Goal: Complete application form: Complete application form

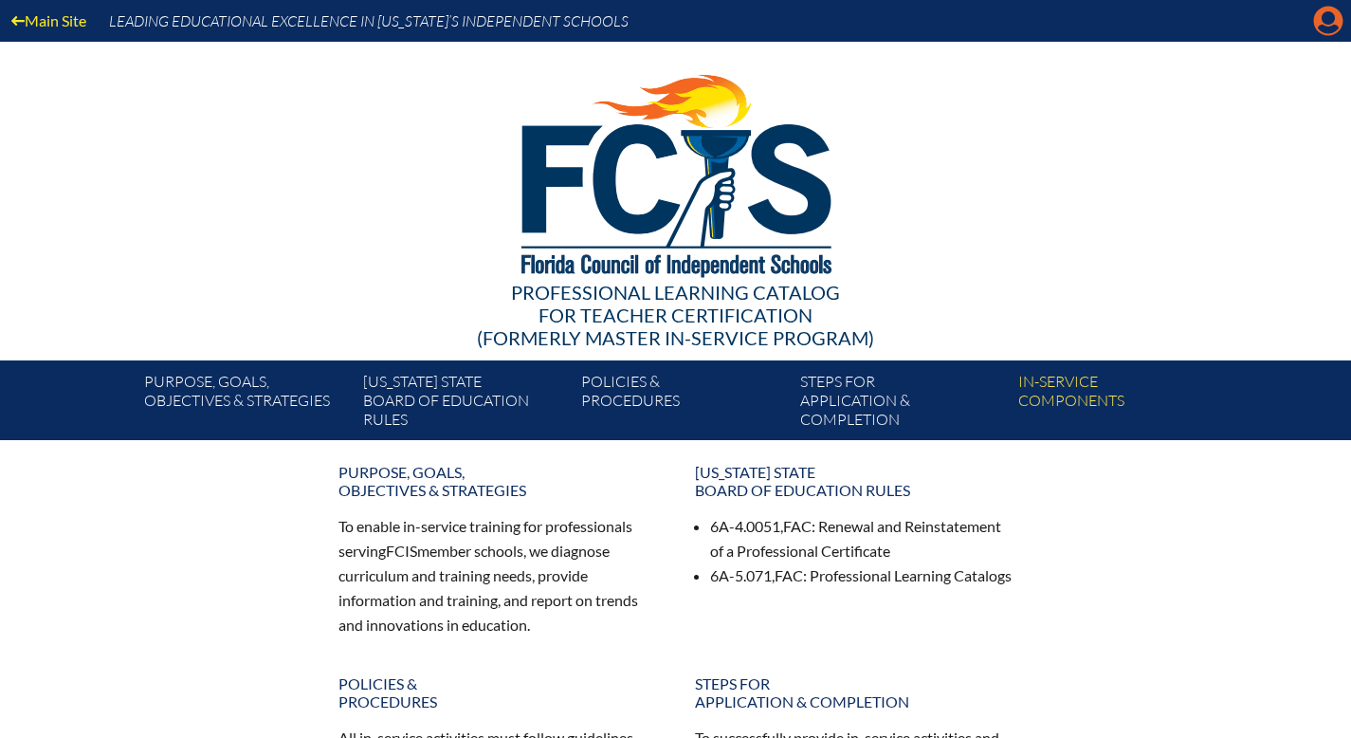
click at [1330, 23] on icon "Manage account" at bounding box center [1328, 21] width 30 height 30
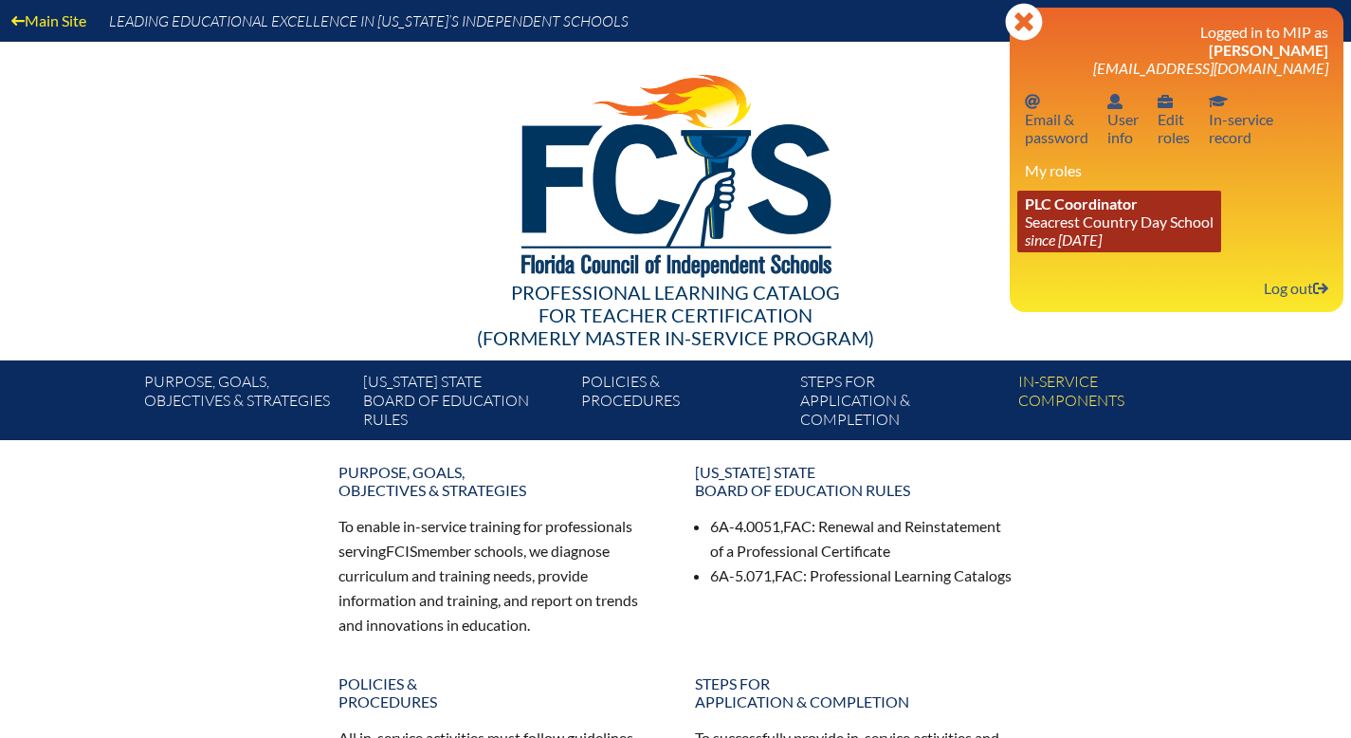
click at [1026, 212] on span "PLC Coordinator" at bounding box center [1081, 203] width 113 height 18
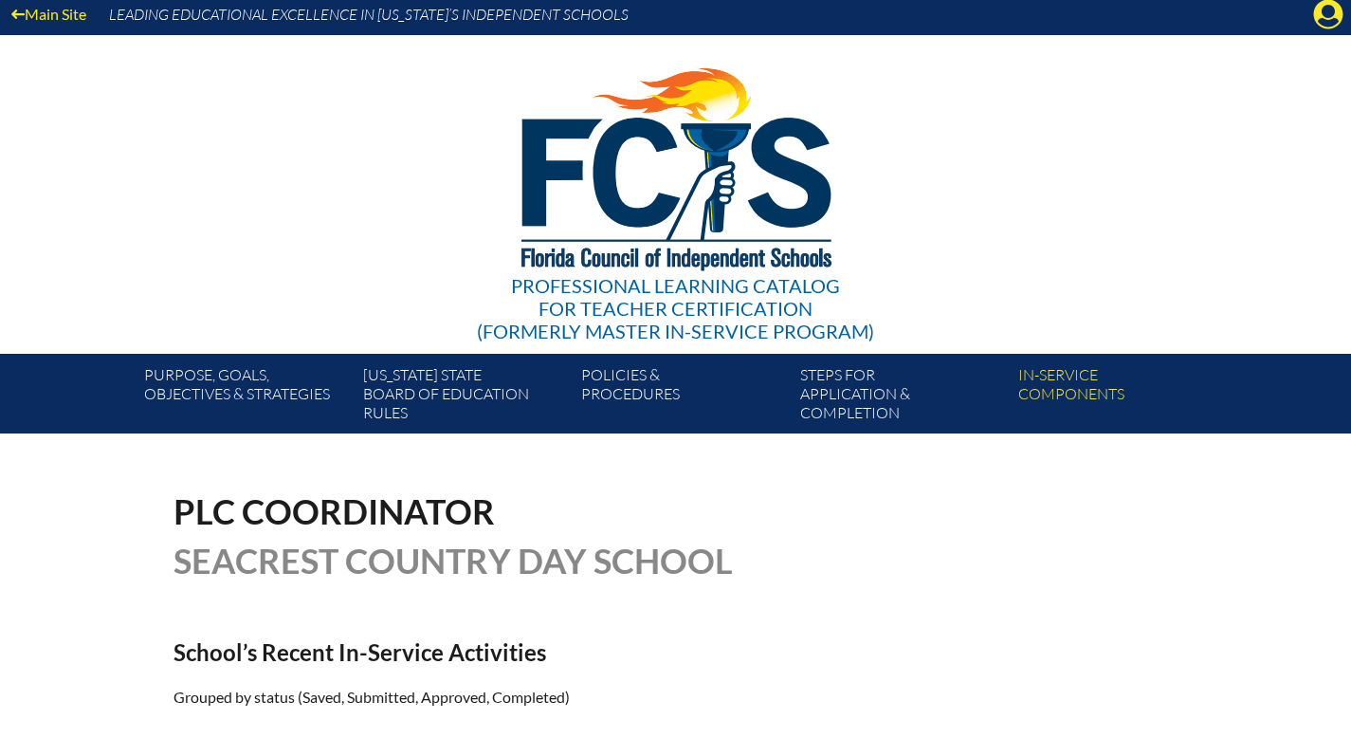
scroll to position [8, 0]
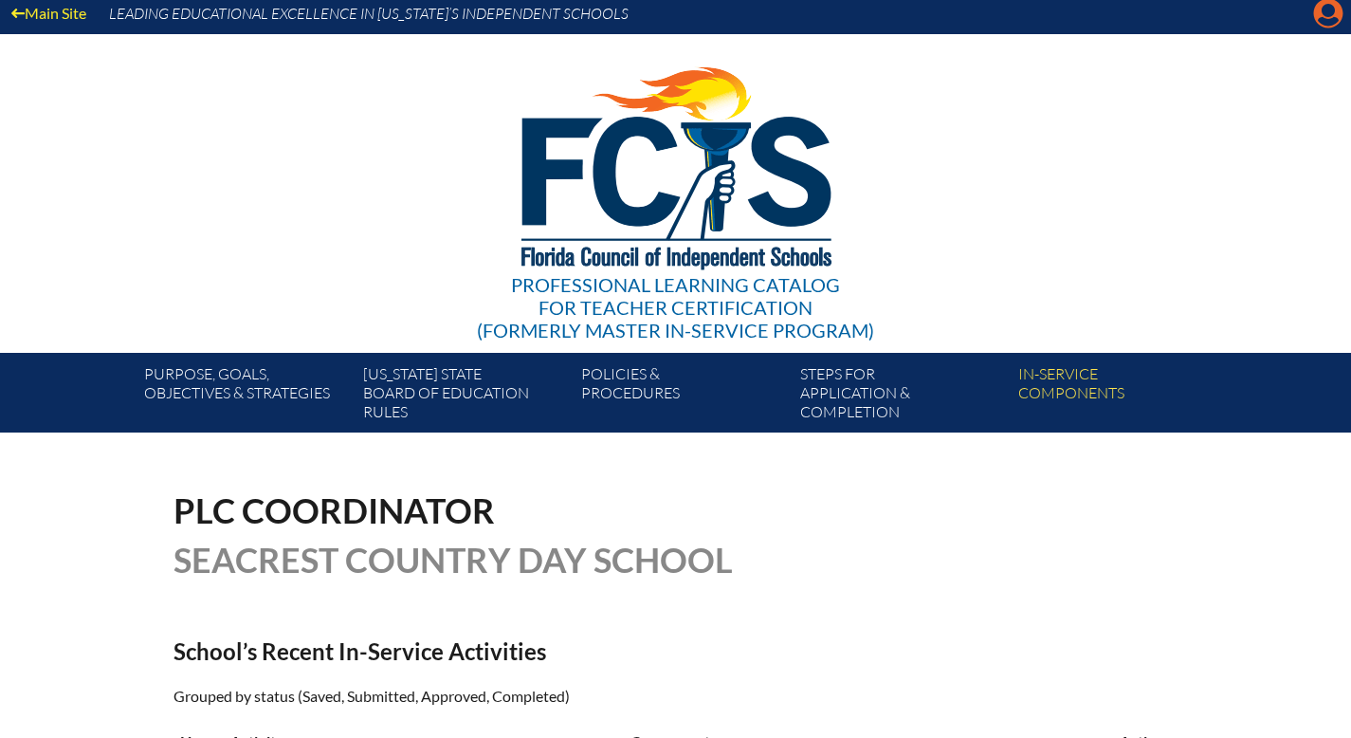
click at [1324, 17] on icon "Manage account" at bounding box center [1328, 13] width 30 height 30
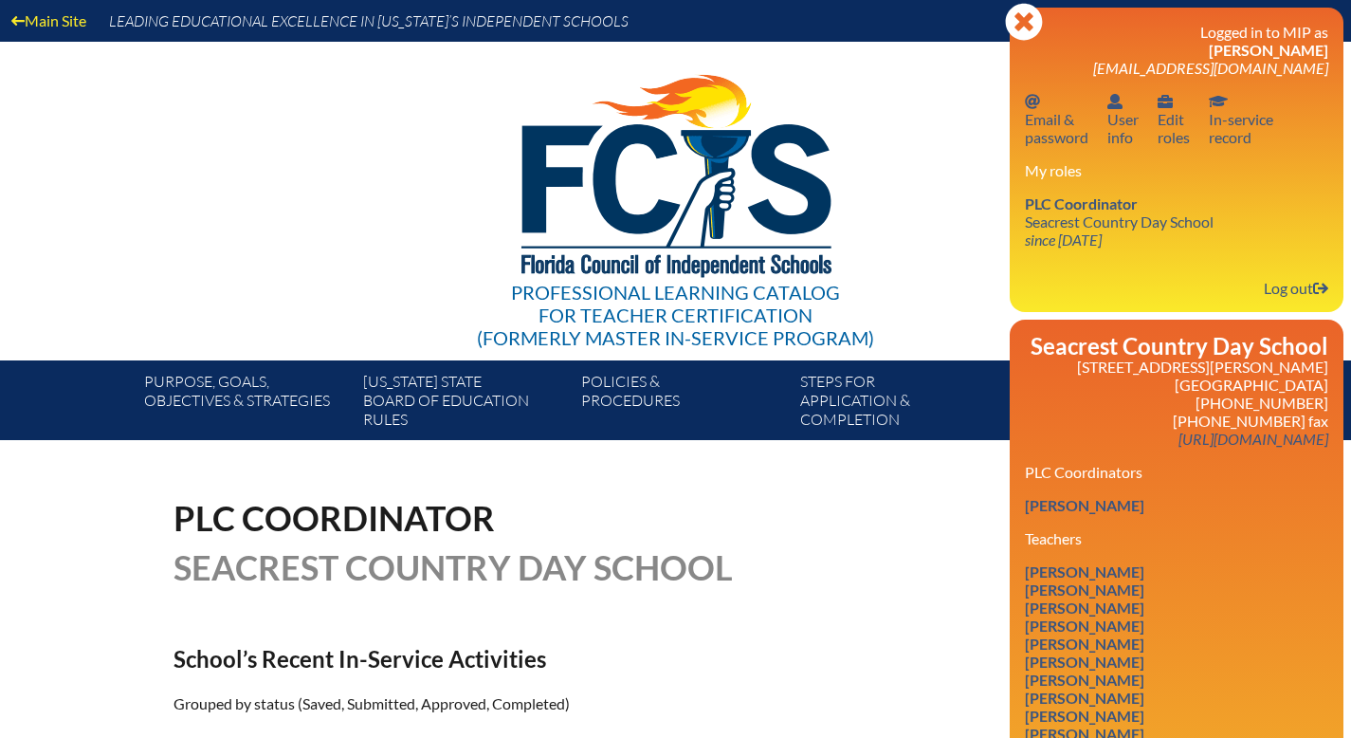
scroll to position [0, 0]
click at [1005, 27] on icon at bounding box center [1023, 21] width 37 height 37
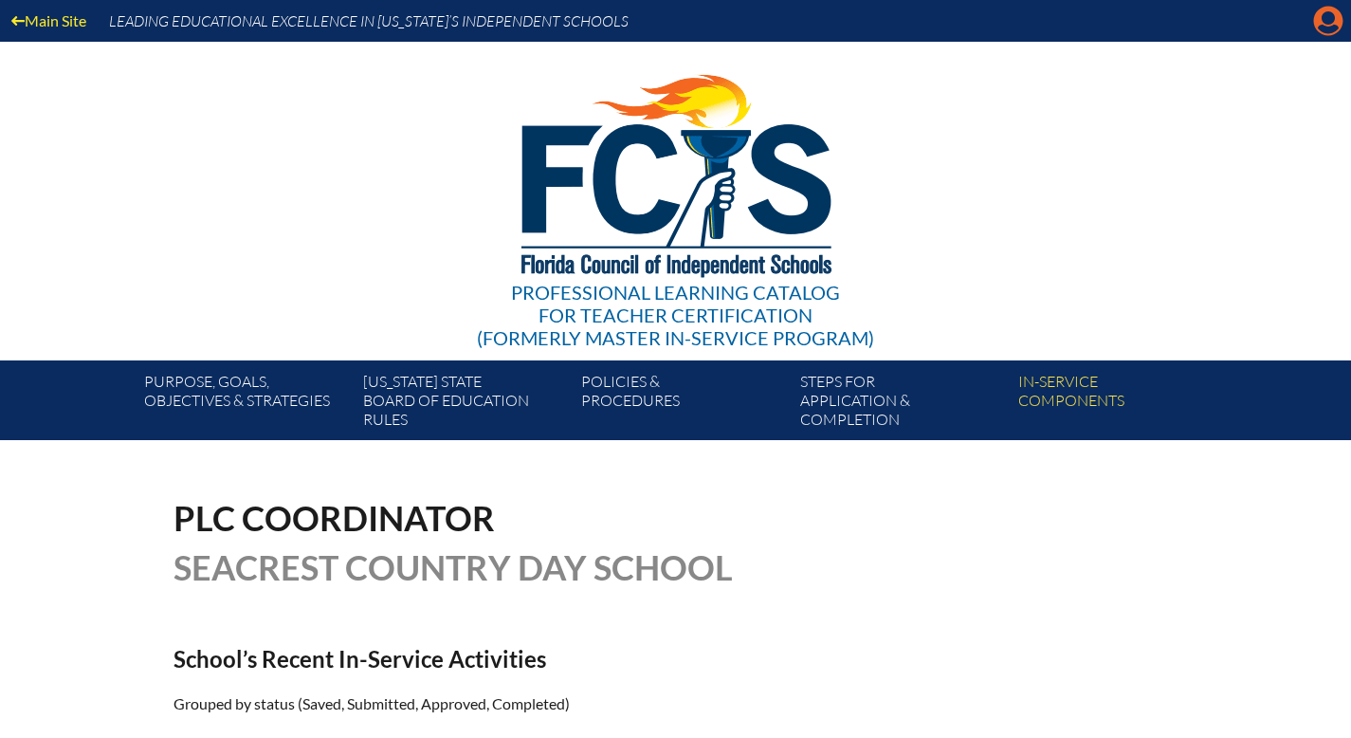
click at [1319, 28] on icon "Manage account" at bounding box center [1328, 21] width 30 height 30
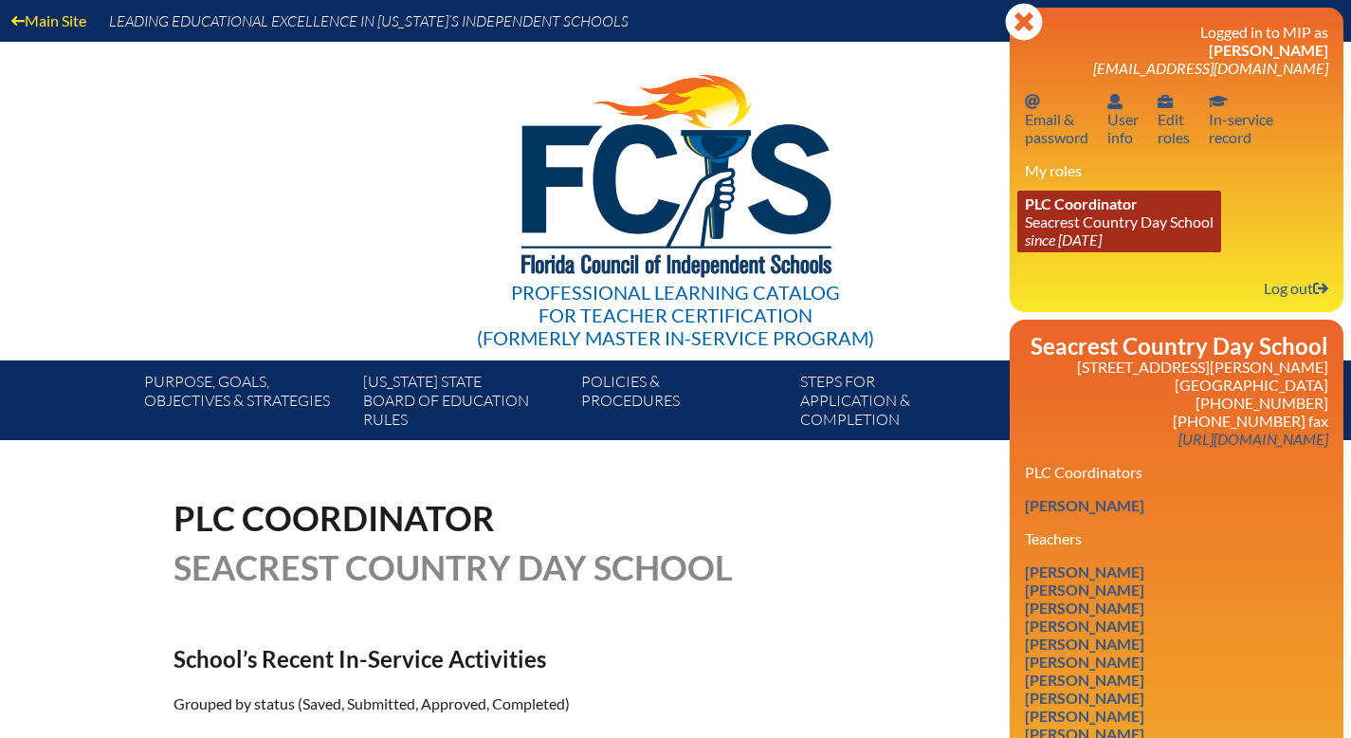
click at [1037, 252] on link "PLC Coordinator Seacrest Country Day School since 2024 Jun 8" at bounding box center [1119, 222] width 204 height 62
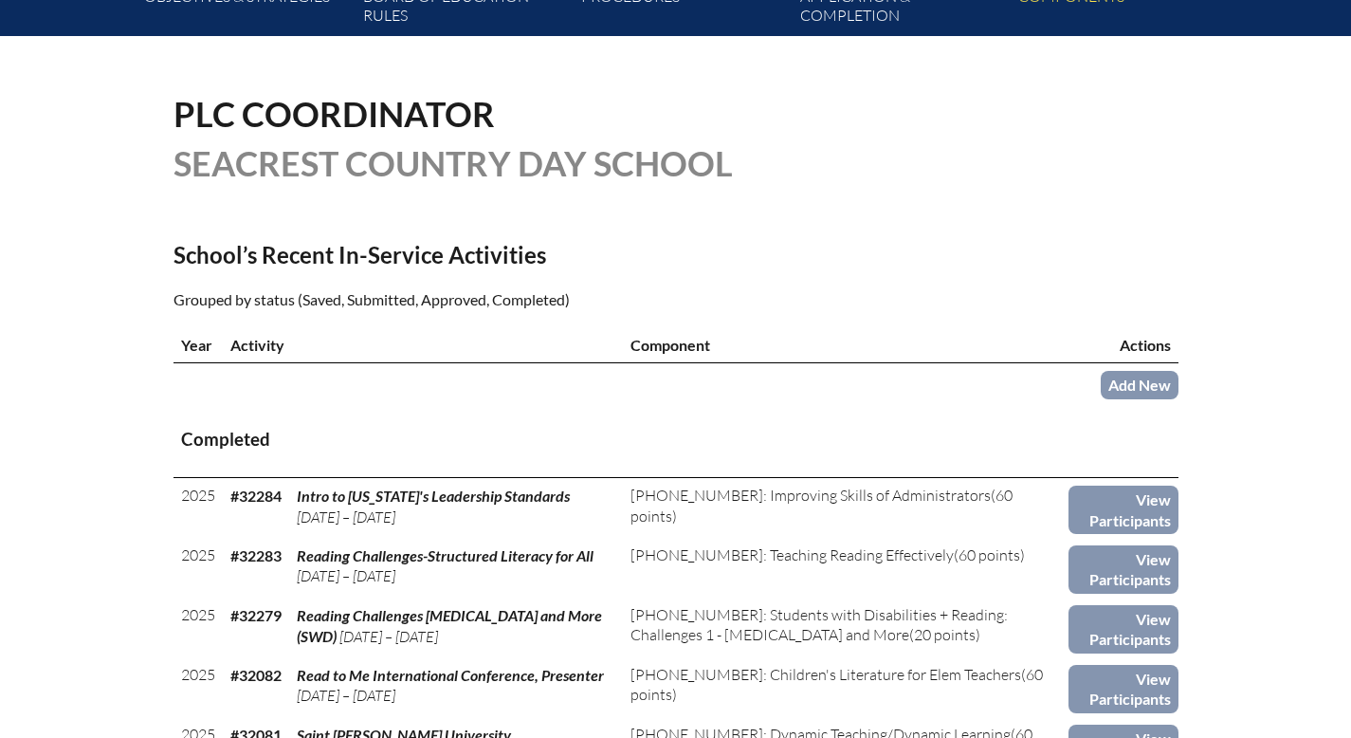
scroll to position [36, 0]
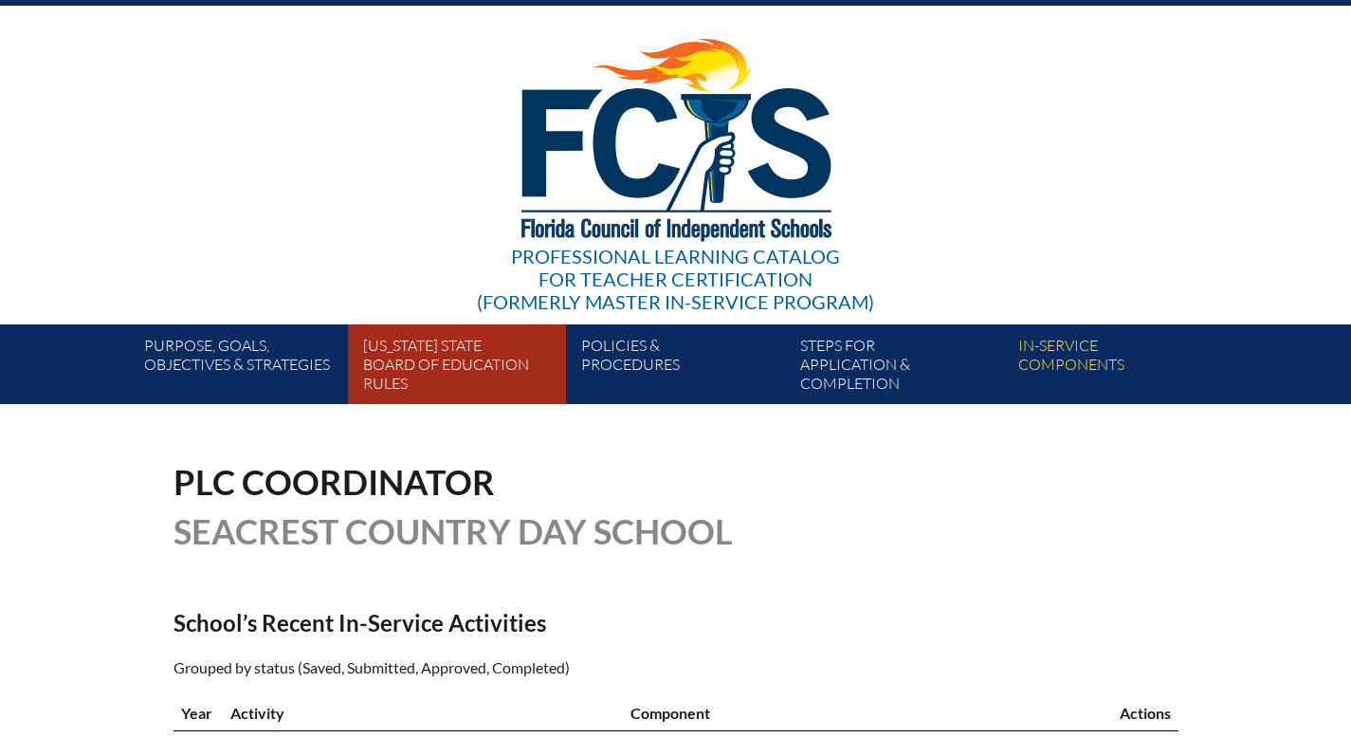
click at [399, 399] on link "Florida State Board of Education rules" at bounding box center [465, 368] width 218 height 72
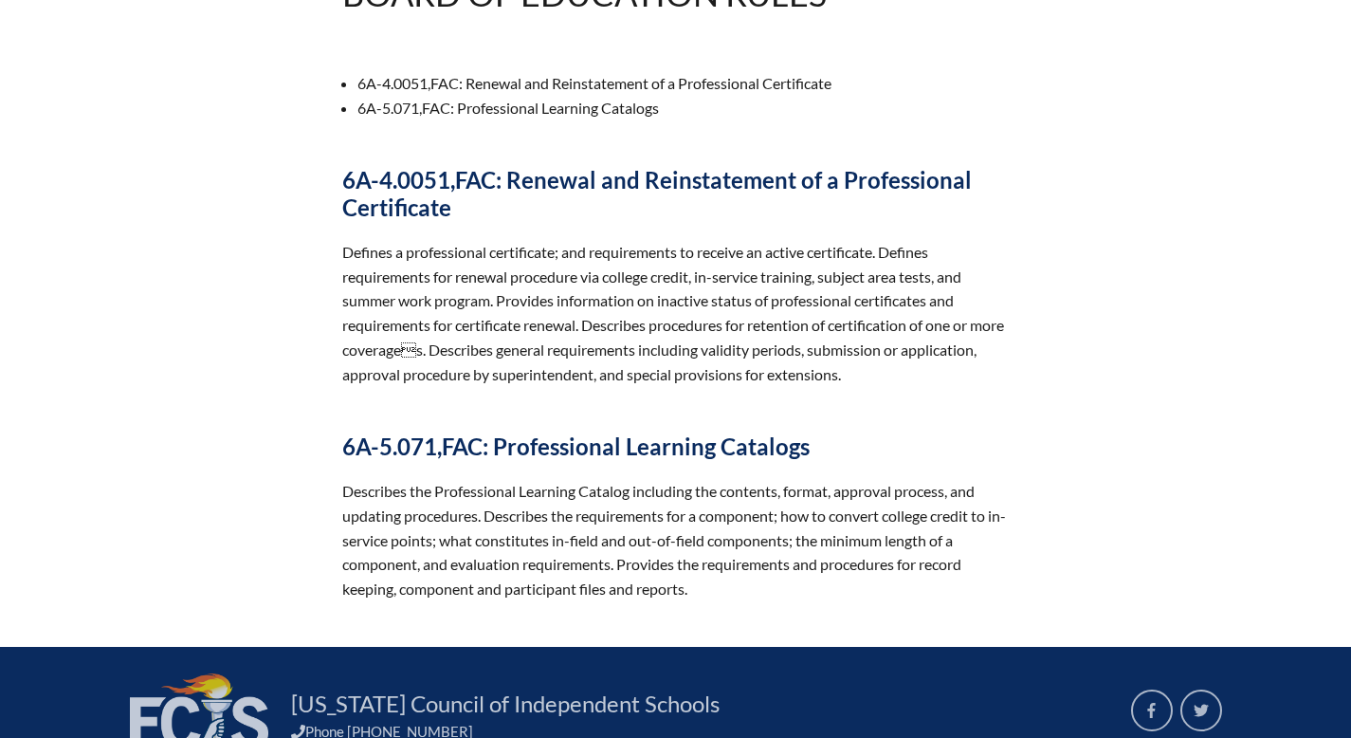
scroll to position [330, 0]
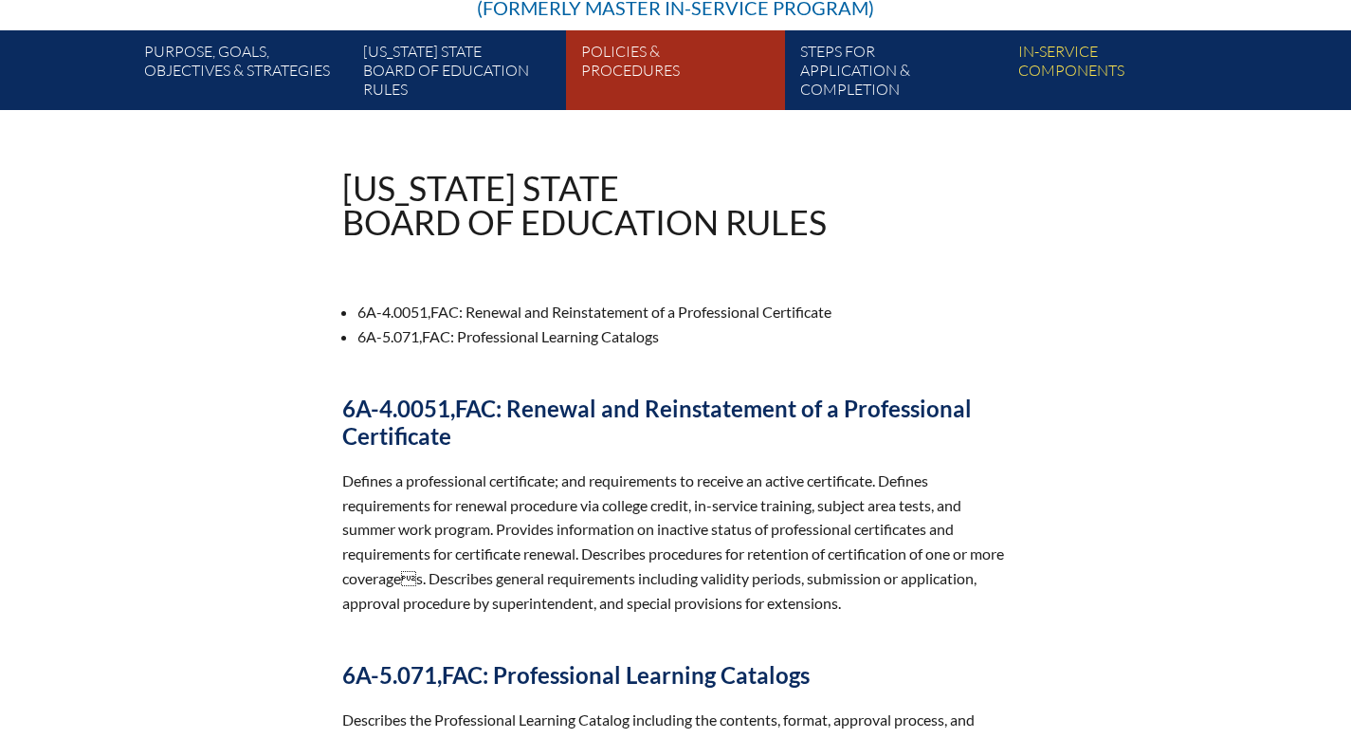
click at [601, 101] on link "Policies & Procedures" at bounding box center [683, 74] width 218 height 72
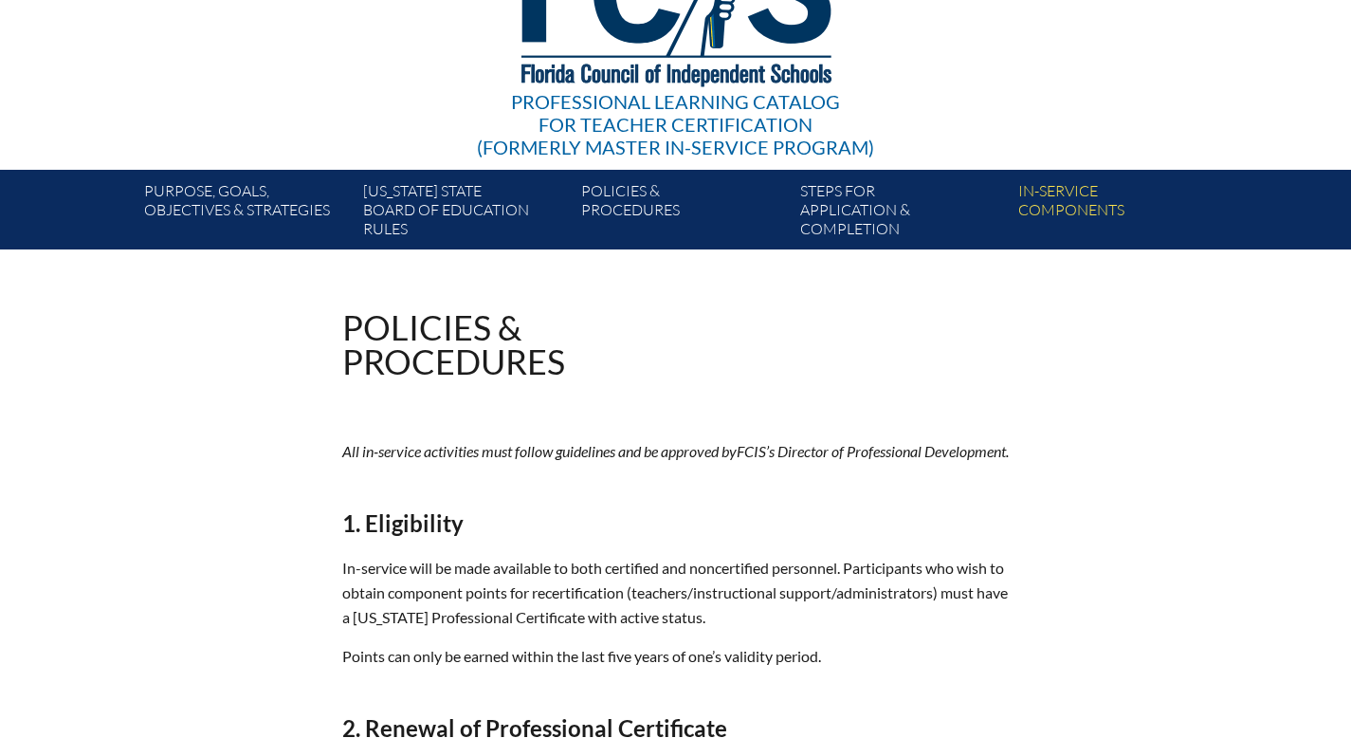
scroll to position [182, 0]
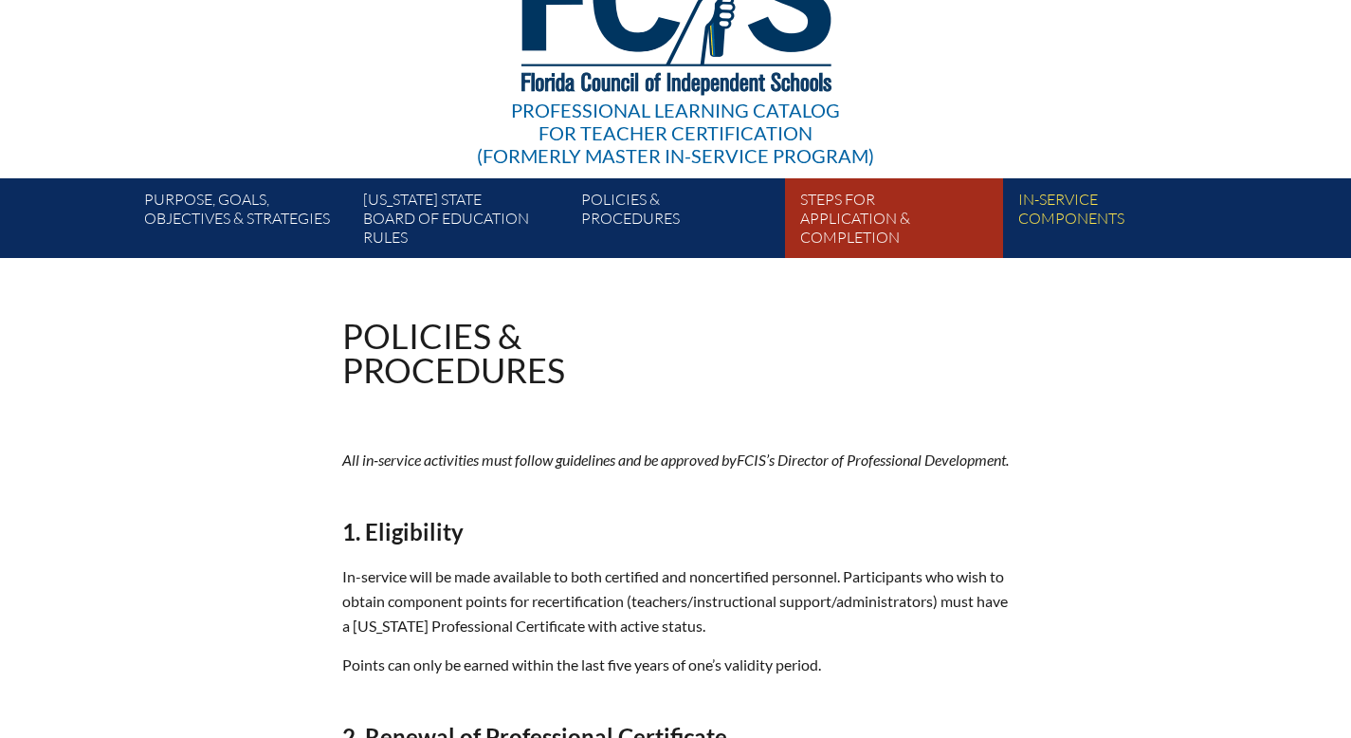
click at [919, 253] on link "Steps for application & completion" at bounding box center [902, 222] width 218 height 72
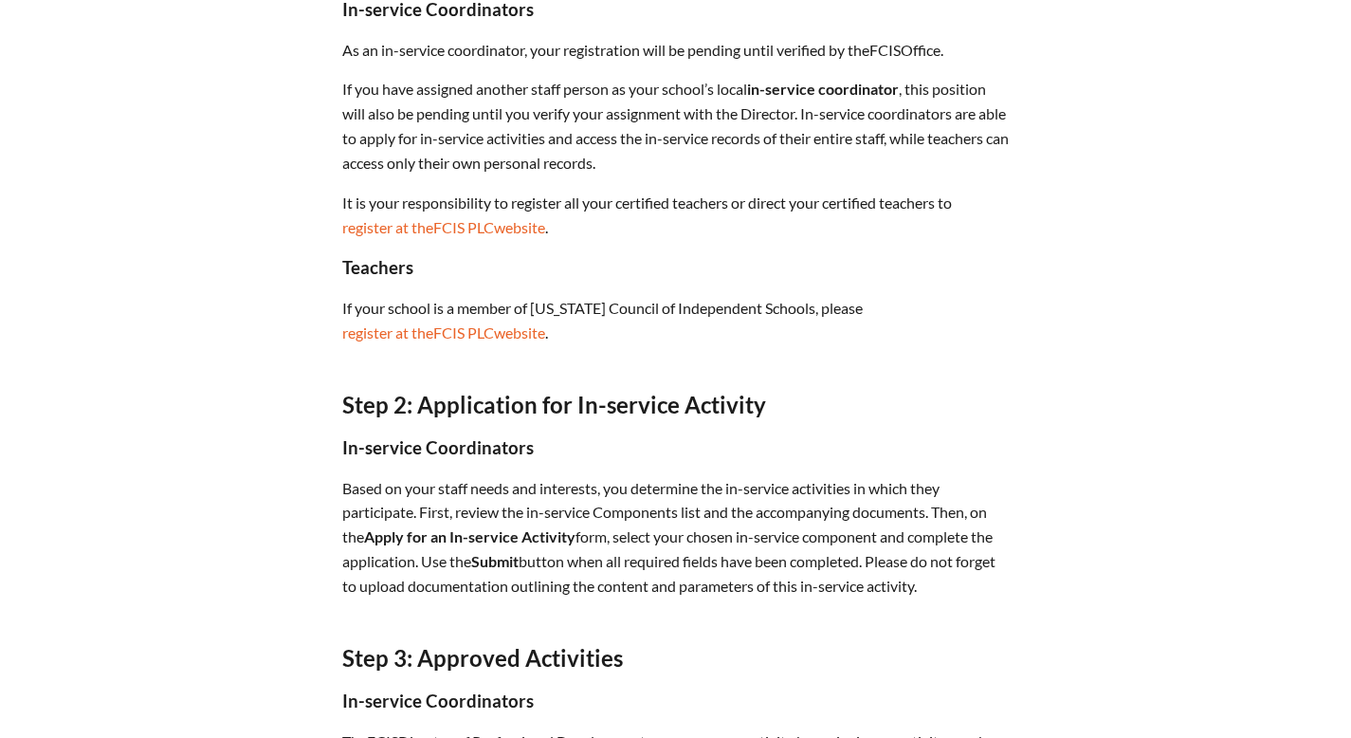
scroll to position [920, 0]
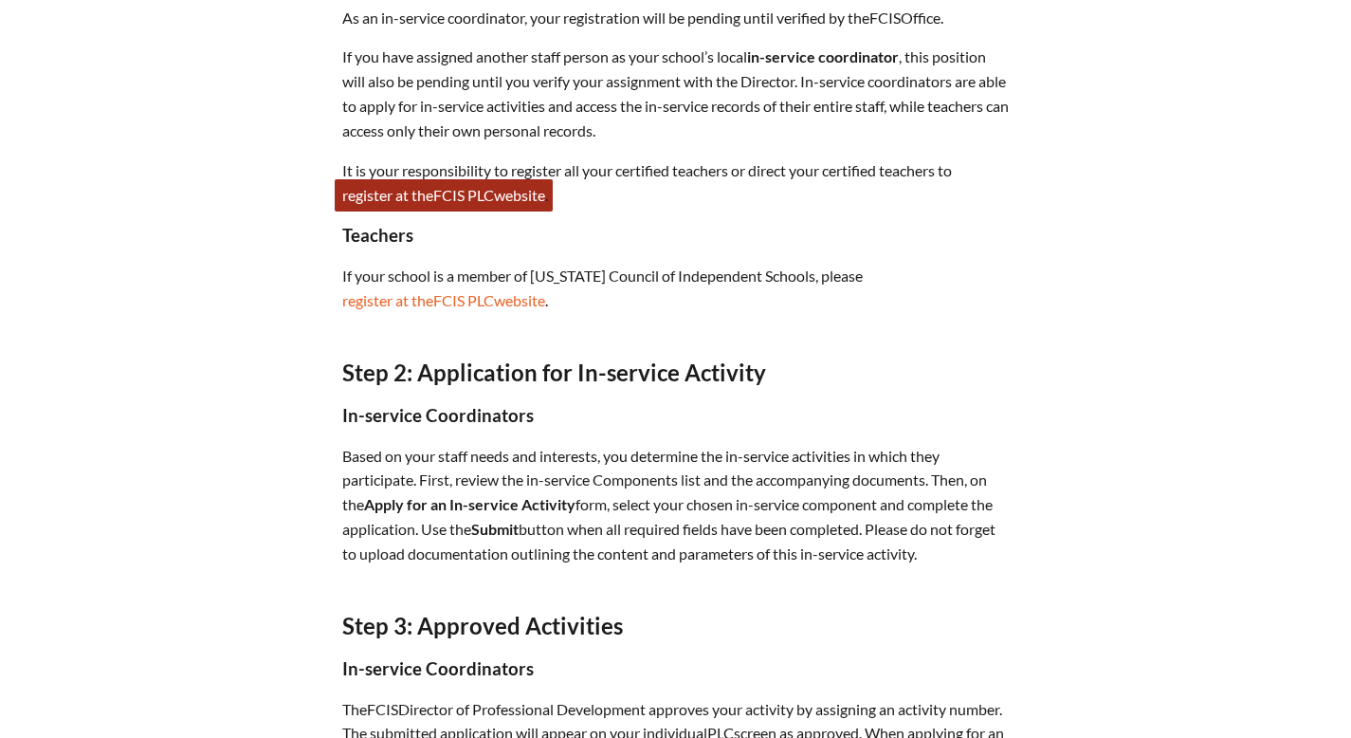
click at [467, 204] on span "PLC" at bounding box center [480, 195] width 27 height 18
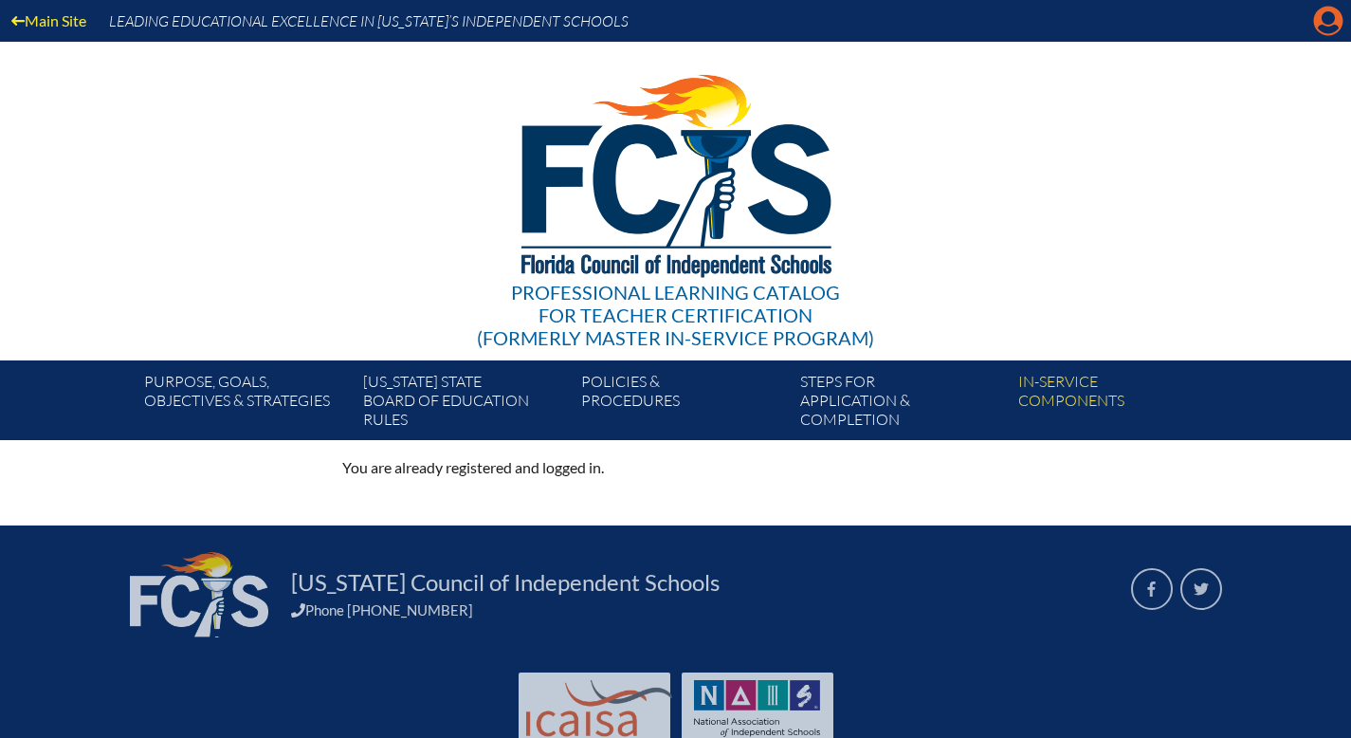
click at [1329, 33] on icon "Manage account" at bounding box center [1328, 21] width 30 height 30
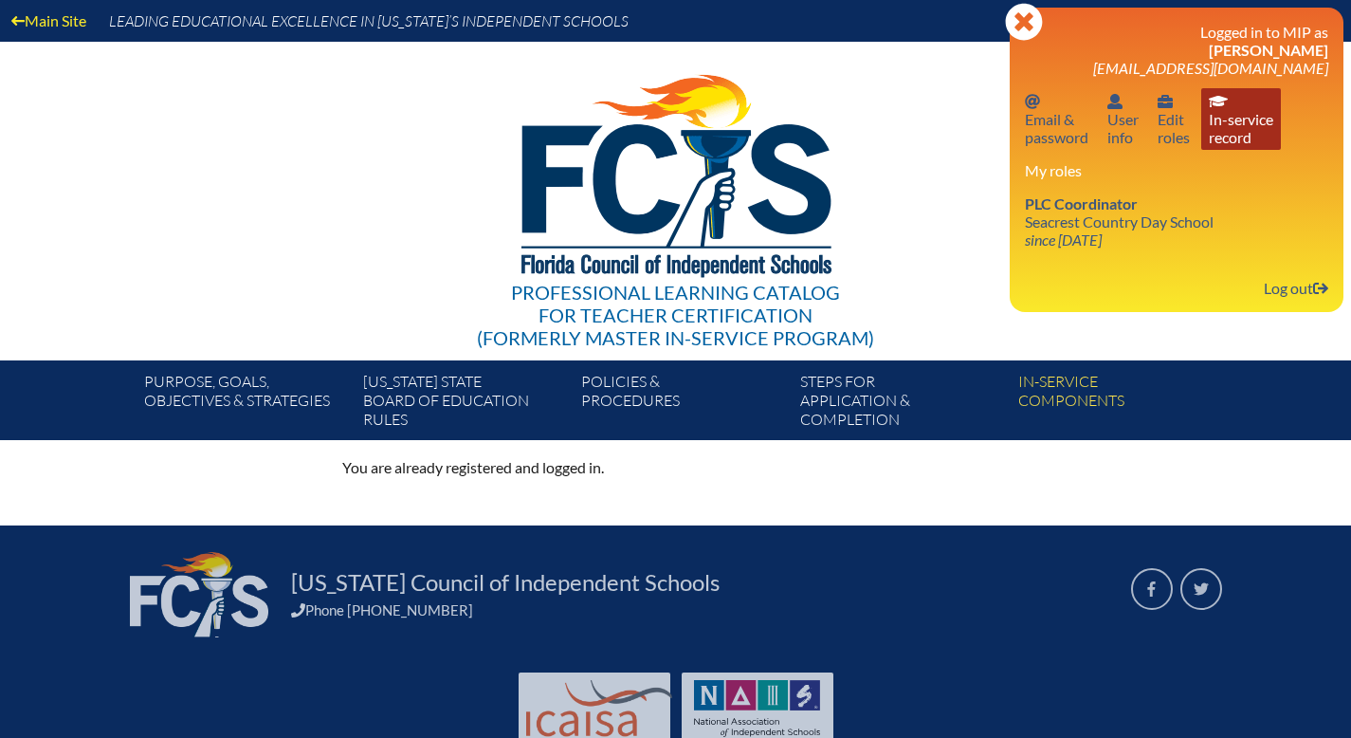
click at [1201, 150] on link "In-service record In-service record" at bounding box center [1241, 119] width 80 height 62
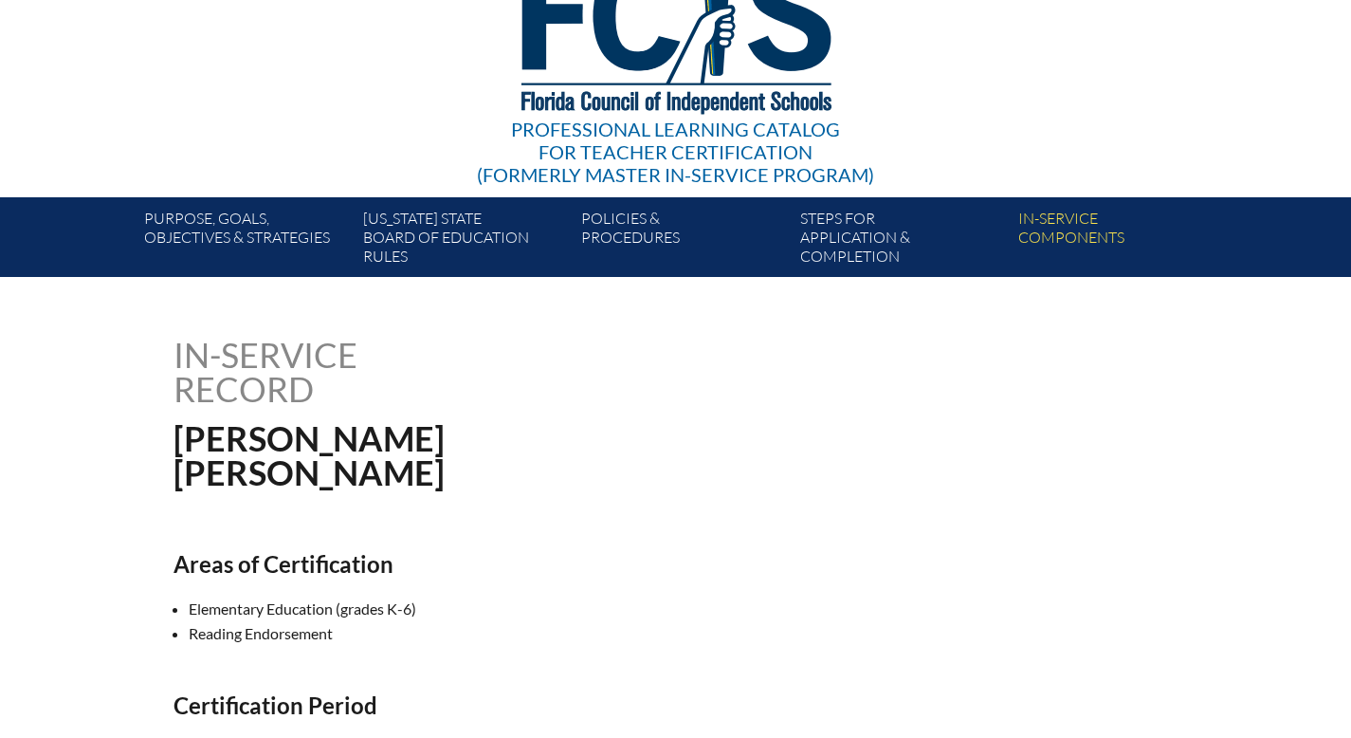
scroll to position [101, 0]
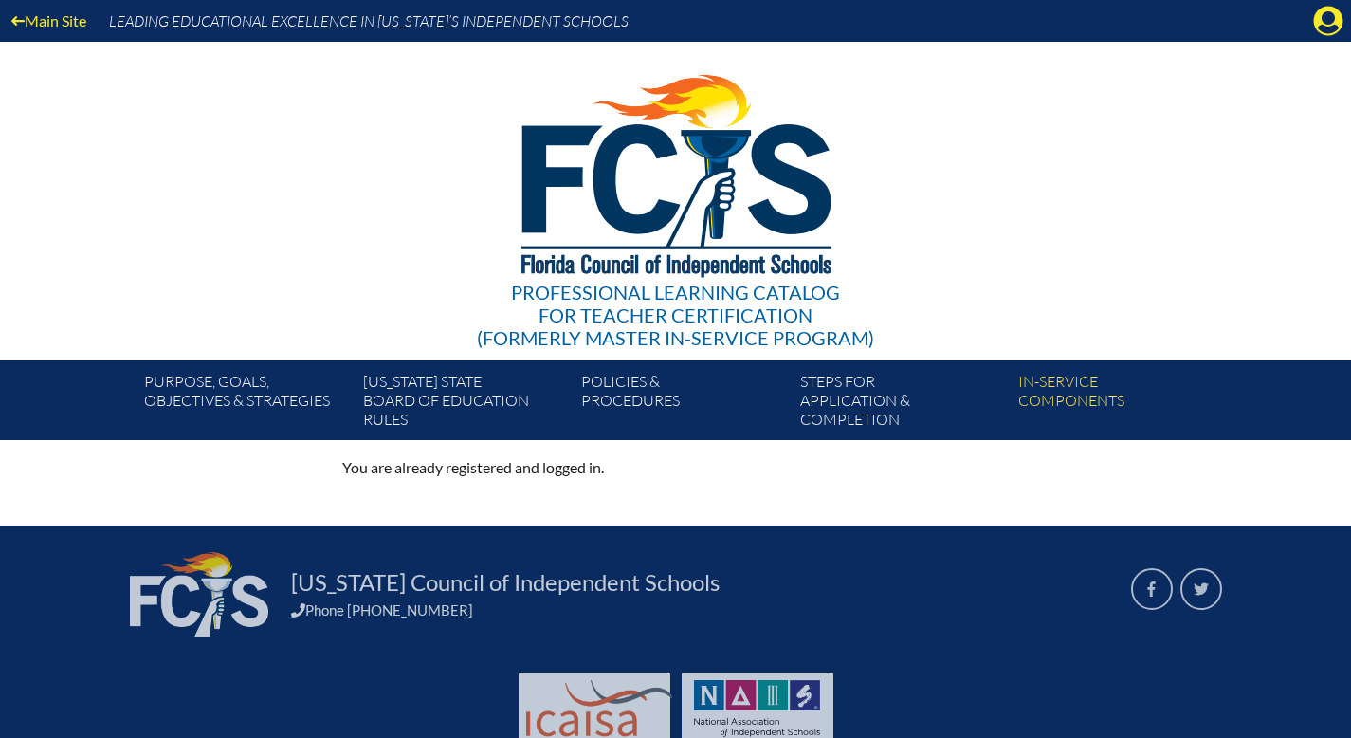
click at [1330, 27] on icon at bounding box center [1328, 21] width 29 height 29
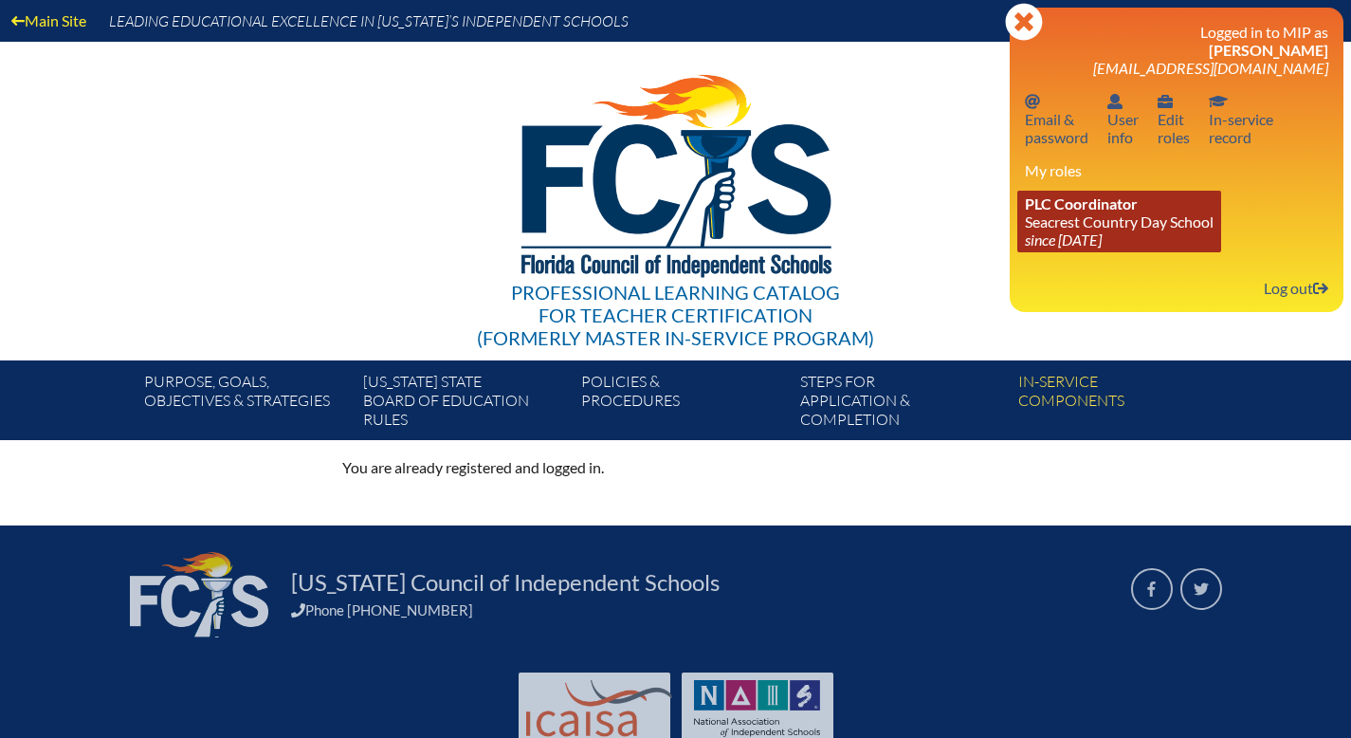
click at [1028, 252] on link "PLC Coordinator [GEOGRAPHIC_DATA] since [DATE]" at bounding box center [1119, 222] width 204 height 62
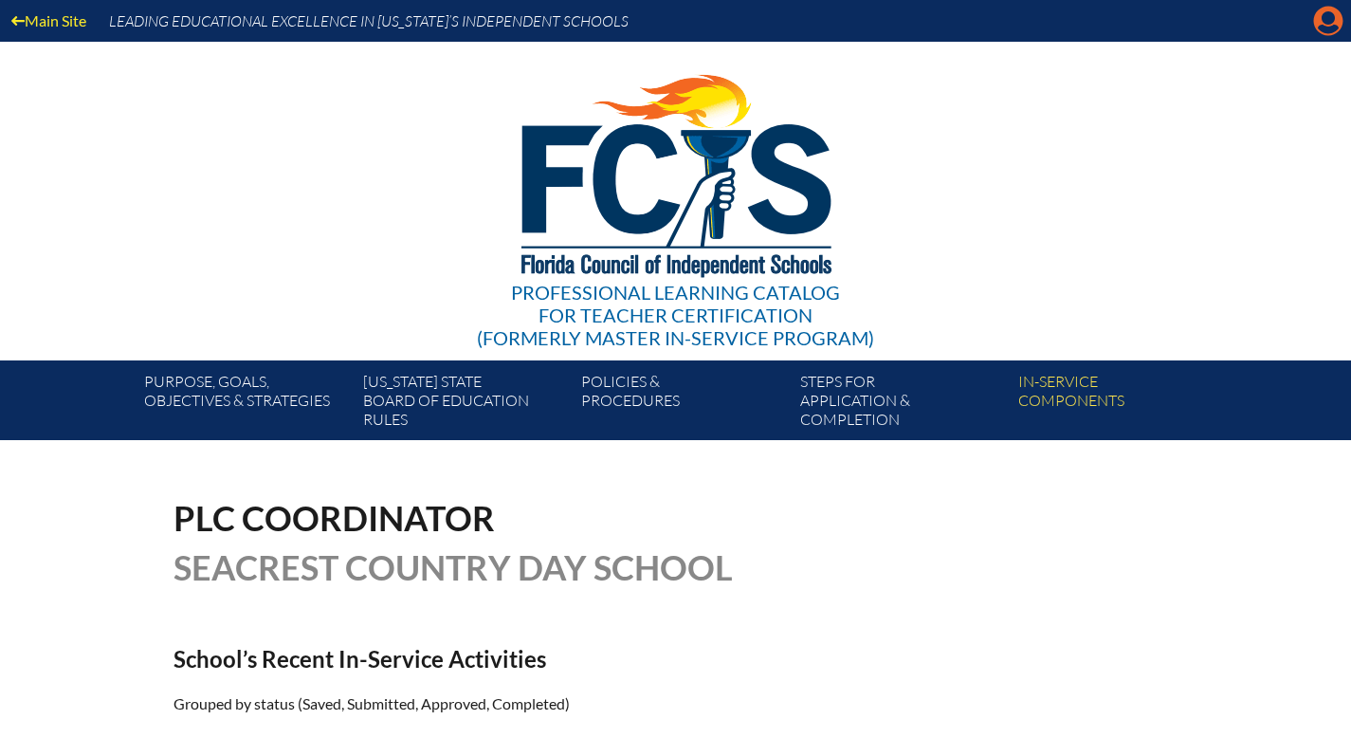
click at [1322, 30] on icon at bounding box center [1328, 21] width 29 height 29
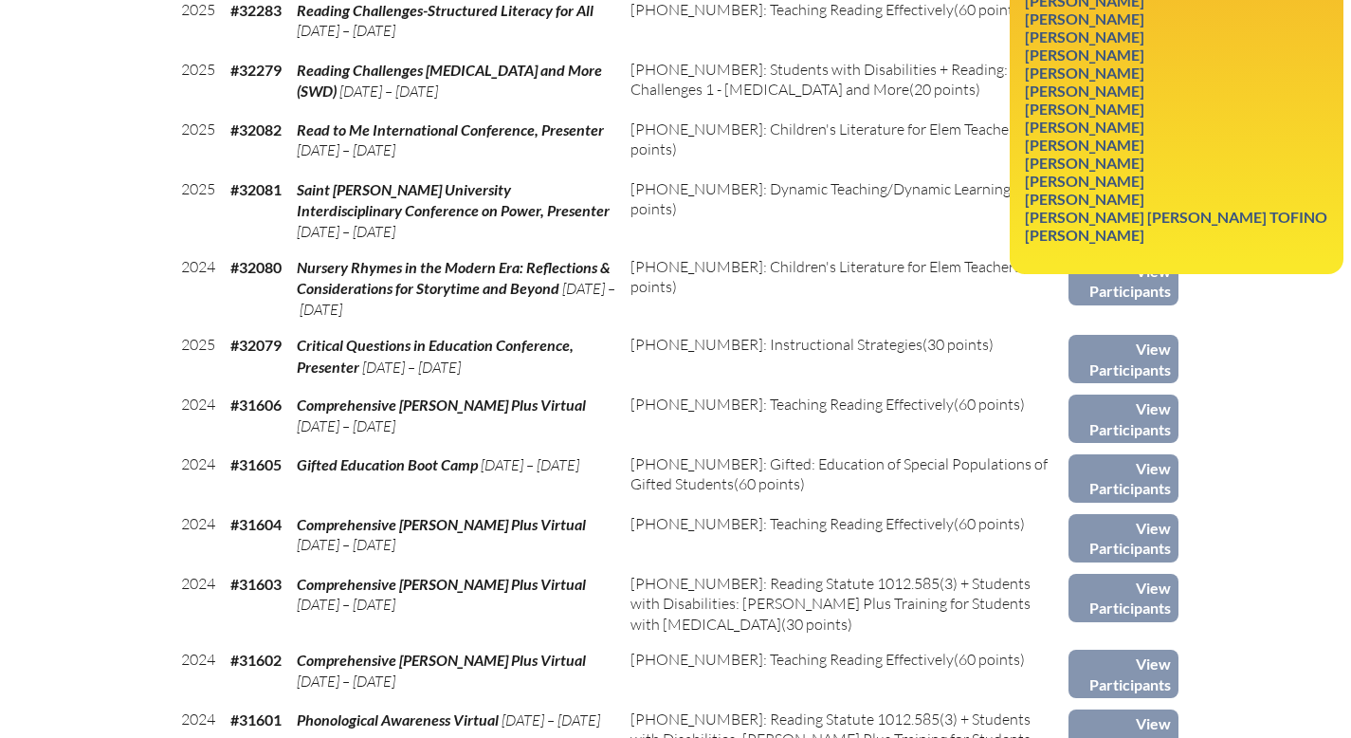
scroll to position [963, 0]
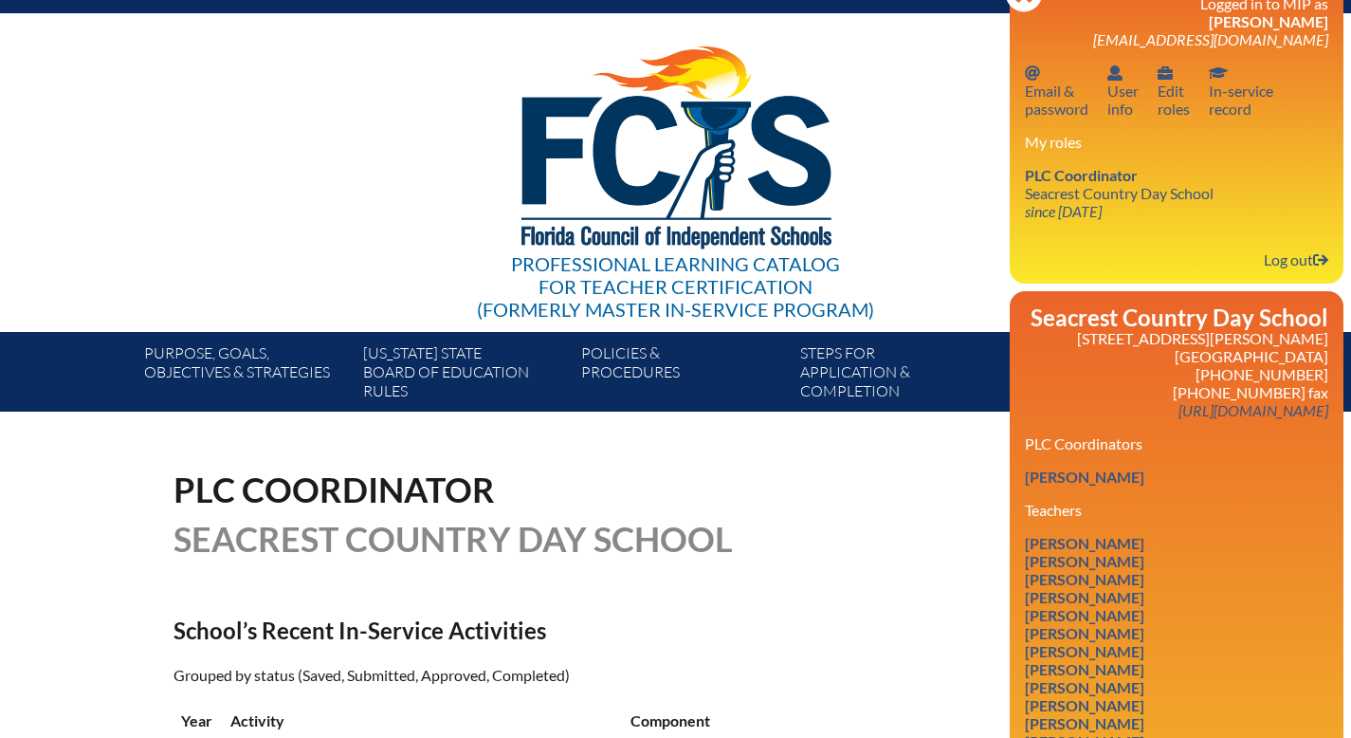
scroll to position [129, 0]
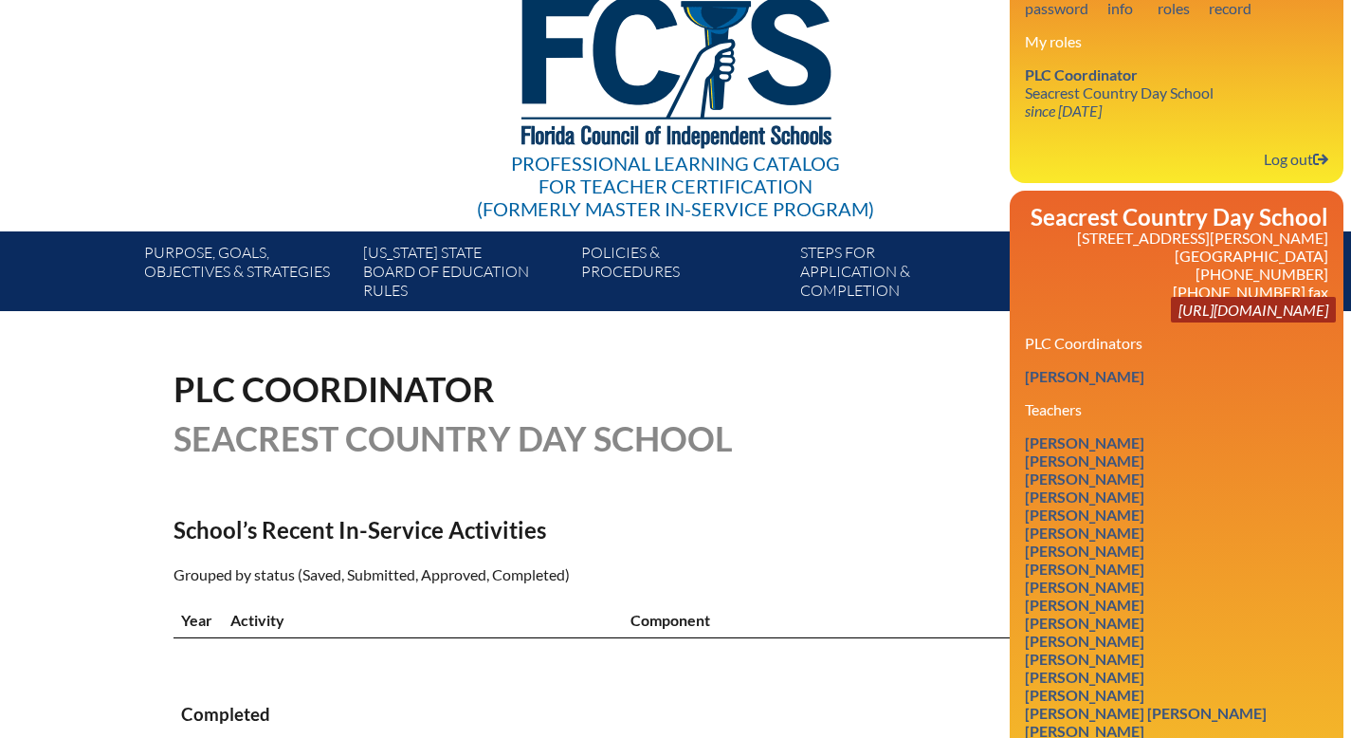
click at [1230, 322] on link "http://www.seacrest.org" at bounding box center [1253, 310] width 165 height 26
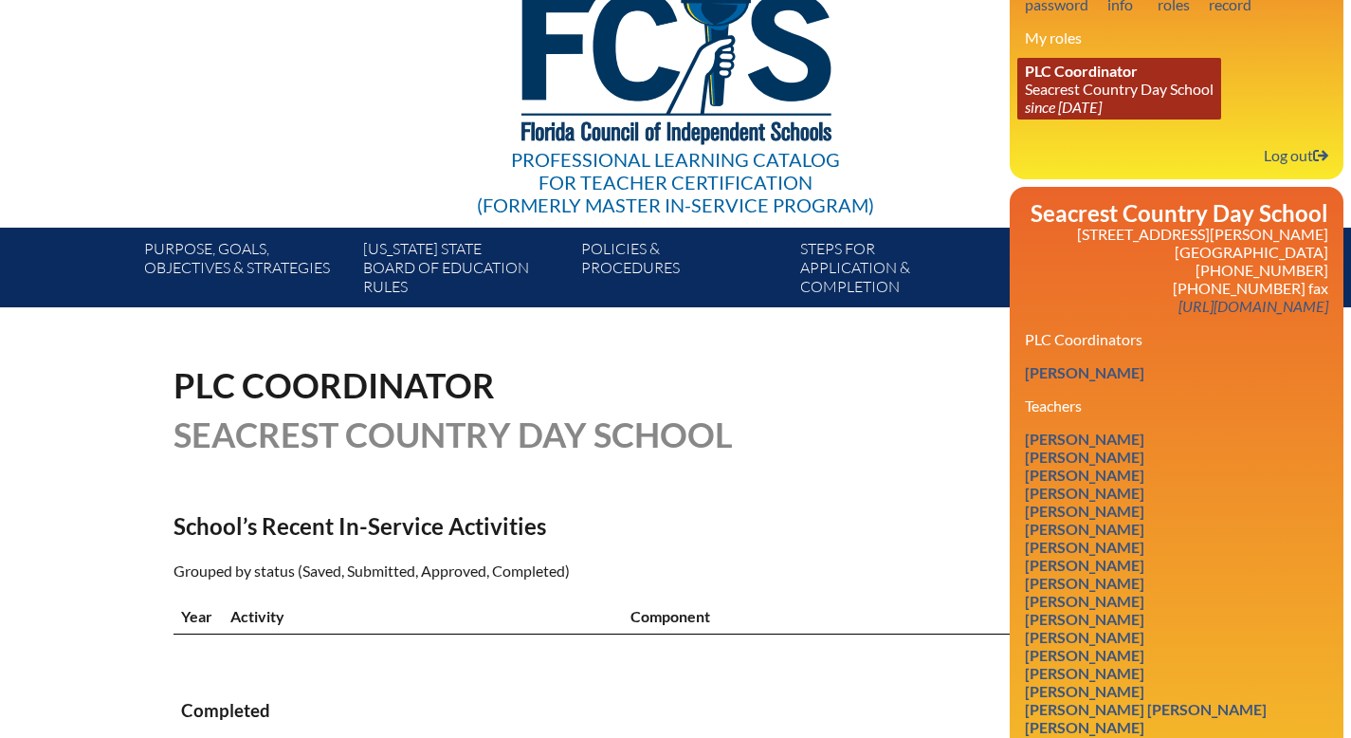
scroll to position [133, 0]
click at [1025, 116] on icon "since 2024 Jun 8" at bounding box center [1063, 107] width 77 height 18
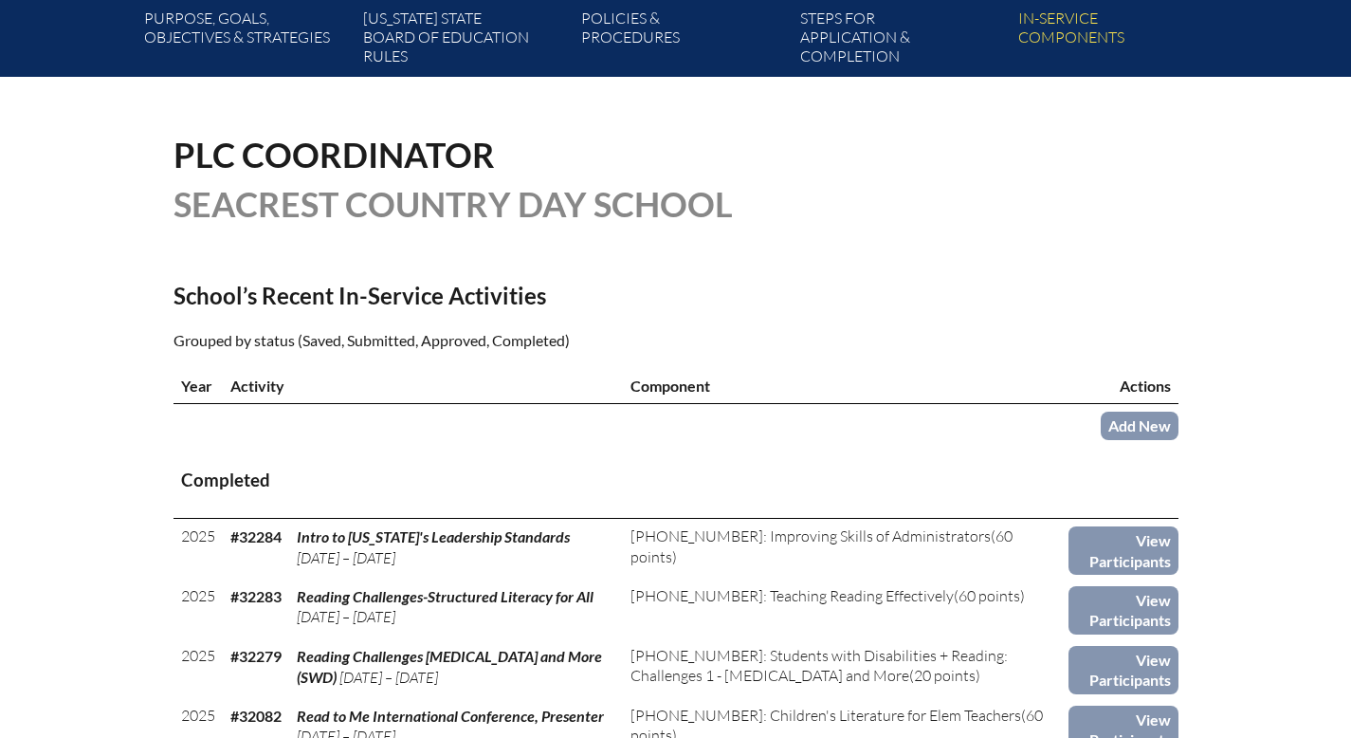
scroll to position [101, 0]
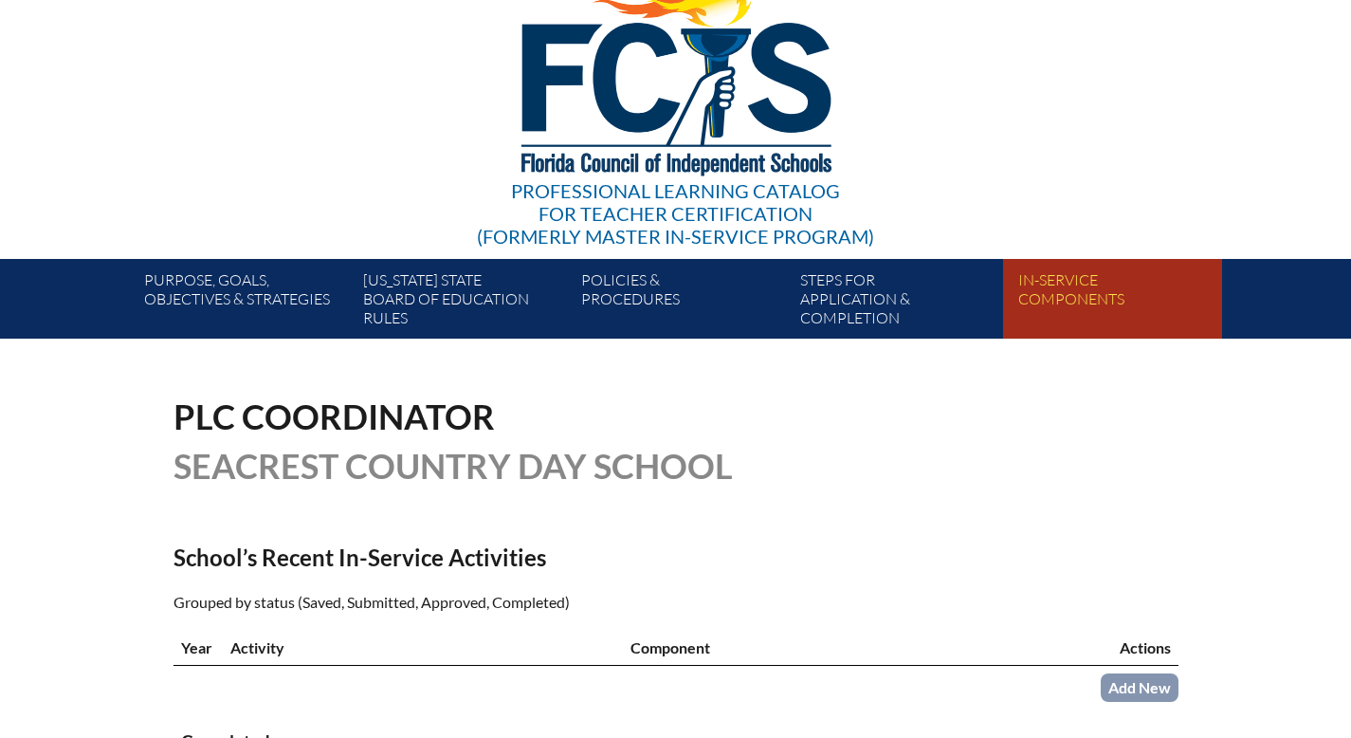
click at [1177, 311] on link "In-service components" at bounding box center [1120, 302] width 218 height 72
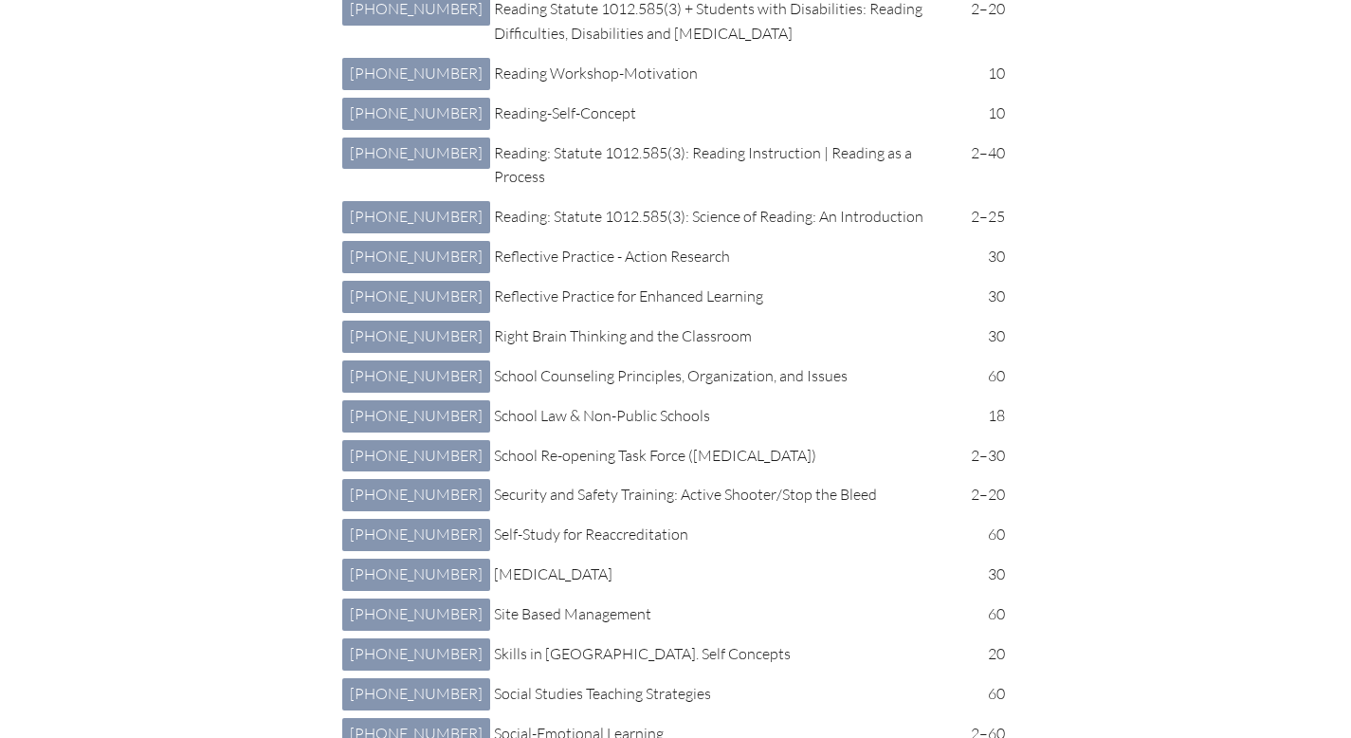
scroll to position [6027, 0]
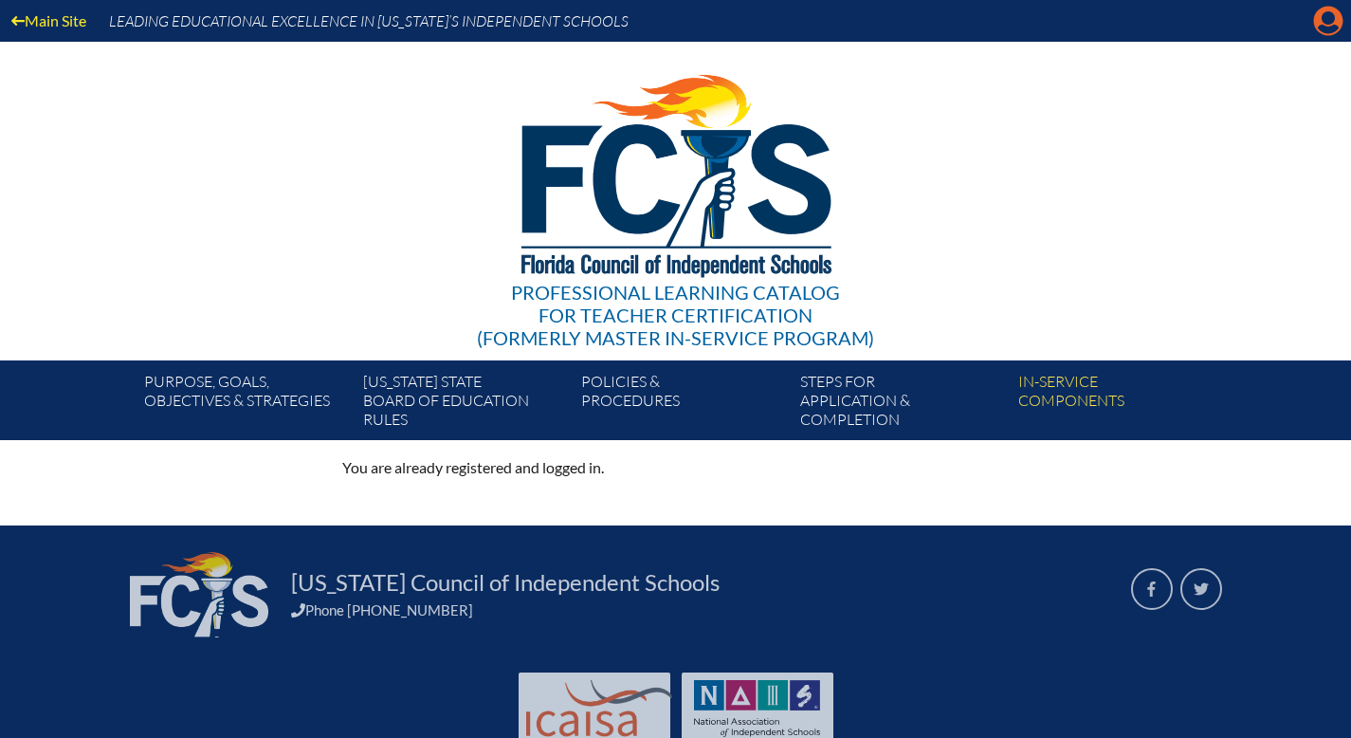
click at [1323, 23] on icon "Manage account" at bounding box center [1328, 21] width 30 height 30
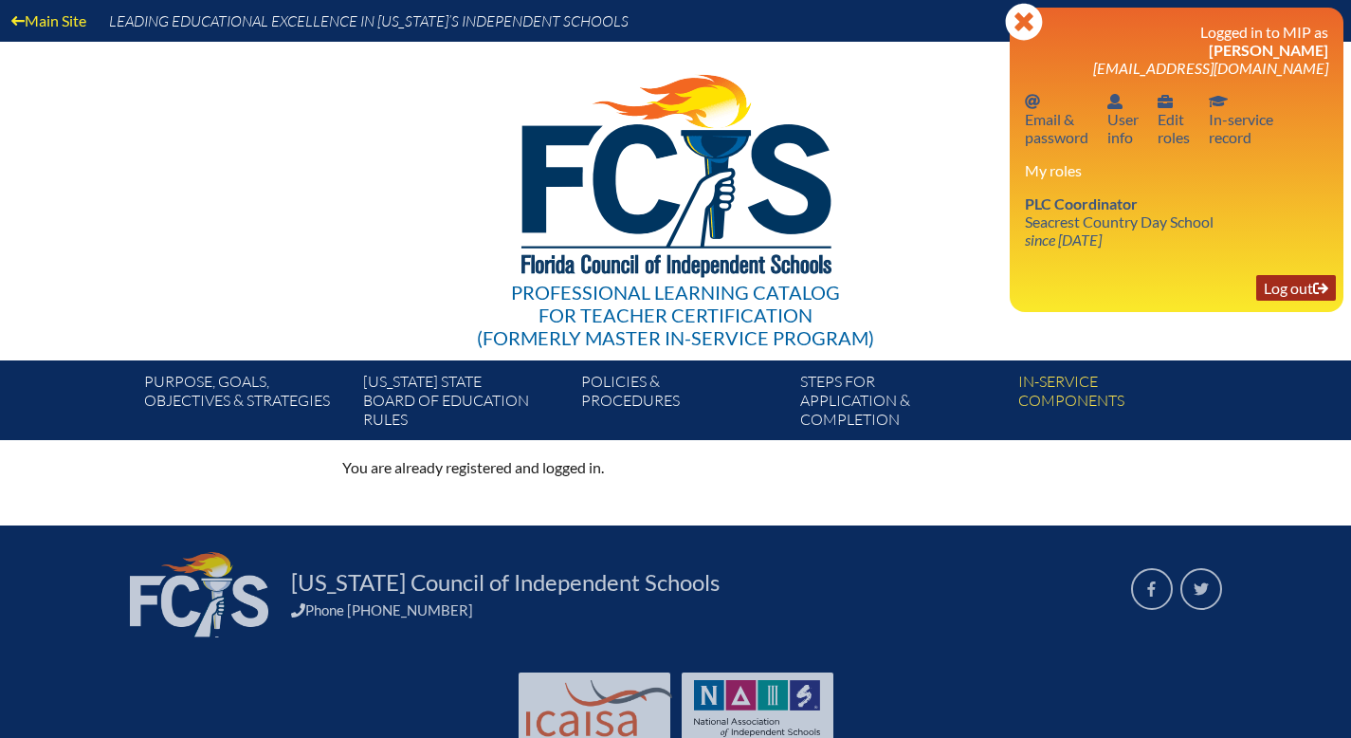
click at [1268, 301] on link "Log out Log out" at bounding box center [1296, 288] width 80 height 26
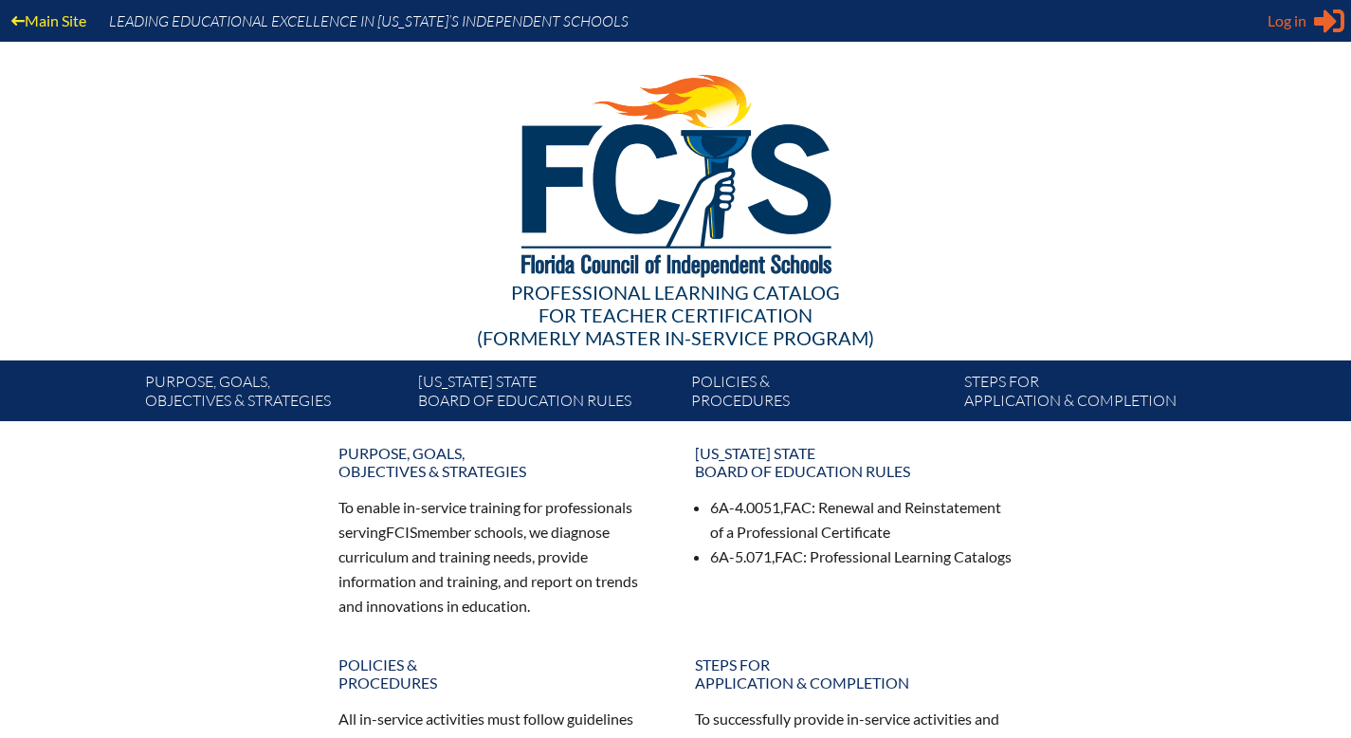
type input "[EMAIL_ADDRESS][DOMAIN_NAME]"
click at [1288, 24] on span "Log in" at bounding box center [1287, 20] width 39 height 23
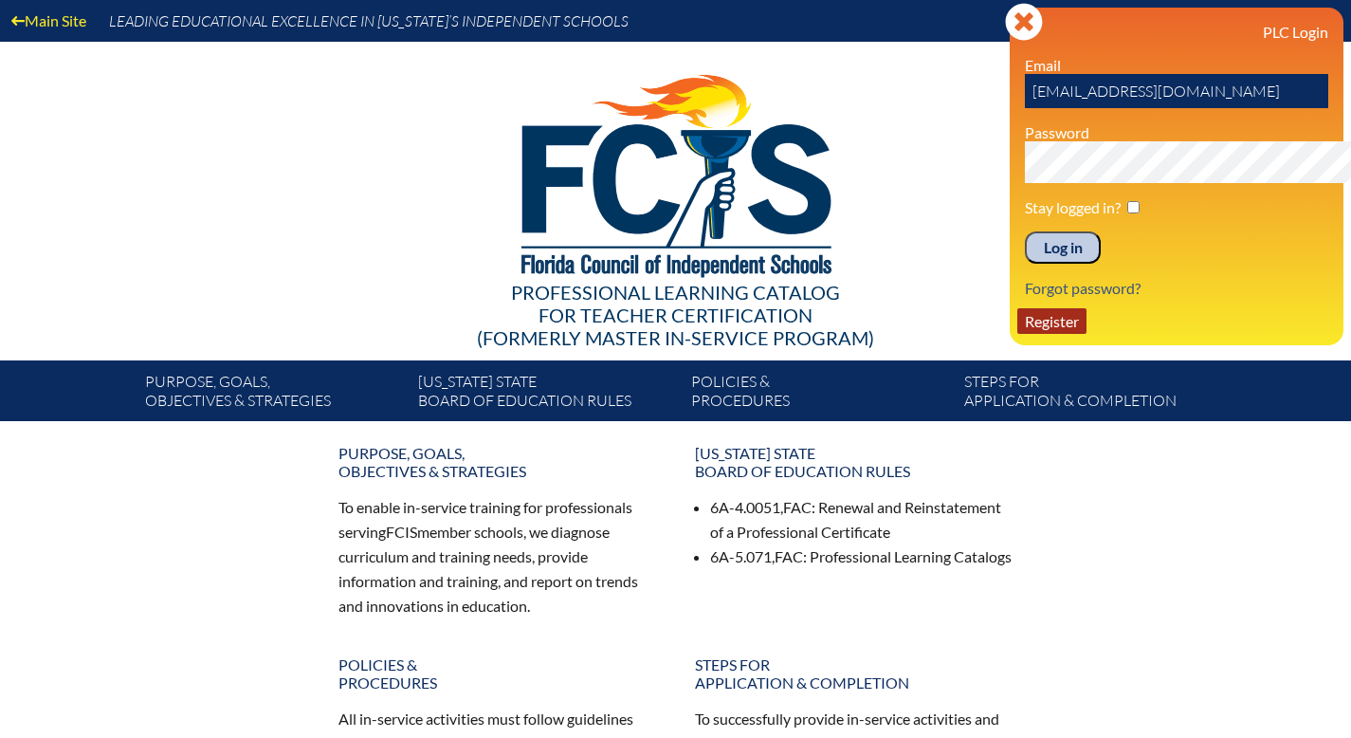
click at [1017, 334] on link "Register" at bounding box center [1051, 321] width 69 height 26
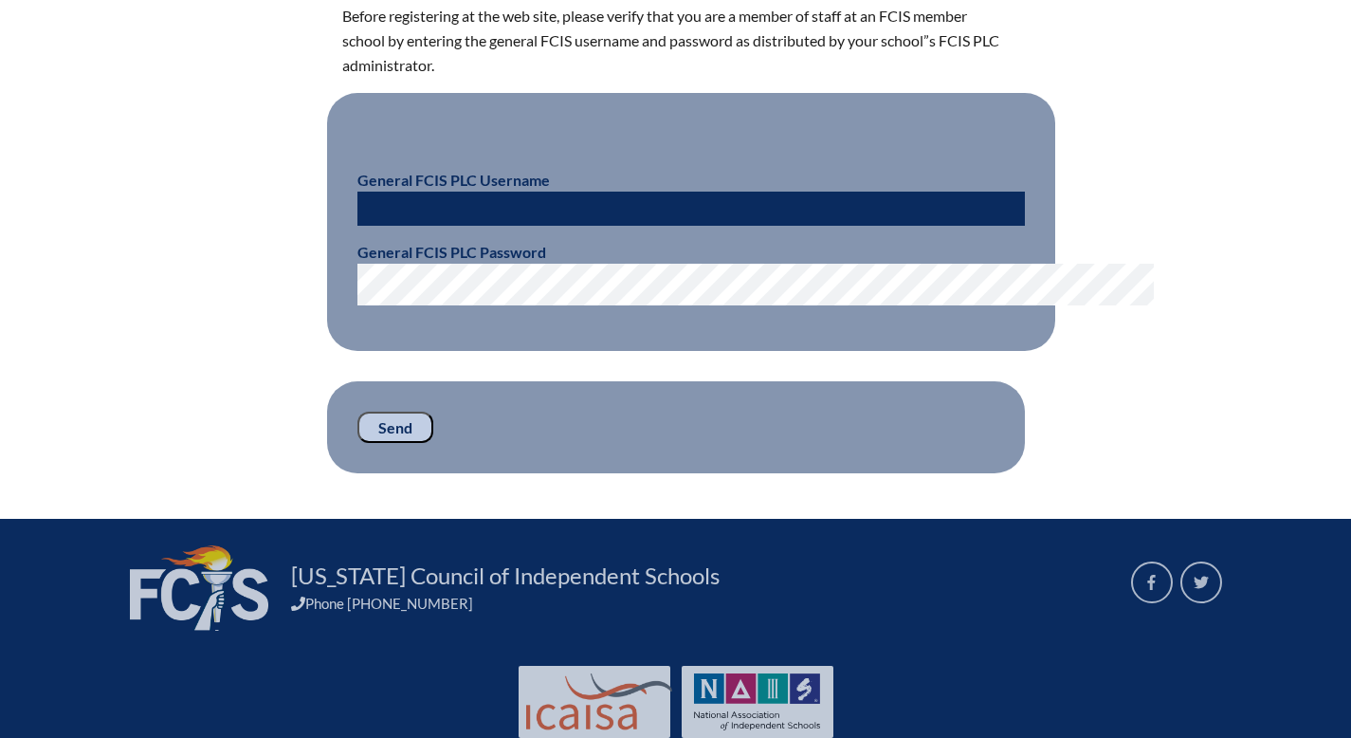
scroll to position [564, 0]
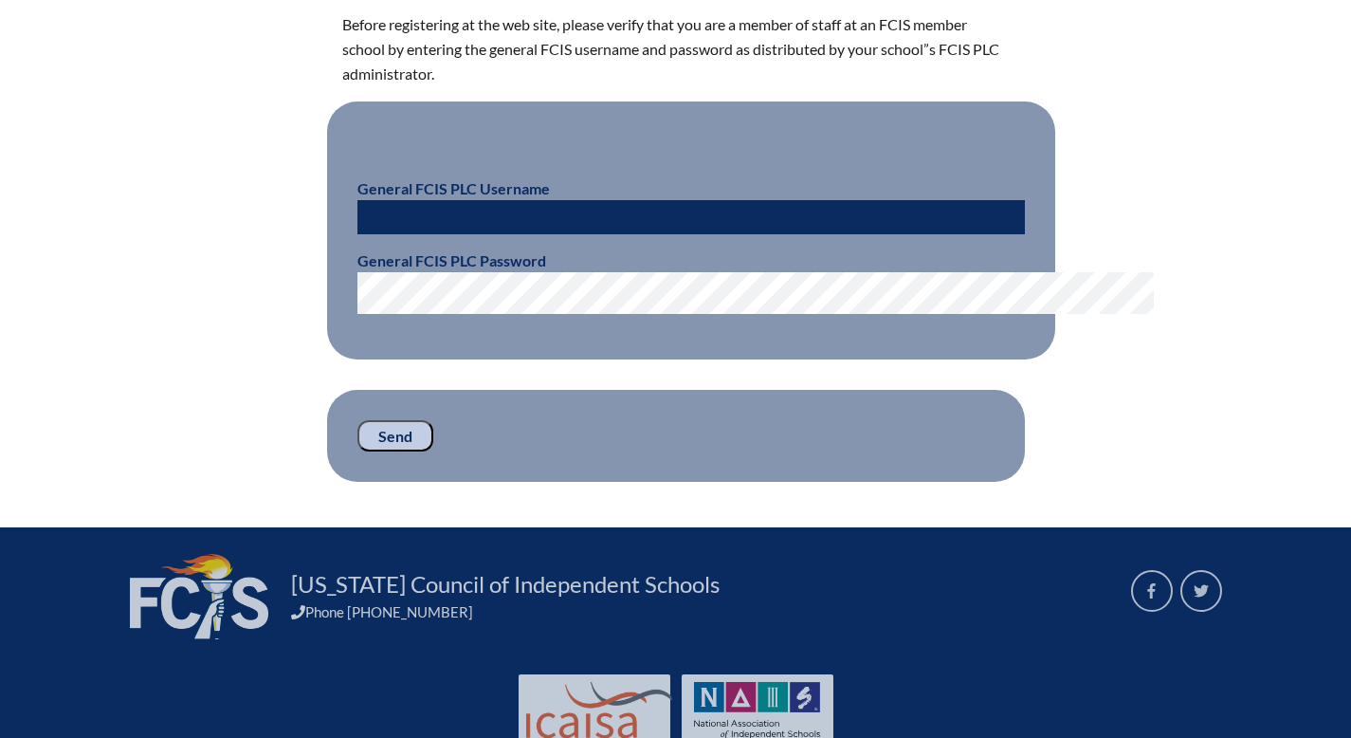
type input "[EMAIL_ADDRESS][DOMAIN_NAME]"
click at [495, 234] on input "[EMAIL_ADDRESS][DOMAIN_NAME]" at bounding box center [691, 217] width 668 height 34
click at [500, 234] on input "[EMAIL_ADDRESS][DOMAIN_NAME]" at bounding box center [691, 217] width 668 height 34
type input "a"
type input "fcismember"
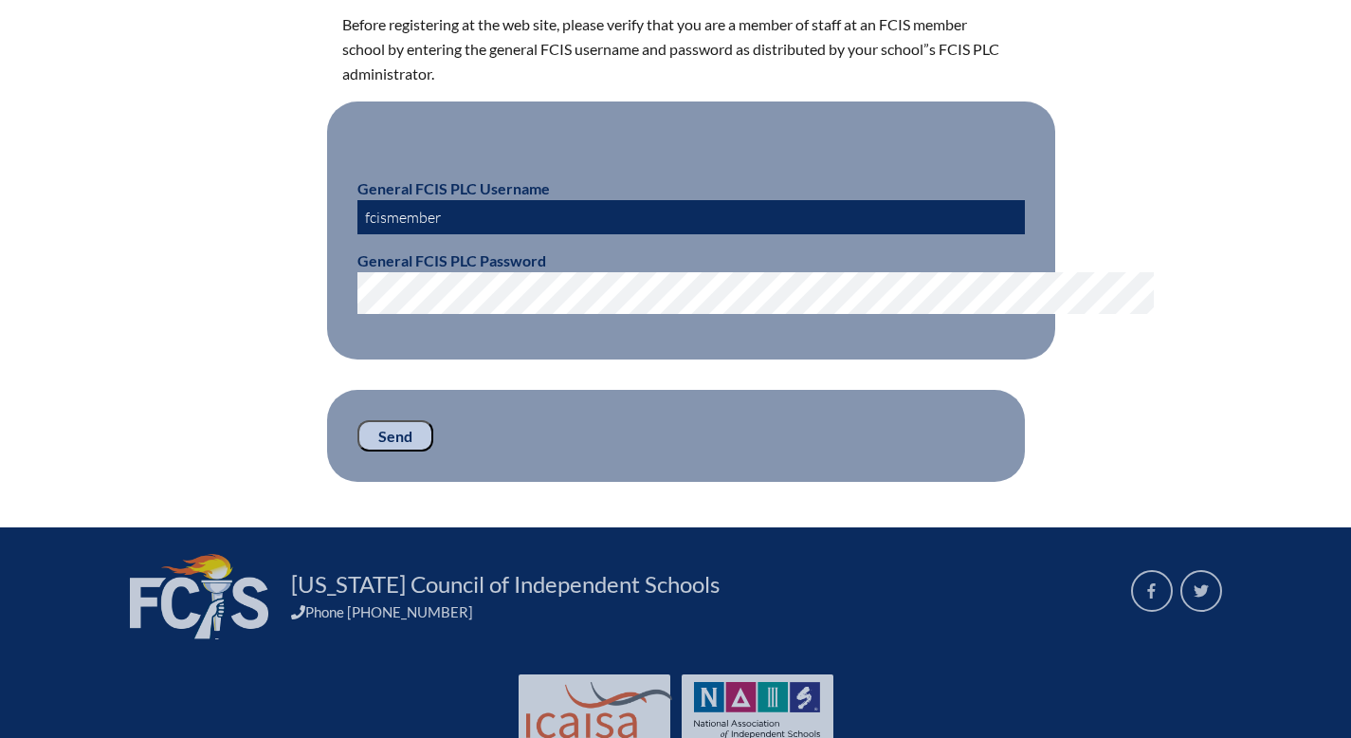
click at [357, 452] on input "Send" at bounding box center [395, 436] width 76 height 32
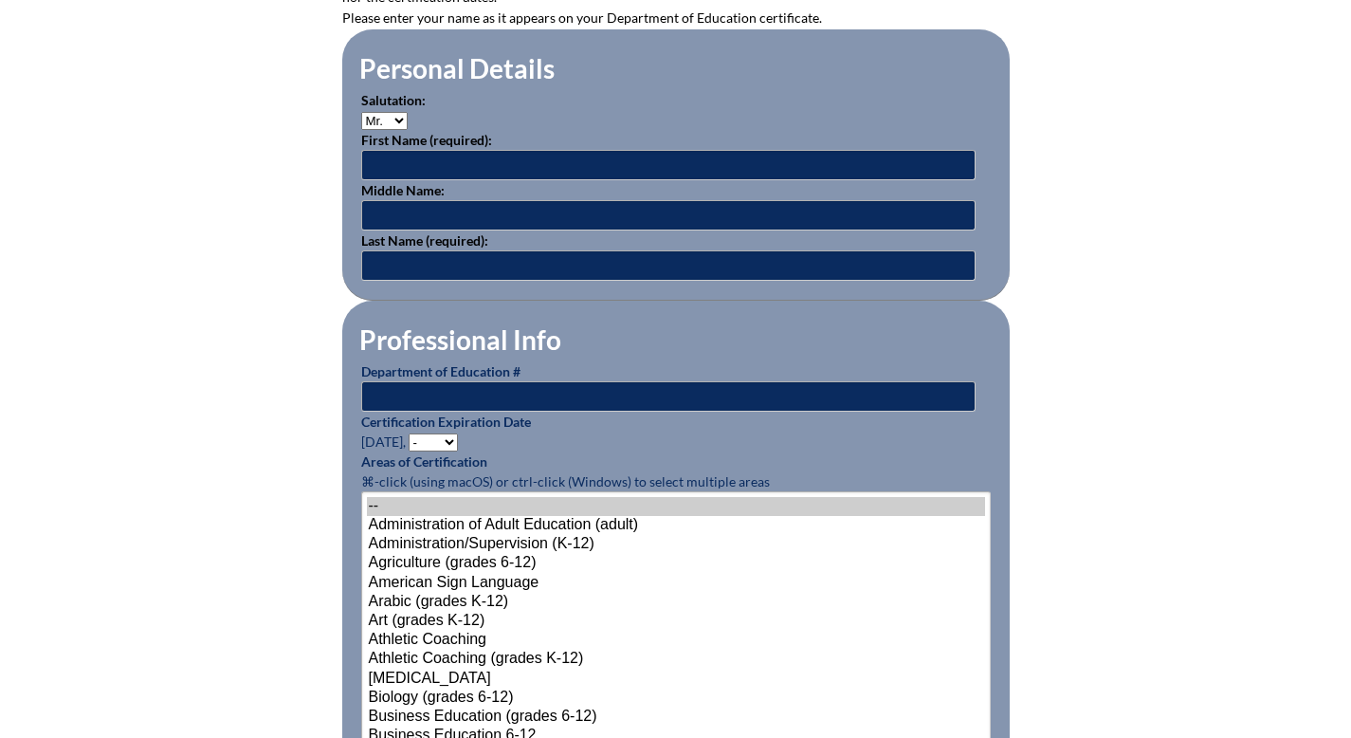
scroll to position [633, 0]
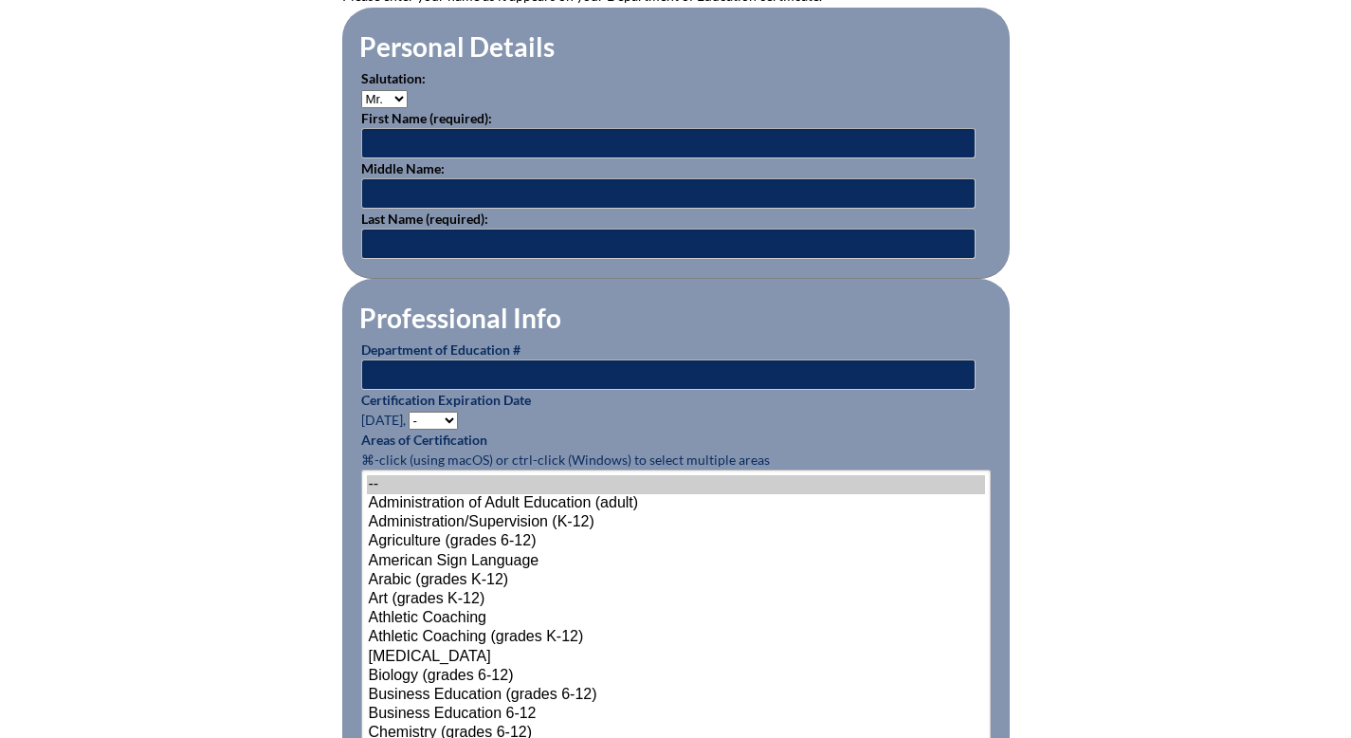
type input "[EMAIL_ADDRESS][DOMAIN_NAME]"
click at [361, 108] on select "Mr. Mrs. Ms. Dr. Rev." at bounding box center [384, 99] width 46 height 18
select select "Mrs."
click at [361, 108] on select "Mr. Mrs. Ms. Dr. Rev." at bounding box center [384, 99] width 46 height 18
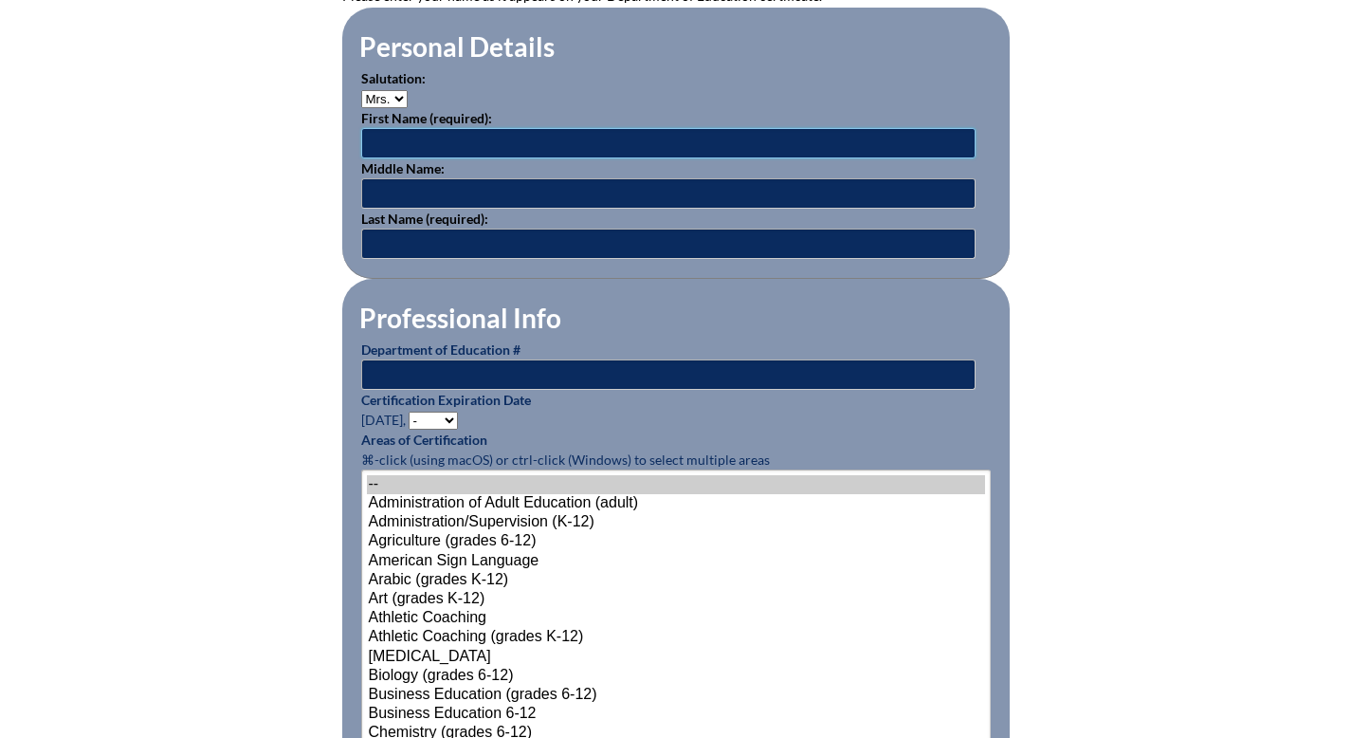
click at [381, 158] on input "text" at bounding box center [668, 143] width 614 height 30
type input "[PERSON_NAME]"
click at [361, 259] on input "text" at bounding box center [668, 244] width 614 height 30
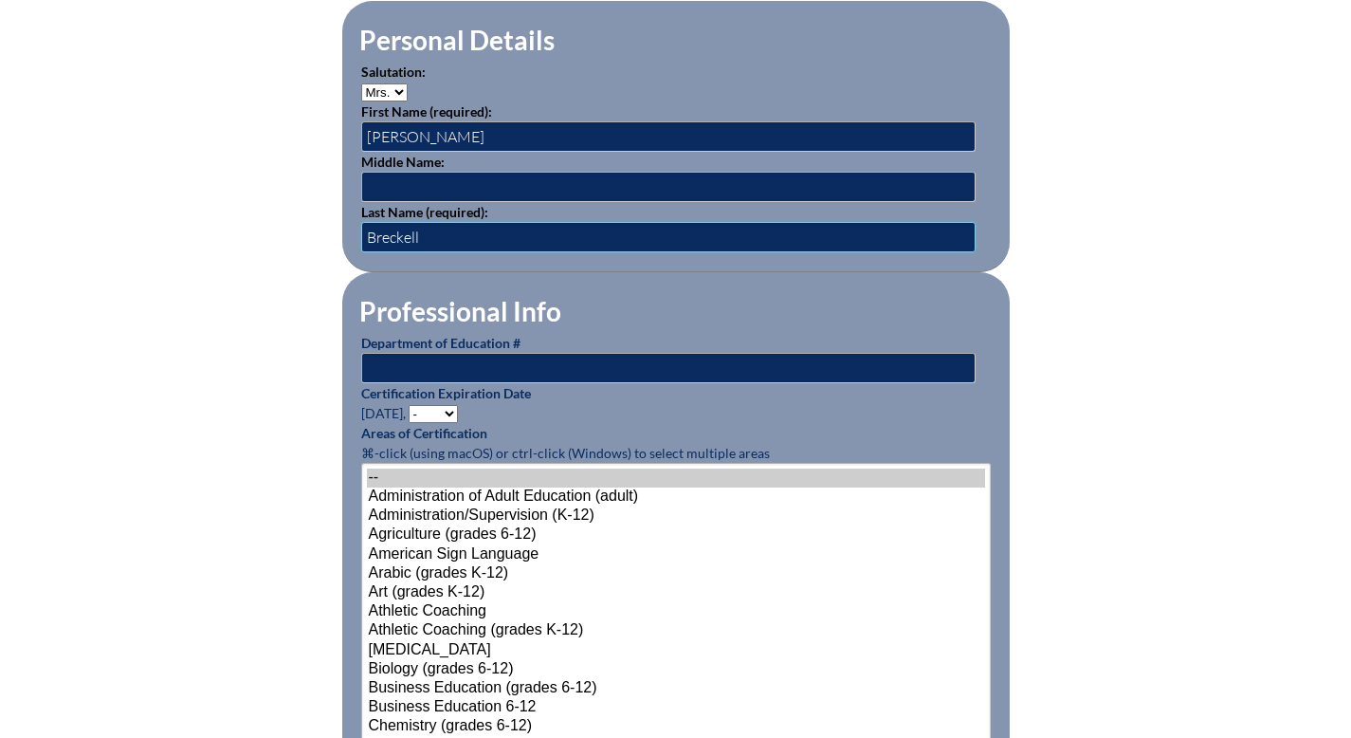
scroll to position [641, 0]
type input "Breckell"
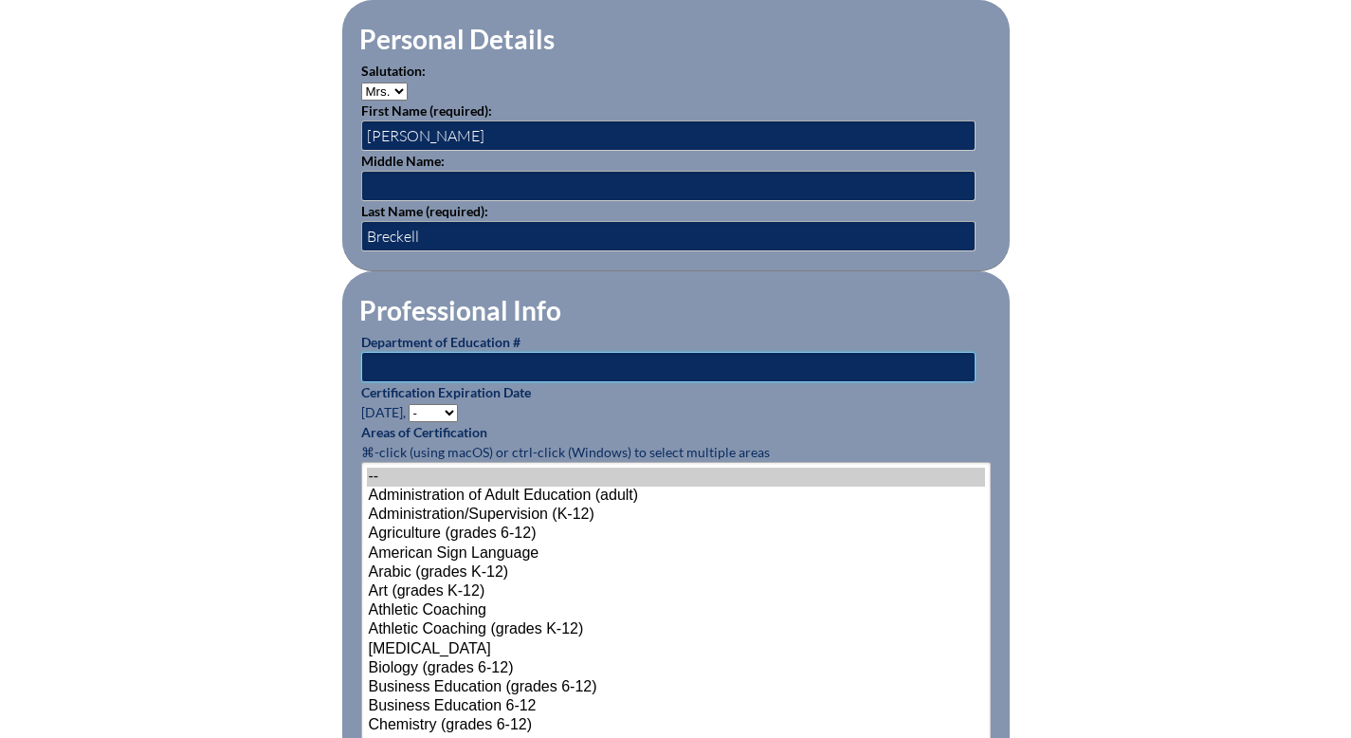
click at [434, 382] on input "text" at bounding box center [668, 367] width 614 height 30
type input "805299"
click at [409, 422] on select "- 2031 2030 2029 2028 2027 2026 2025 2024 2023 2022 2021 2020 2019 2018 2017 20…" at bounding box center [433, 413] width 49 height 18
select select "2026"
click at [409, 422] on select "- 2031 2030 2029 2028 2027 2026 2025 2024 2023 2022 2021 2020 2019 2018 2017 20…" at bounding box center [433, 413] width 49 height 18
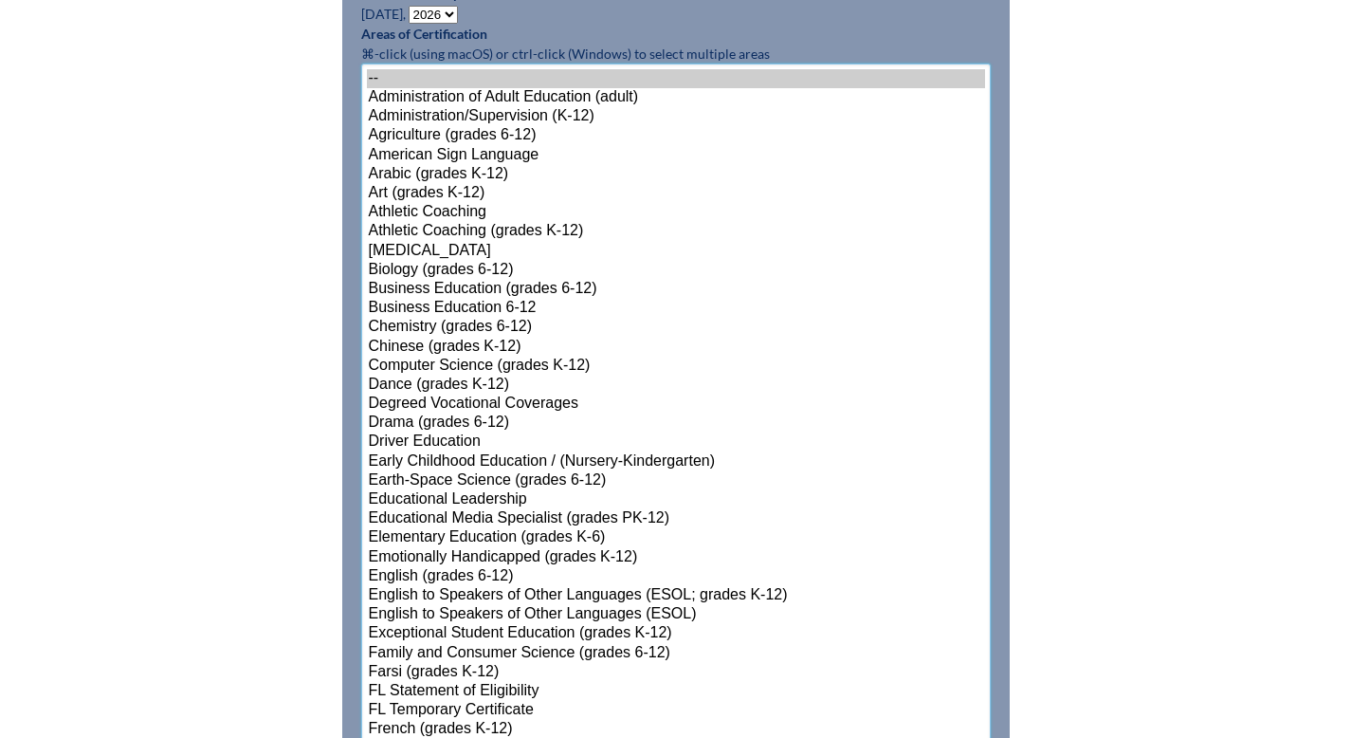
scroll to position [1194, 0]
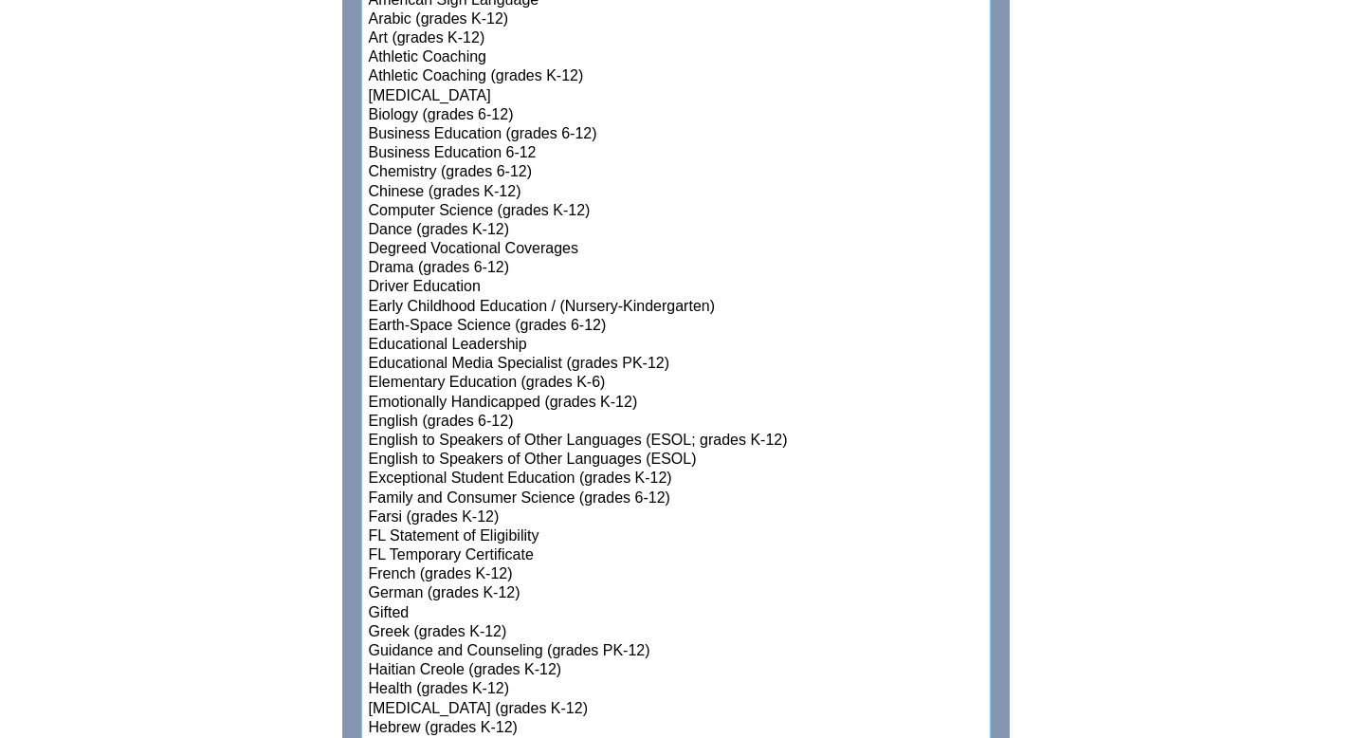
click at [466, 622] on select"]"] "-- Administration of Adult Education (adult) Administration/Supervision (K-12) …" at bounding box center [676, 709] width 630 height 1601
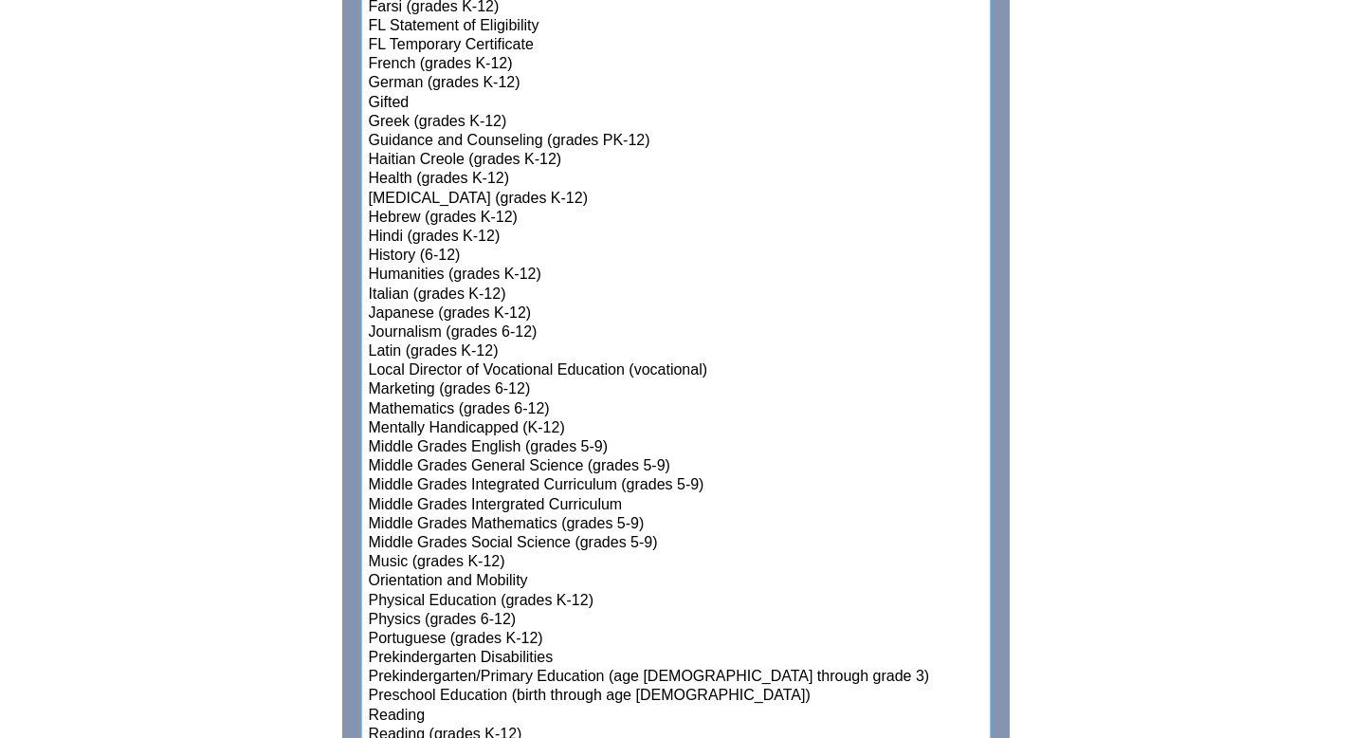
scroll to position [1740, 0]
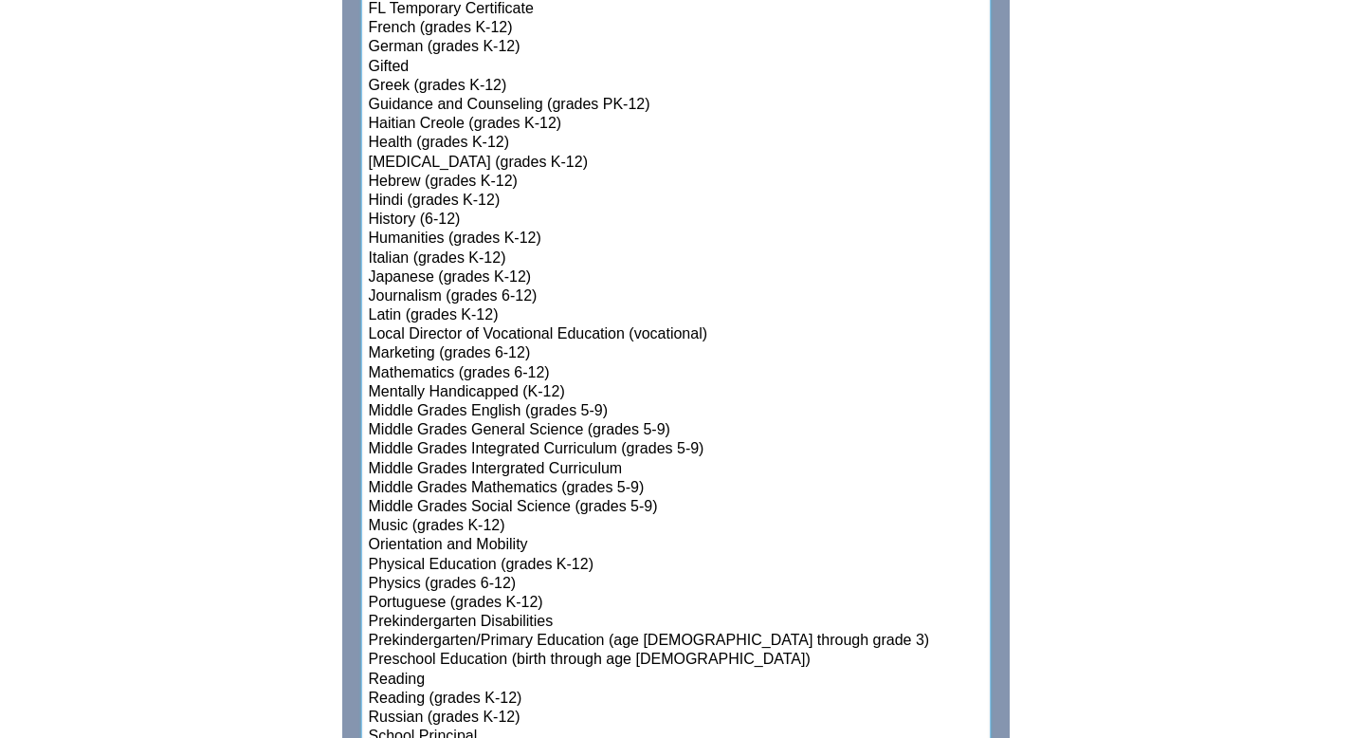
click at [430, 383] on option "Mathematics (grades 6-12)" at bounding box center [676, 373] width 618 height 19
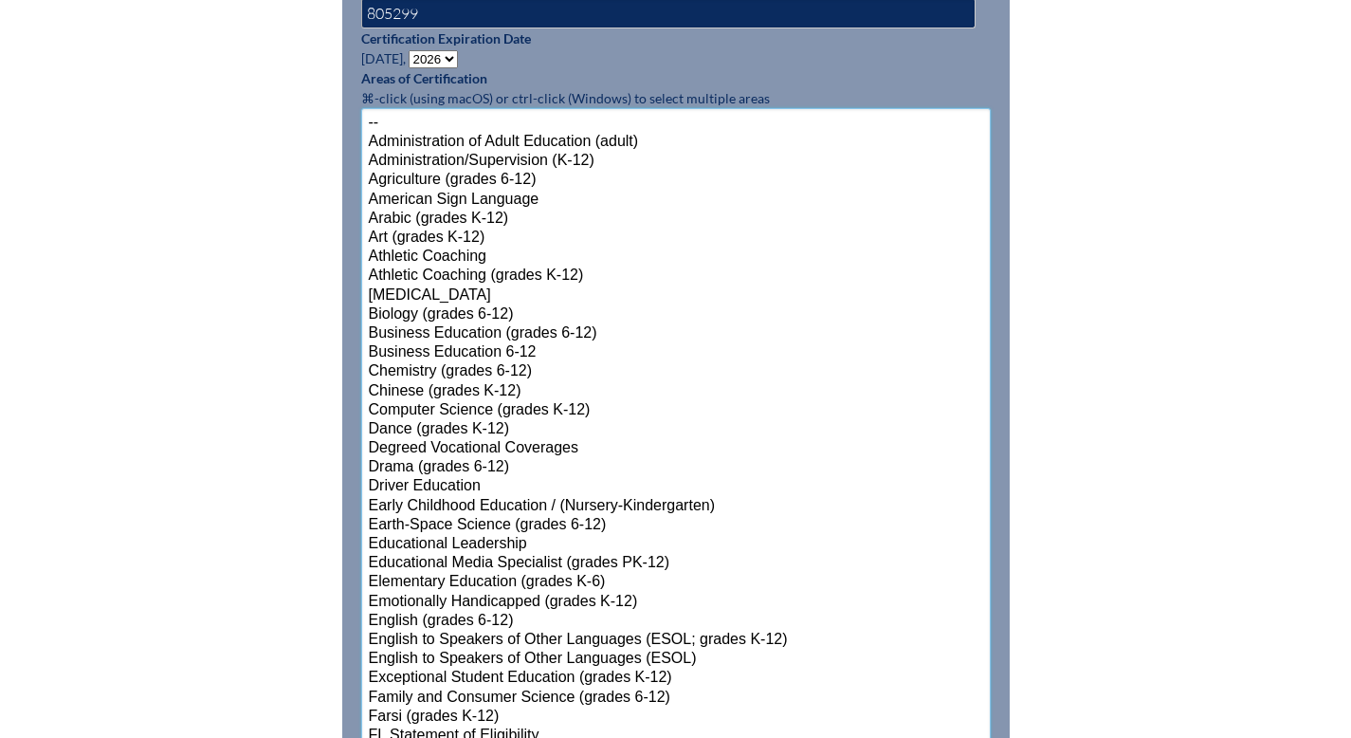
scroll to position [1001, 0]
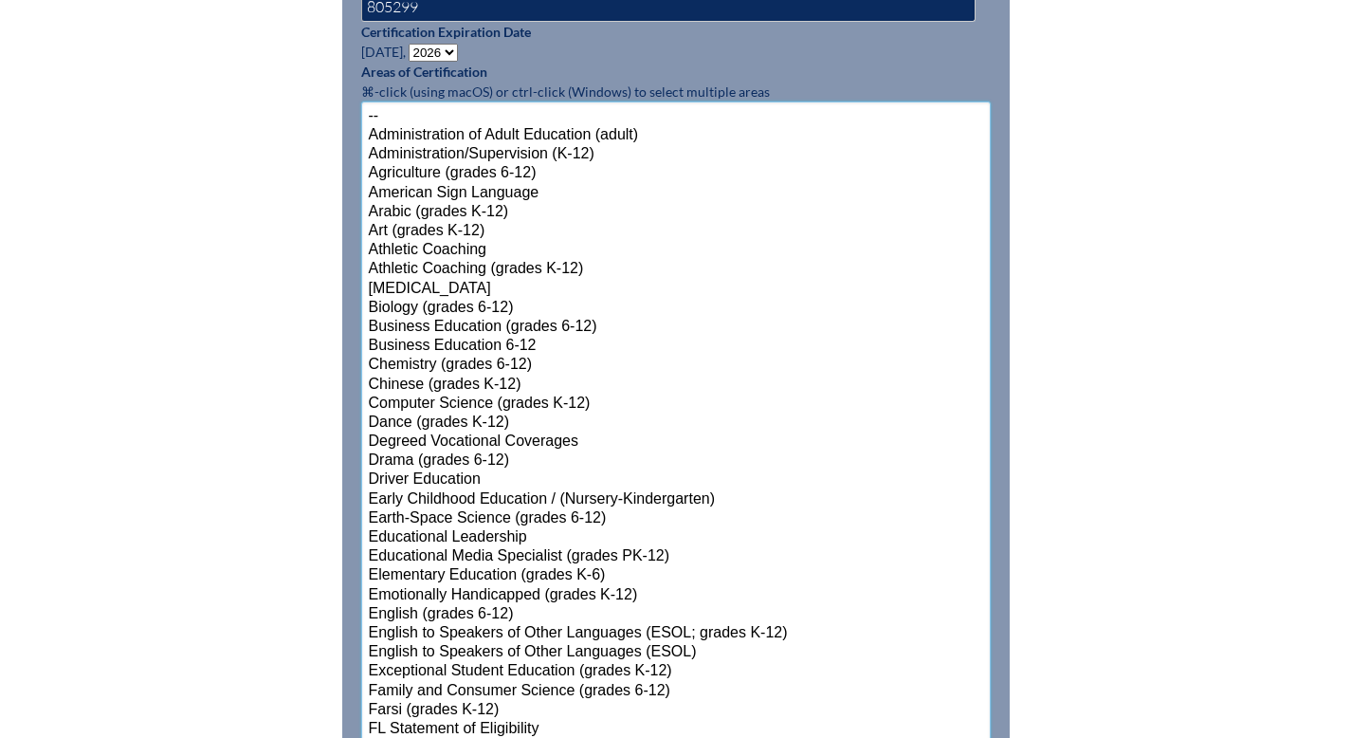
click at [488, 585] on option "Elementary Education (grades K-6)" at bounding box center [676, 575] width 618 height 19
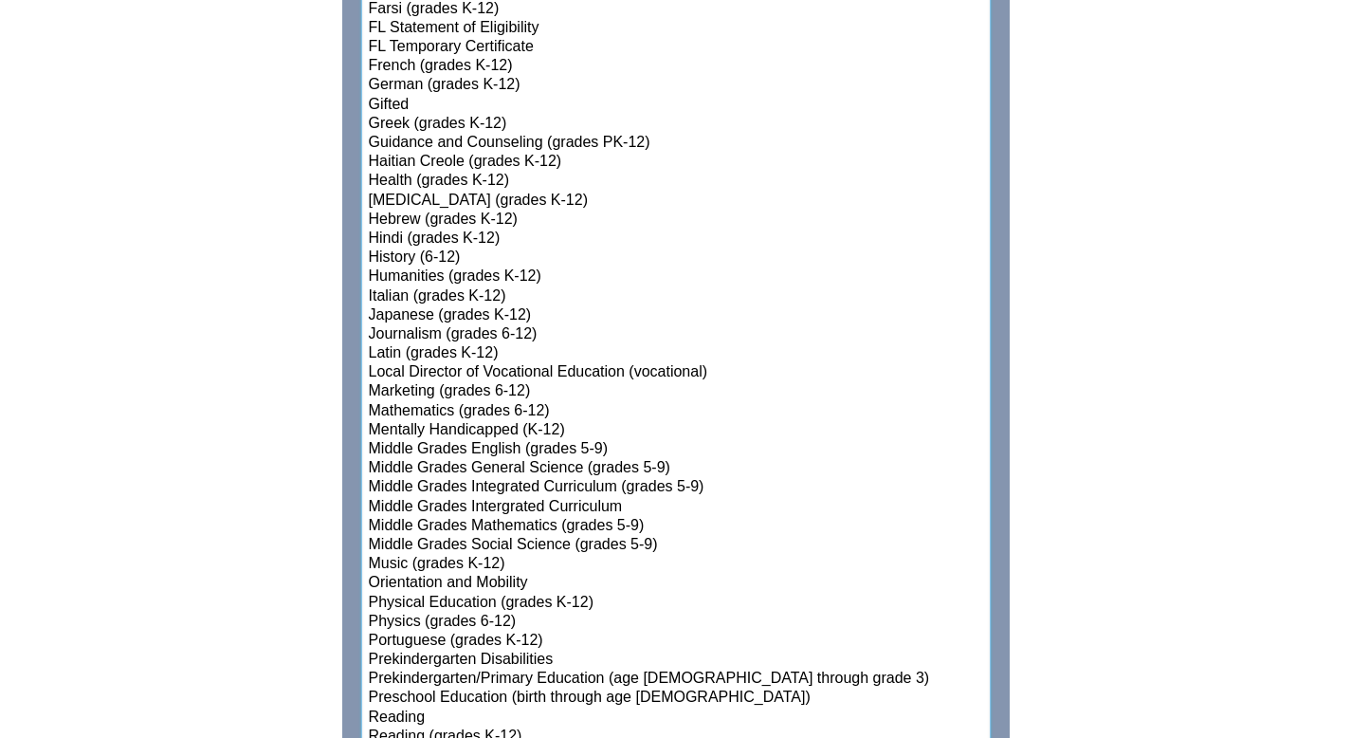
scroll to position [1705, 0]
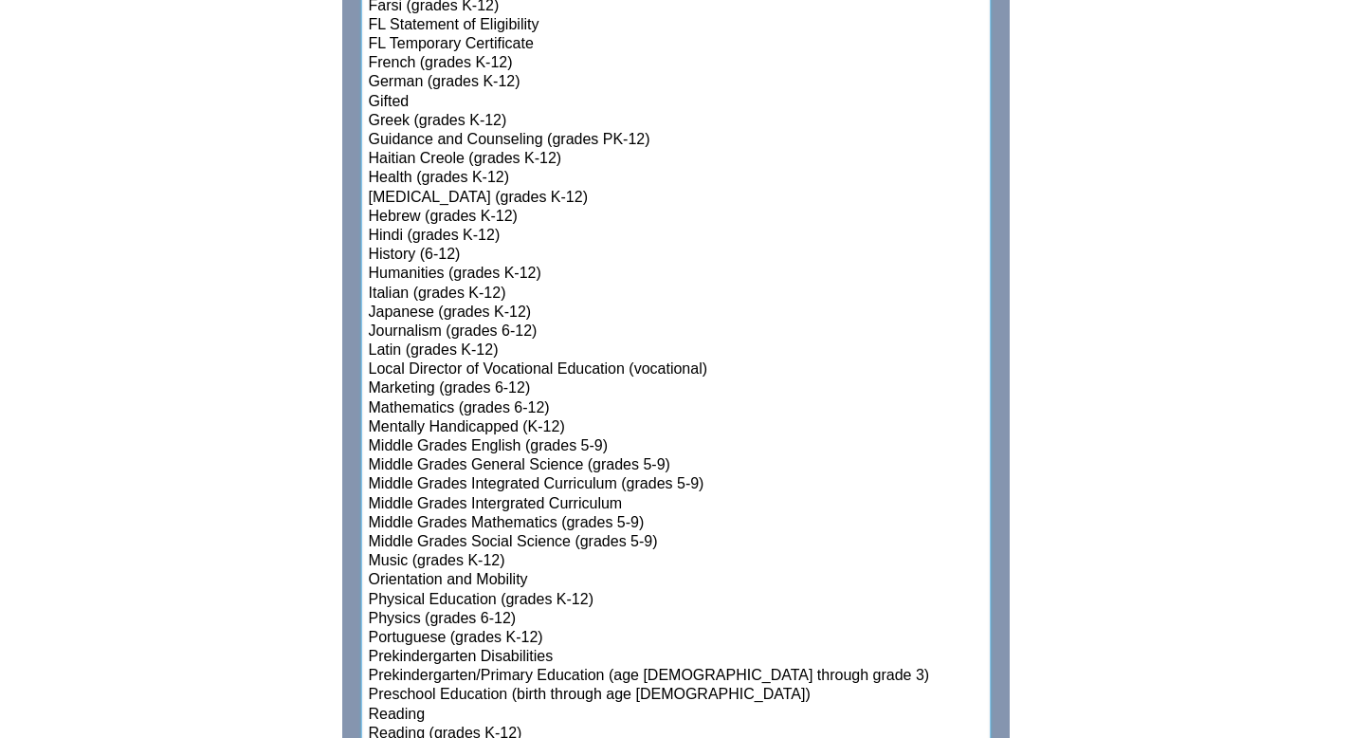
select select"]"] "15131"
click at [367, 418] on option "Mathematics (grades 6-12)" at bounding box center [676, 408] width 618 height 19
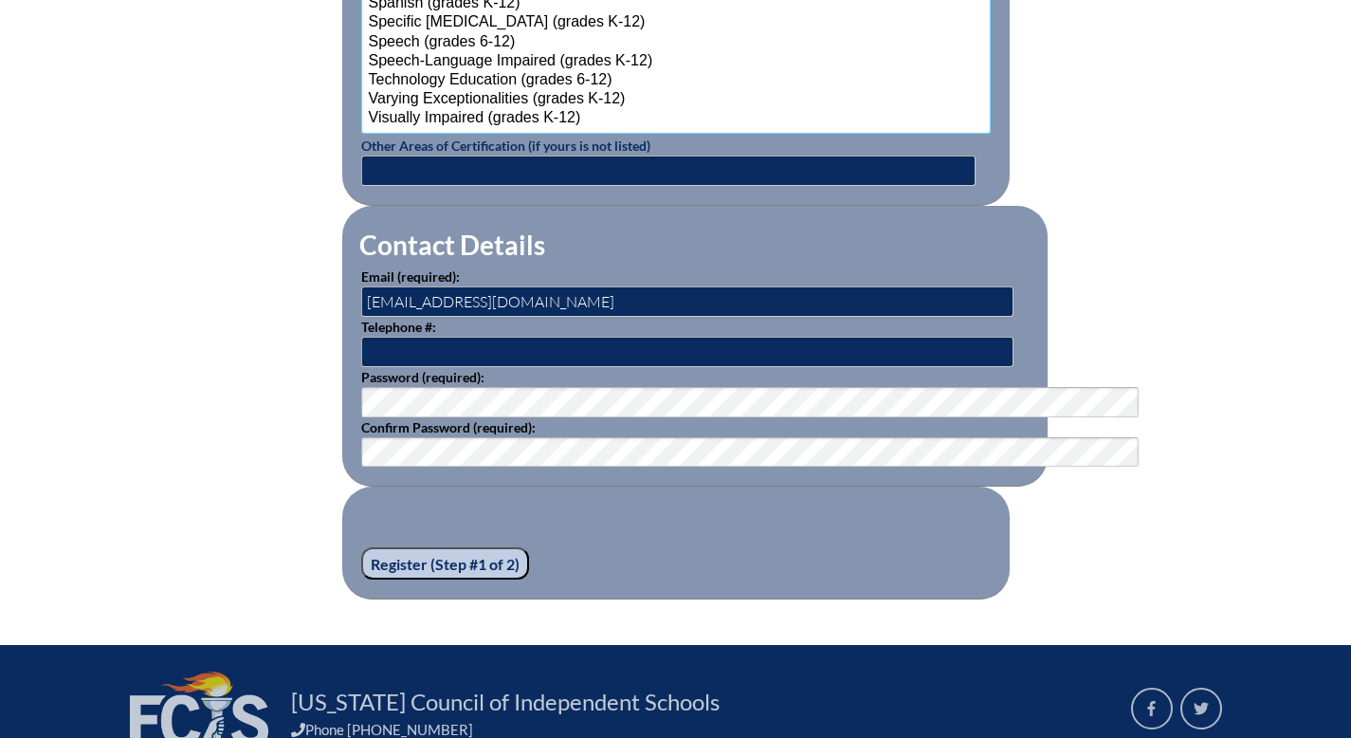
scroll to position [2570, 0]
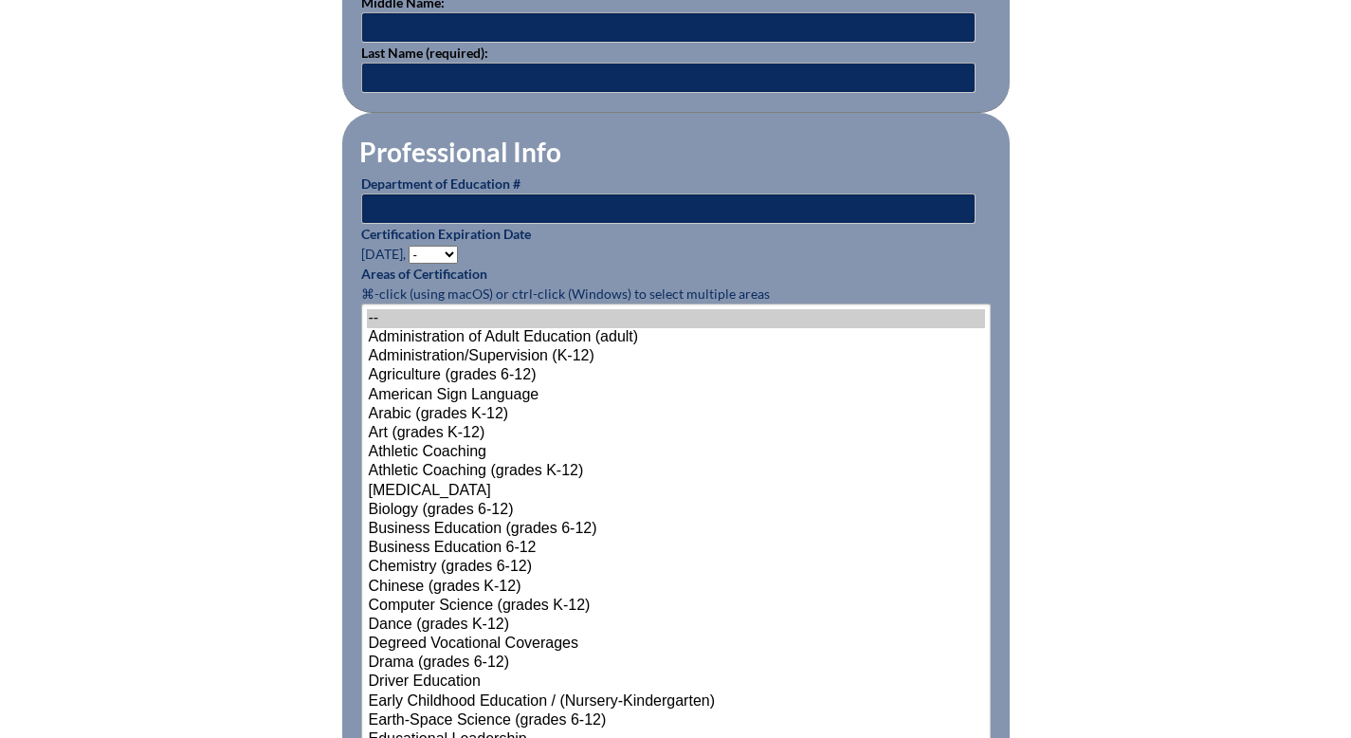
scroll to position [538, 0]
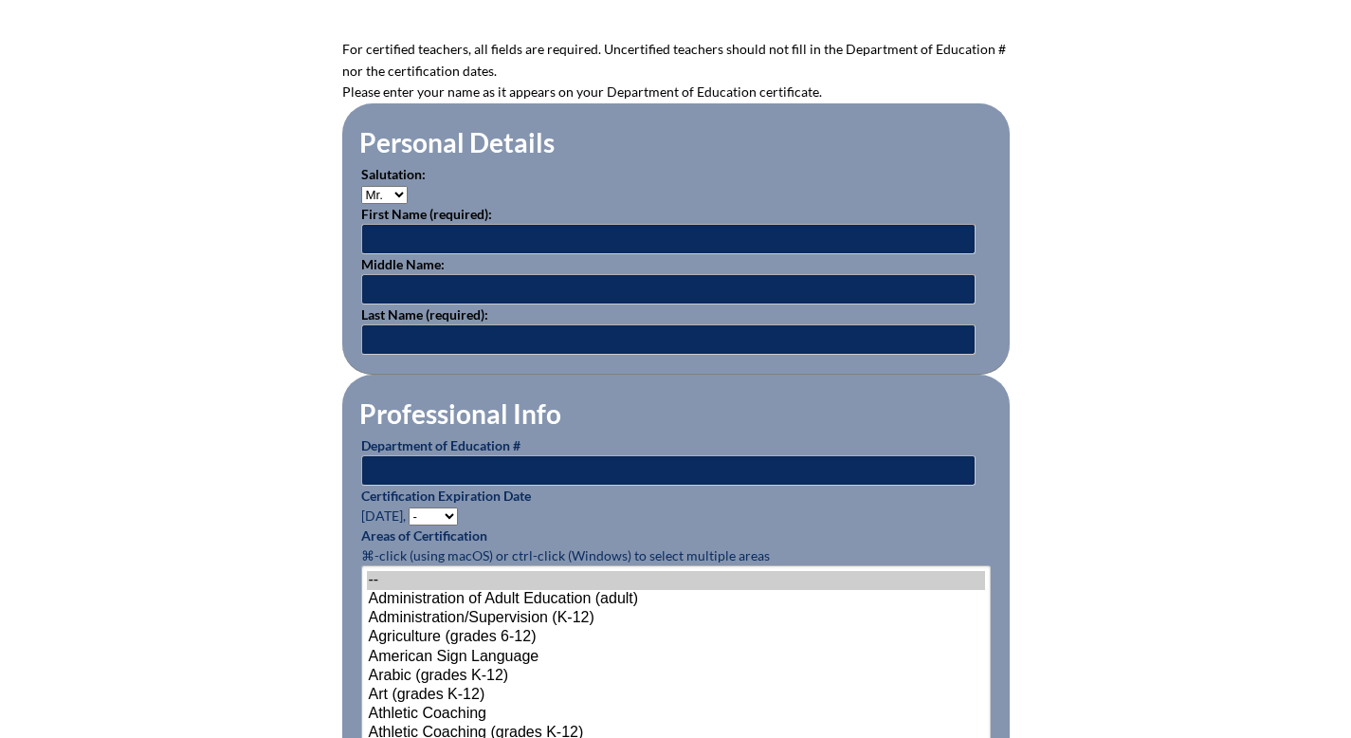
type input "[EMAIL_ADDRESS][DOMAIN_NAME]"
click at [361, 204] on select "Mr. Mrs. Ms. Dr. Rev." at bounding box center [384, 195] width 46 height 18
select select "Mrs."
click at [361, 204] on select "Mr. Mrs. Ms. Dr. Rev." at bounding box center [384, 195] width 46 height 18
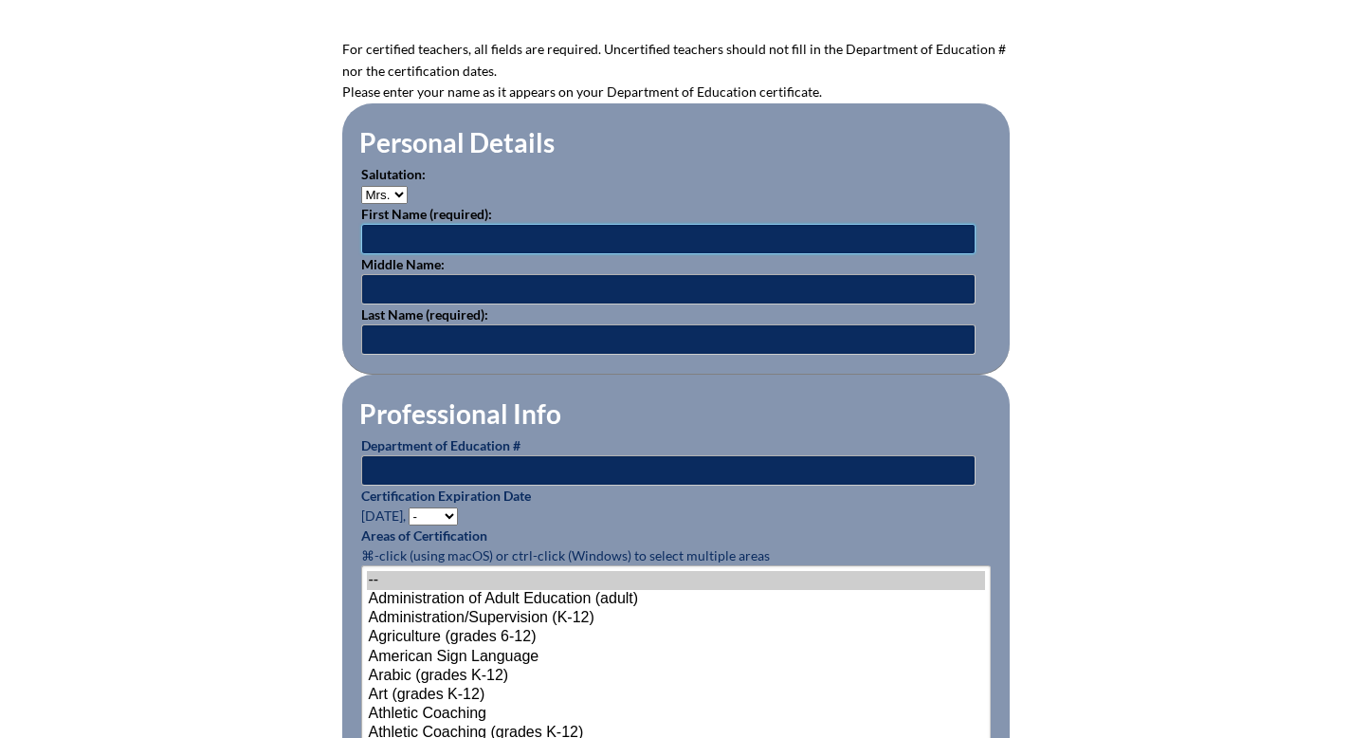
click at [361, 254] on input "text" at bounding box center [668, 239] width 614 height 30
type input "Stacy"
click at [361, 355] on input "text" at bounding box center [668, 339] width 614 height 30
type input "Breckell"
click at [377, 485] on input "text" at bounding box center [668, 470] width 614 height 30
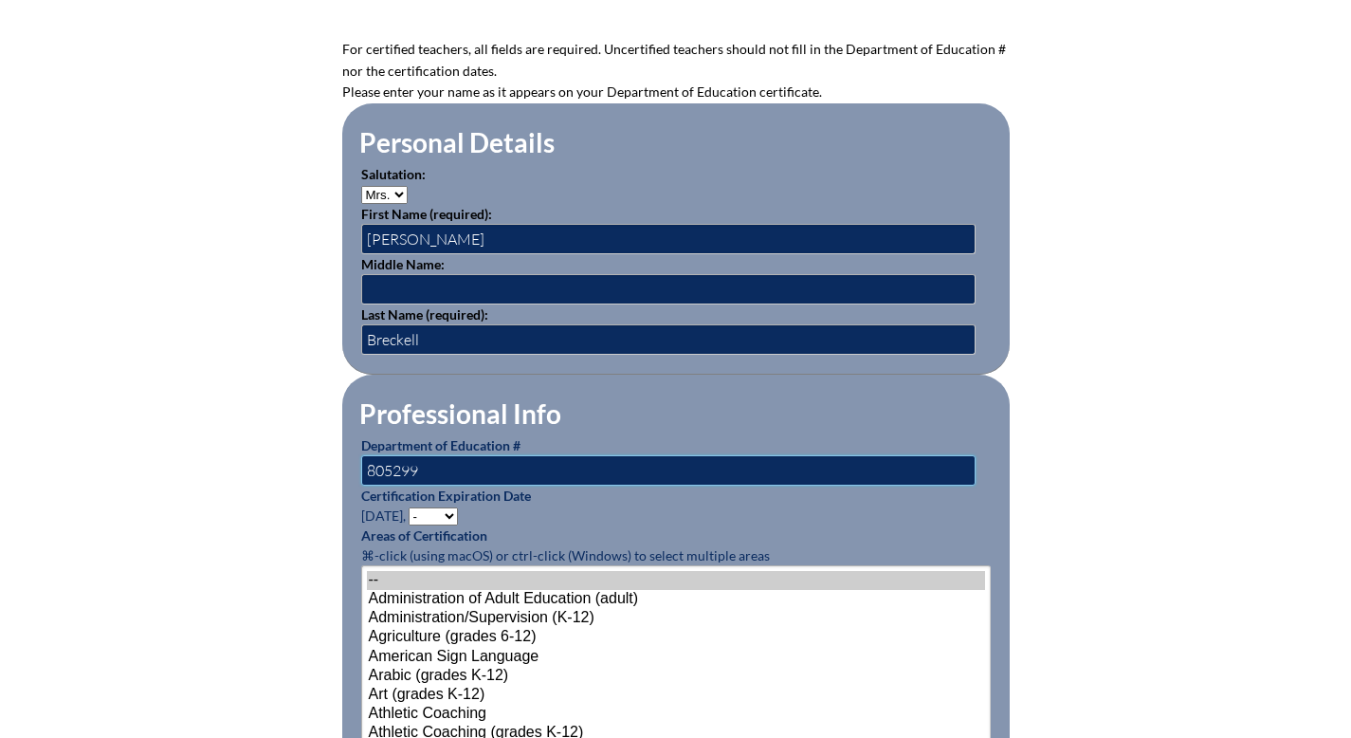
type input "805299"
click at [409, 525] on select "- 2031 2030 2029 2028 2027 2026 2025 2024 2023 2022 2021 2020 2019 2018 2017 20…" at bounding box center [433, 516] width 49 height 18
select select "2026"
click at [409, 525] on select "- 2031 2030 2029 2028 2027 2026 2025 2024 2023 2022 2021 2020 2019 2018 2017 20…" at bounding box center [433, 516] width 49 height 18
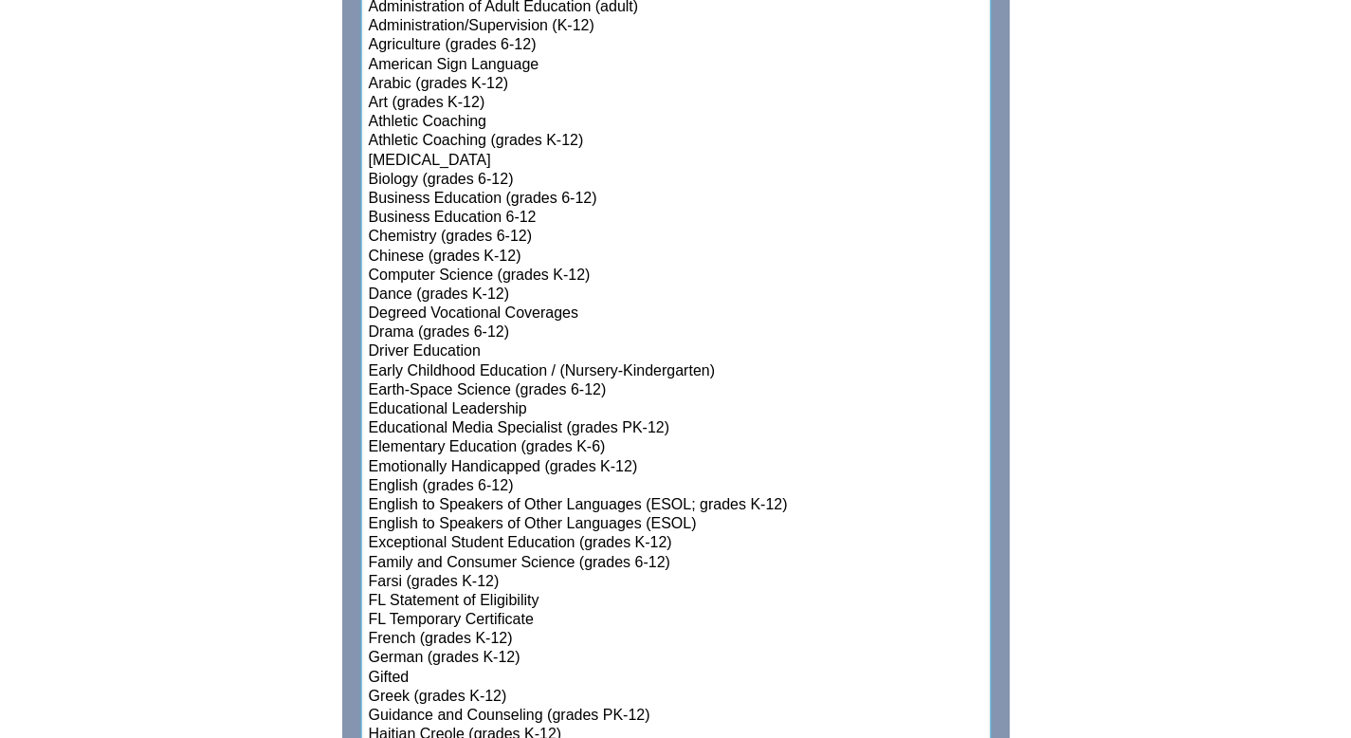
scroll to position [1194, 0]
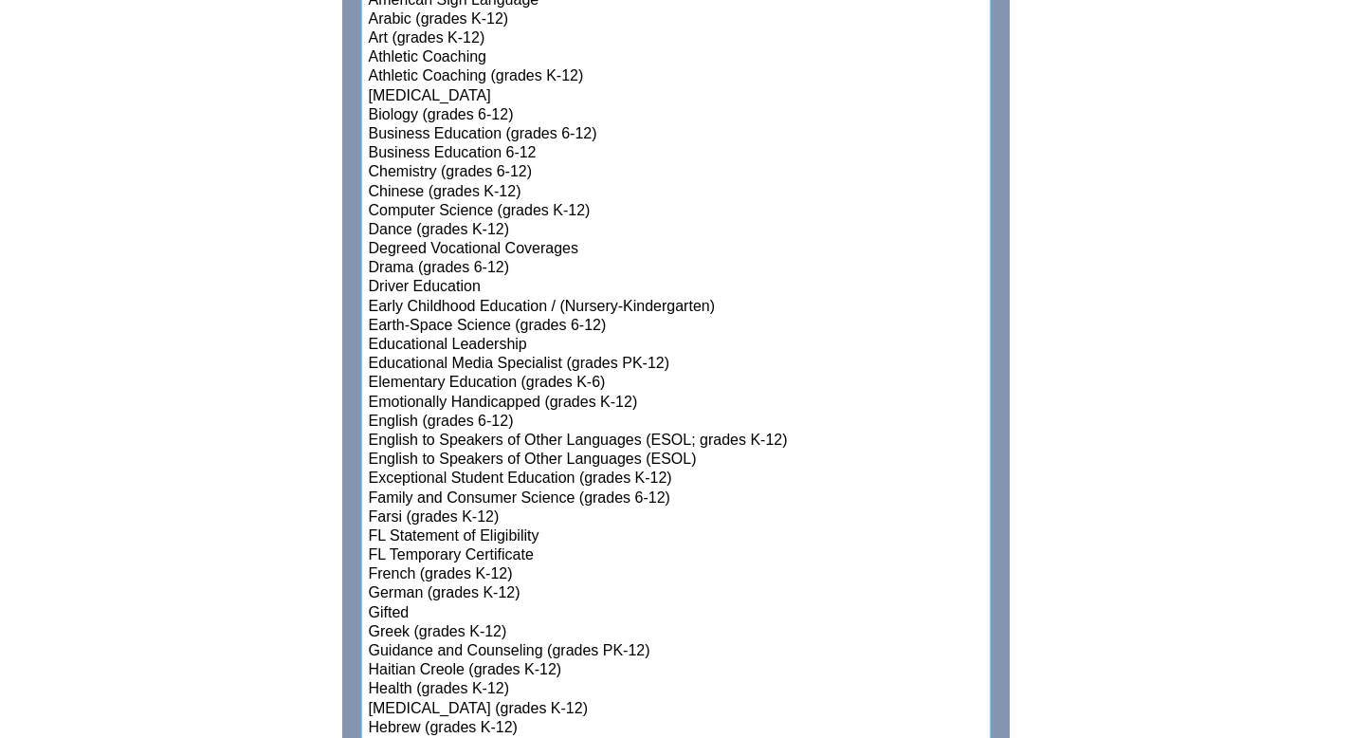
click at [445, 535] on select"]"] "-- Administration of Adult Education (adult) Administration/Supervision (K-12) …" at bounding box center [676, 709] width 630 height 1601
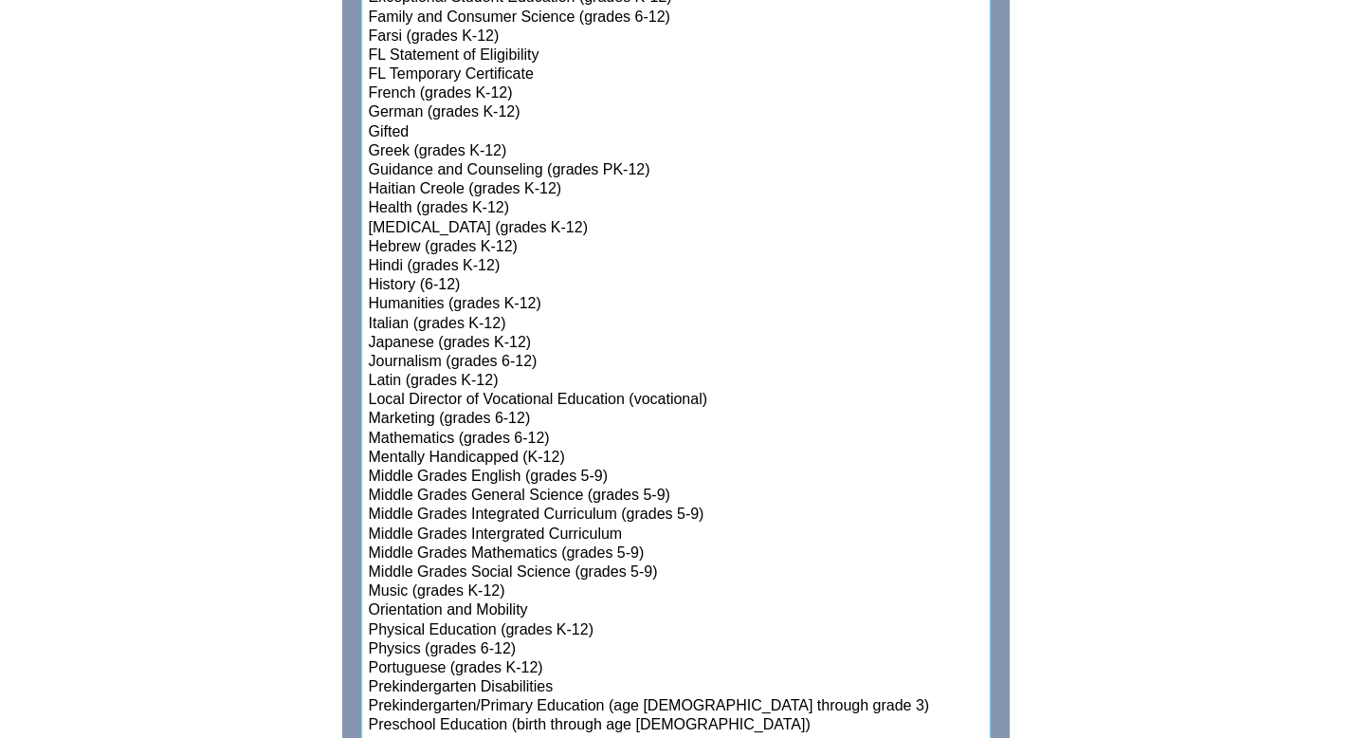
scroll to position [1692, 0]
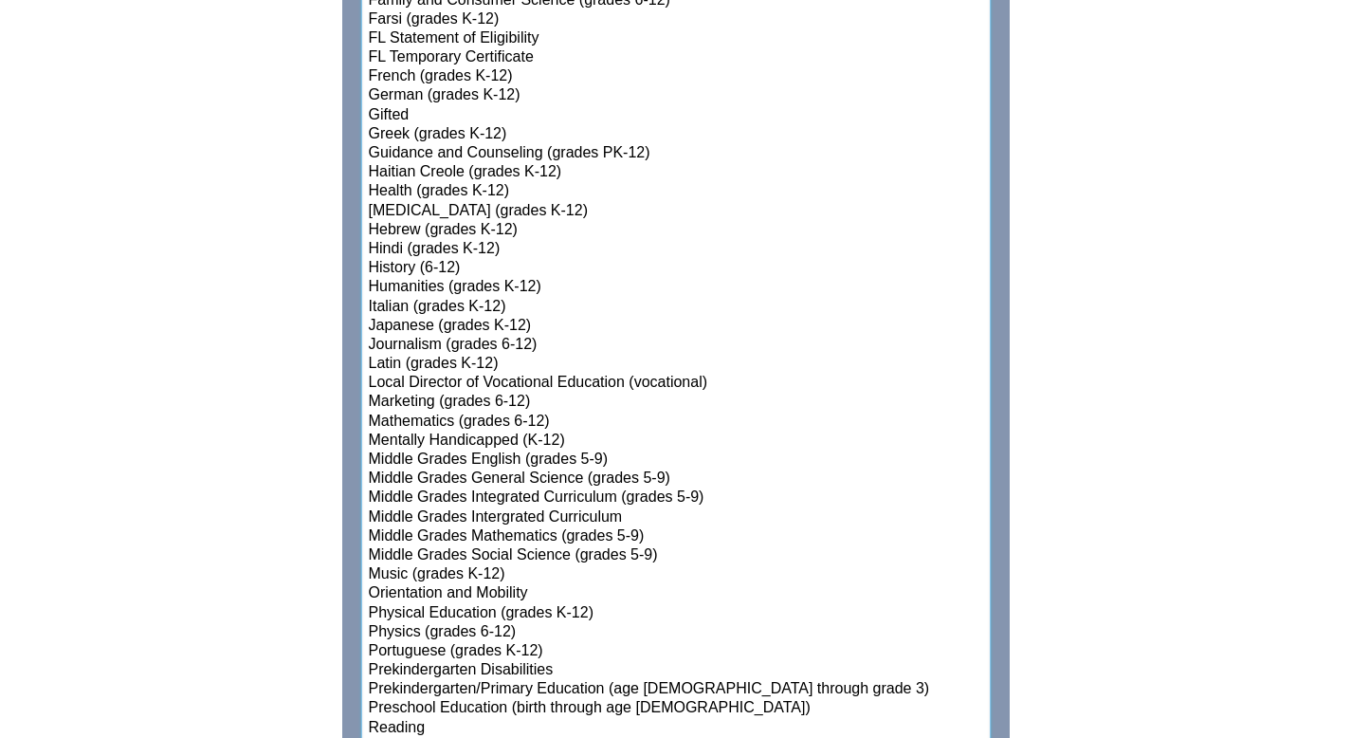
select select"]"] "15131"
click at [367, 431] on option "Mathematics (grades 6-12)" at bounding box center [676, 421] width 618 height 19
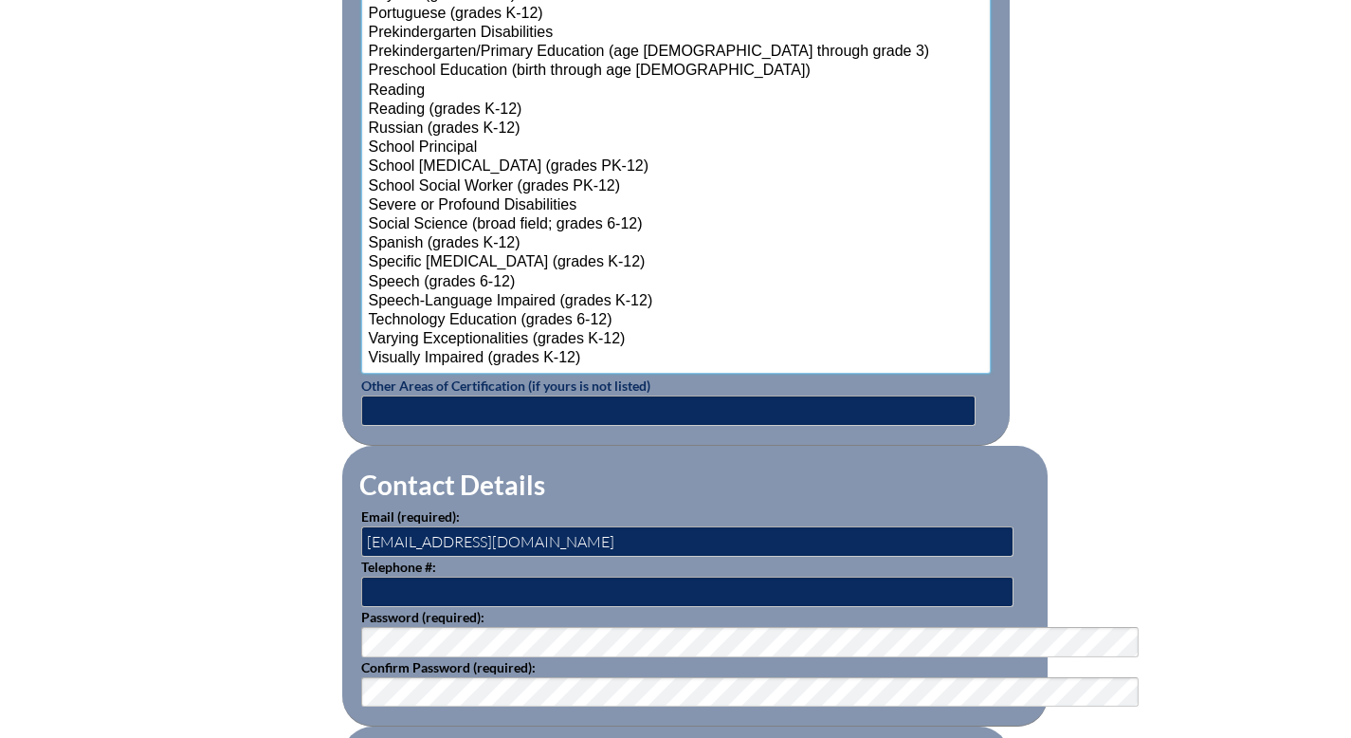
scroll to position [2576, 0]
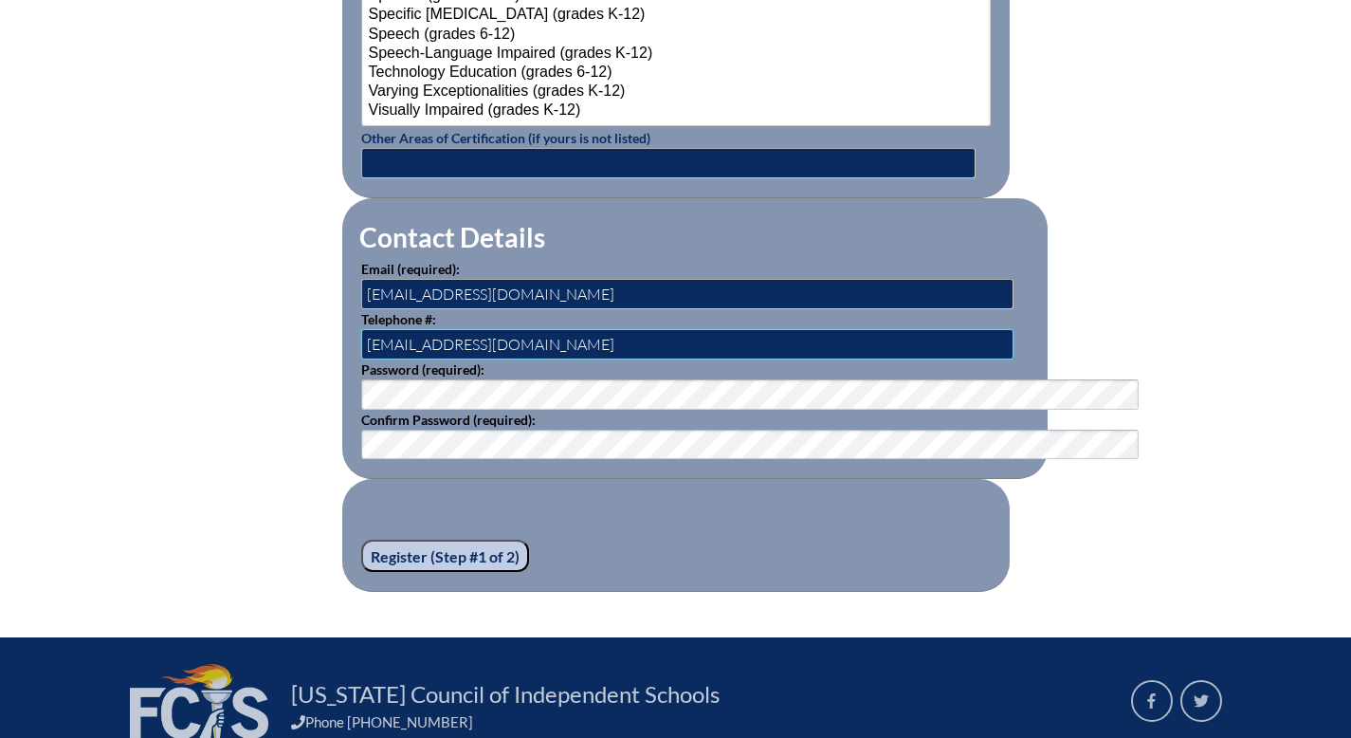
click at [464, 359] on input "aburchett@seacrest.org" at bounding box center [687, 344] width 652 height 30
type input "a"
type input "2397931986"
click at [695, 592] on fieldset "Register (Step #1 of 2)" at bounding box center [676, 535] width 668 height 113
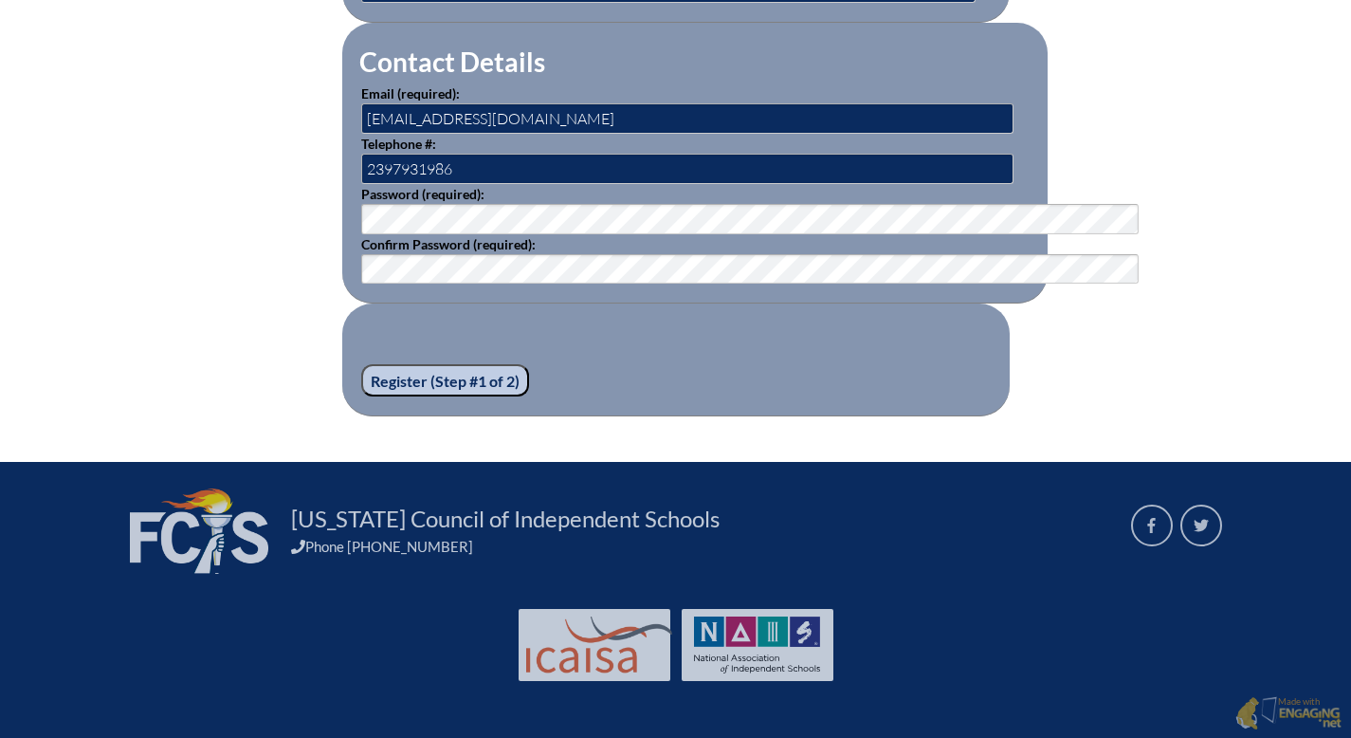
scroll to position [2906, 0]
click at [404, 364] on input "Register (Step #1 of 2)" at bounding box center [445, 380] width 168 height 32
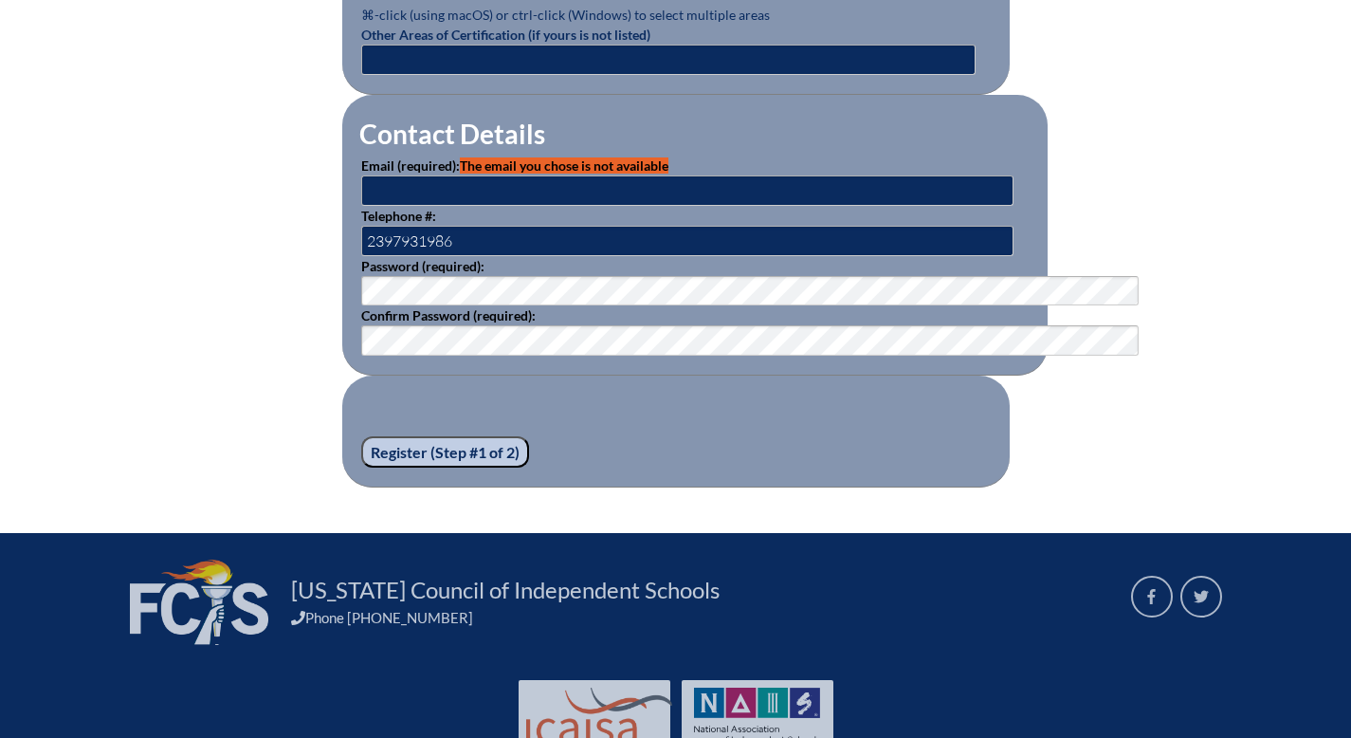
scroll to position [1164, 0]
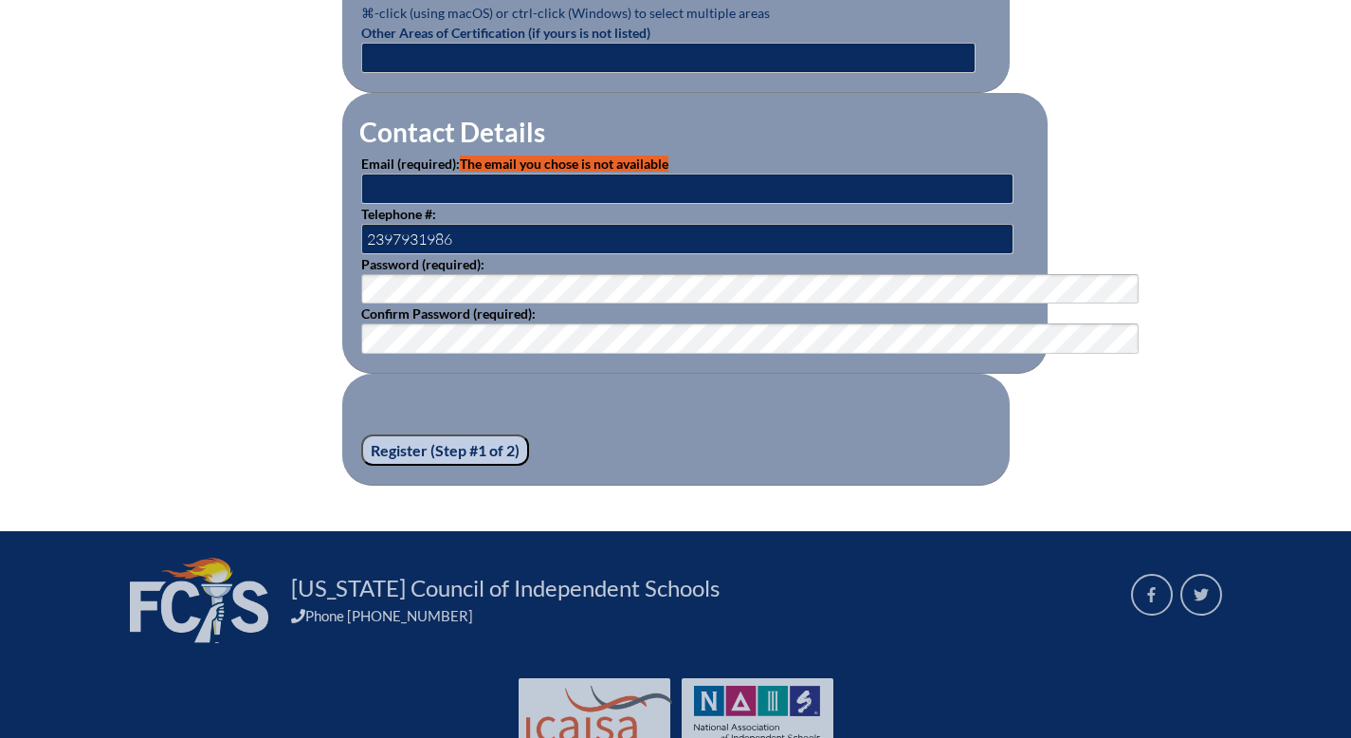
type input "[EMAIL_ADDRESS][DOMAIN_NAME]"
click at [485, 204] on input "[EMAIL_ADDRESS][DOMAIN_NAME]" at bounding box center [687, 189] width 652 height 30
click at [361, 204] on input "[EMAIL_ADDRESS][DOMAIN_NAME]" at bounding box center [687, 189] width 652 height 30
type input "[EMAIL_ADDRESS][DOMAIN_NAME]"
click at [361, 467] on input "Register (Step #1 of 2)" at bounding box center [445, 450] width 168 height 32
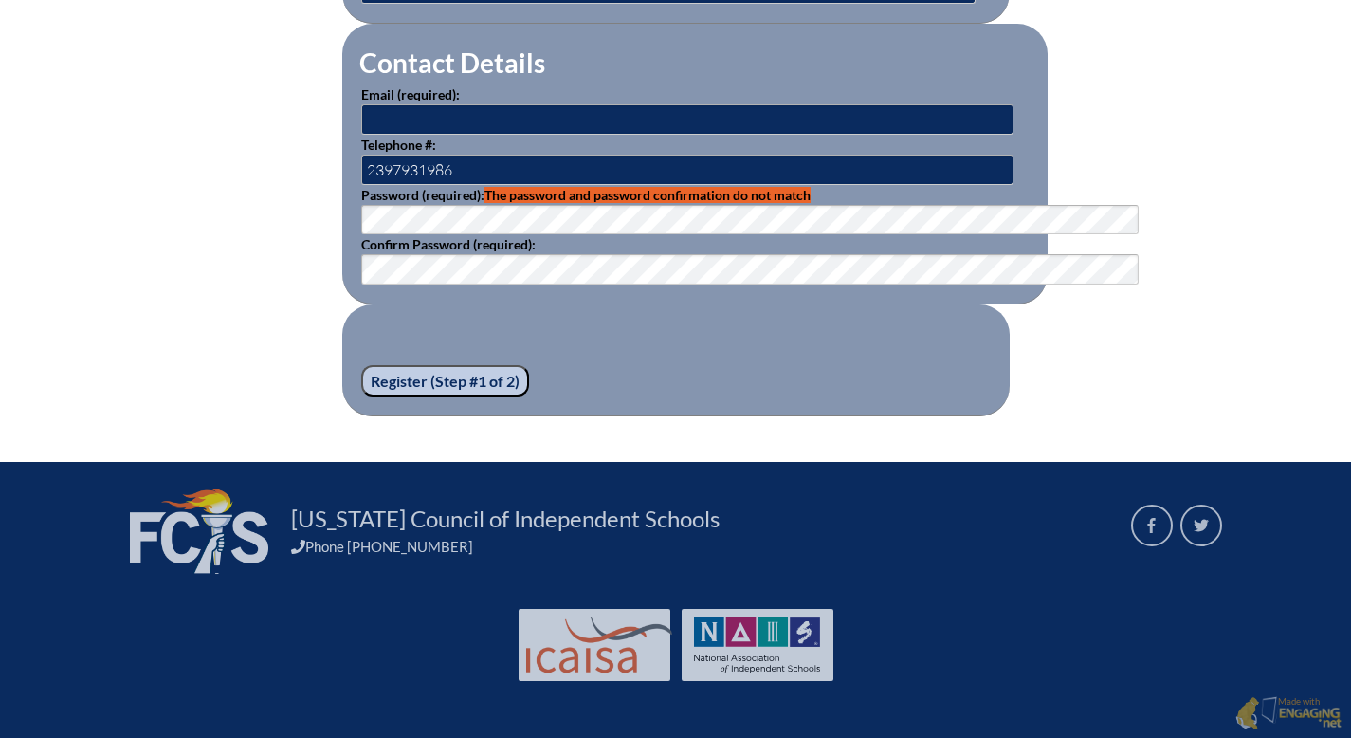
scroll to position [1341, 0]
type input "[EMAIL_ADDRESS][DOMAIN_NAME]"
click at [483, 135] on input "[EMAIL_ADDRESS][DOMAIN_NAME]" at bounding box center [687, 119] width 652 height 30
type input "a"
type input "[EMAIL_ADDRESS][DOMAIN_NAME]"
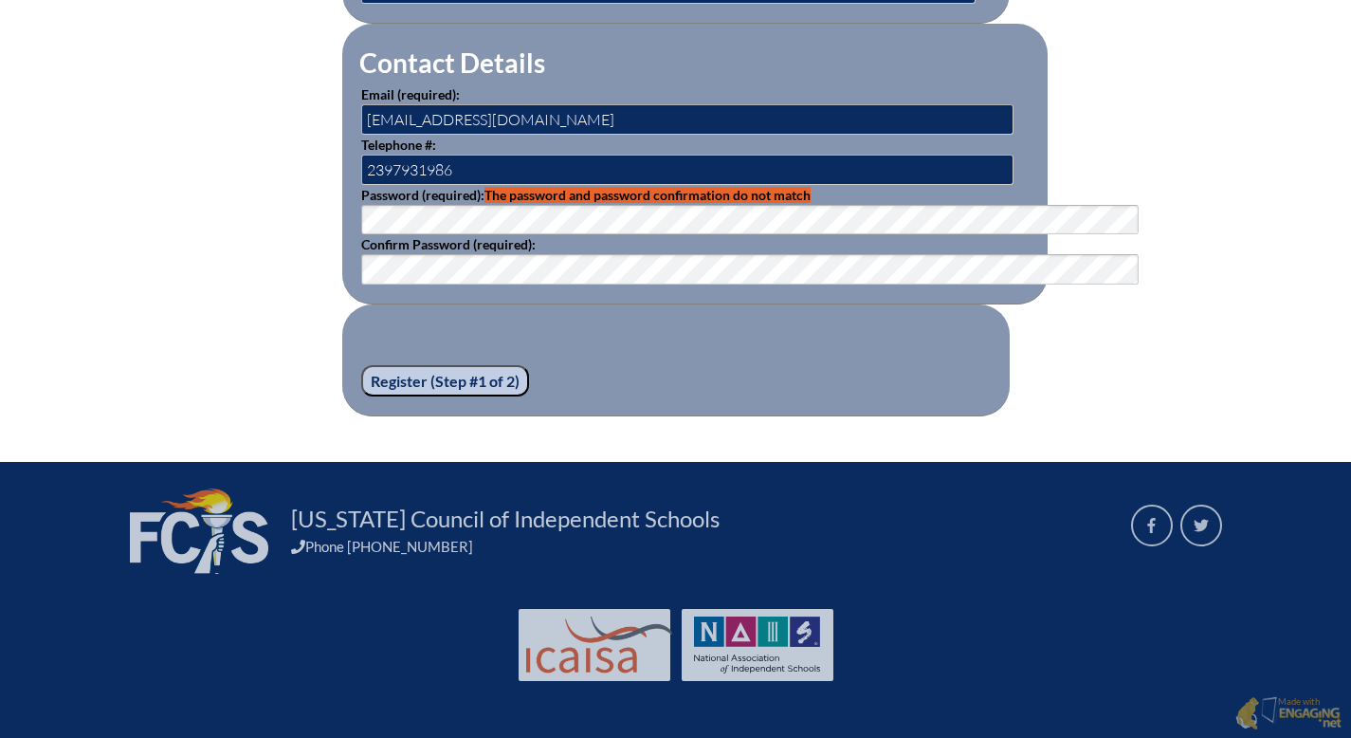
click at [361, 397] on input "Register (Step #1 of 2)" at bounding box center [445, 381] width 168 height 32
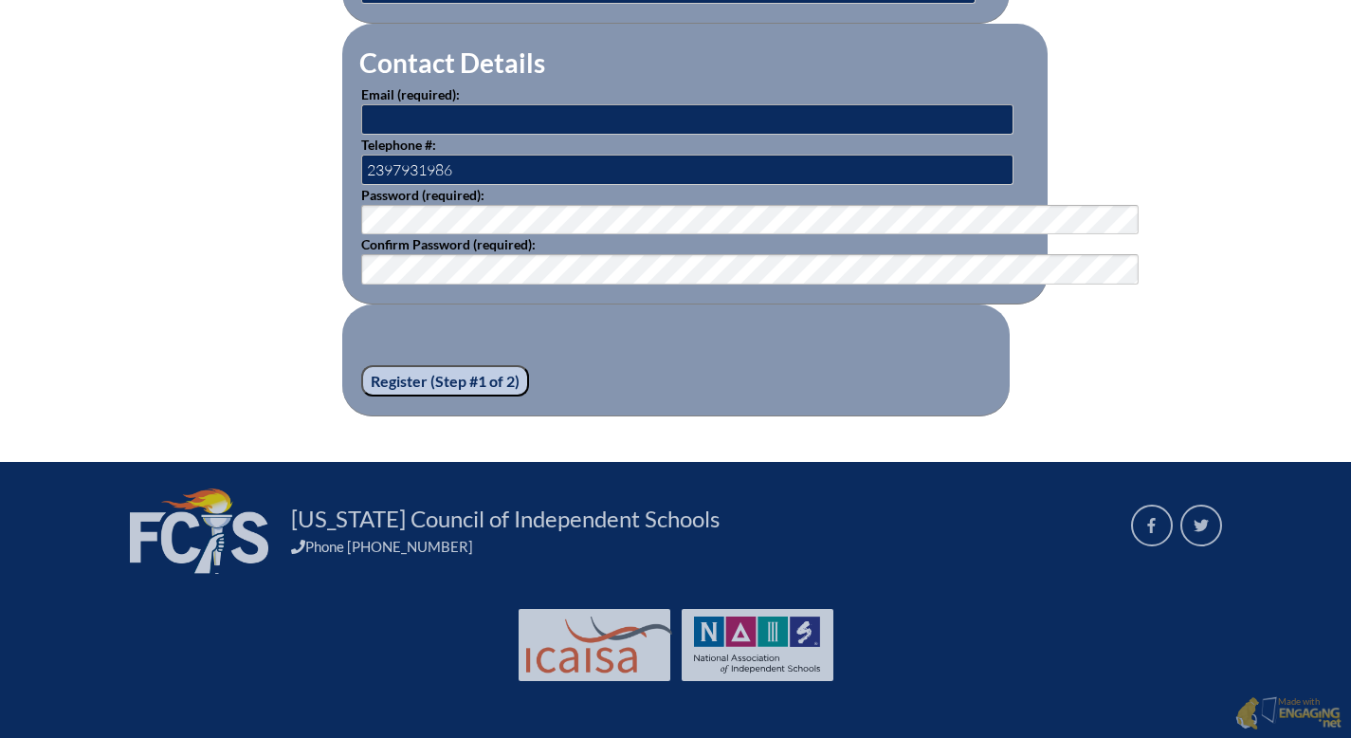
scroll to position [1413, 0]
type input "[EMAIL_ADDRESS][DOMAIN_NAME]"
click at [486, 104] on input "aburchett@seacrest.org" at bounding box center [687, 119] width 652 height 30
drag, startPoint x: 1278, startPoint y: 195, endPoint x: 1248, endPoint y: 193, distance: 30.4
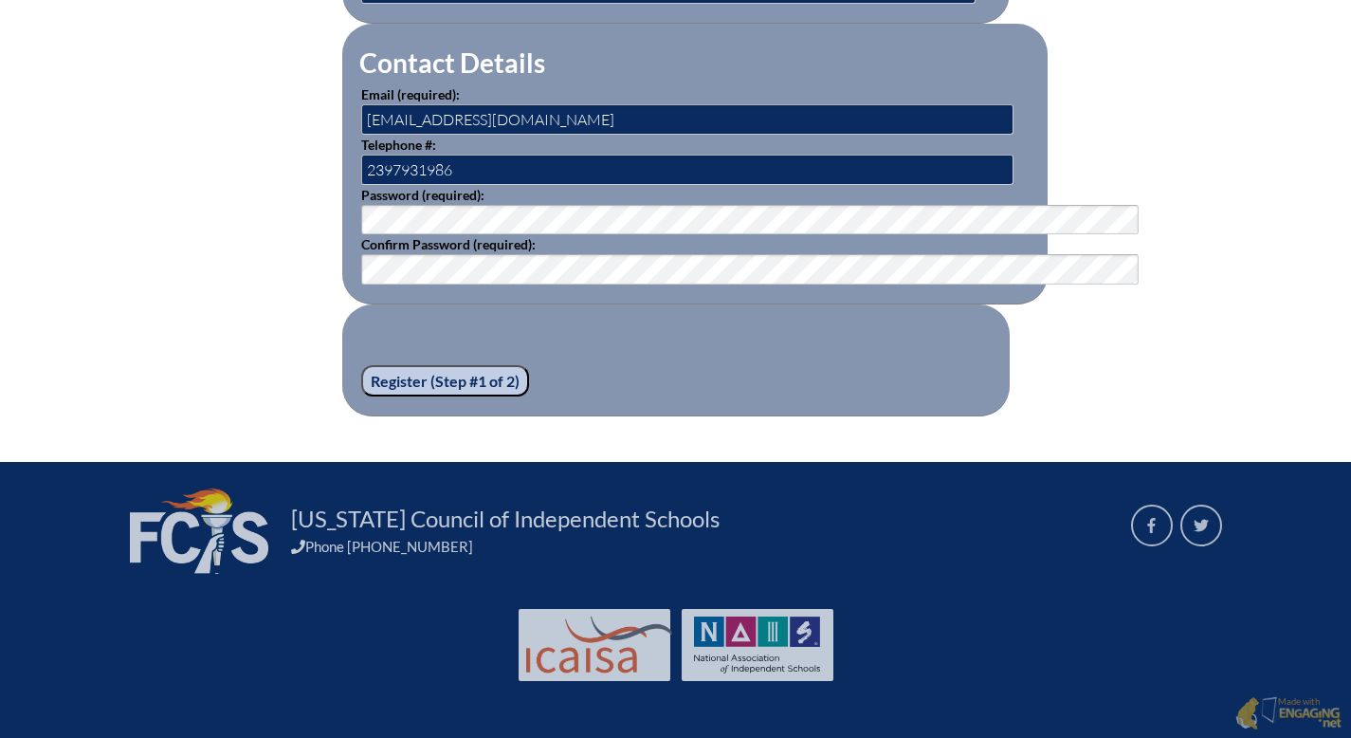
click at [361, 365] on input "Register (Step #1 of 2)" at bounding box center [445, 381] width 168 height 32
type input "[EMAIL_ADDRESS][DOMAIN_NAME]"
click at [361, 135] on input "[EMAIL_ADDRESS][DOMAIN_NAME]" at bounding box center [687, 119] width 652 height 30
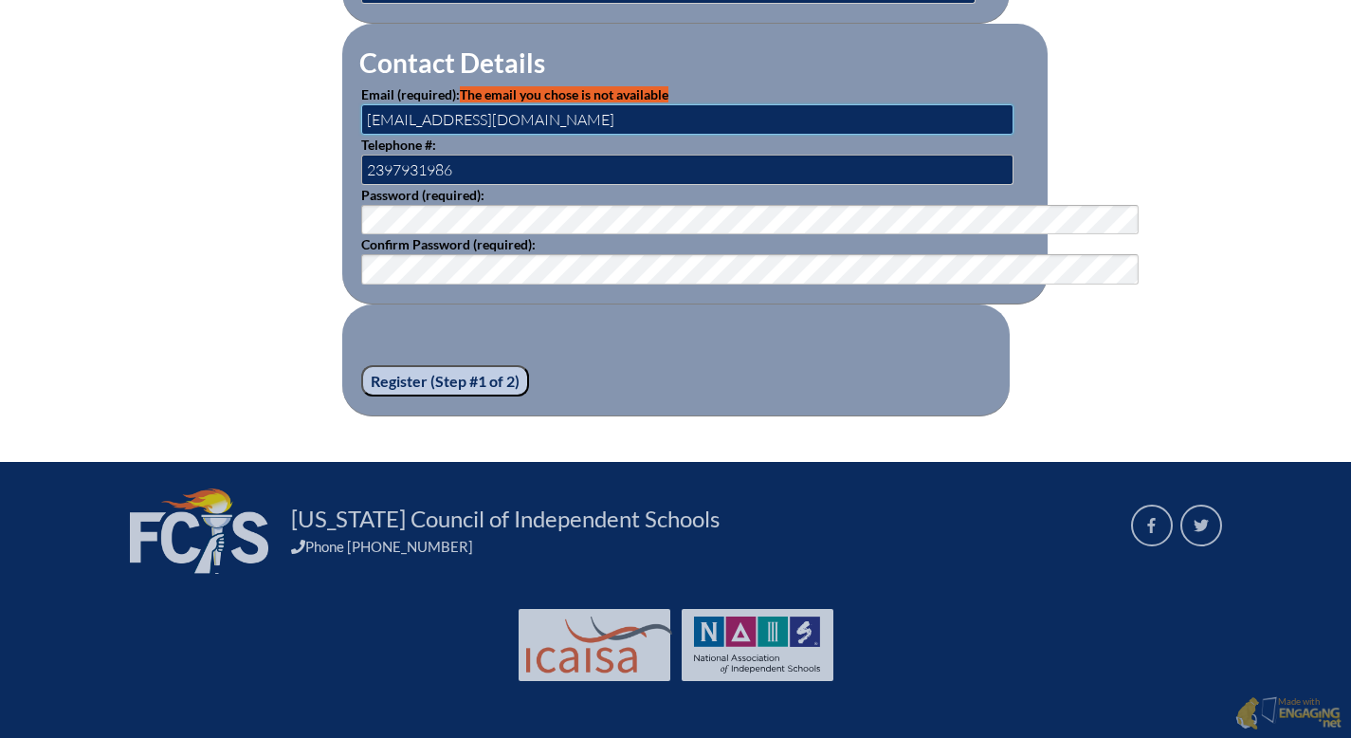
type input "sbreckell@seacrest.org"
click at [361, 397] on input "Register (Step #1 of 2)" at bounding box center [445, 381] width 168 height 32
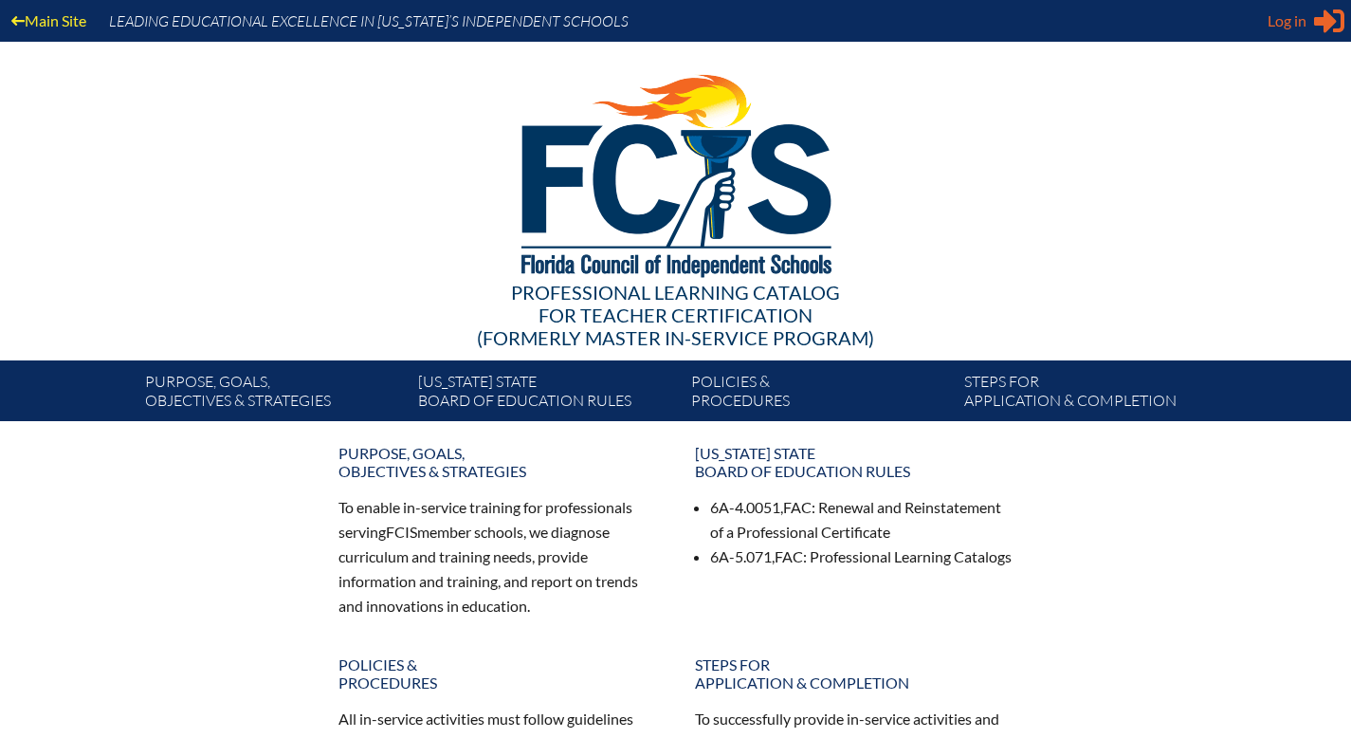
type input "[EMAIL_ADDRESS][DOMAIN_NAME]"
click at [1272, 24] on span "Log in" at bounding box center [1287, 20] width 39 height 23
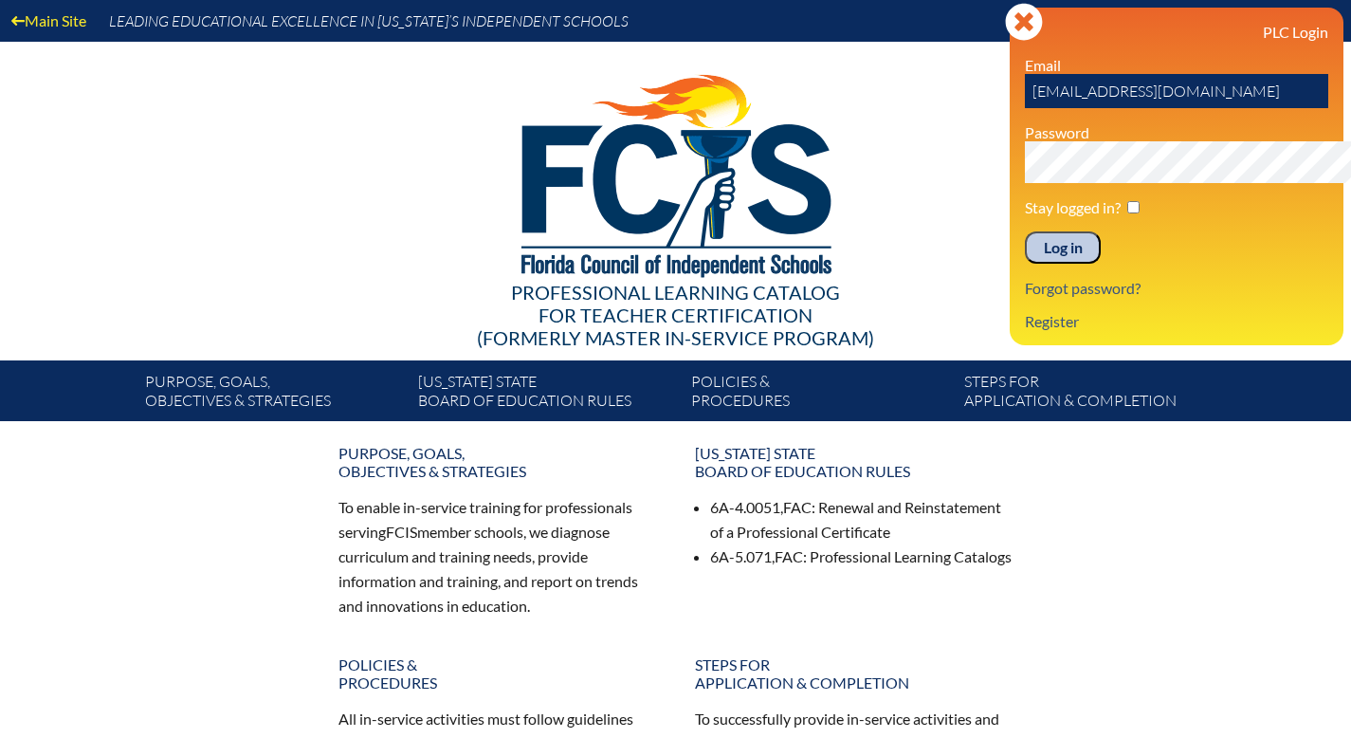
click at [1127, 213] on input "checkbox" at bounding box center [1133, 207] width 12 height 12
checkbox input "true"
click at [1025, 264] on input "Log in" at bounding box center [1063, 247] width 76 height 32
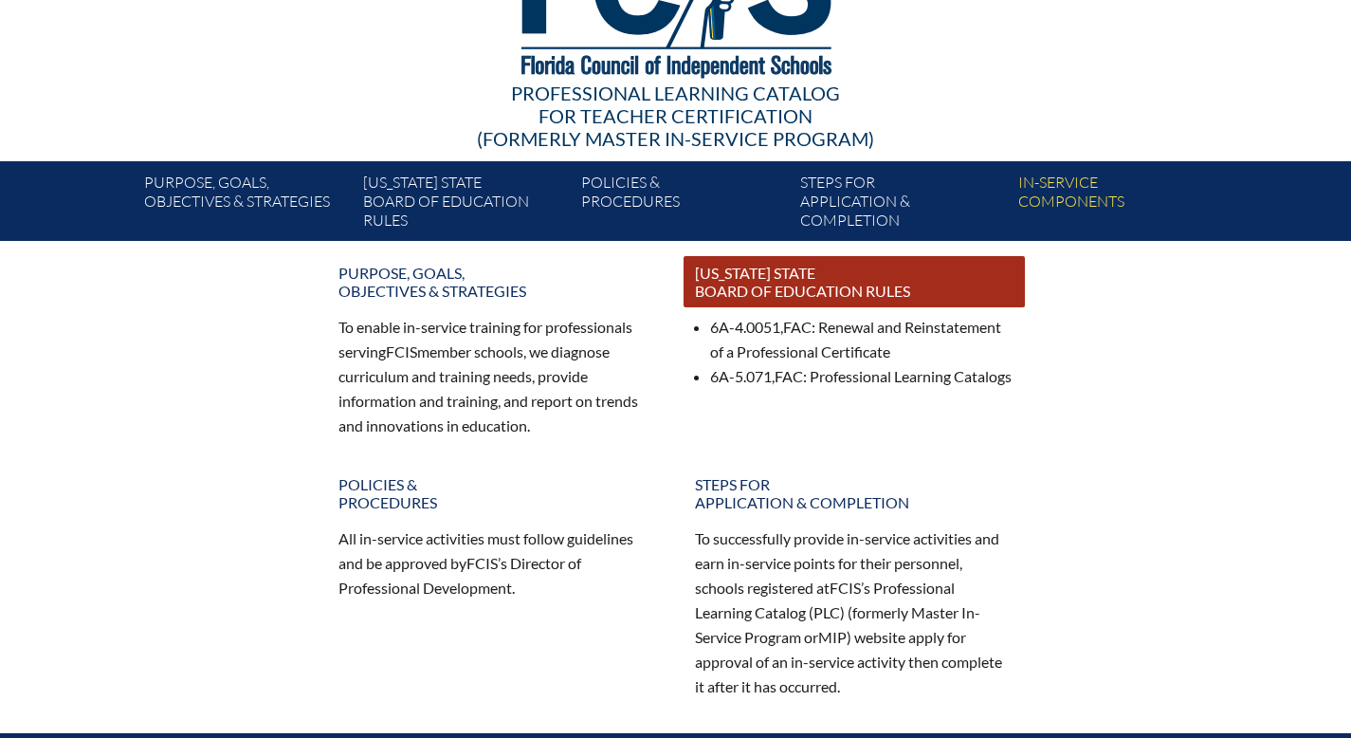
scroll to position [198, 0]
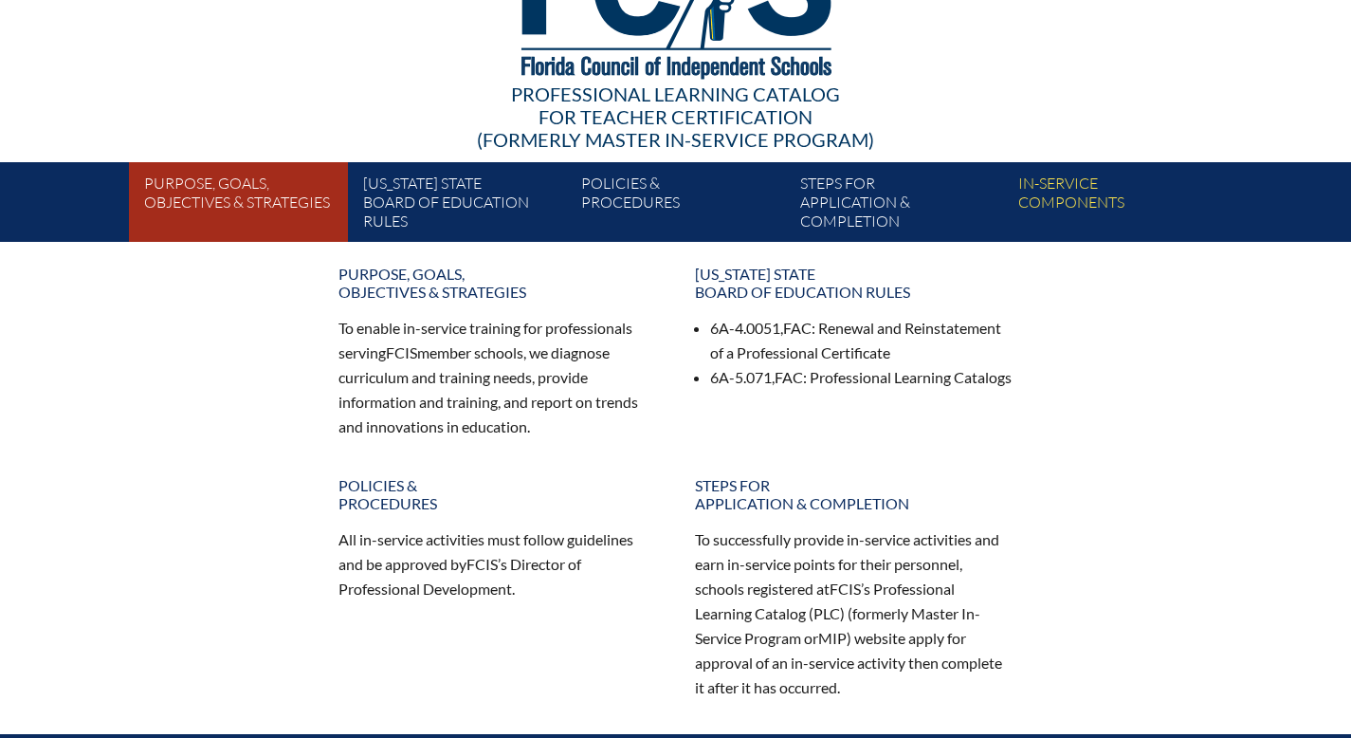
click at [139, 223] on link "Purpose, goals, objectives & strategies" at bounding box center [246, 206] width 218 height 72
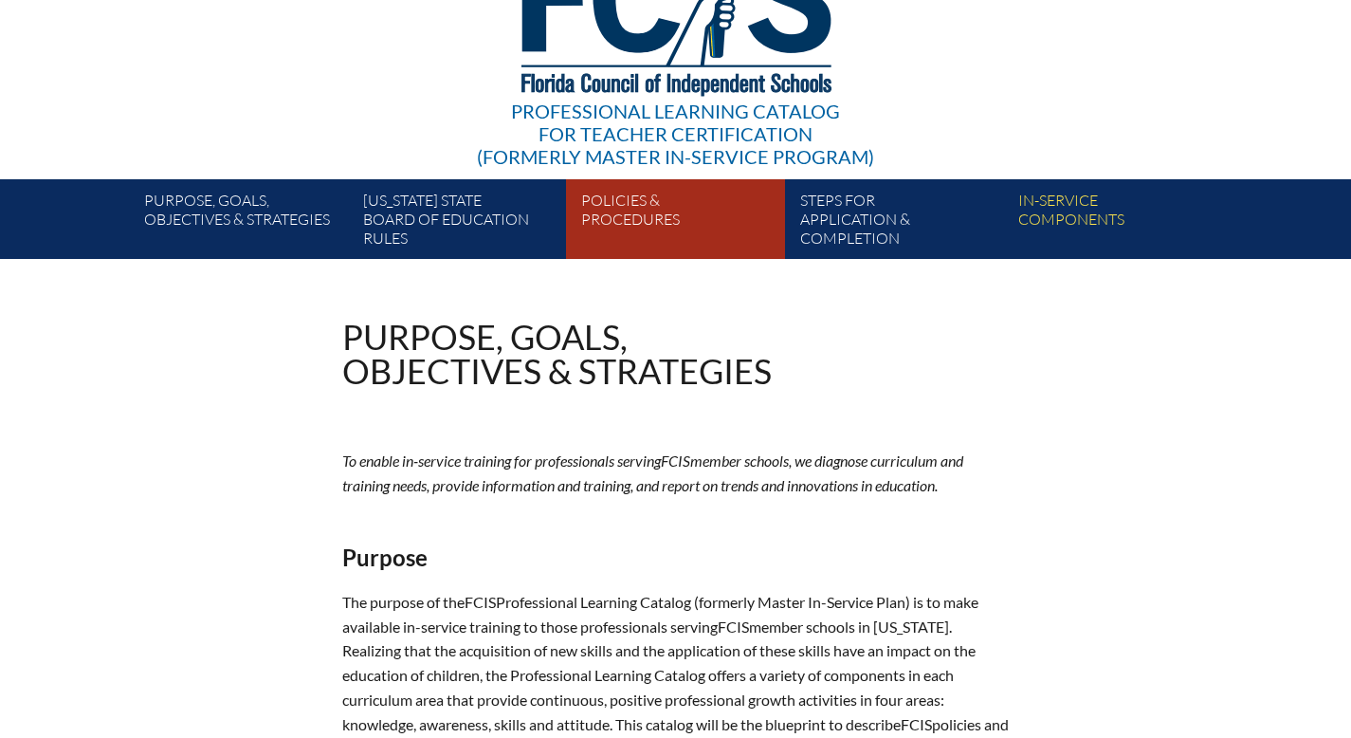
scroll to position [181, 0]
click at [601, 247] on link "Policies & Procedures" at bounding box center [683, 223] width 218 height 72
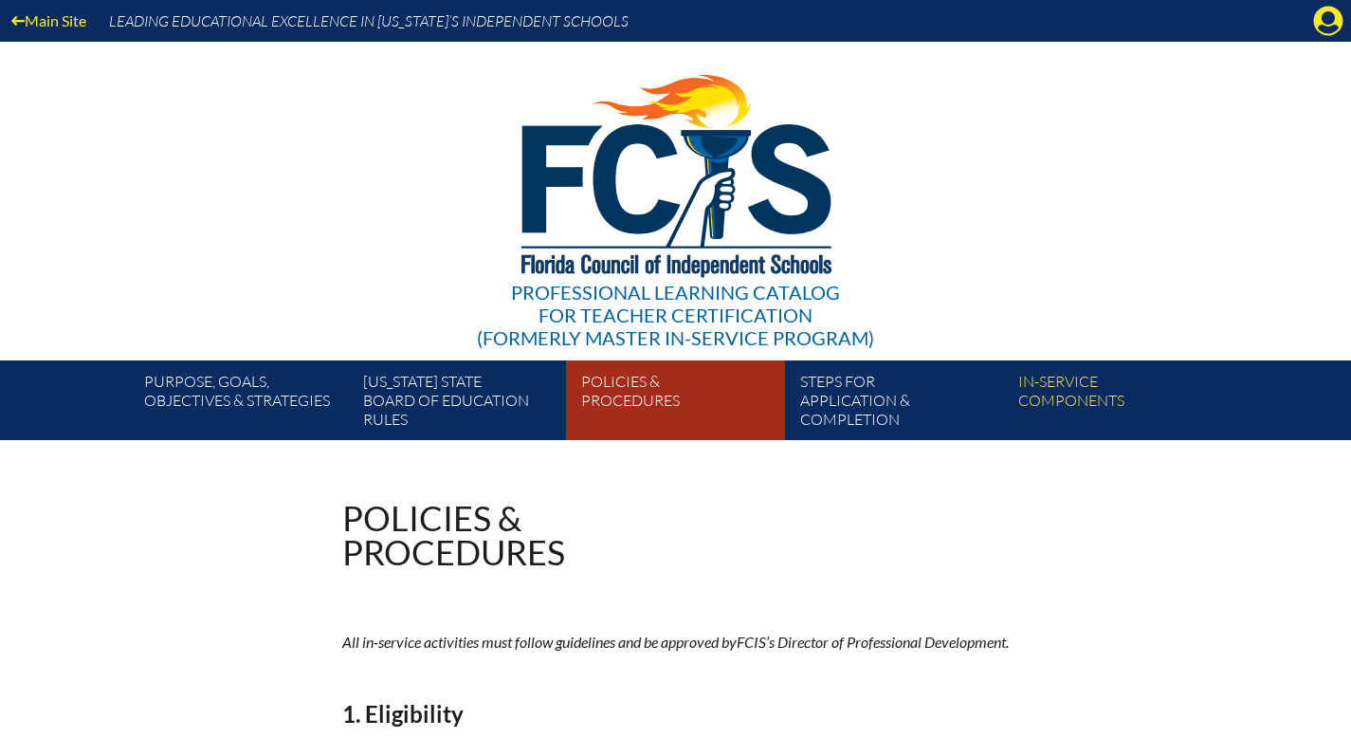
click at [630, 440] on link "Policies & Procedures" at bounding box center [683, 404] width 218 height 72
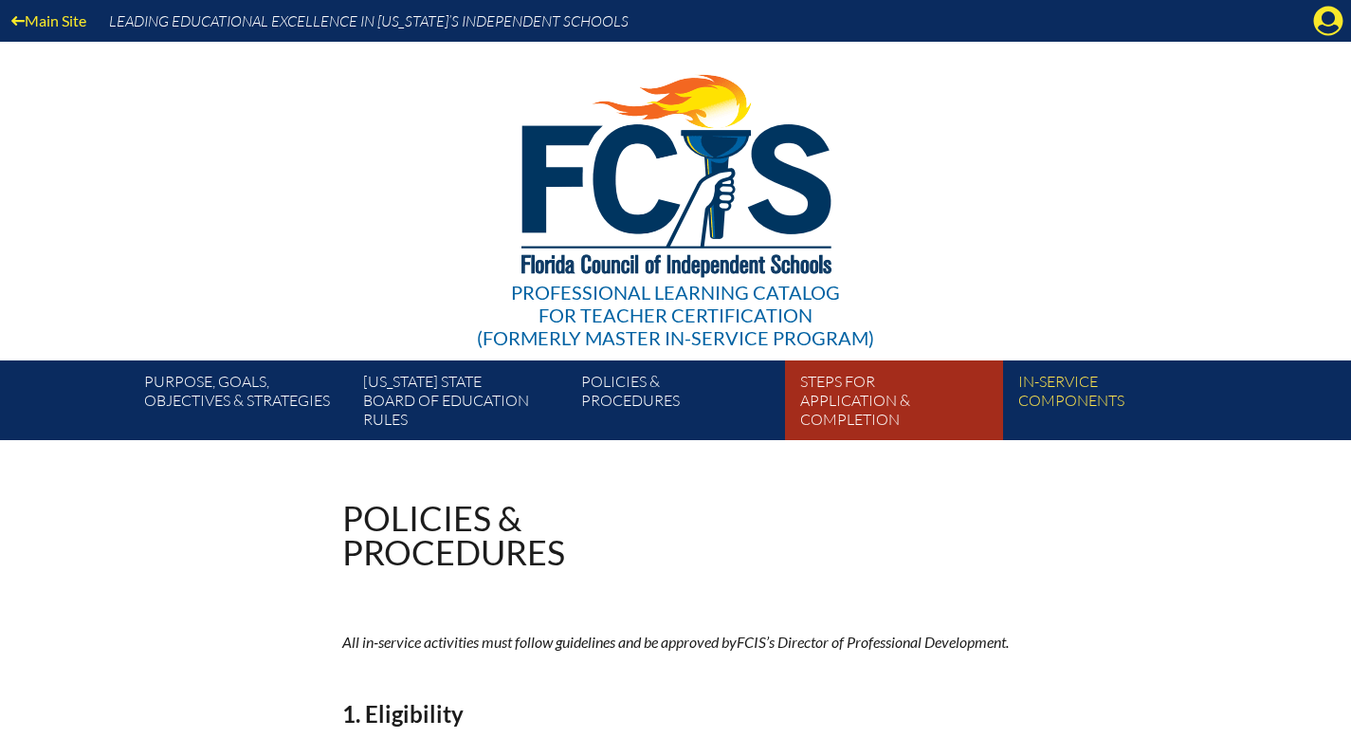
click at [892, 440] on link "Steps for application & completion" at bounding box center [902, 404] width 218 height 72
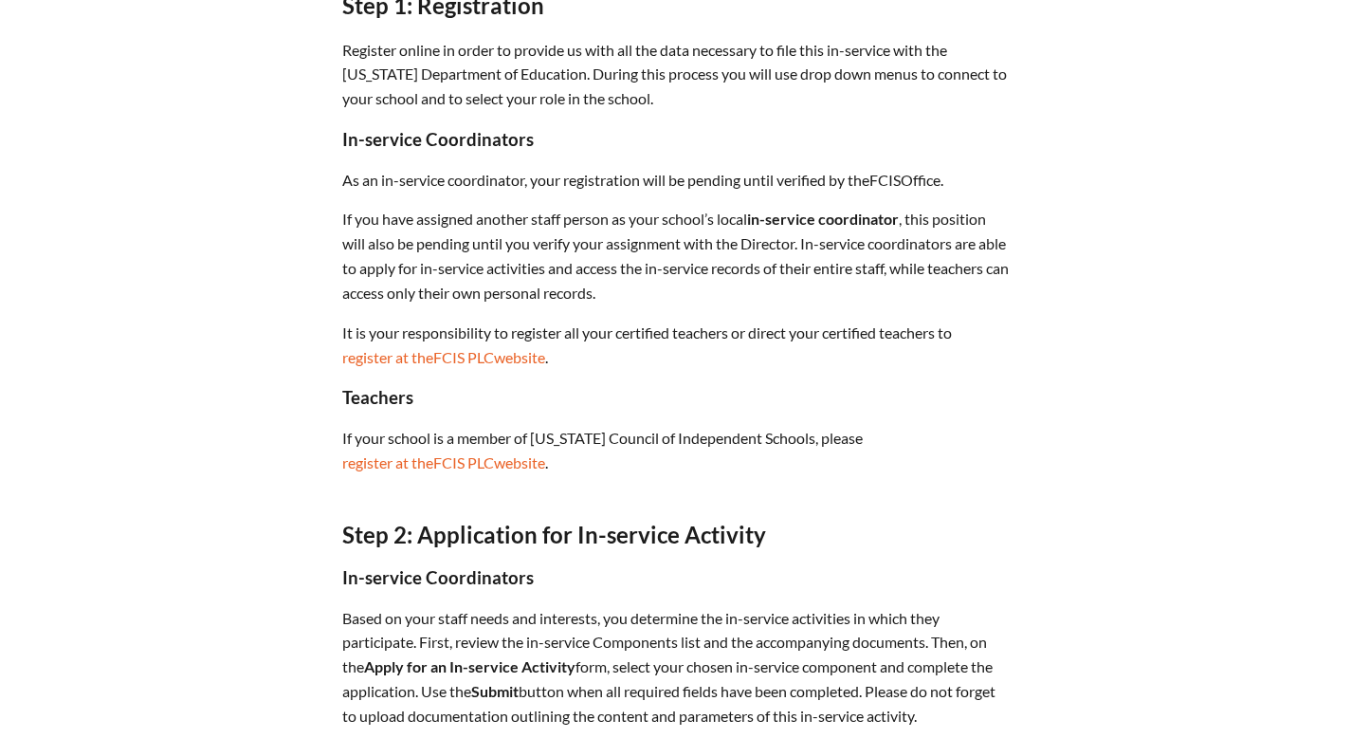
scroll to position [785, 0]
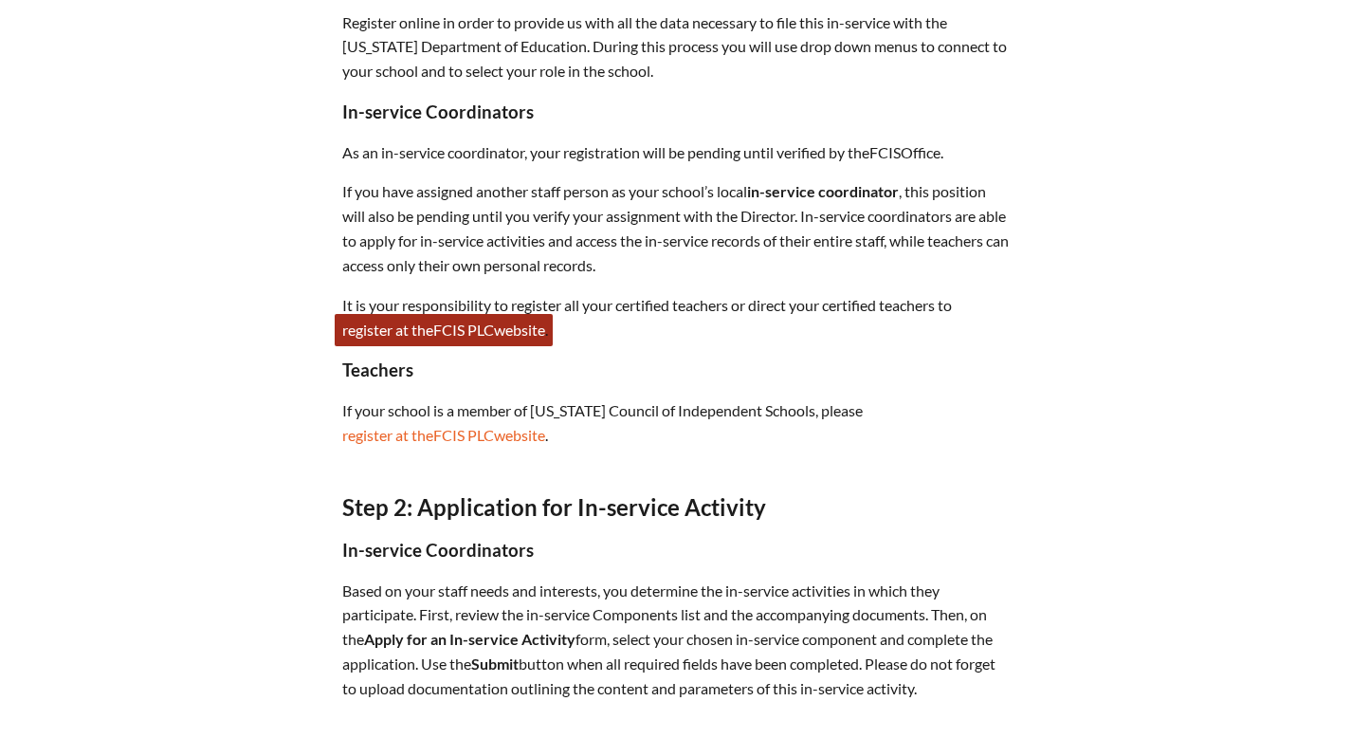
click at [433, 339] on span "FCIS" at bounding box center [448, 329] width 31 height 18
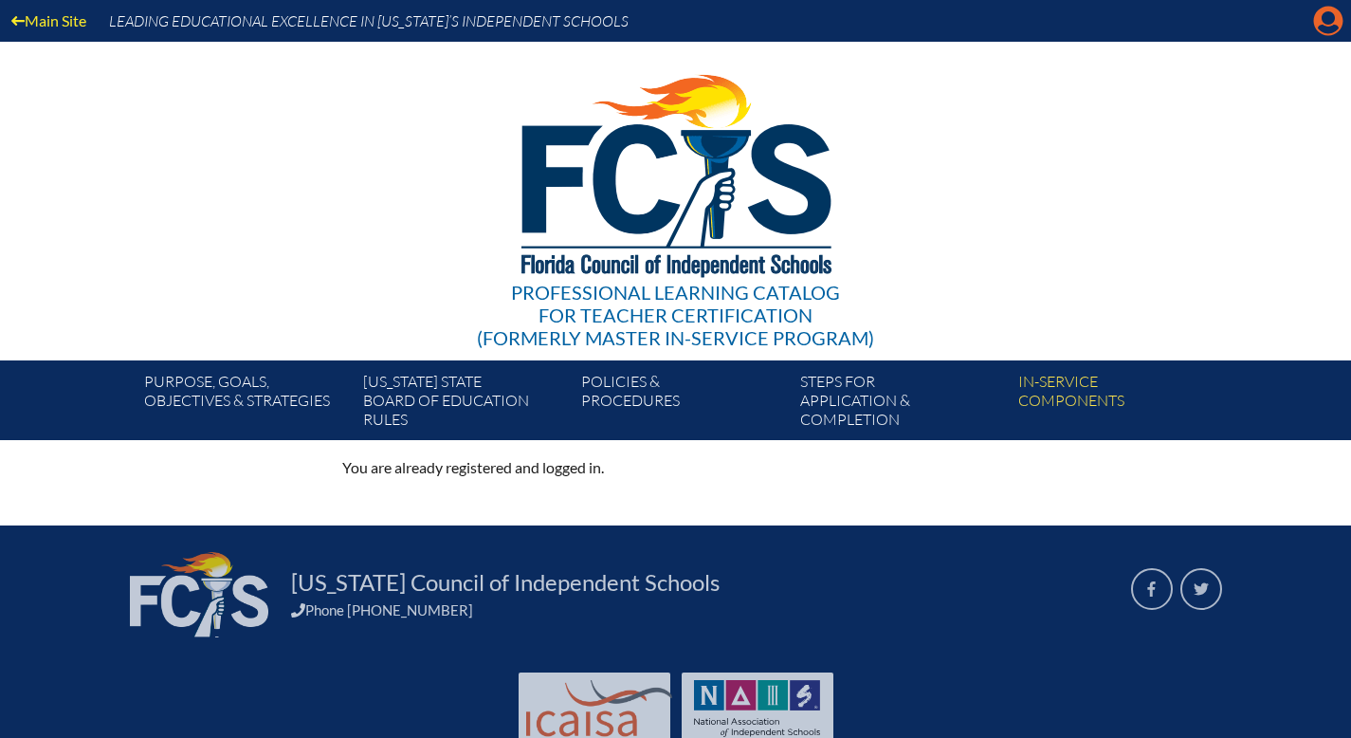
click at [1327, 20] on icon "Manage account" at bounding box center [1328, 21] width 30 height 30
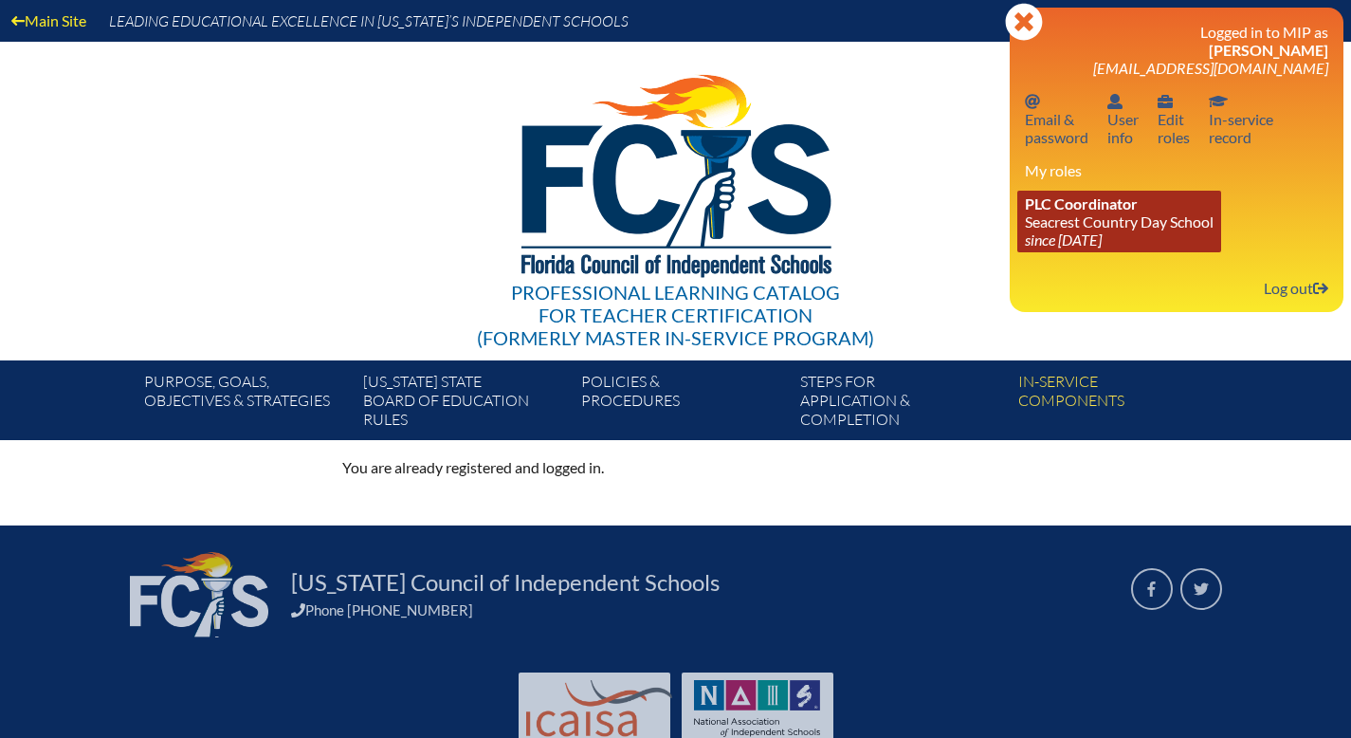
click at [1017, 252] on link "PLC Coordinator [GEOGRAPHIC_DATA] since [DATE]" at bounding box center [1119, 222] width 204 height 62
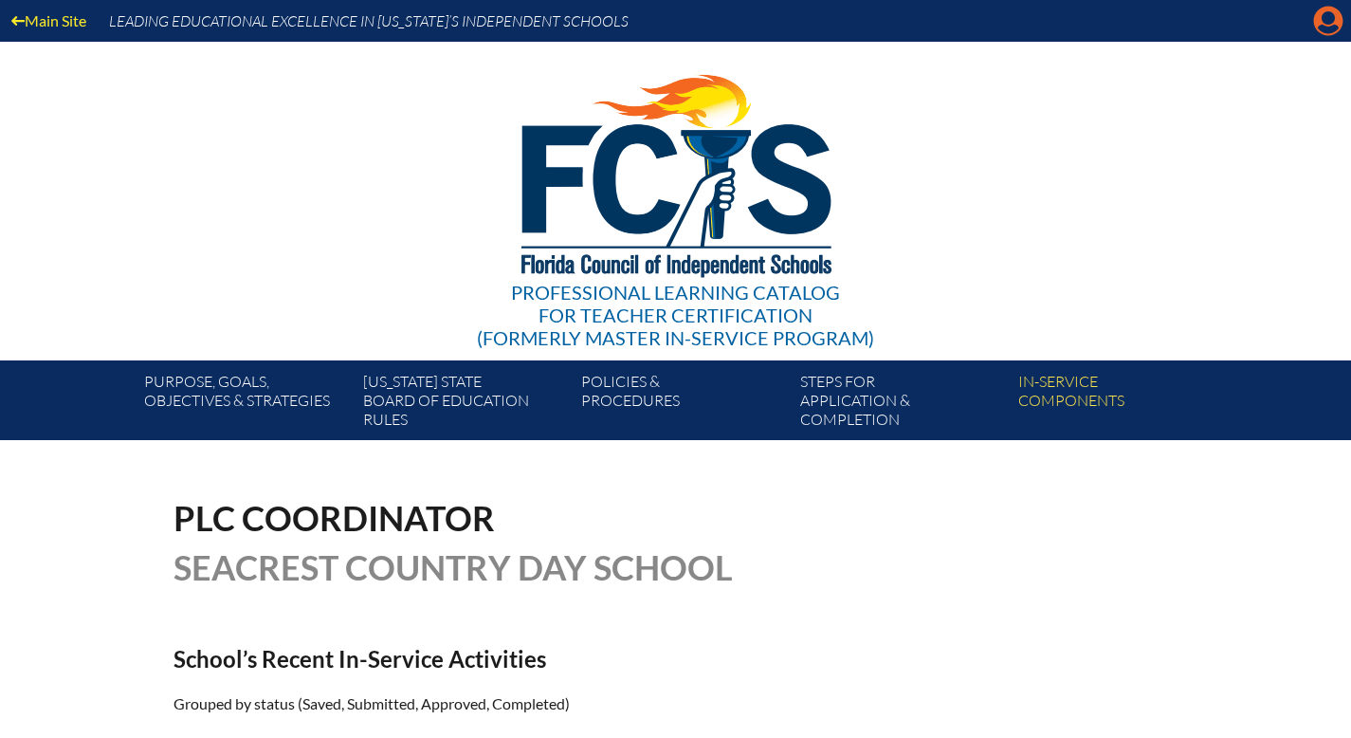
click at [1326, 28] on icon "Manage account" at bounding box center [1328, 21] width 30 height 30
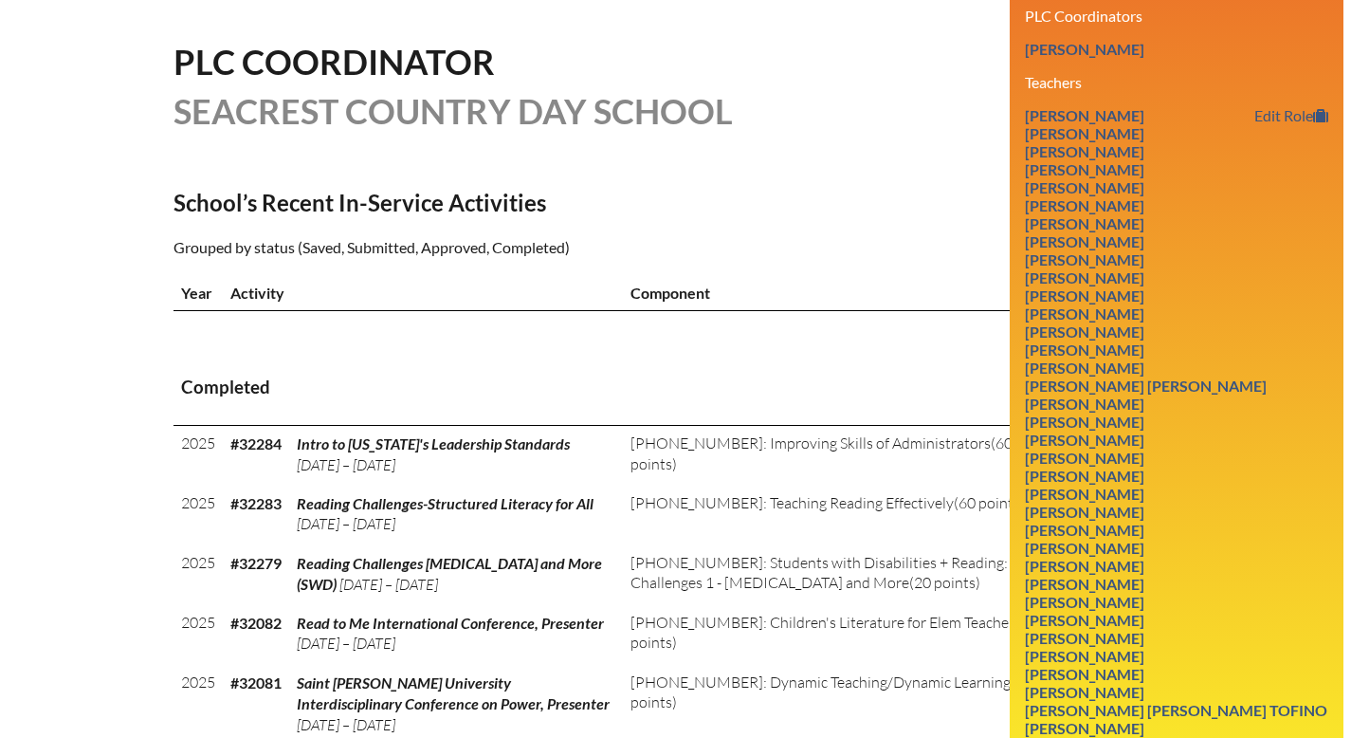
scroll to position [360, 0]
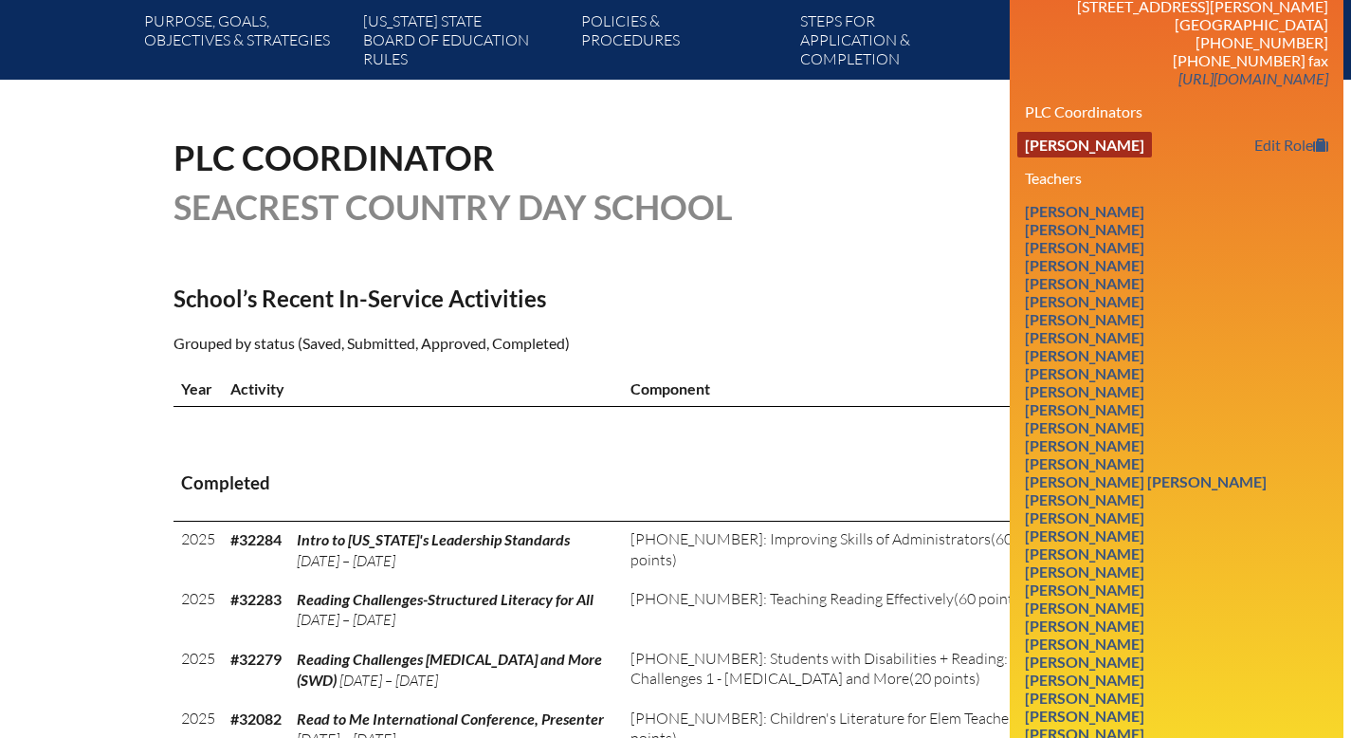
click at [1152, 157] on link "[PERSON_NAME]" at bounding box center [1084, 145] width 135 height 26
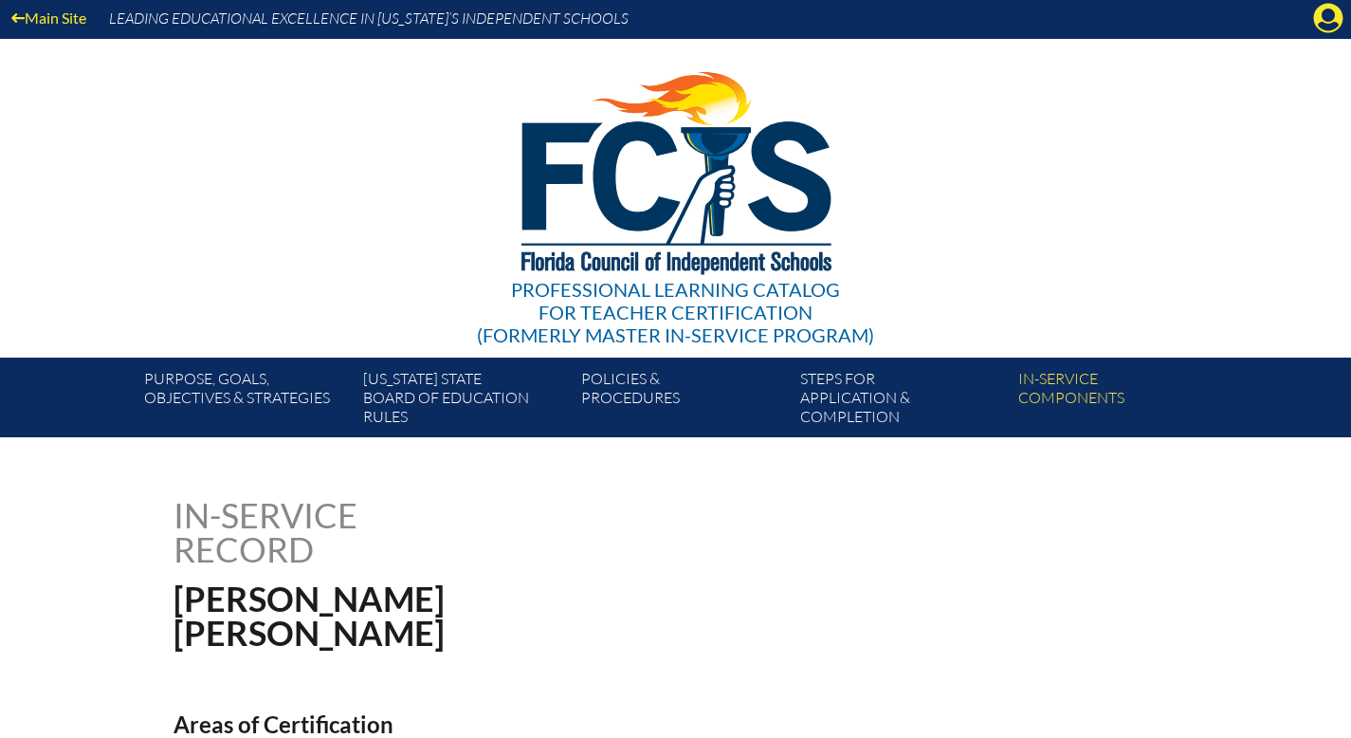
scroll to position [4, 0]
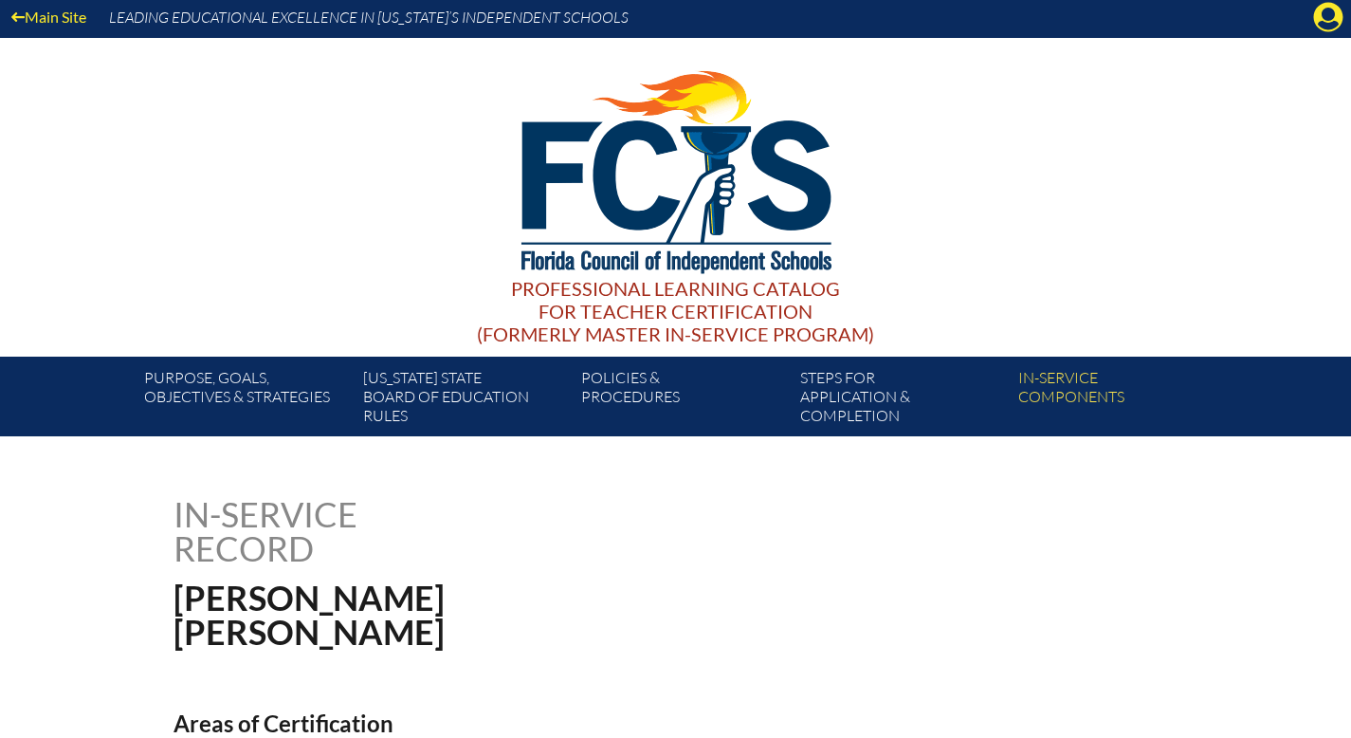
click at [747, 301] on div "Professional Learning Catalog for Teacher Certification (formerly Master In-ser…" at bounding box center [675, 311] width 397 height 68
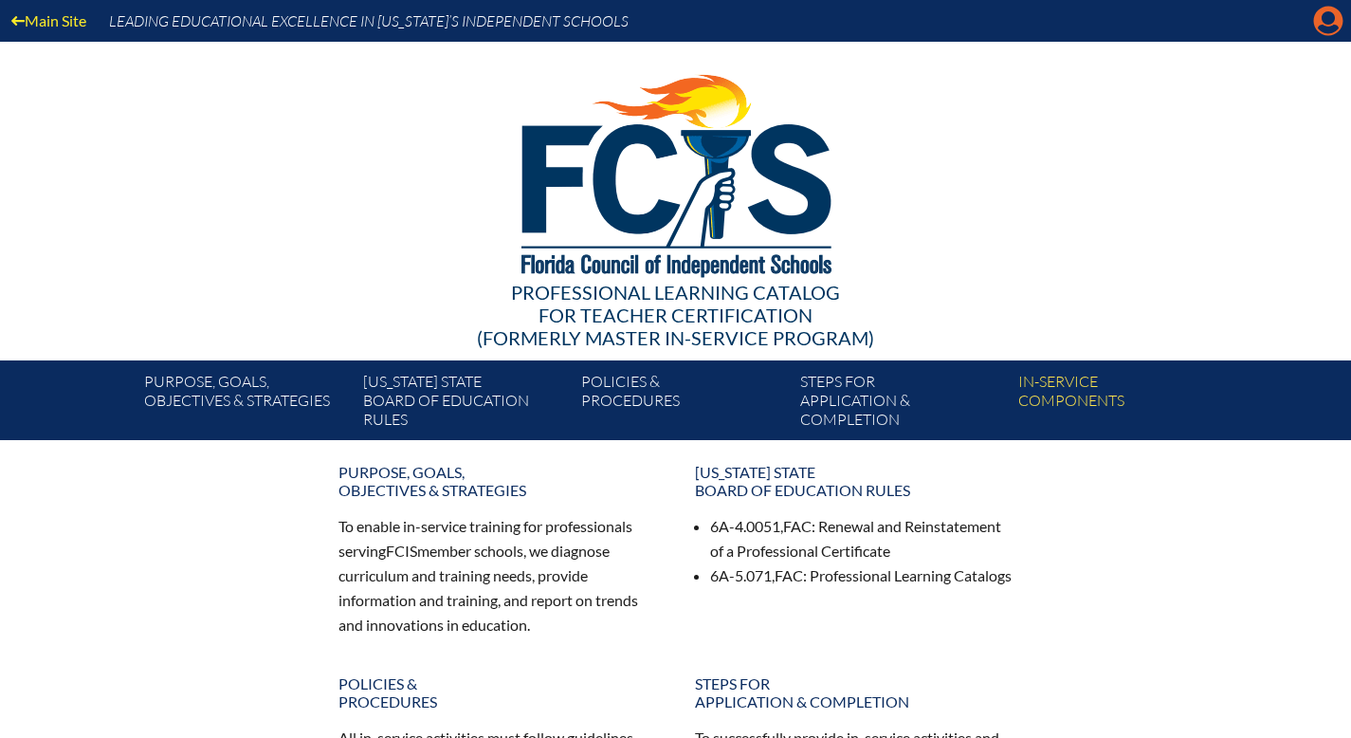
click at [1328, 29] on icon at bounding box center [1328, 21] width 29 height 29
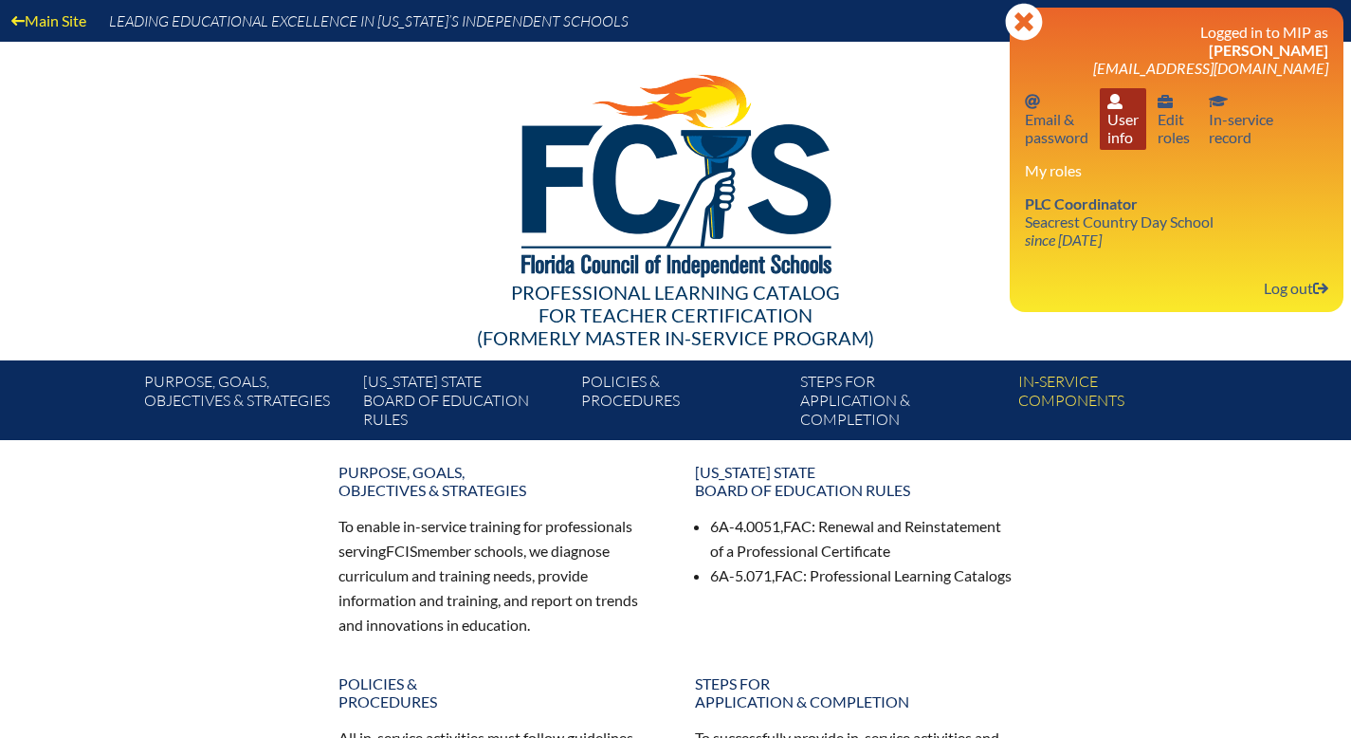
click at [1100, 150] on link "User info User info" at bounding box center [1123, 119] width 46 height 62
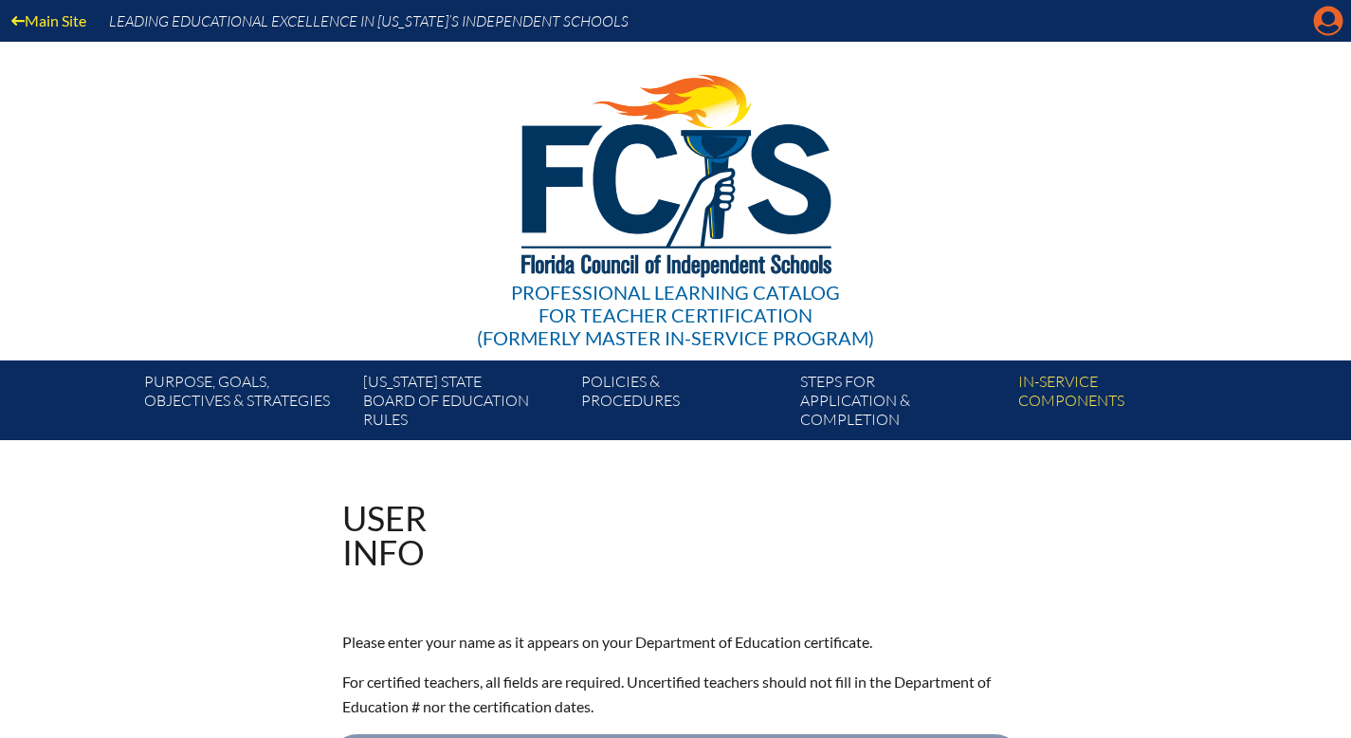
click at [1327, 27] on icon "Manage account" at bounding box center [1328, 21] width 30 height 30
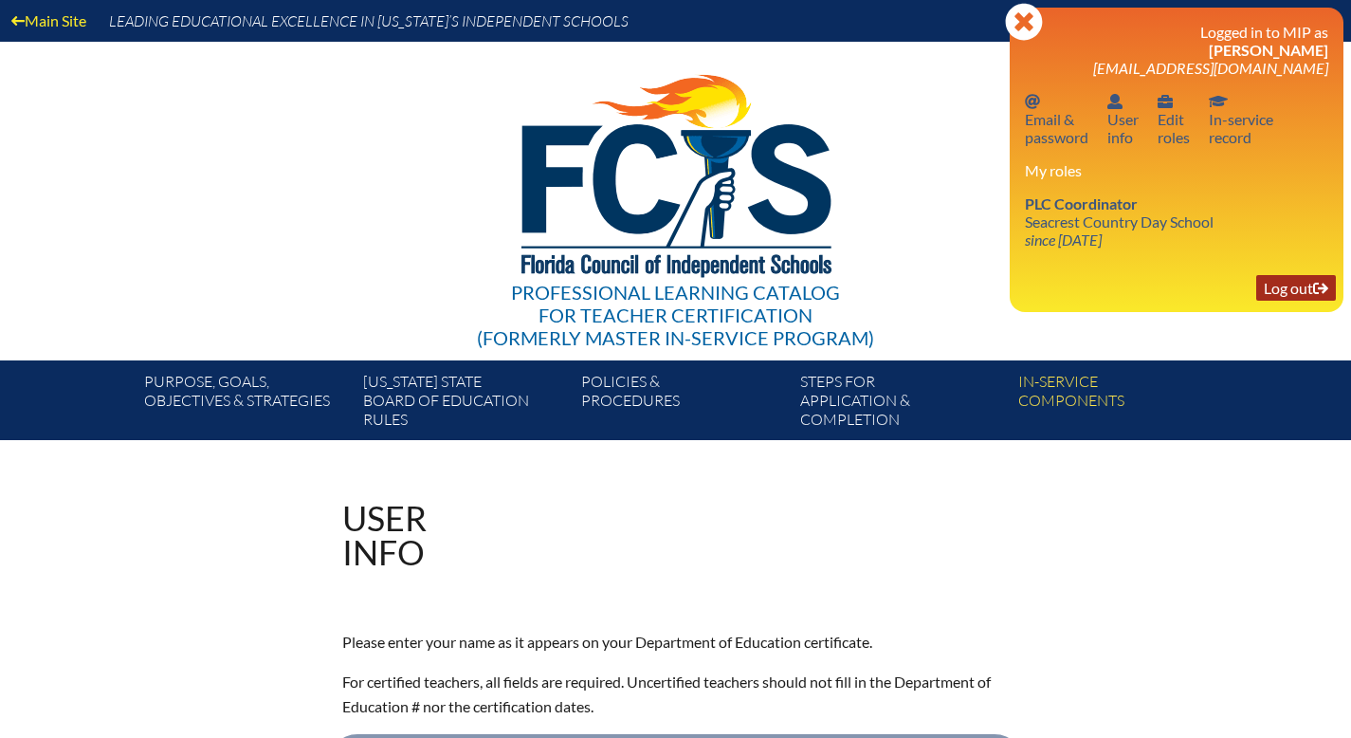
click at [1274, 301] on link "Log out Log out" at bounding box center [1296, 288] width 80 height 26
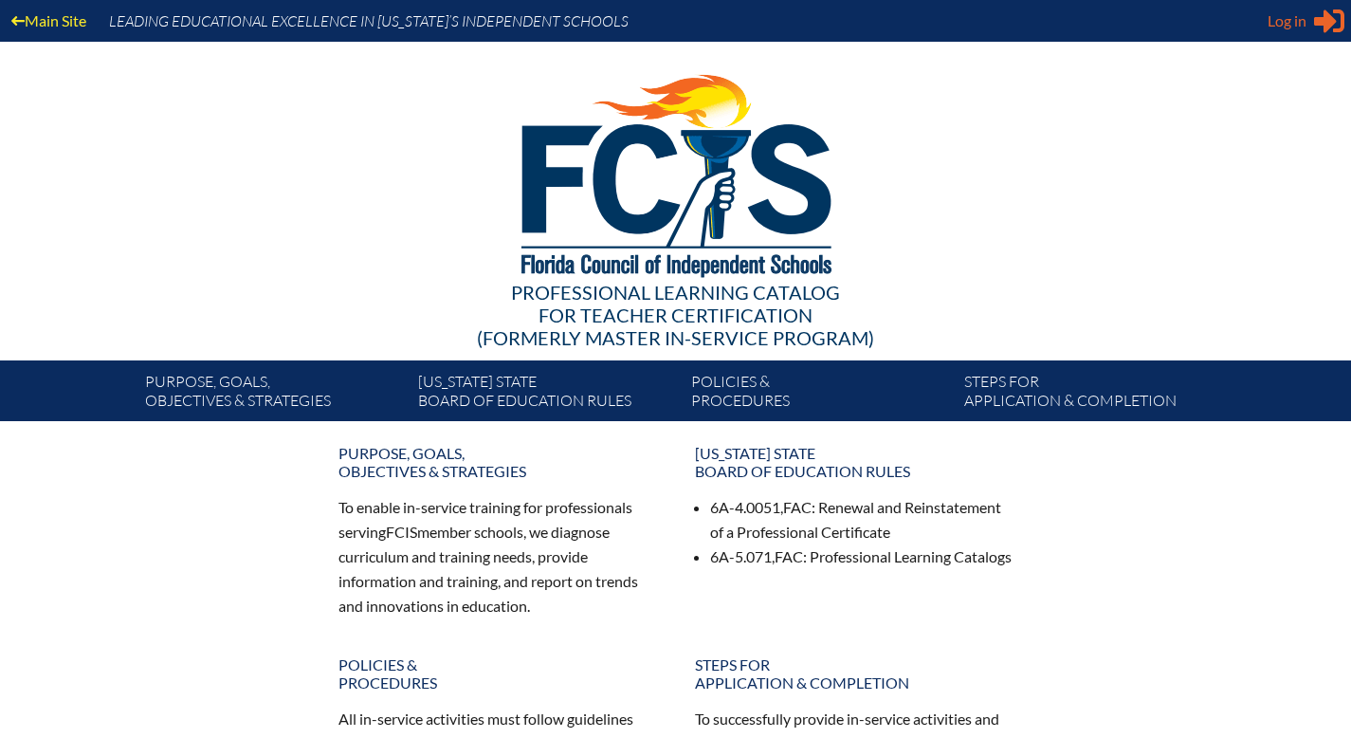
type input "[EMAIL_ADDRESS][DOMAIN_NAME]"
click at [1268, 25] on span "Log in" at bounding box center [1287, 20] width 39 height 23
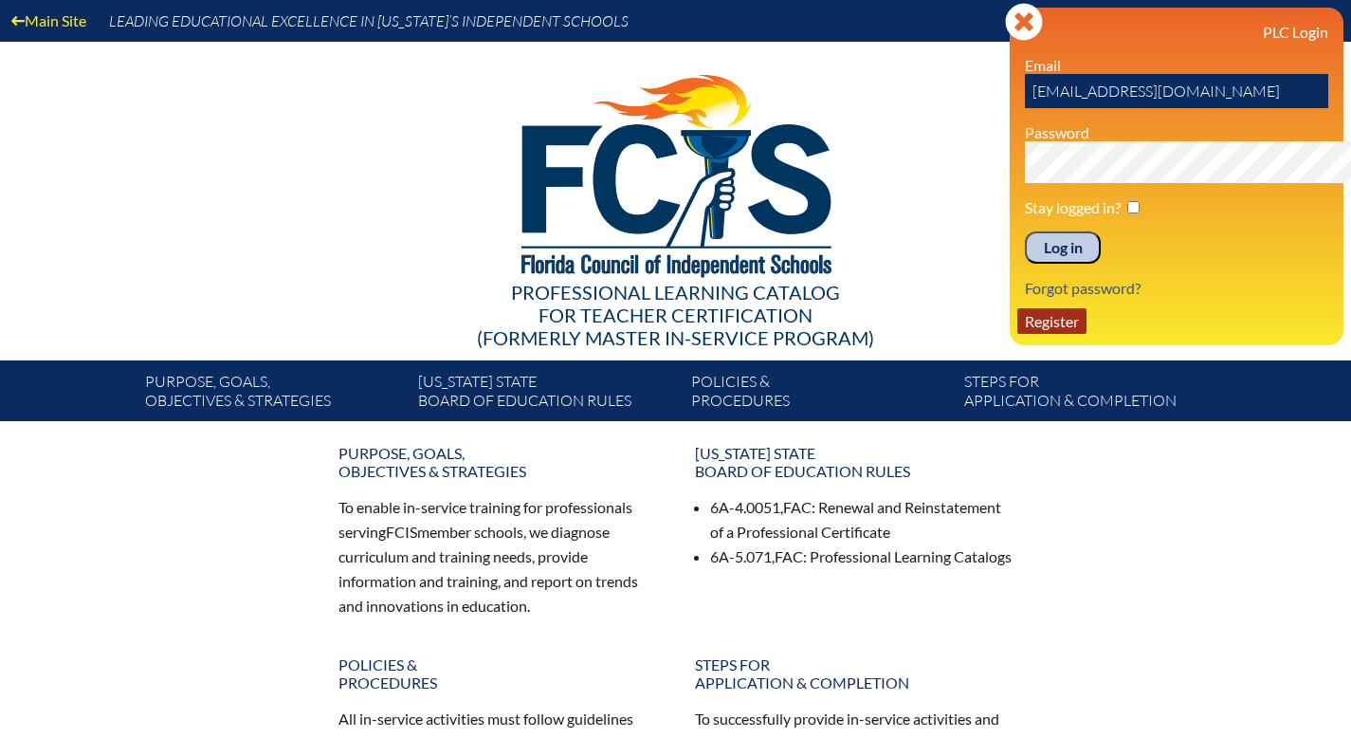
click at [1017, 334] on link "Register" at bounding box center [1051, 321] width 69 height 26
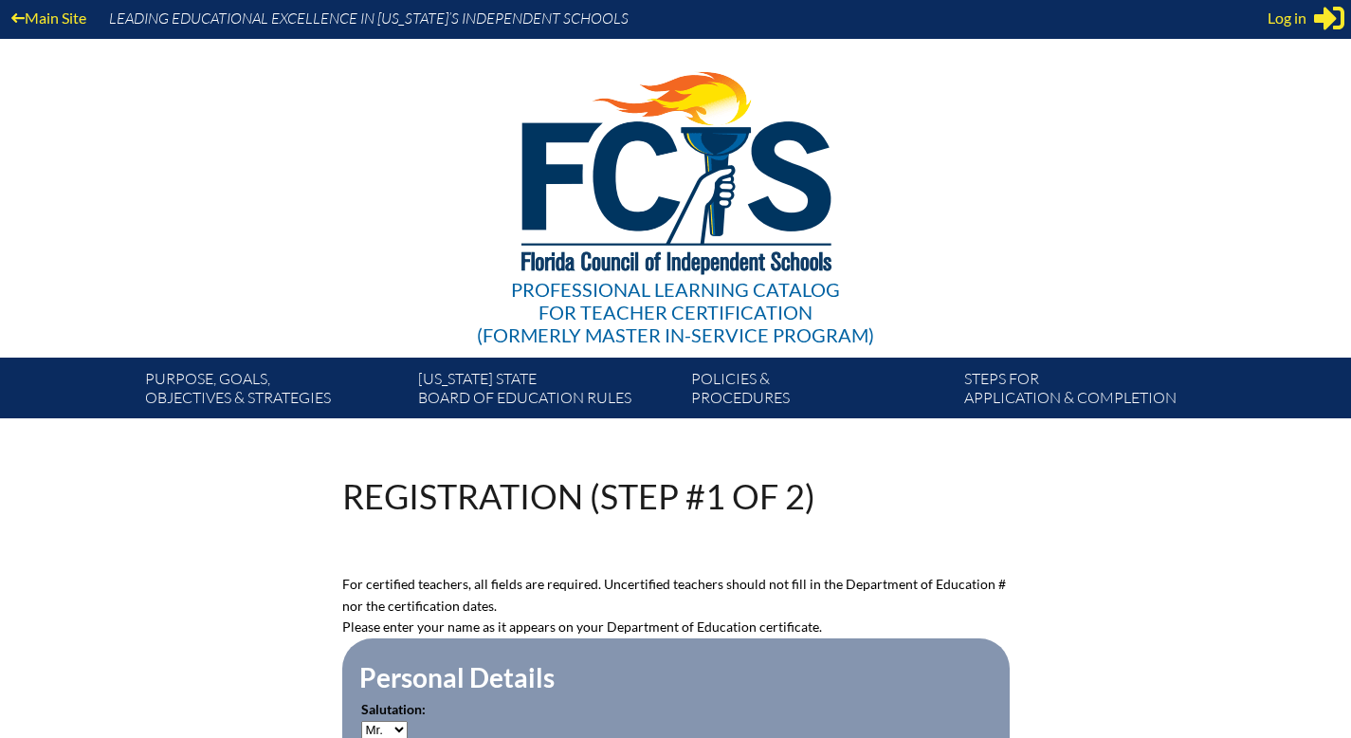
scroll to position [4, 0]
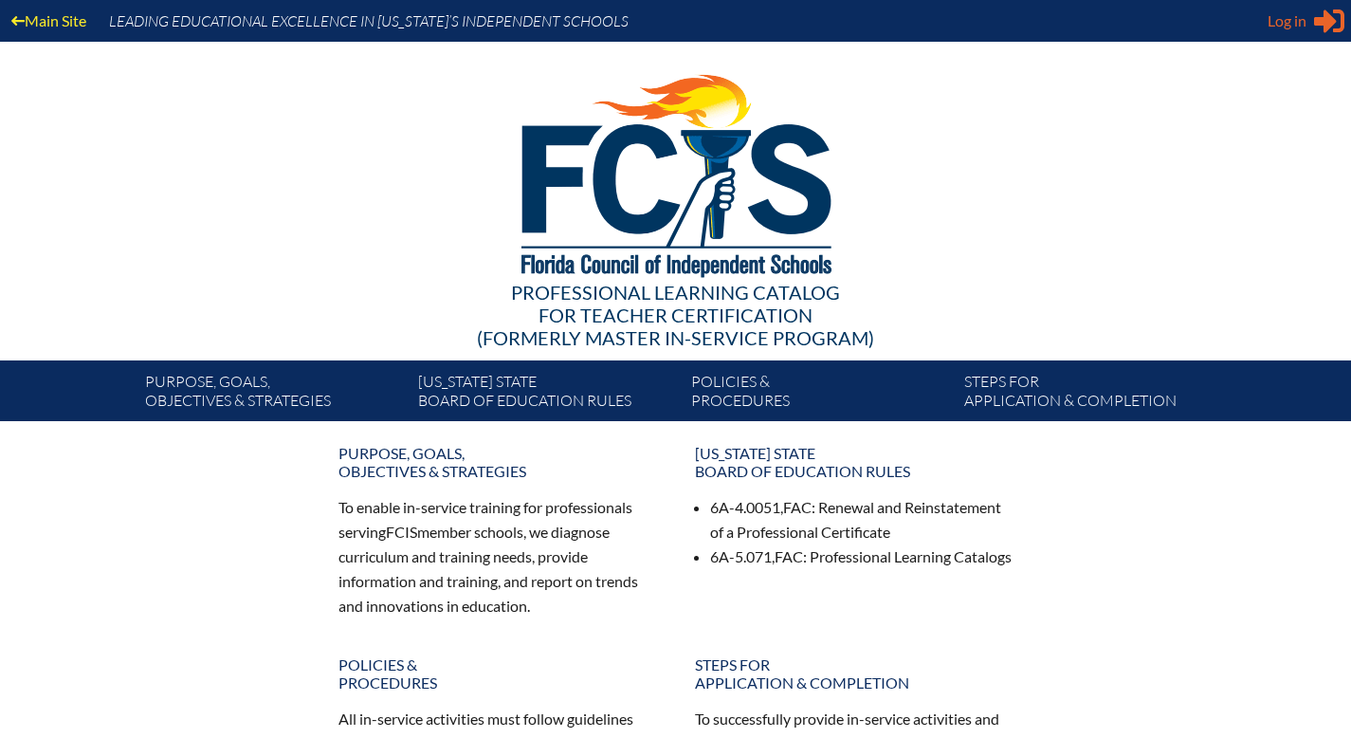
click at [1268, 24] on span "Log in" at bounding box center [1287, 20] width 39 height 23
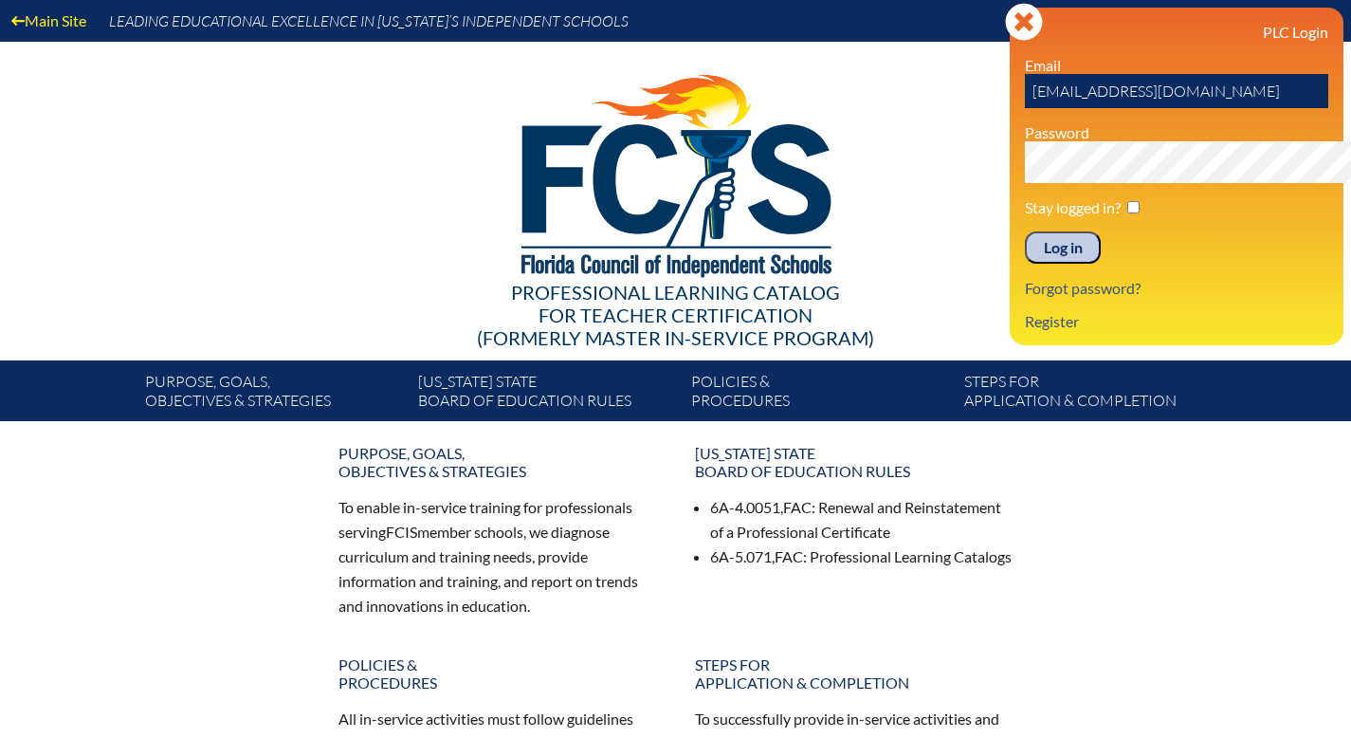
click at [1189, 108] on input "aburchett@seacrest.org" at bounding box center [1176, 91] width 303 height 34
type input "a"
click at [1227, 330] on div "PLC Login Email Password Stay logged in? Log in Forgot password? Register" at bounding box center [1176, 176] width 303 height 307
click at [1017, 334] on link "Register" at bounding box center [1051, 321] width 69 height 26
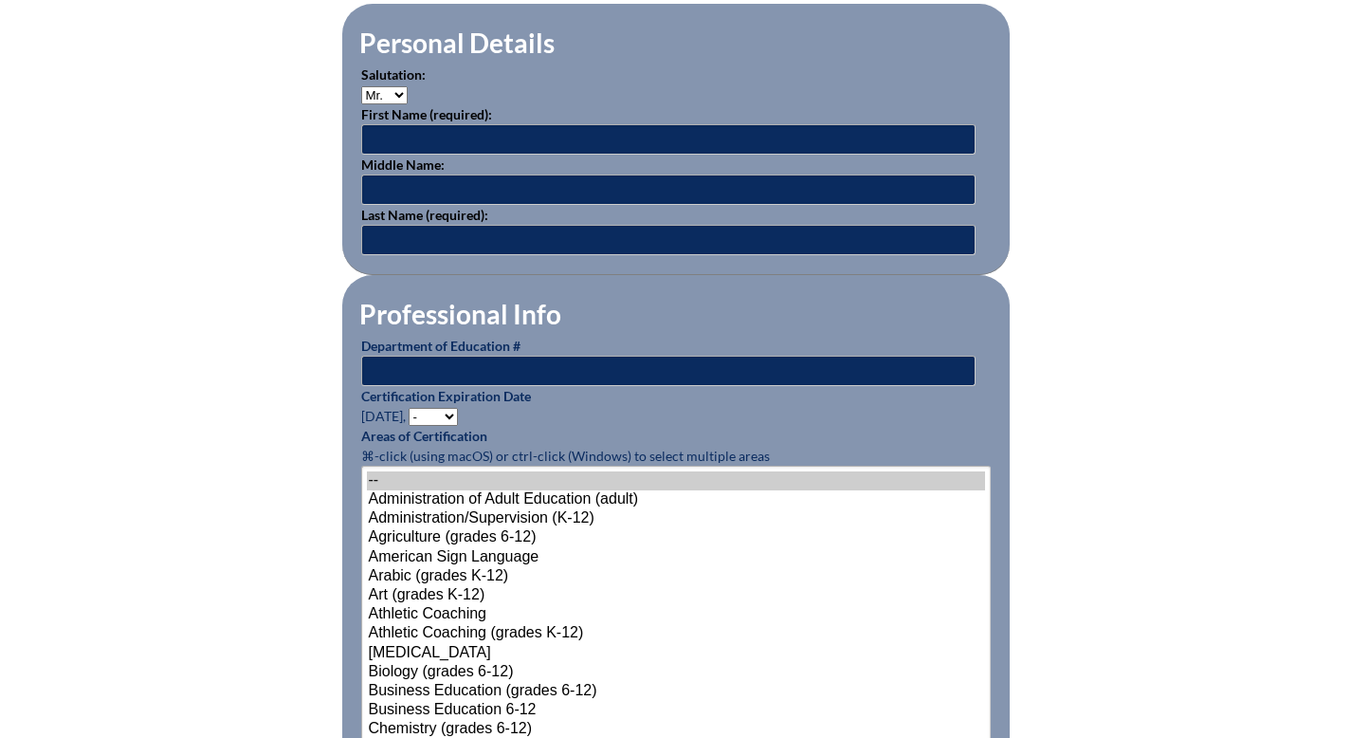
scroll to position [637, 0]
type input "[EMAIL_ADDRESS][DOMAIN_NAME]"
click at [361, 104] on select "Mr. Mrs. Ms. Dr. Rev." at bounding box center [384, 95] width 46 height 18
select select "Mrs."
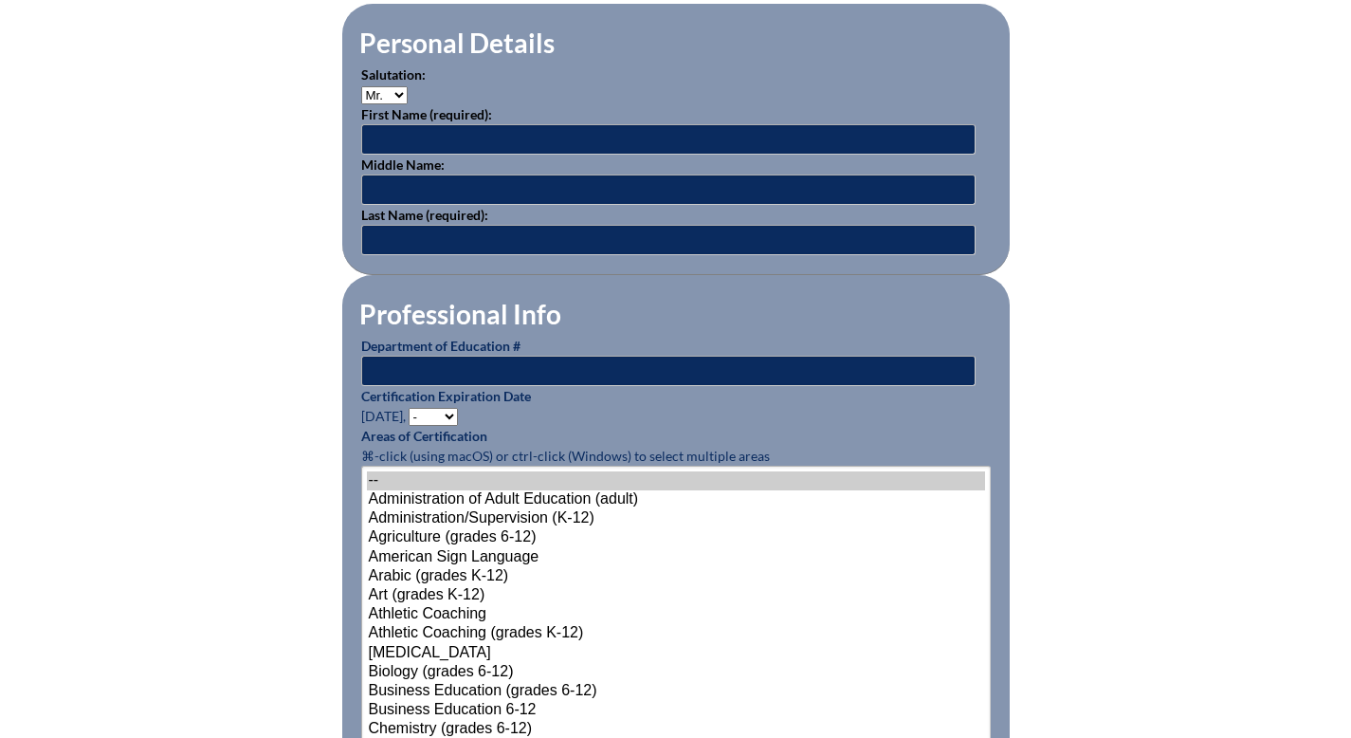
click at [361, 104] on select "Mr. Mrs. Ms. Dr. Rev." at bounding box center [384, 95] width 46 height 18
click at [361, 155] on input "text" at bounding box center [668, 139] width 614 height 30
type input "[PERSON_NAME]"
click at [361, 255] on input "text" at bounding box center [668, 240] width 614 height 30
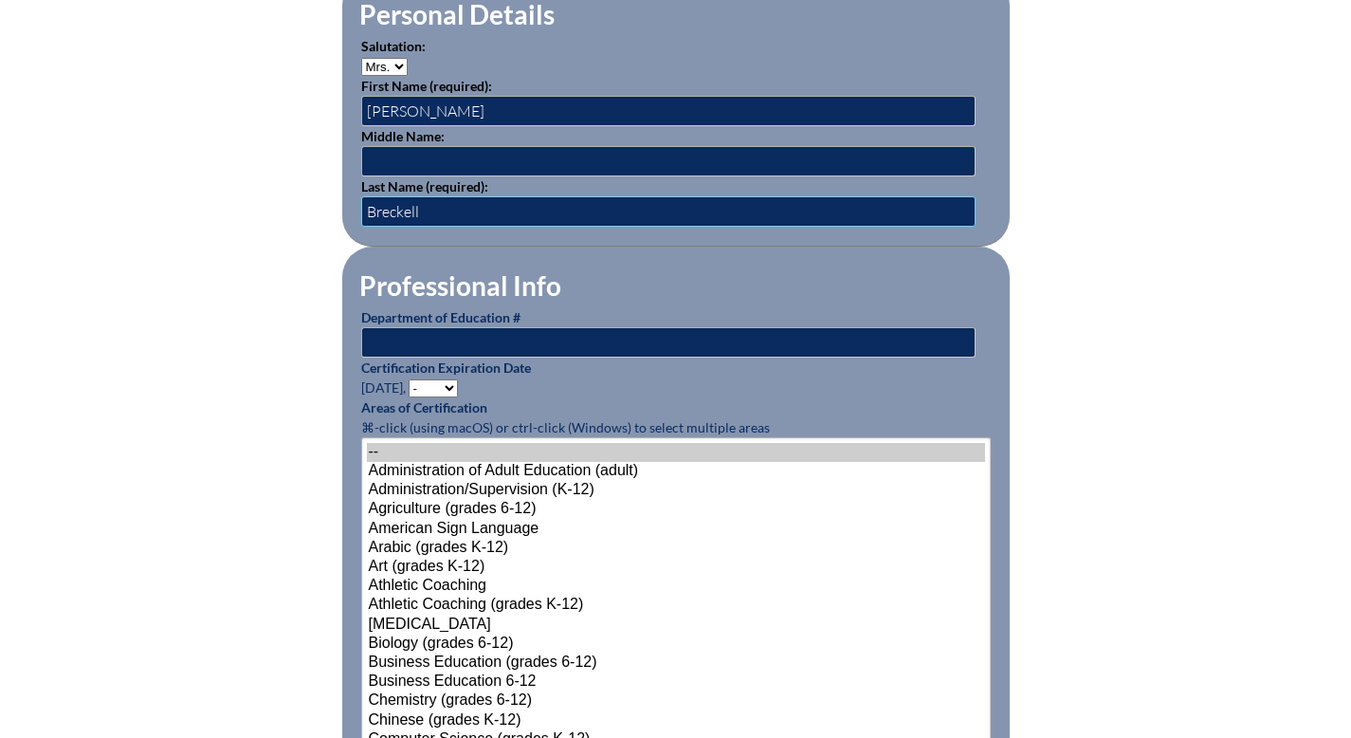
scroll to position [697, 0]
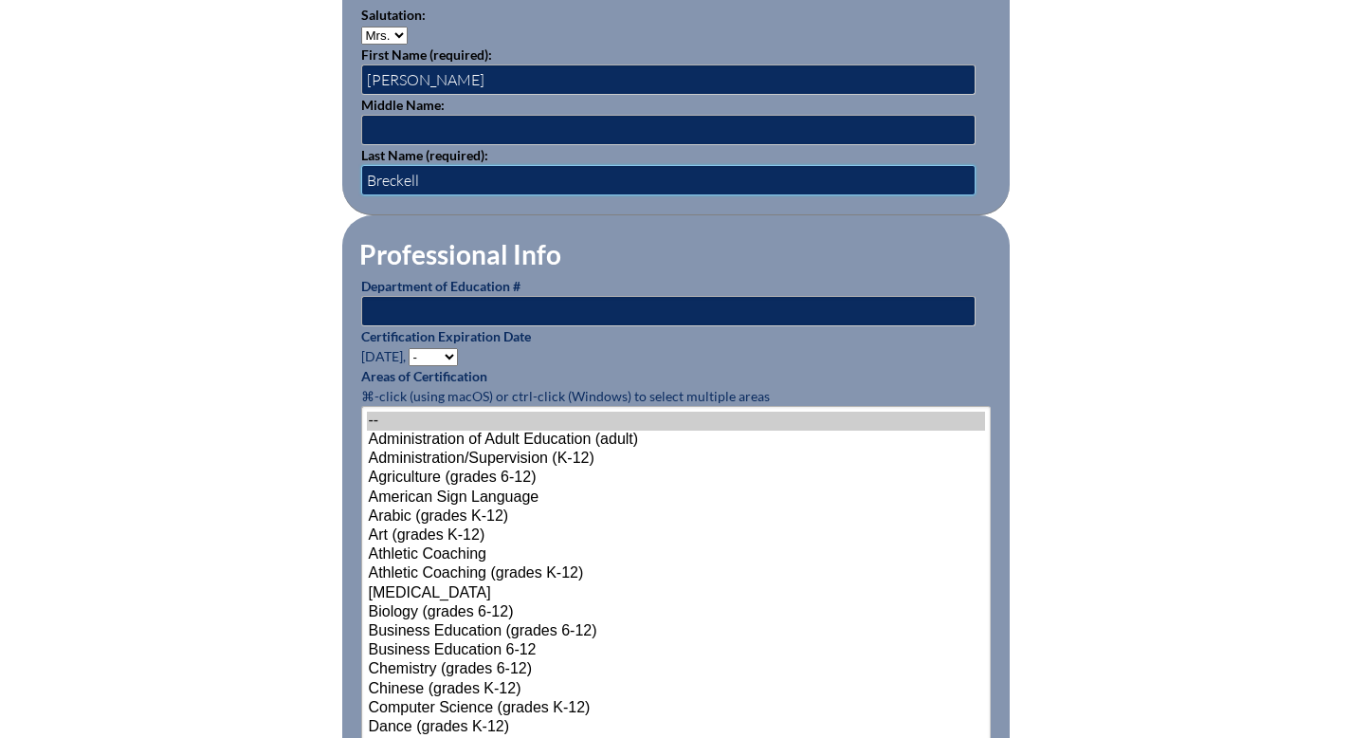
type input "Breckell"
click at [374, 326] on input "text" at bounding box center [668, 311] width 614 height 30
type input "805299"
click at [409, 366] on select "- 2031 2030 2029 2028 2027 2026 2025 2024 2023 2022 2021 2020 2019 2018 2017 20…" at bounding box center [433, 357] width 49 height 18
select select "2026"
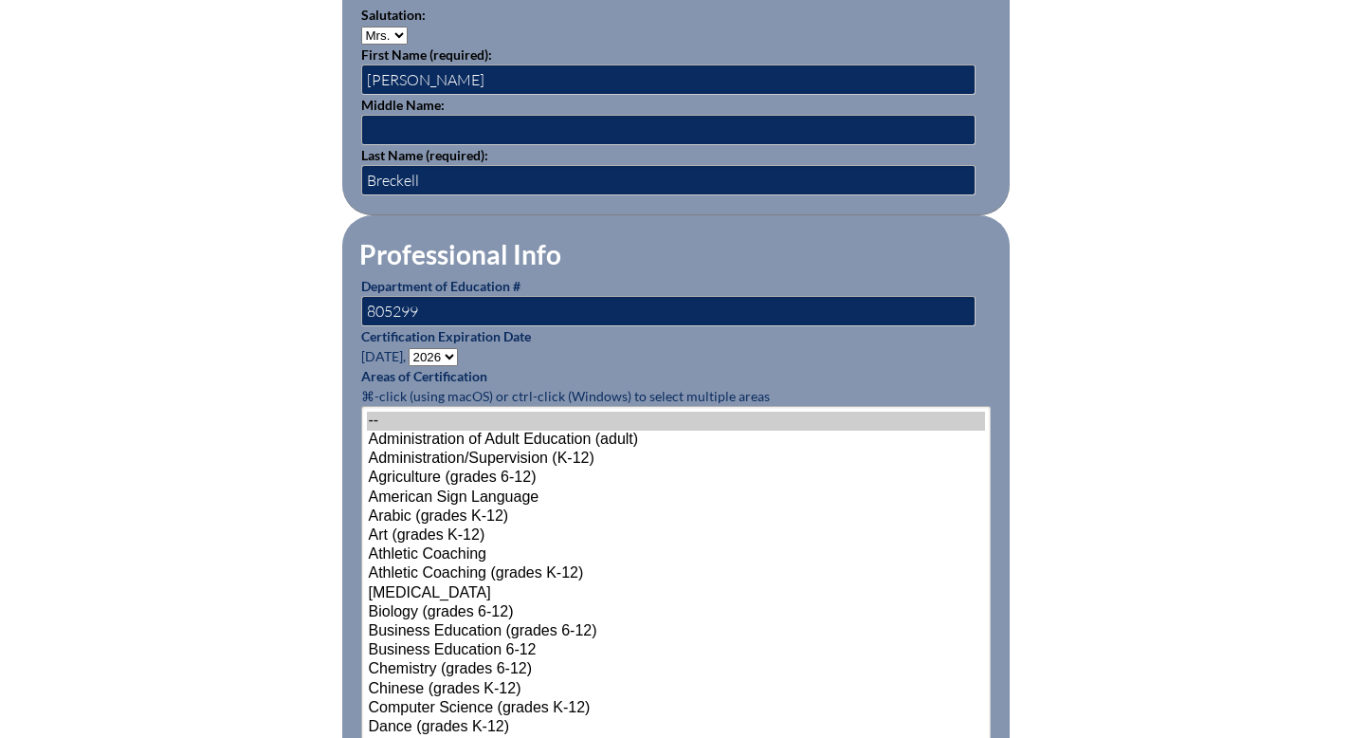
click at [409, 366] on select "- 2031 2030 2029 2028 2027 2026 2025 2024 2023 2022 2021 2020 2019 2018 2017 20…" at bounding box center [433, 357] width 49 height 18
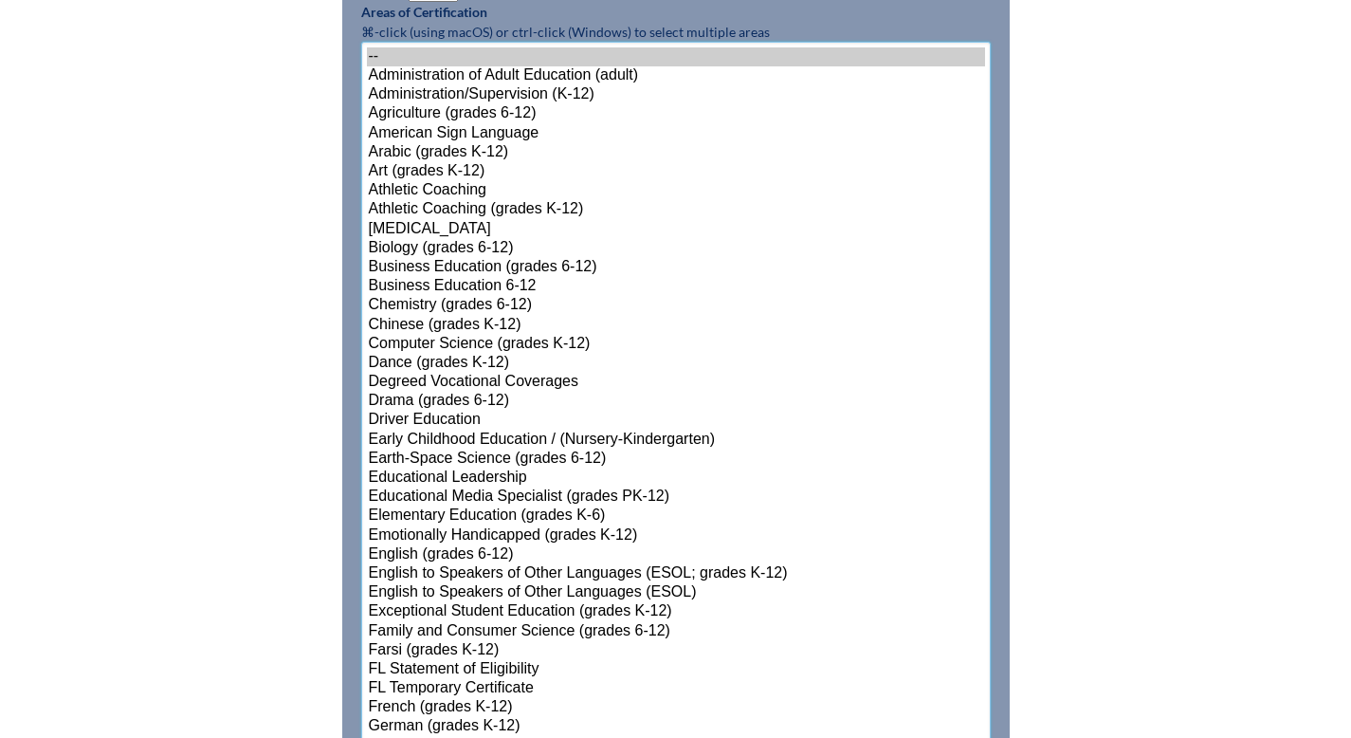
scroll to position [1194, 0]
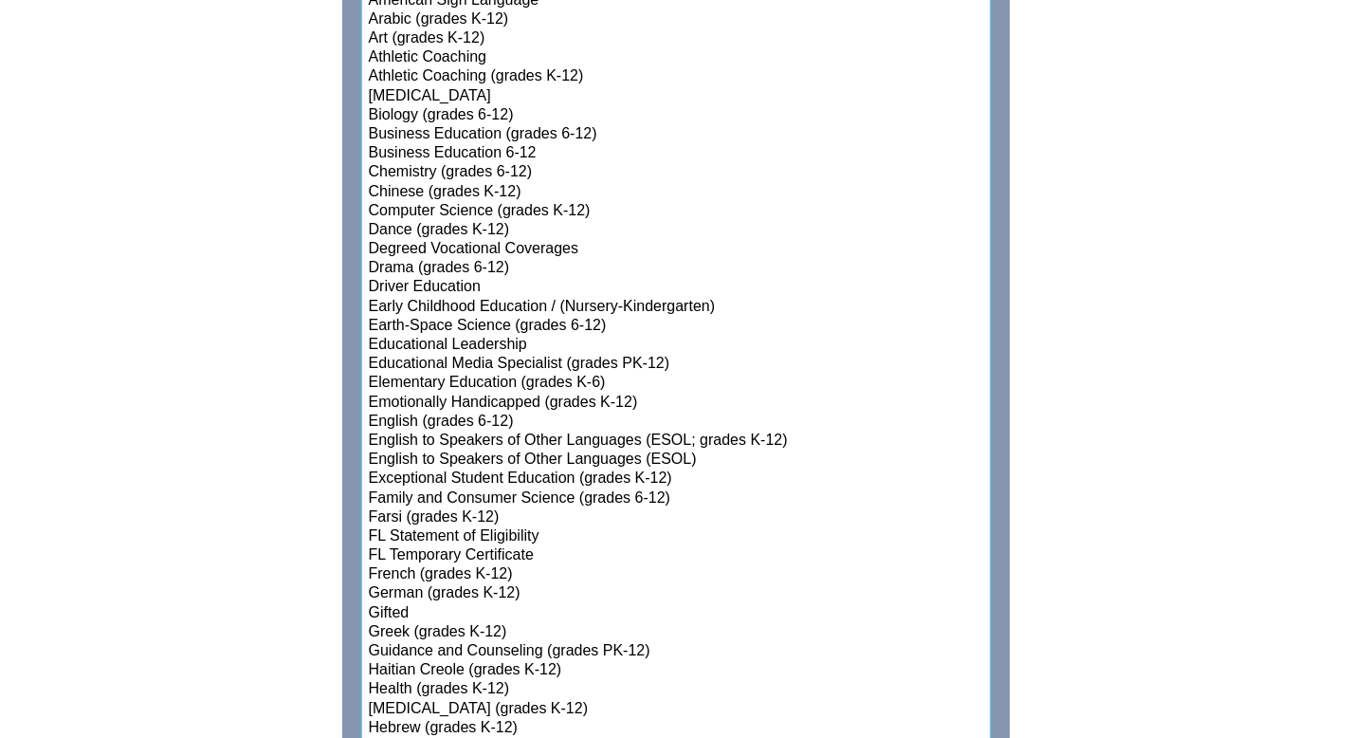
click at [476, 607] on select"]"] "-- Administration of Adult Education (adult) Administration/Supervision (K-12) …" at bounding box center [676, 709] width 630 height 1601
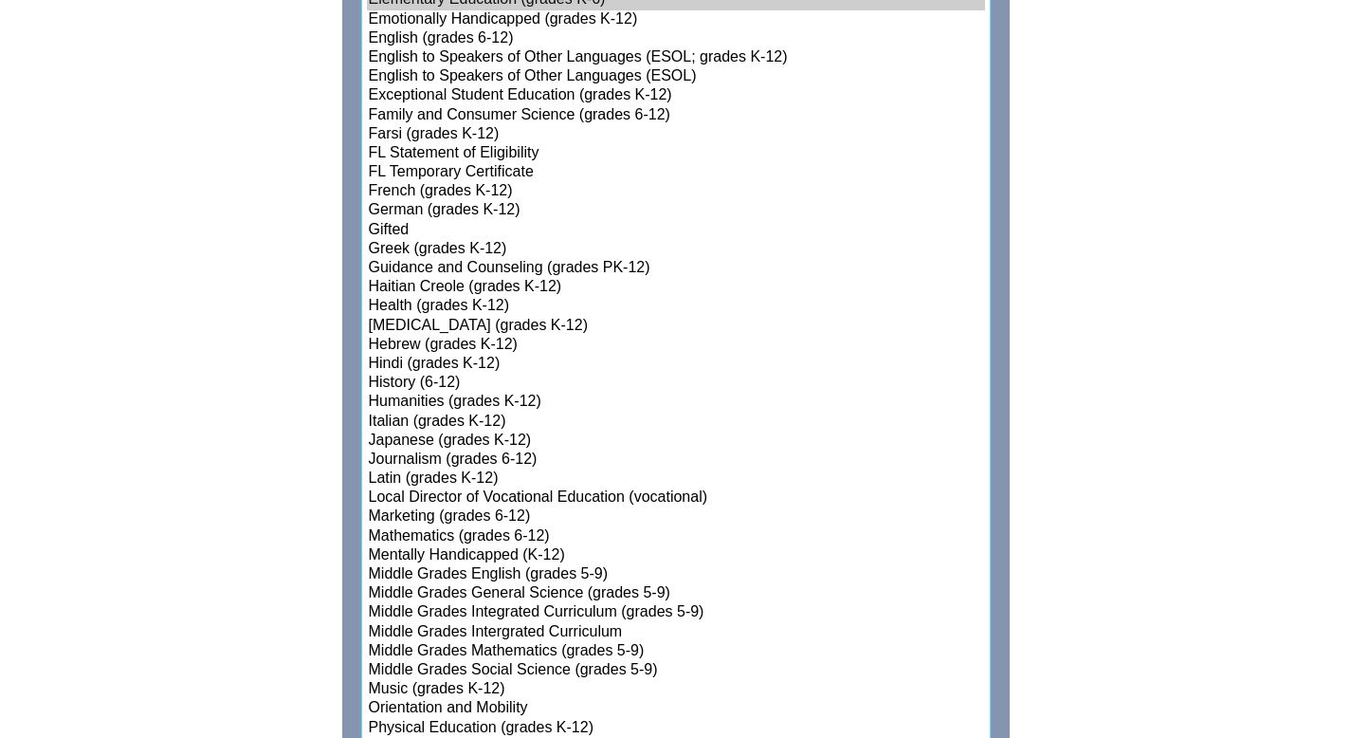
scroll to position [1804, 0]
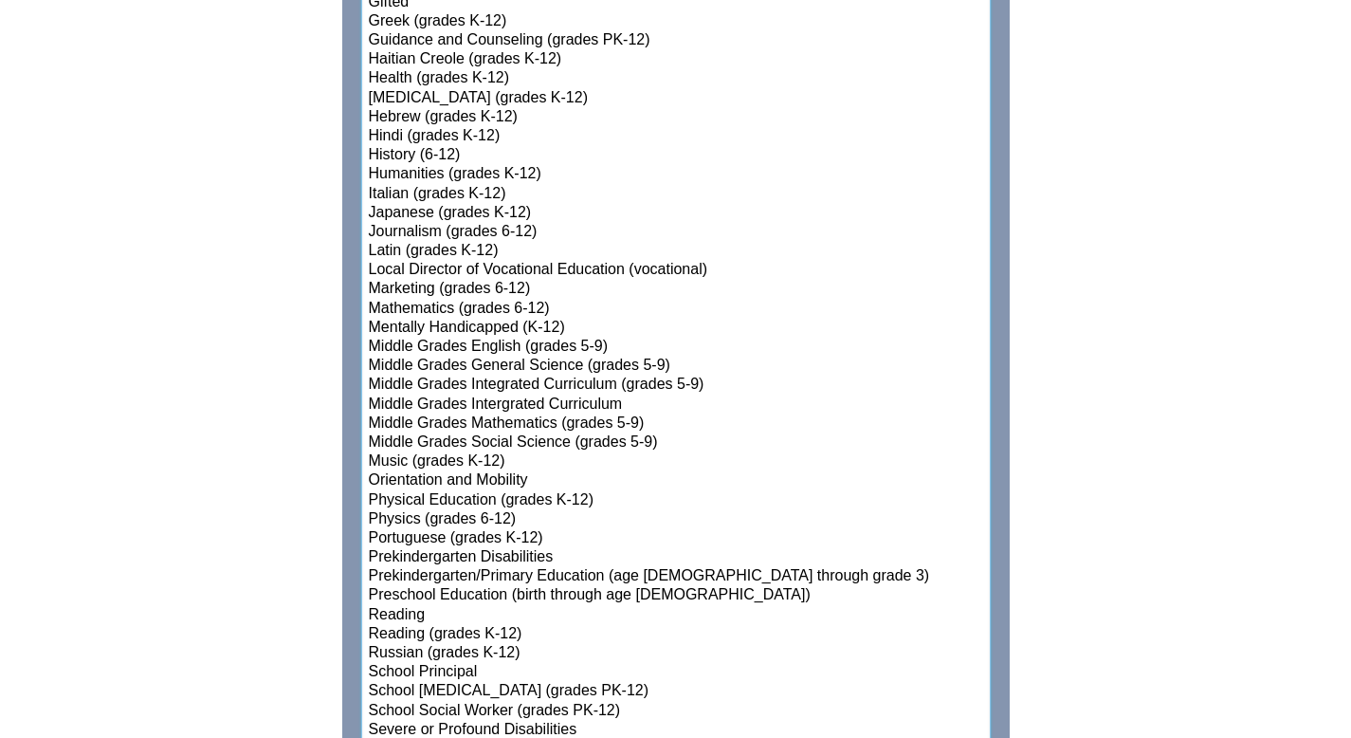
select select"]"] "15131"
click at [367, 319] on option "Mathematics (grades 6-12)" at bounding box center [676, 309] width 618 height 19
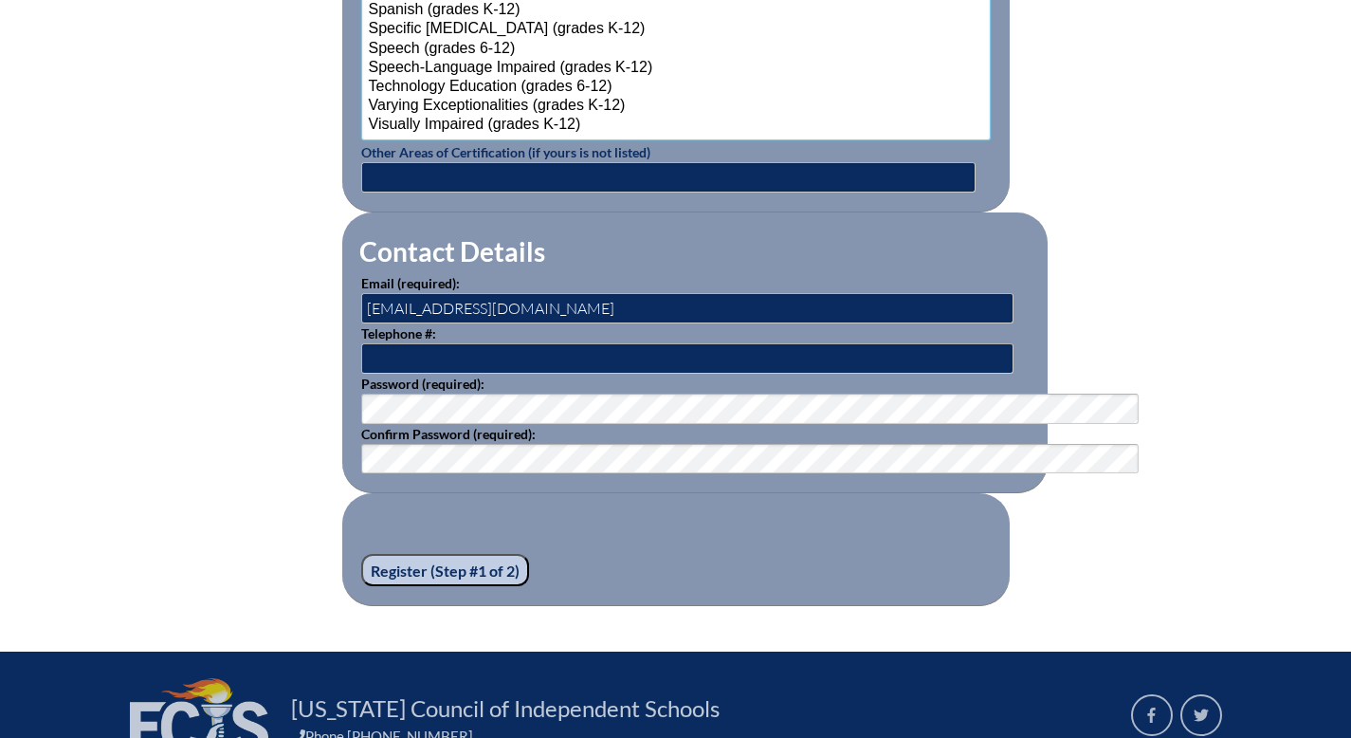
scroll to position [2562, 0]
click at [457, 323] on input "[EMAIL_ADDRESS][DOMAIN_NAME]" at bounding box center [687, 308] width 652 height 30
type input "a"
type input "sbreckell@seacrest.org"
click at [342, 606] on fieldset "Register (Step #1 of 2)" at bounding box center [676, 549] width 668 height 113
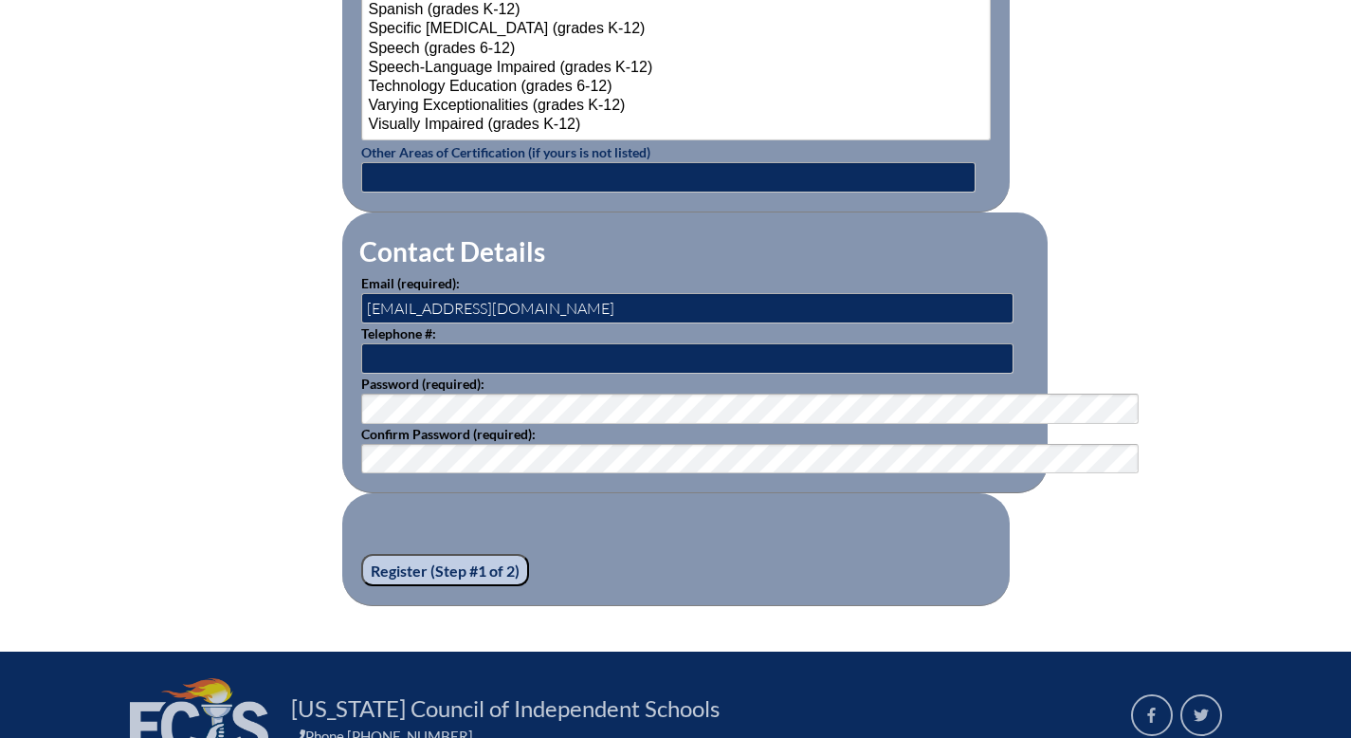
click at [364, 586] on input "Register (Step #1 of 2)" at bounding box center [445, 570] width 168 height 32
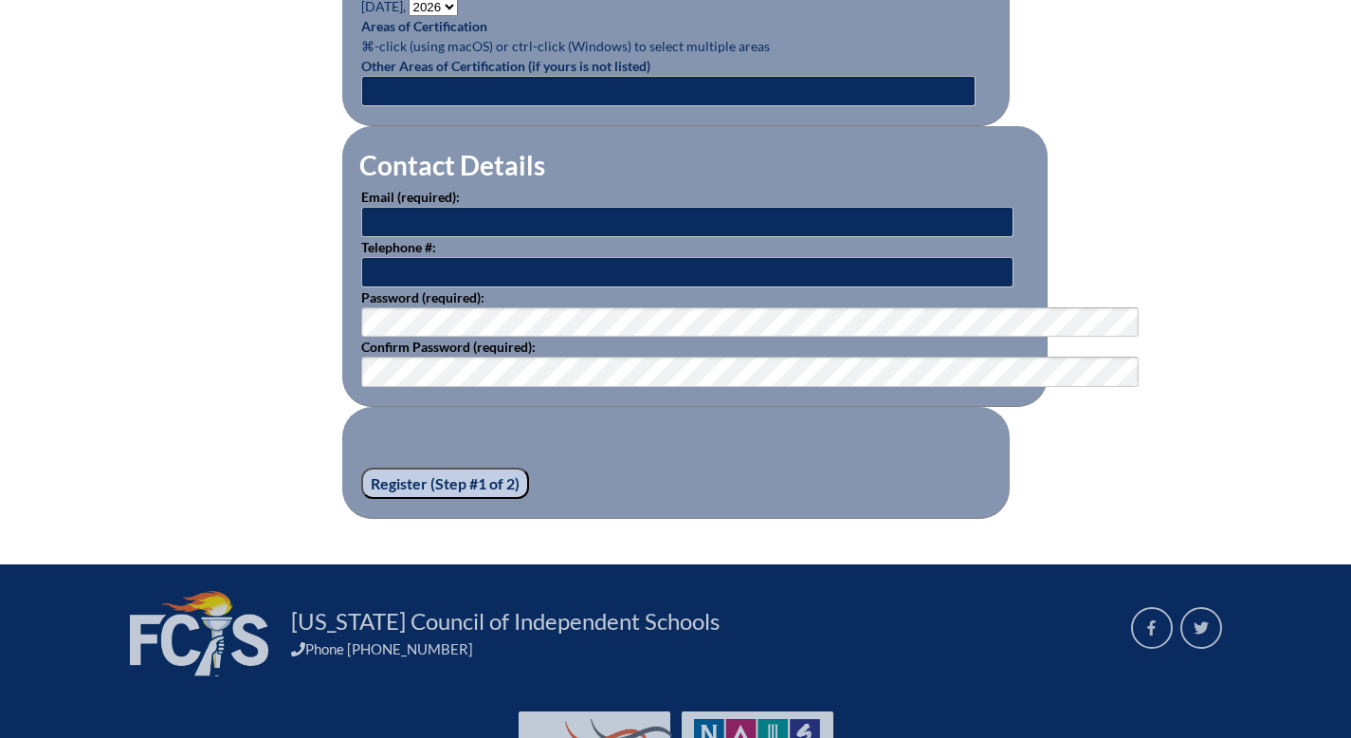
scroll to position [1148, 0]
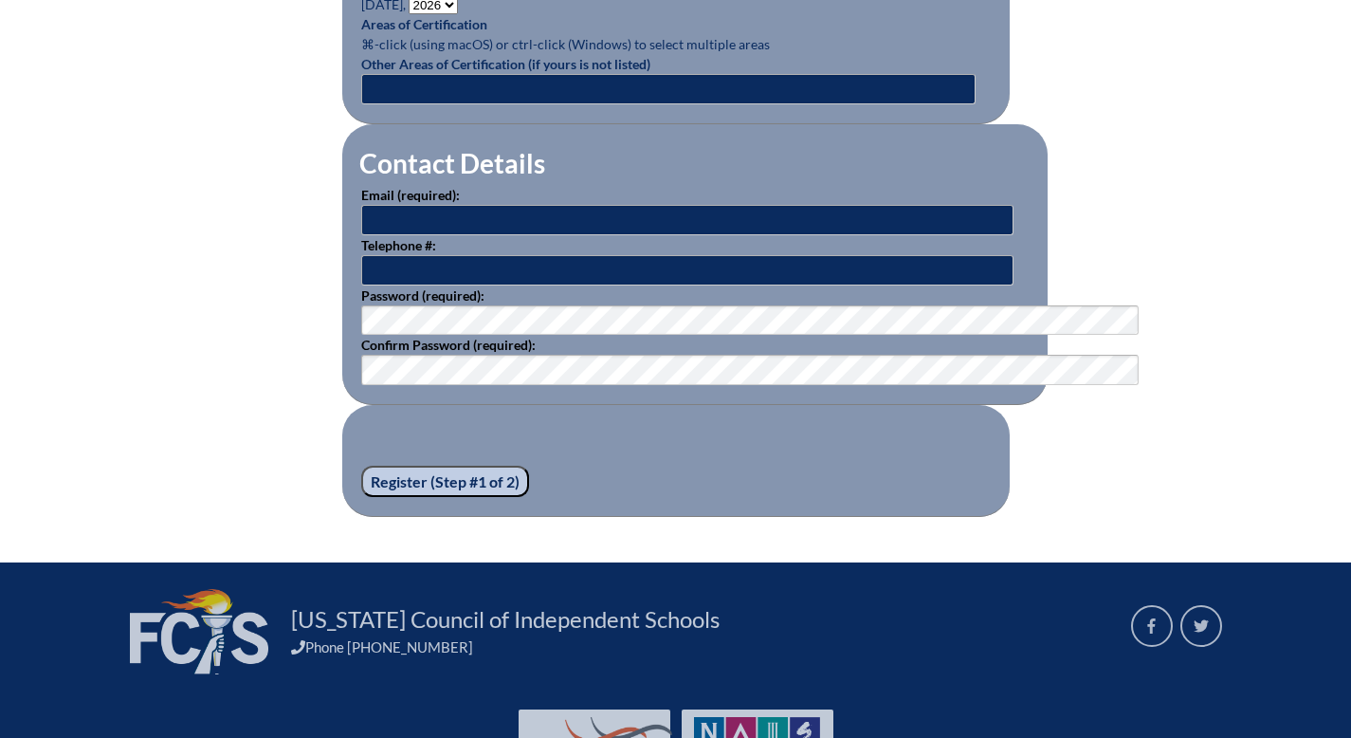
type input "[EMAIL_ADDRESS][DOMAIN_NAME]"
click at [368, 498] on input "Register (Step #1 of 2)" at bounding box center [445, 482] width 168 height 32
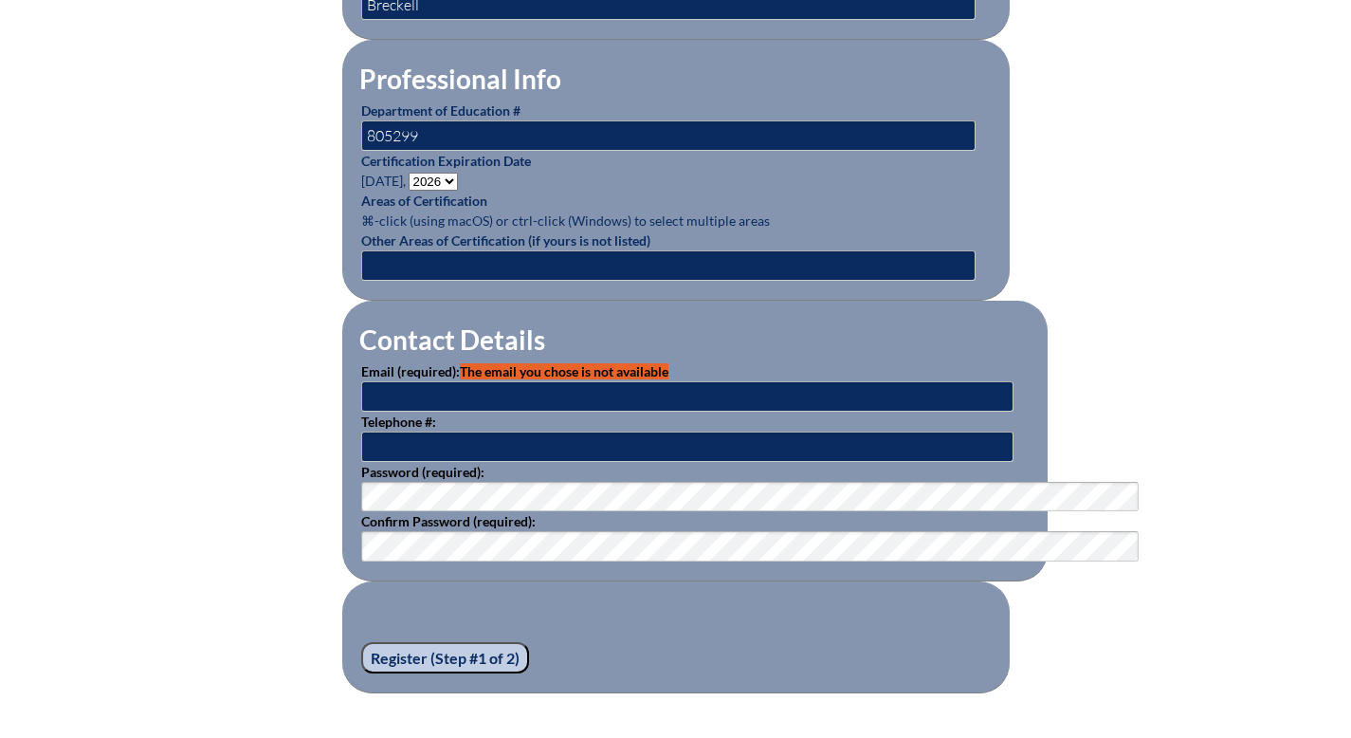
scroll to position [1028, 0]
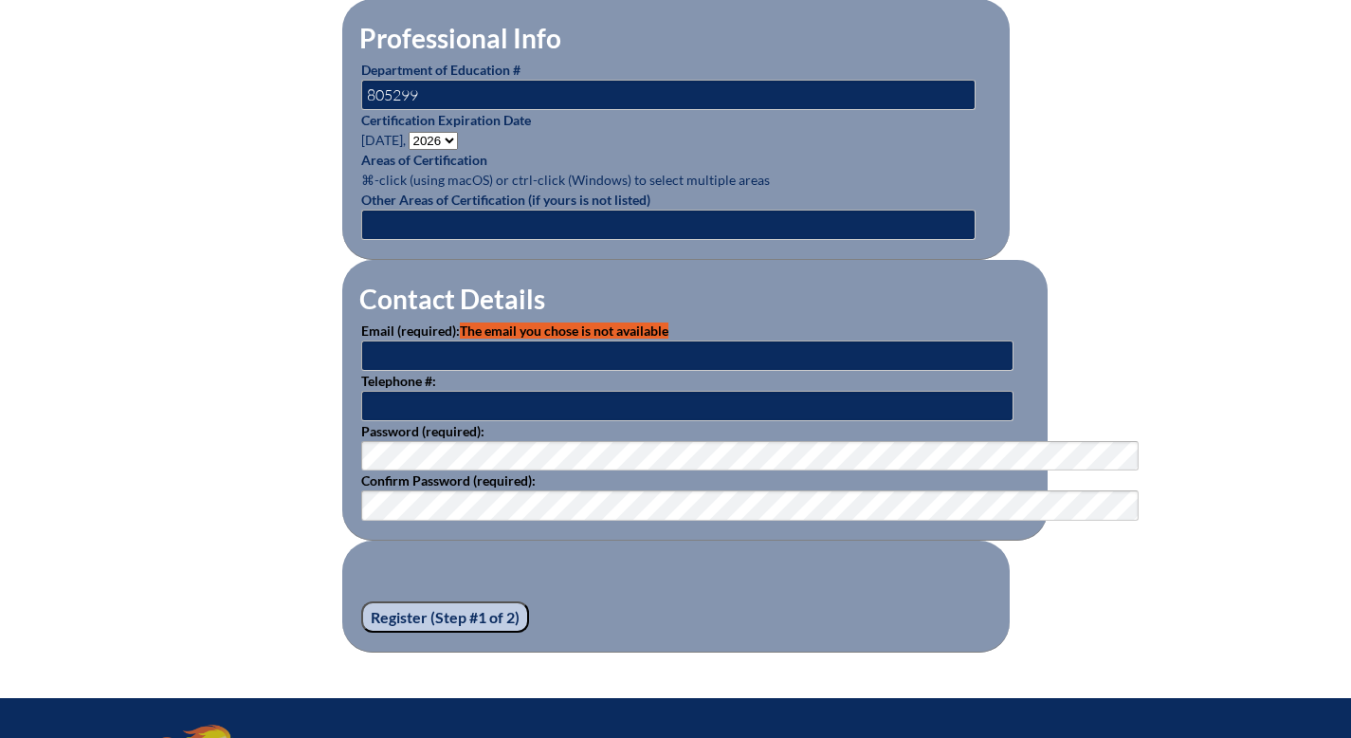
type input "[EMAIL_ADDRESS][DOMAIN_NAME]"
click at [361, 371] on input "[EMAIL_ADDRESS][DOMAIN_NAME]" at bounding box center [687, 355] width 652 height 30
type input "[EMAIL_ADDRESS][DOMAIN_NAME]"
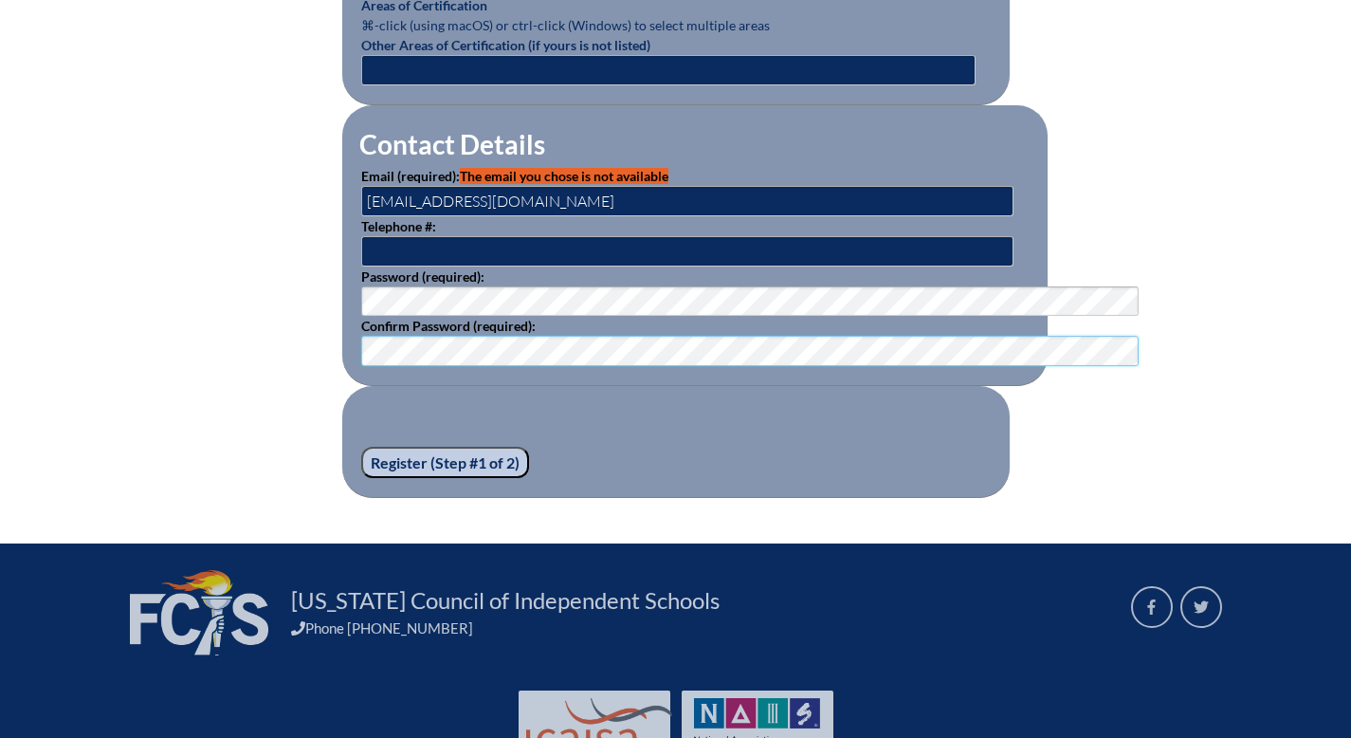
scroll to position [1185, 0]
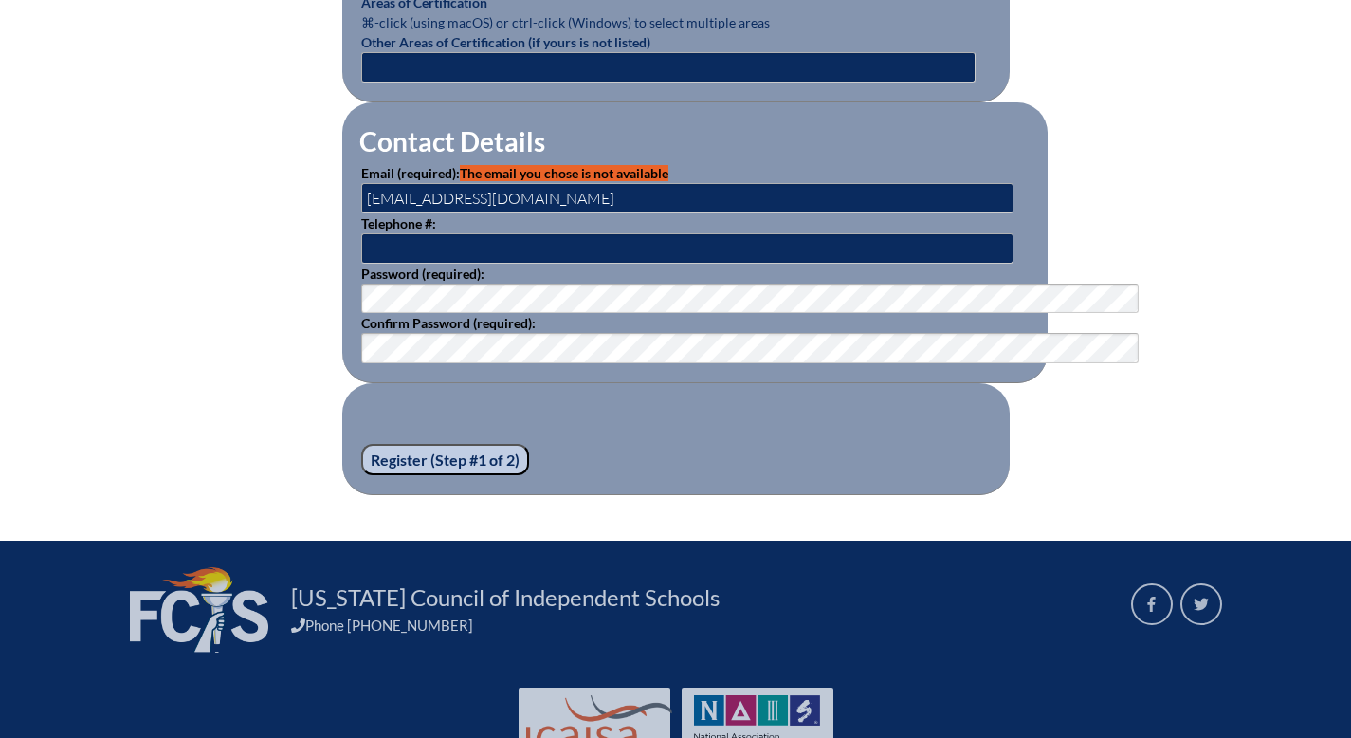
click at [361, 476] on input "Register (Step #1 of 2)" at bounding box center [445, 460] width 168 height 32
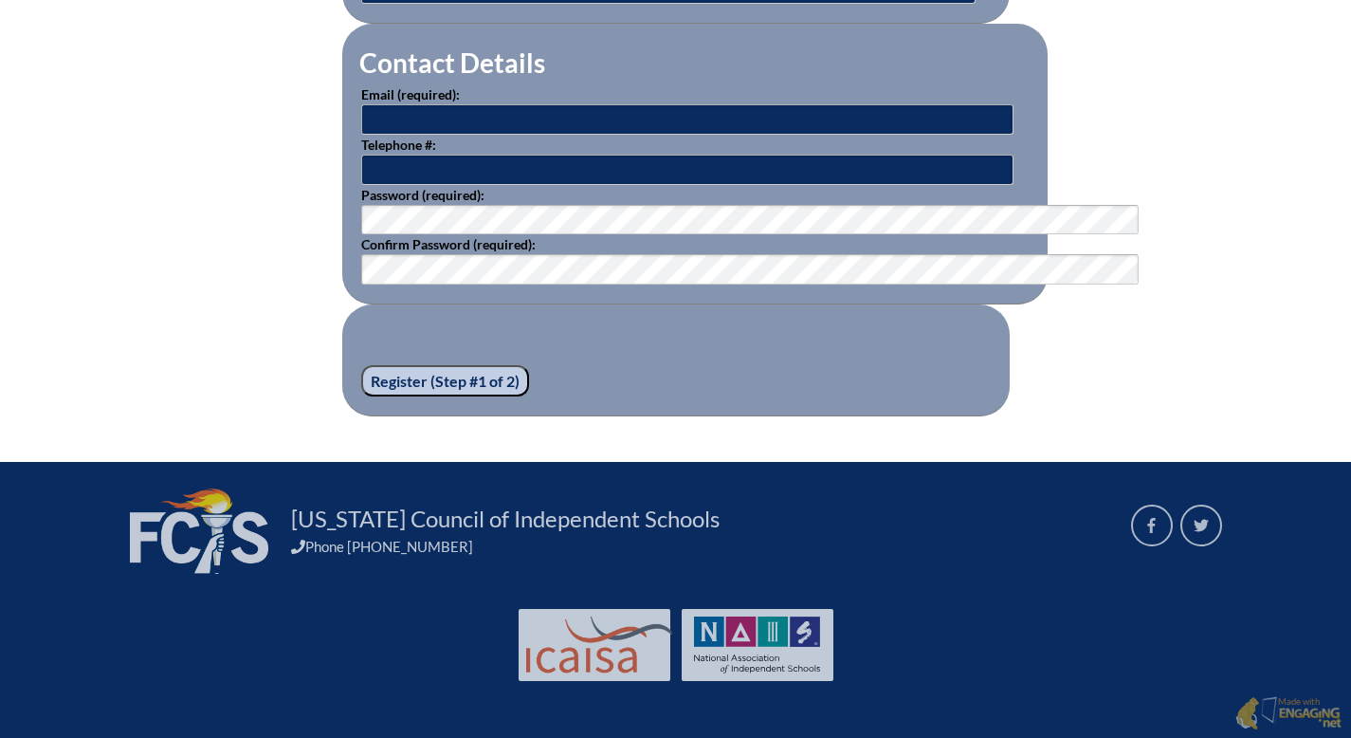
scroll to position [1316, 0]
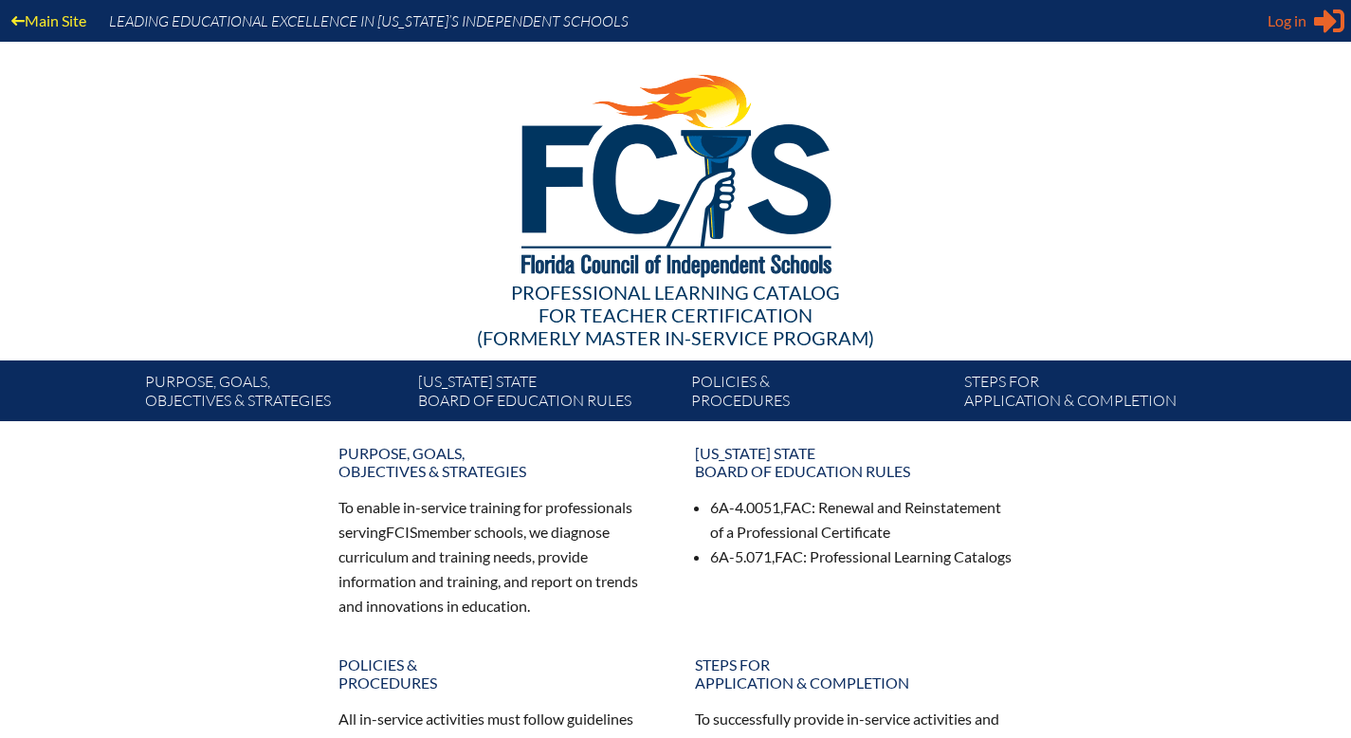
click at [1276, 29] on span "Log in" at bounding box center [1287, 20] width 39 height 23
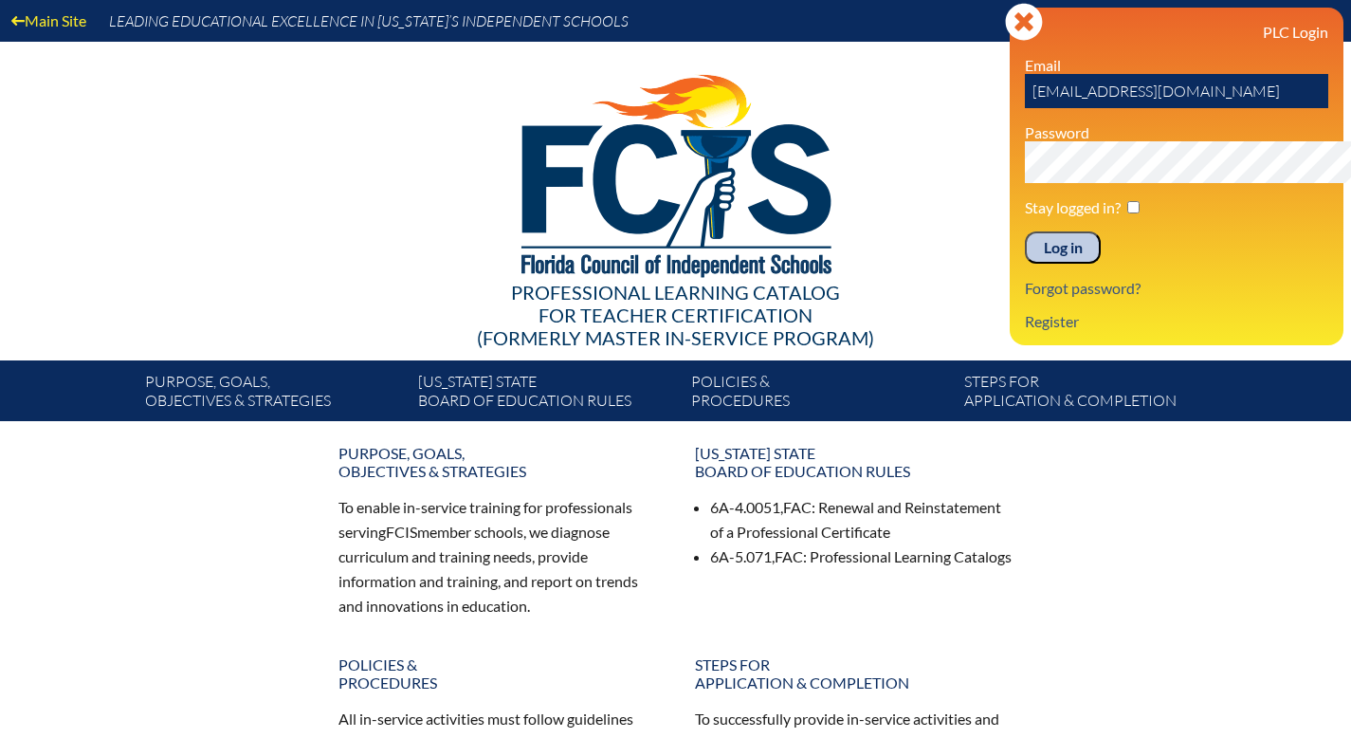
click at [1152, 108] on input "[EMAIL_ADDRESS][DOMAIN_NAME]" at bounding box center [1176, 91] width 303 height 34
type input "a"
click at [1017, 334] on link "Register" at bounding box center [1051, 321] width 69 height 26
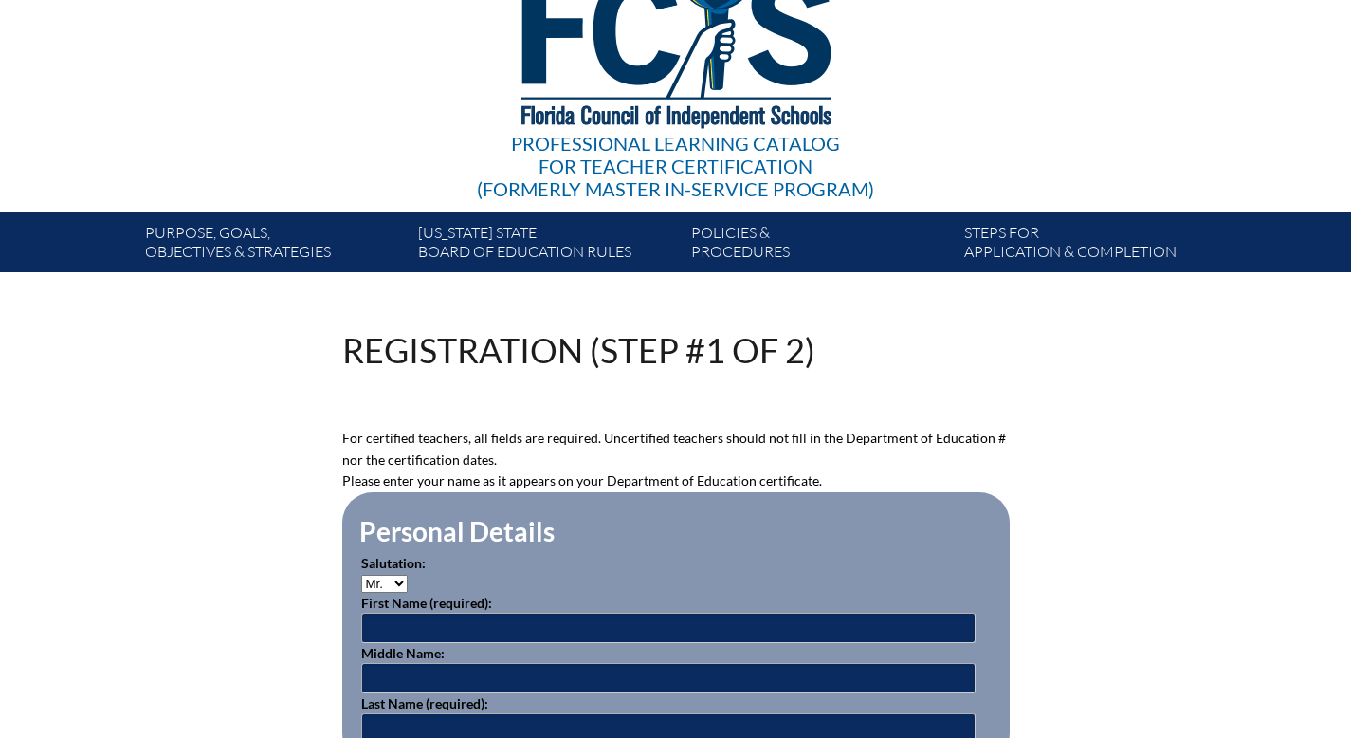
scroll to position [296, 0]
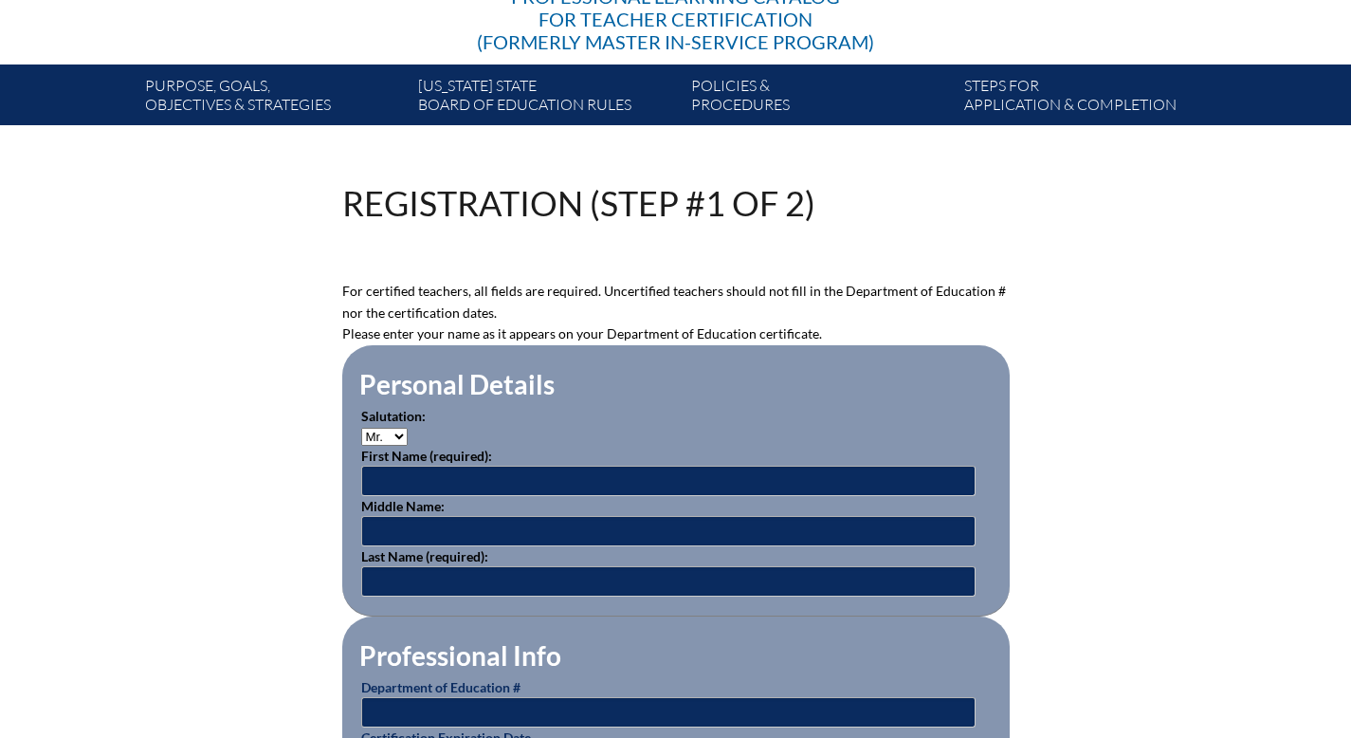
type input "[EMAIL_ADDRESS][DOMAIN_NAME]"
click at [394, 496] on input "text" at bounding box center [668, 481] width 614 height 30
type input "[PERSON_NAME]"
click at [367, 596] on input "text" at bounding box center [668, 581] width 614 height 30
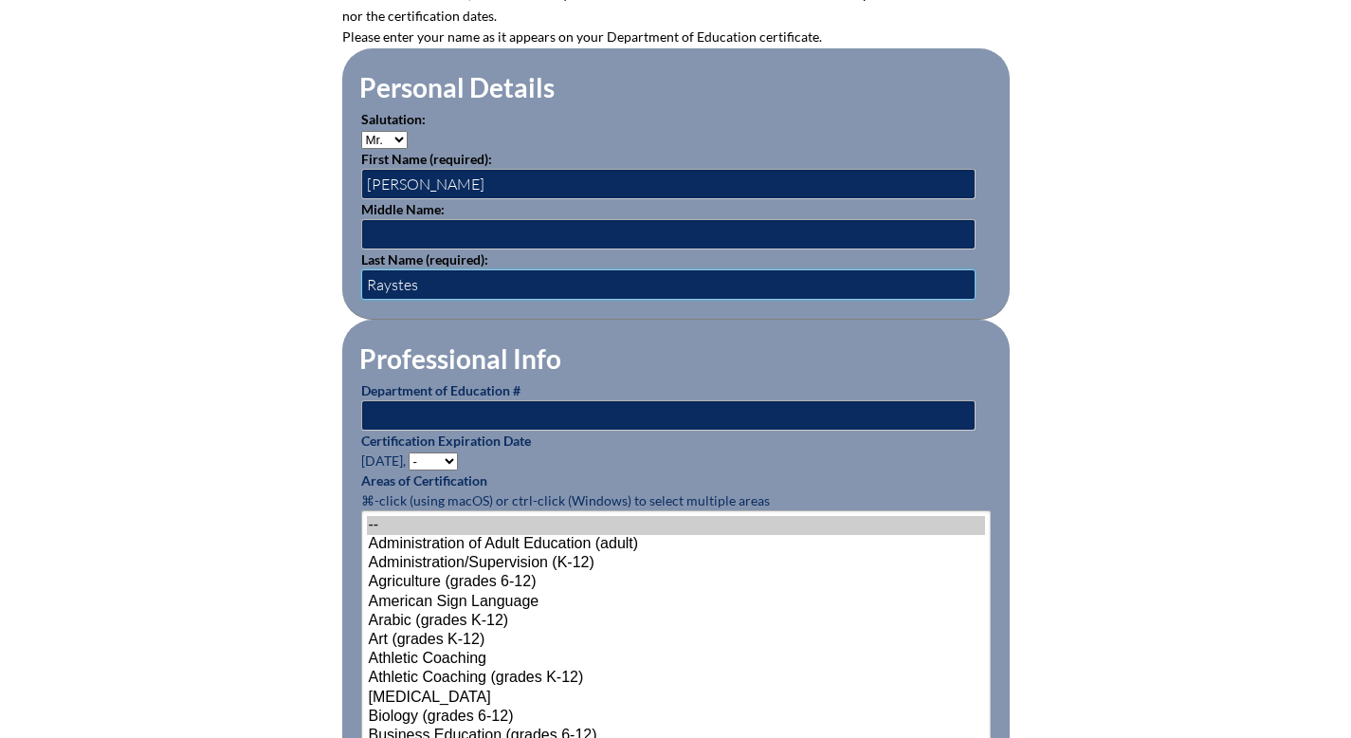
scroll to position [595, 0]
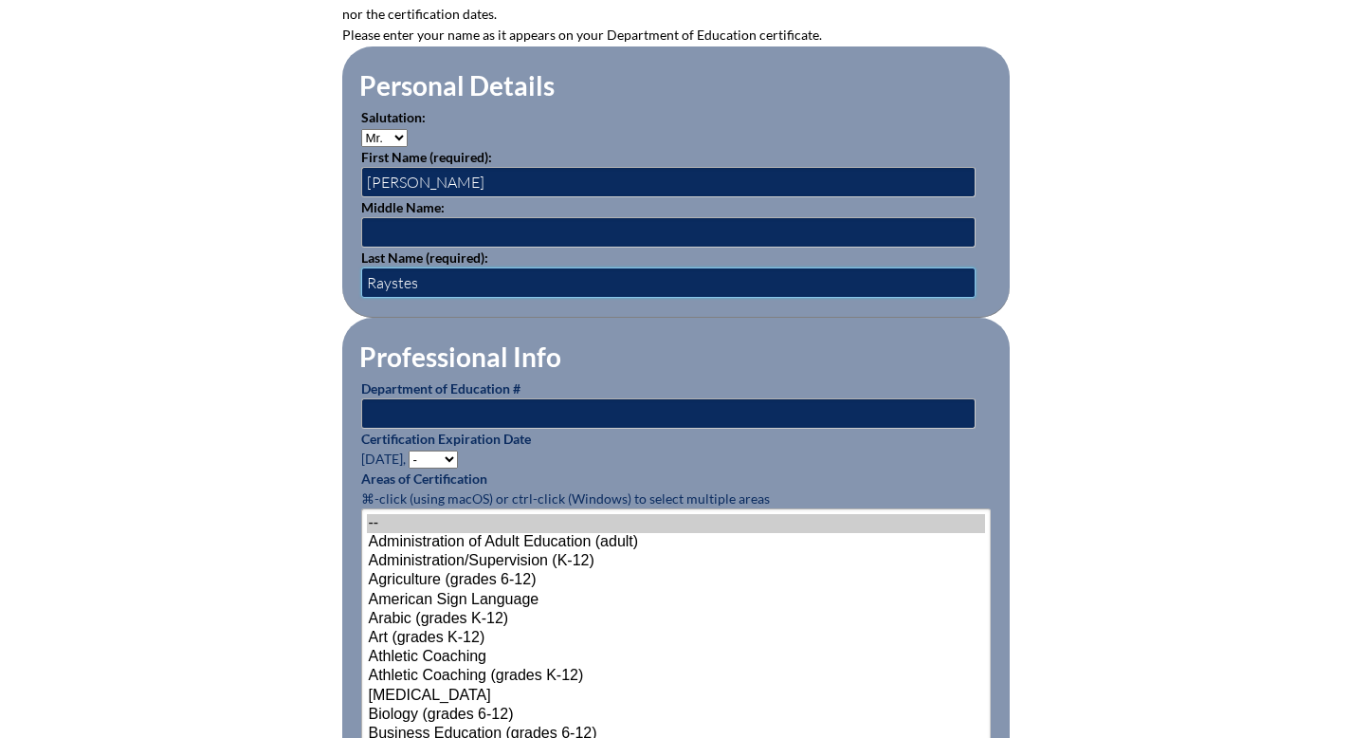
type input "Raystes"
click at [361, 429] on input "text" at bounding box center [668, 413] width 614 height 30
click at [361, 429] on input "136002" at bounding box center [668, 413] width 614 height 30
type input "136302"
click at [409, 468] on select "- 2031 2030 2029 2028 2027 2026 2025 2024 2023 2022 2021 2020 2019 2018 2017 20…" at bounding box center [433, 459] width 49 height 18
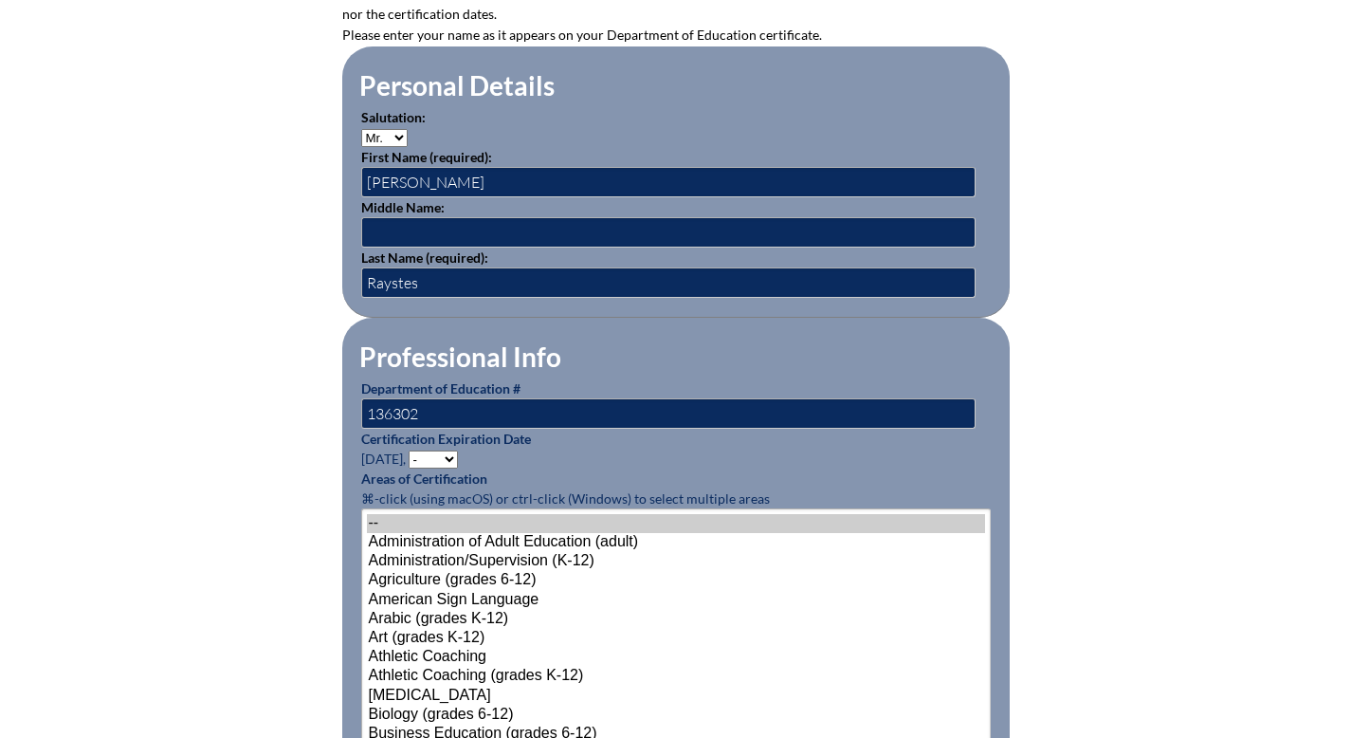
select select "2024"
click at [409, 468] on select "- 2031 2030 2029 2028 2027 2026 2025 2024 2023 2022 2021 2020 2019 2018 2017 20…" at bounding box center [433, 459] width 49 height 18
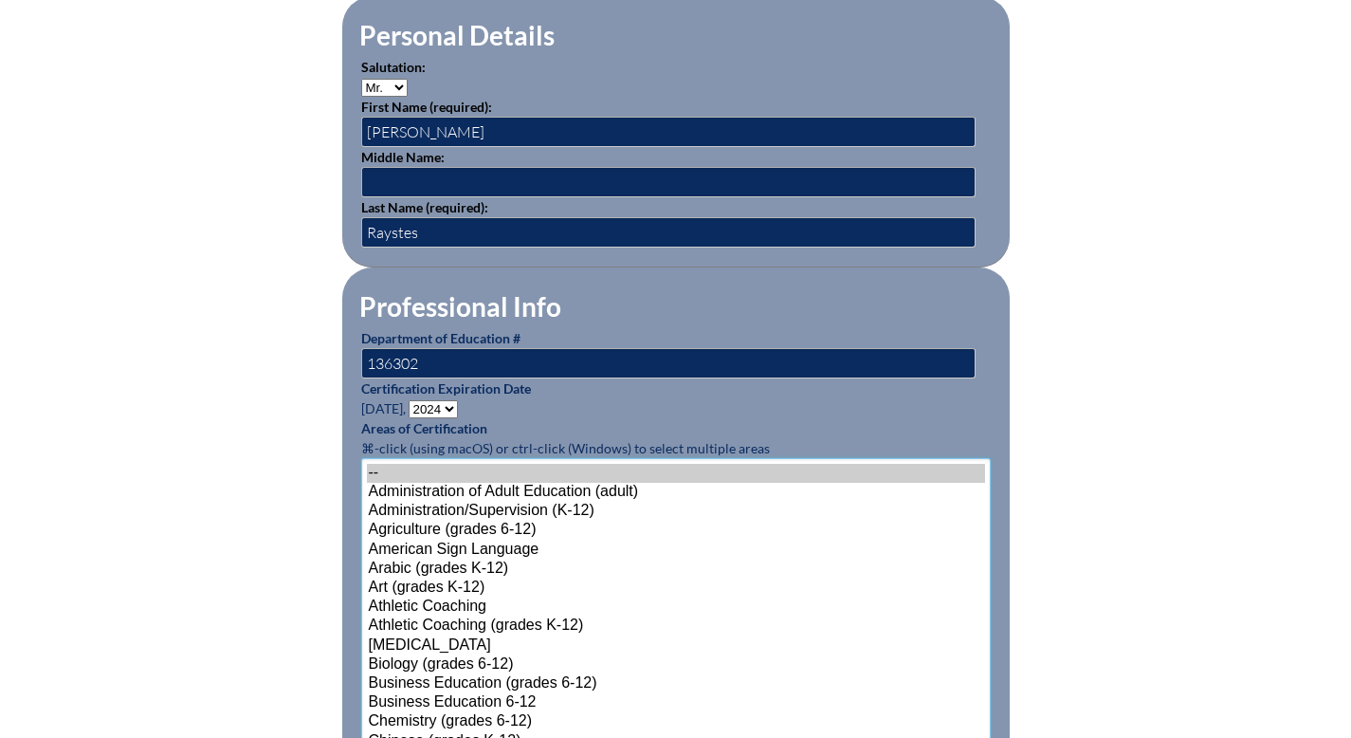
scroll to position [1194, 0]
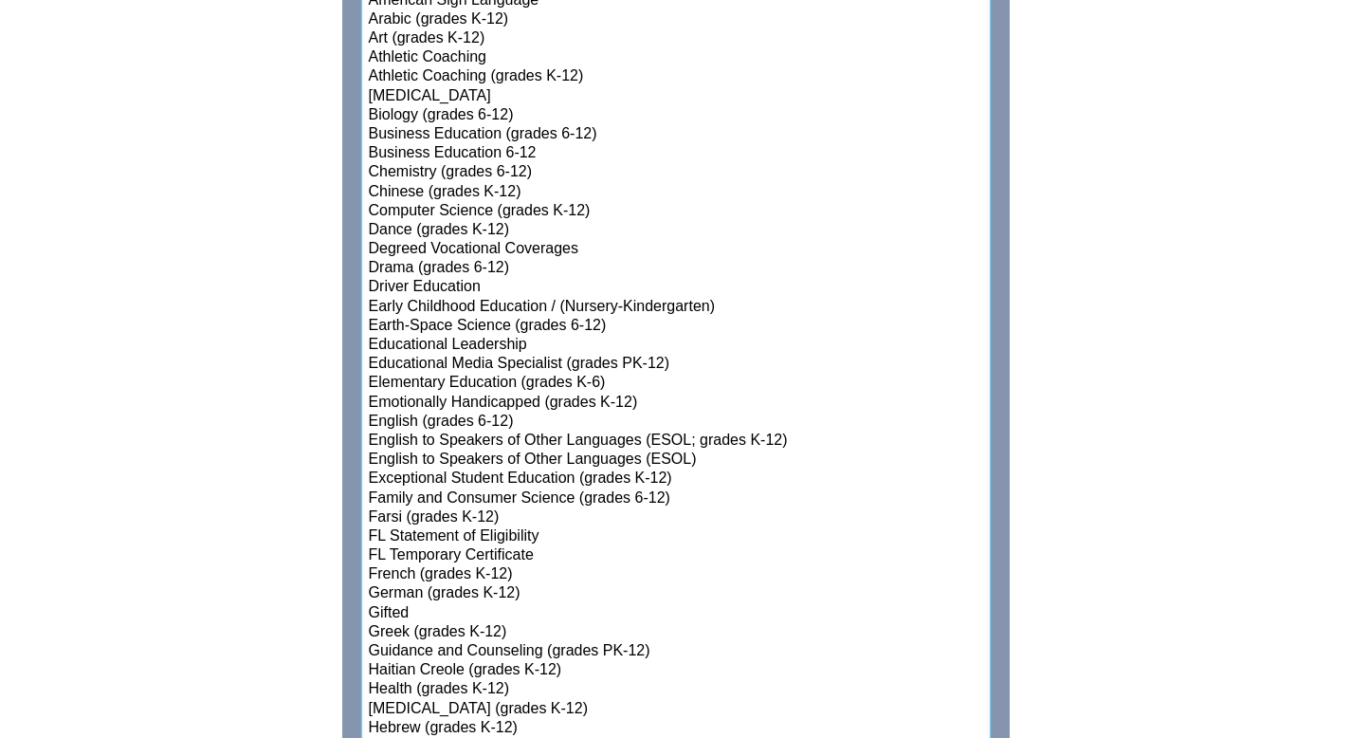
select select"]"] "15149"
click at [361, 675] on select"]"] "-- Administration of Adult Education (adult) Administration/Supervision (K-12) …" at bounding box center [676, 709] width 630 height 1601
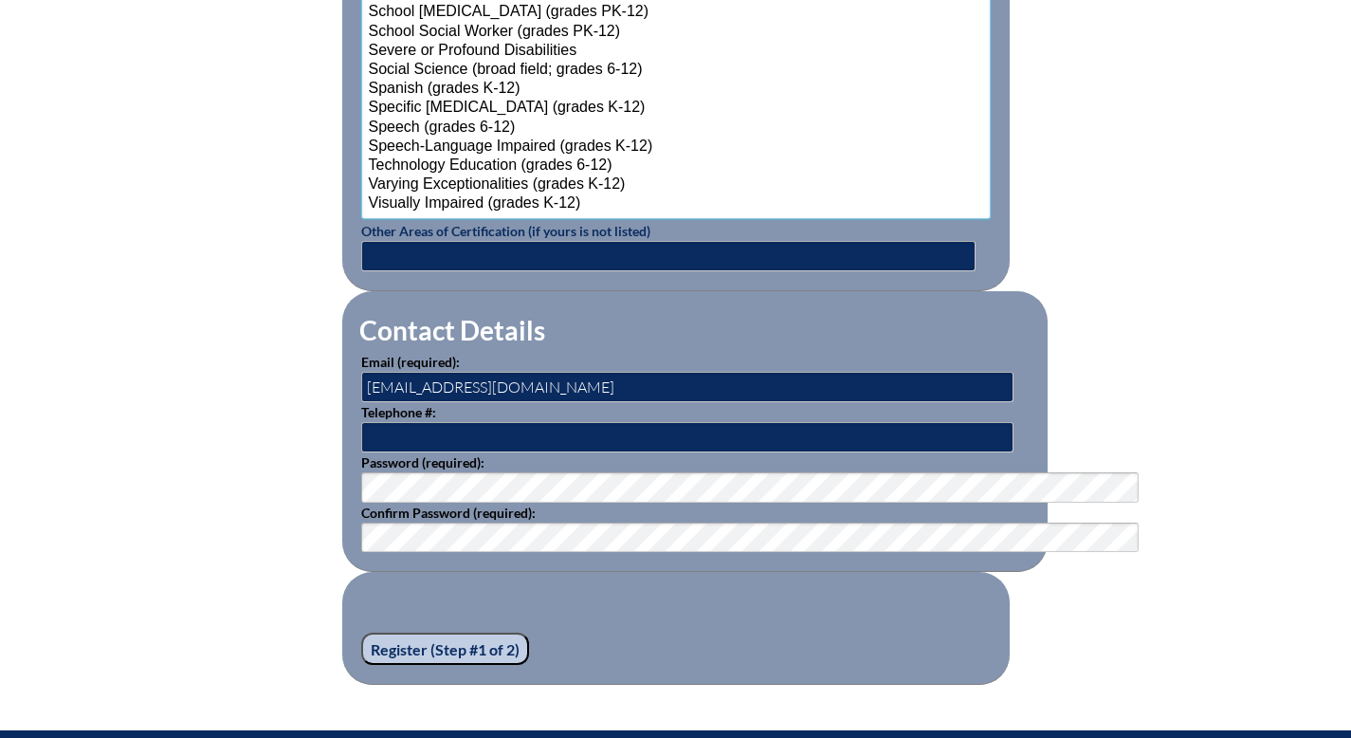
scroll to position [2508, 0]
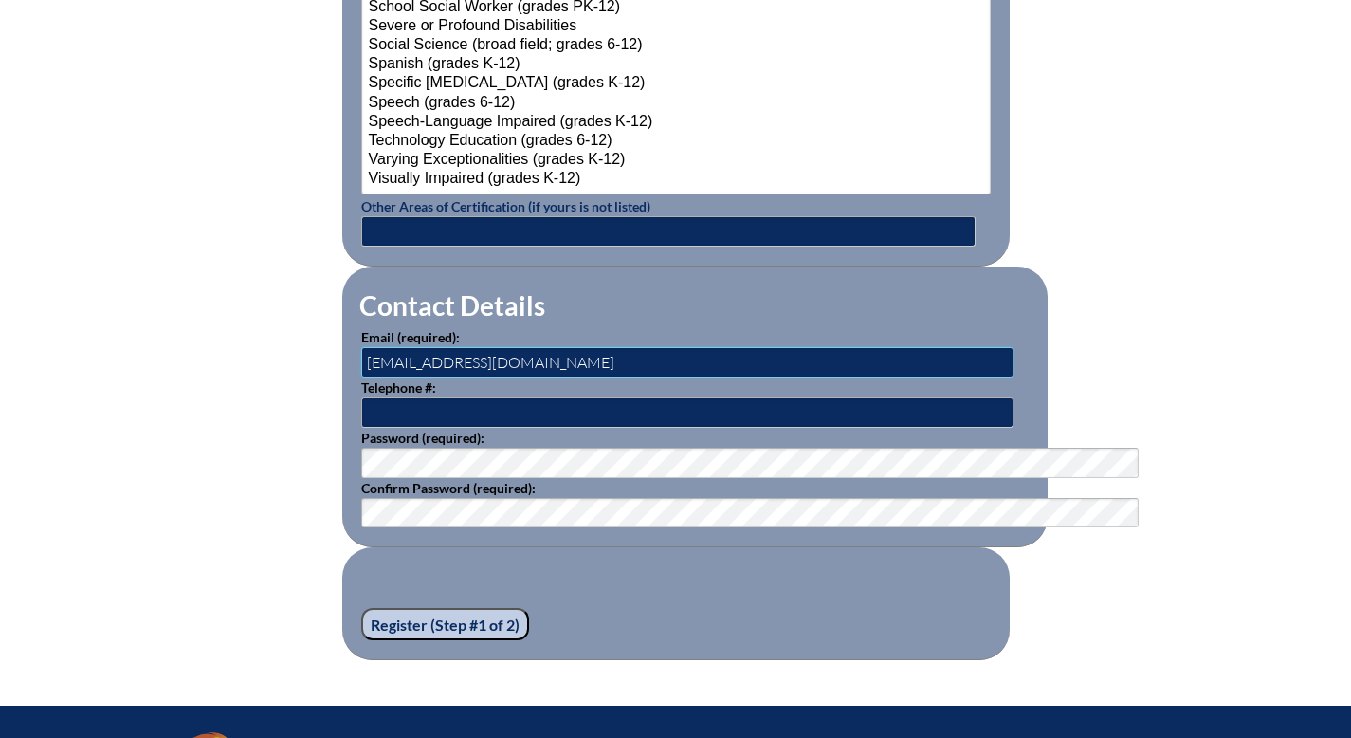
click at [361, 377] on input "aburchett@seacrest.org" at bounding box center [687, 362] width 652 height 30
type input "[EMAIL_ADDRESS][DOMAIN_NAME]"
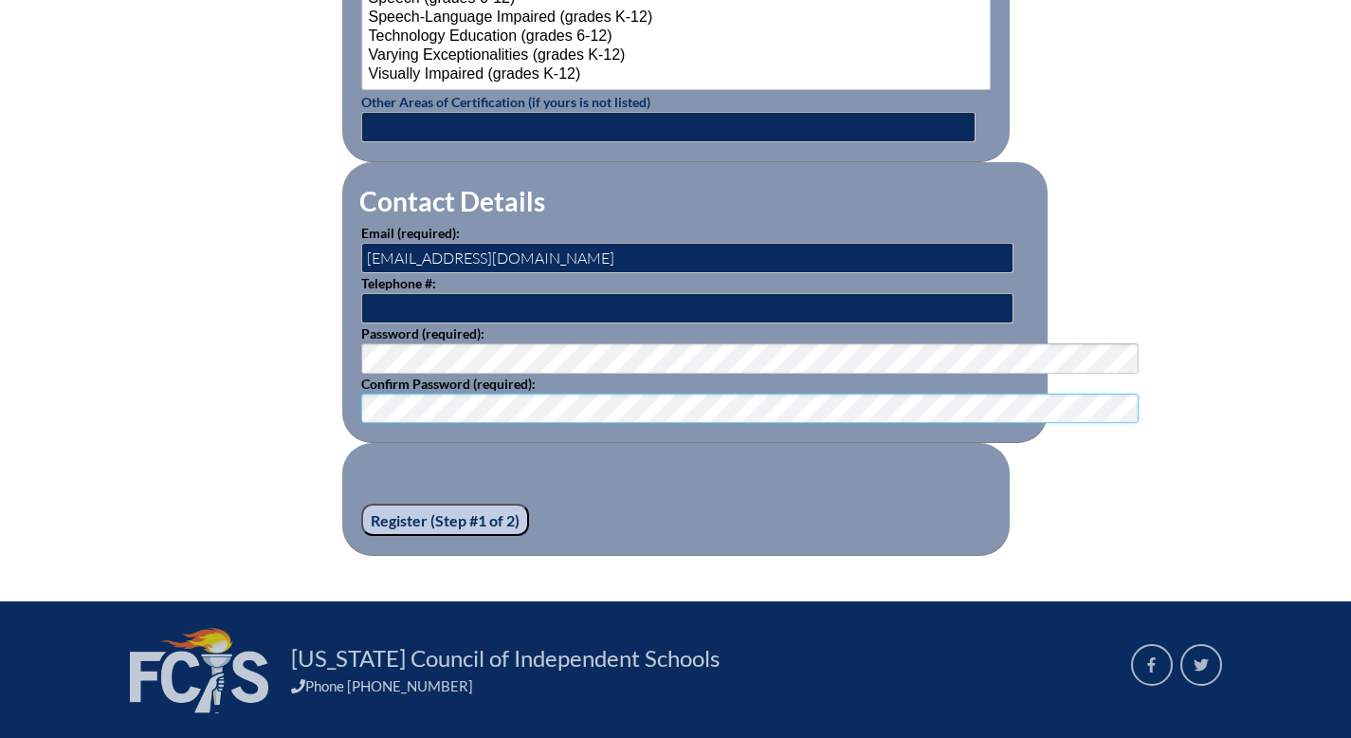
scroll to position [2620, 0]
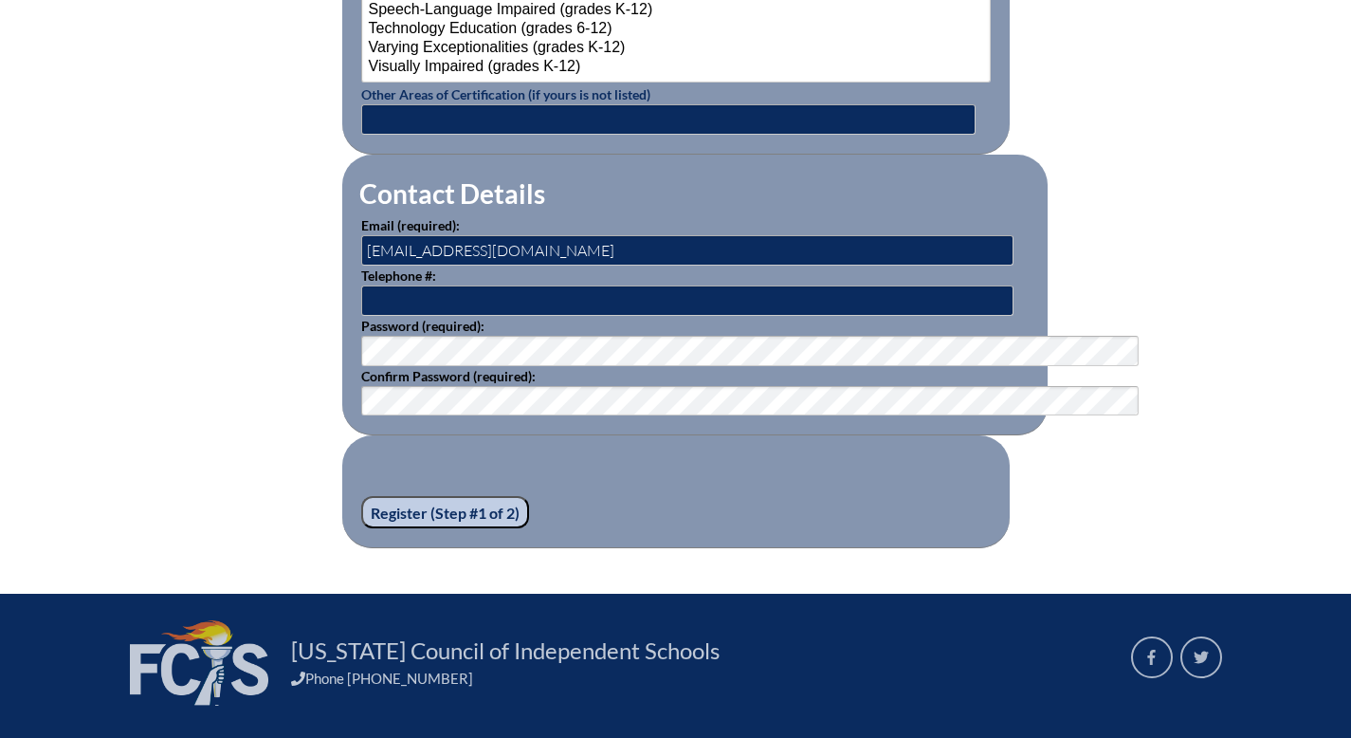
click at [361, 528] on input "Register (Step #1 of 2)" at bounding box center [445, 512] width 168 height 32
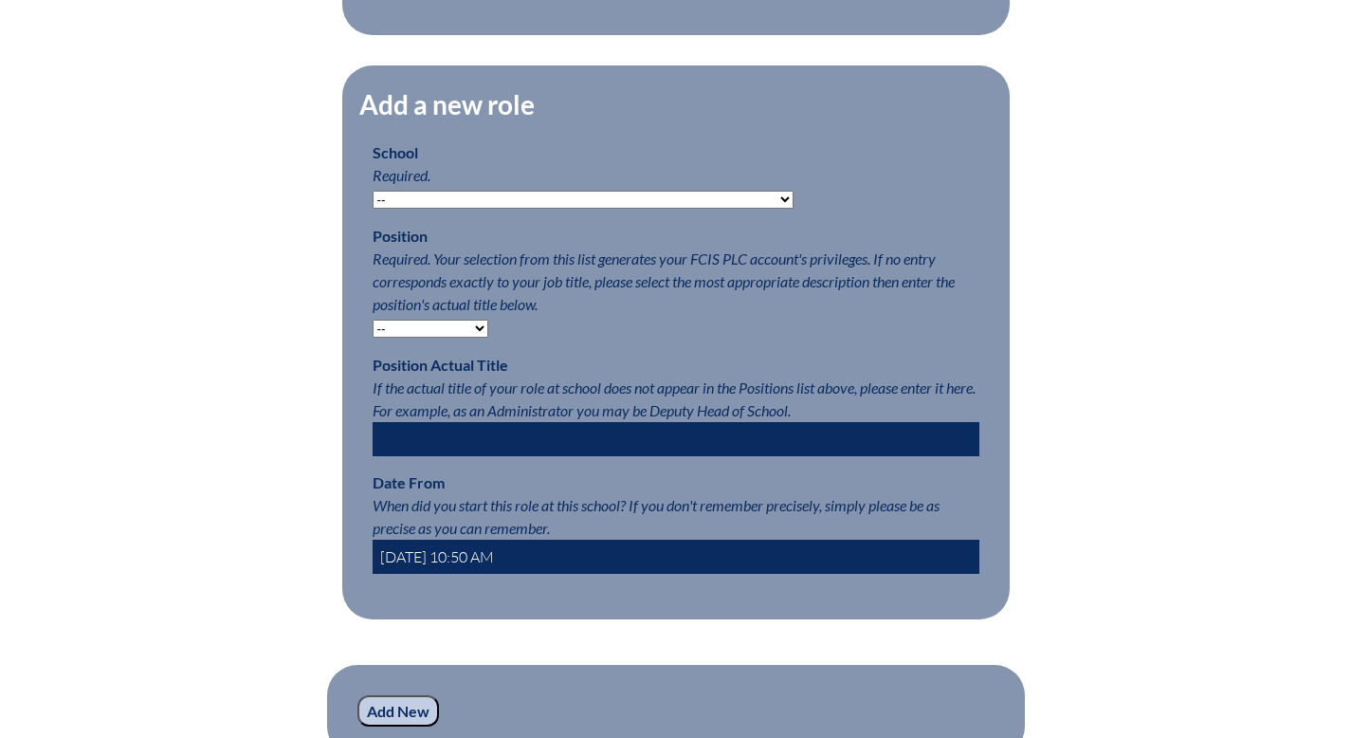
scroll to position [883, 0]
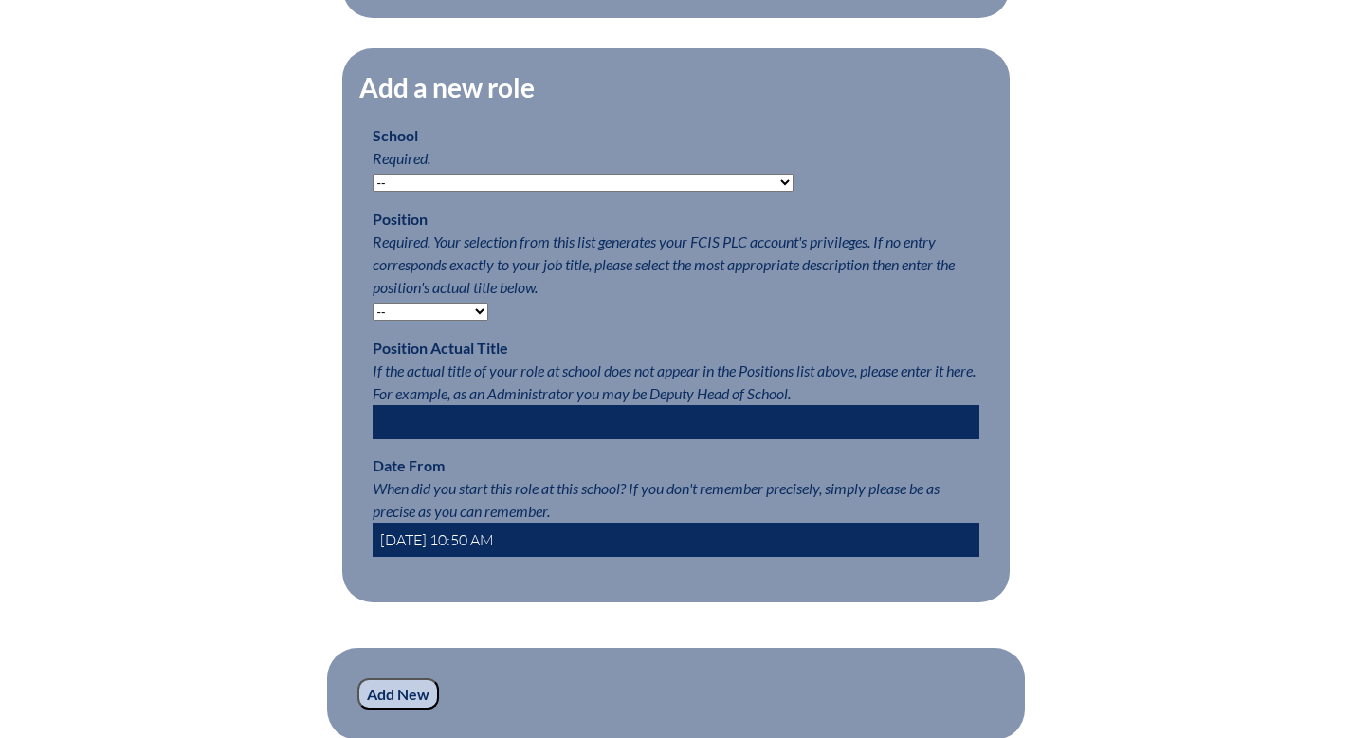
click at [698, 192] on select "-- [MEDICAL_DATA] Inspired Academy Academy at [GEOGRAPHIC_DATA] Academy at the …" at bounding box center [583, 183] width 421 height 18
select select "20337"
click at [373, 192] on select "-- [MEDICAL_DATA] Inspired Academy Academy at [GEOGRAPHIC_DATA] Academy at the …" at bounding box center [583, 183] width 421 height 18
click at [431, 320] on select "-- Teacher PLC Coordinator Head of School Administrator" at bounding box center [431, 311] width 116 height 18
select select "15563"
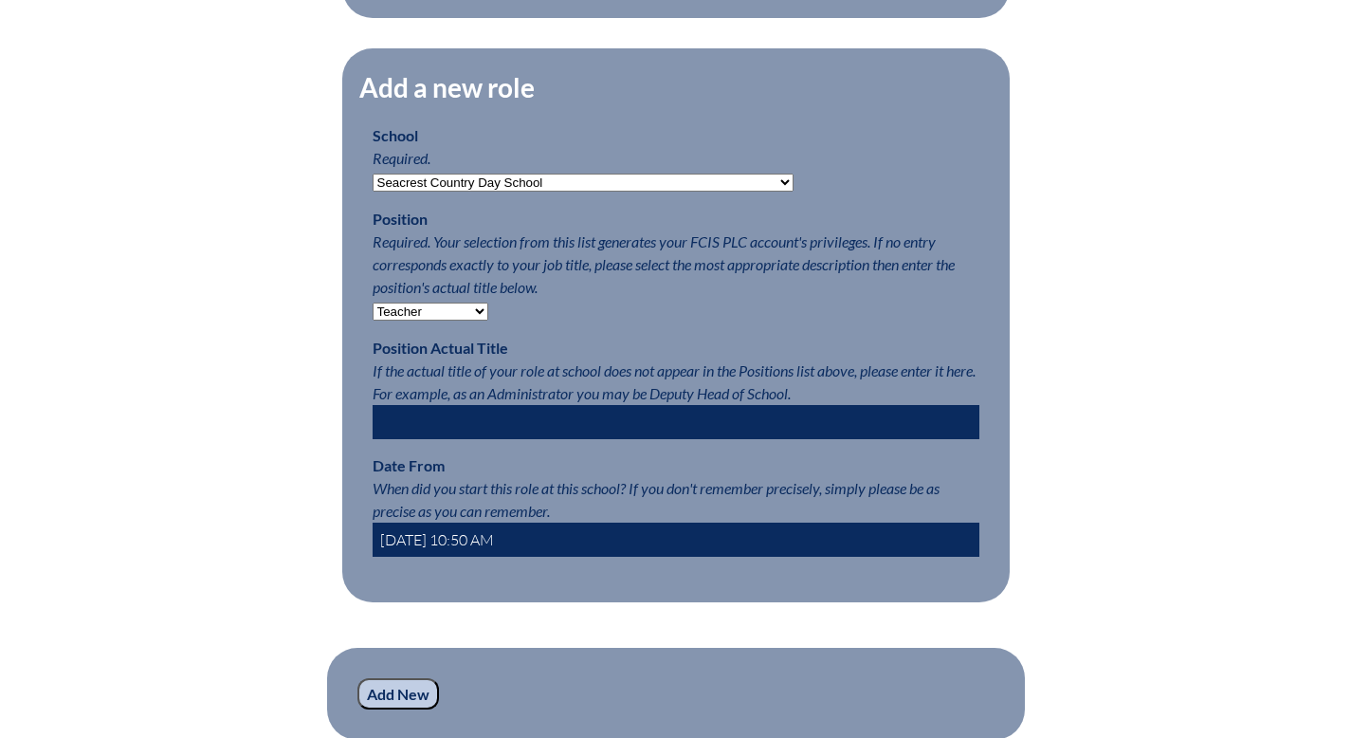
click at [373, 320] on select "-- Teacher PLC Coordinator Head of School Administrator" at bounding box center [431, 311] width 116 height 18
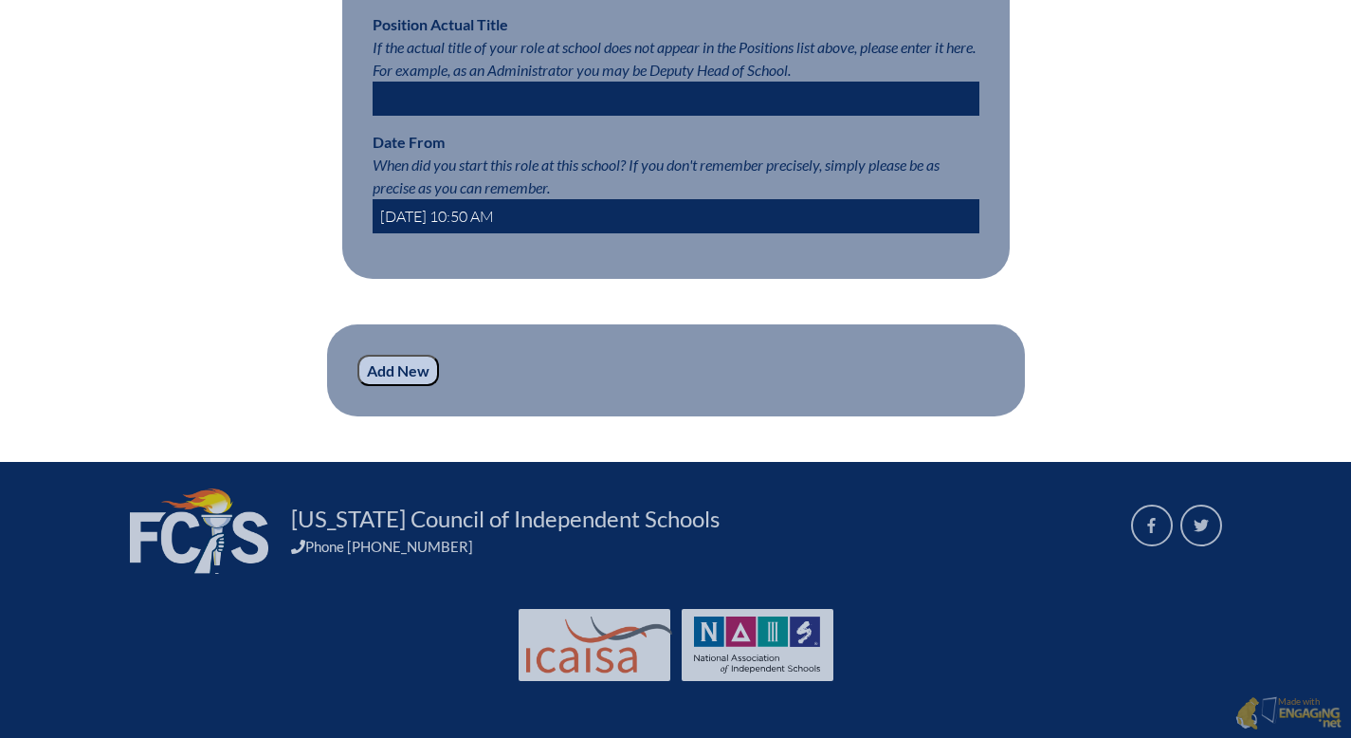
scroll to position [1272, 0]
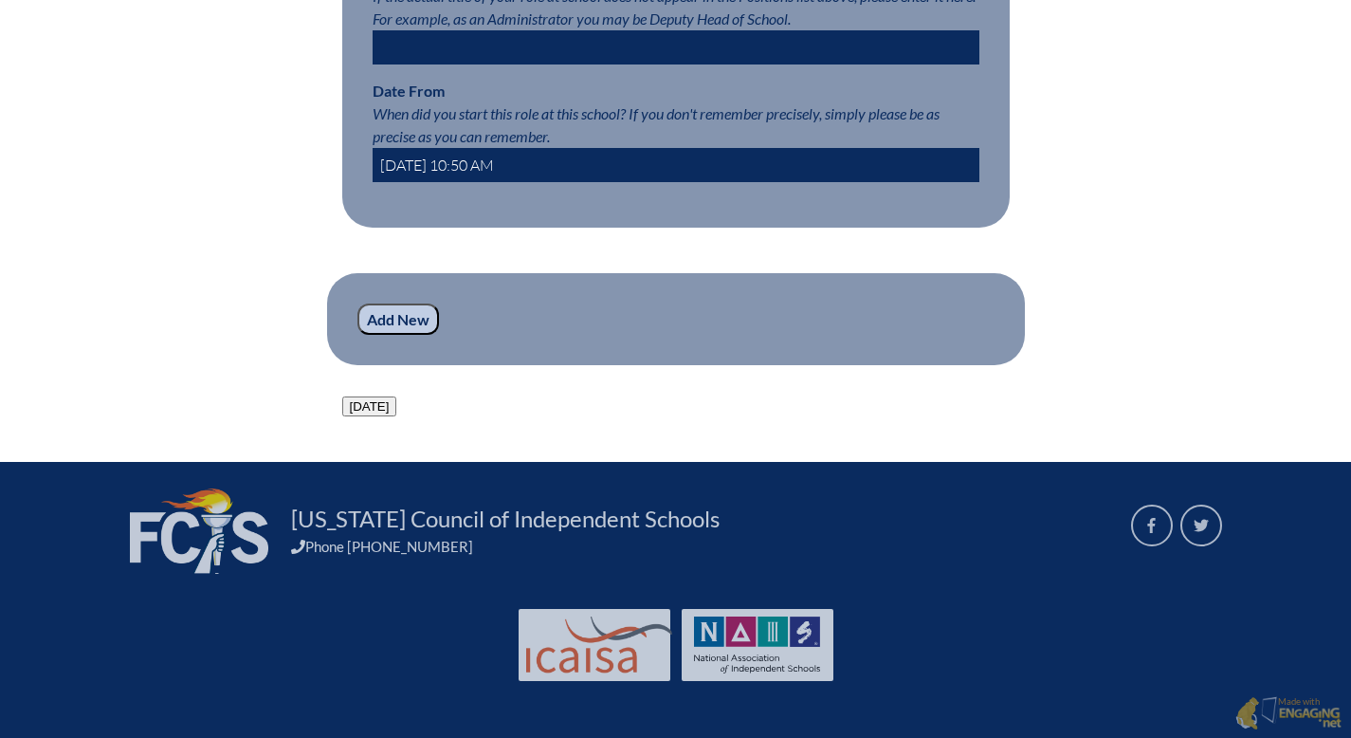
click at [373, 182] on input "[DATE] 10:50 AM" at bounding box center [676, 165] width 607 height 34
type input "[DATE] 10:50 AM"
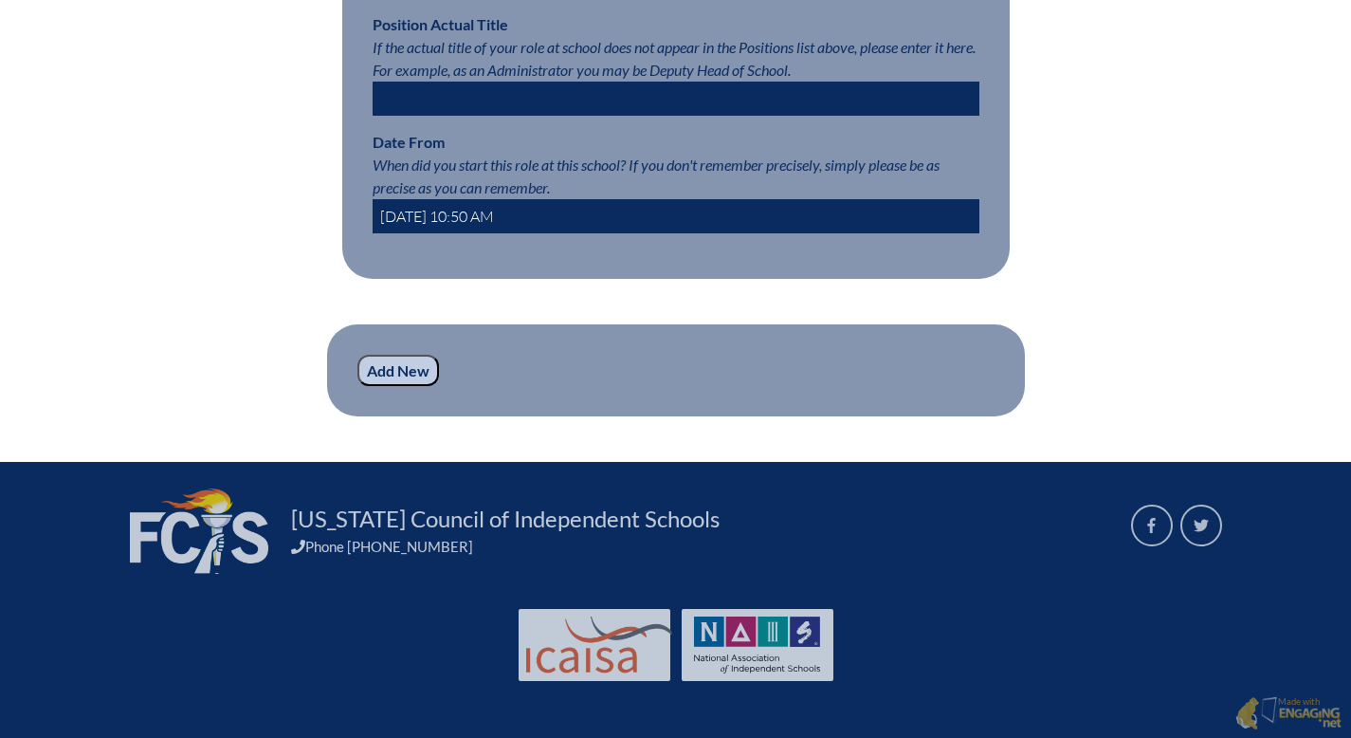
scroll to position [1612, 0]
click at [342, 256] on div "Add a new role School Required. -- [MEDICAL_DATA] Inspired Academy Academy at […" at bounding box center [676, 63] width 668 height 707
click at [357, 355] on input "Add New" at bounding box center [398, 371] width 82 height 32
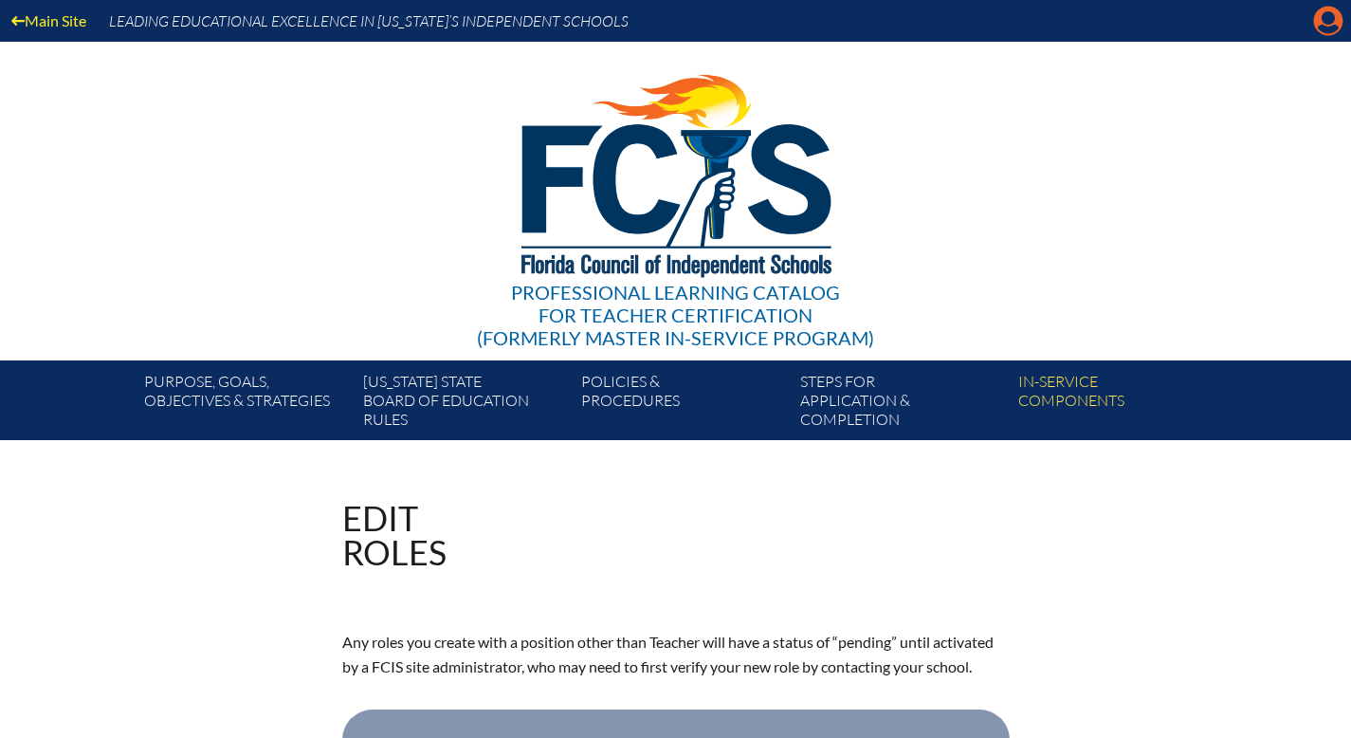
click at [1327, 36] on icon "Manage account" at bounding box center [1328, 21] width 30 height 30
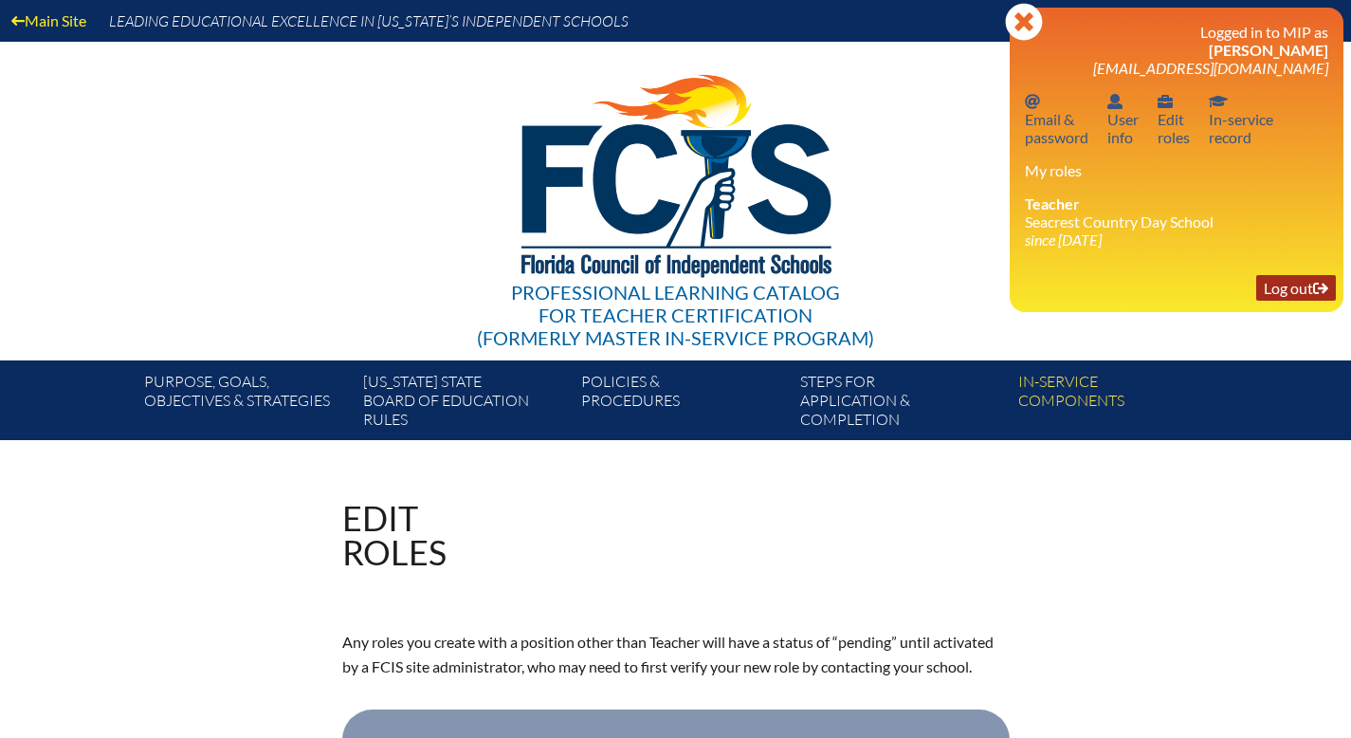
click at [1272, 301] on link "Log out Log out" at bounding box center [1296, 288] width 80 height 26
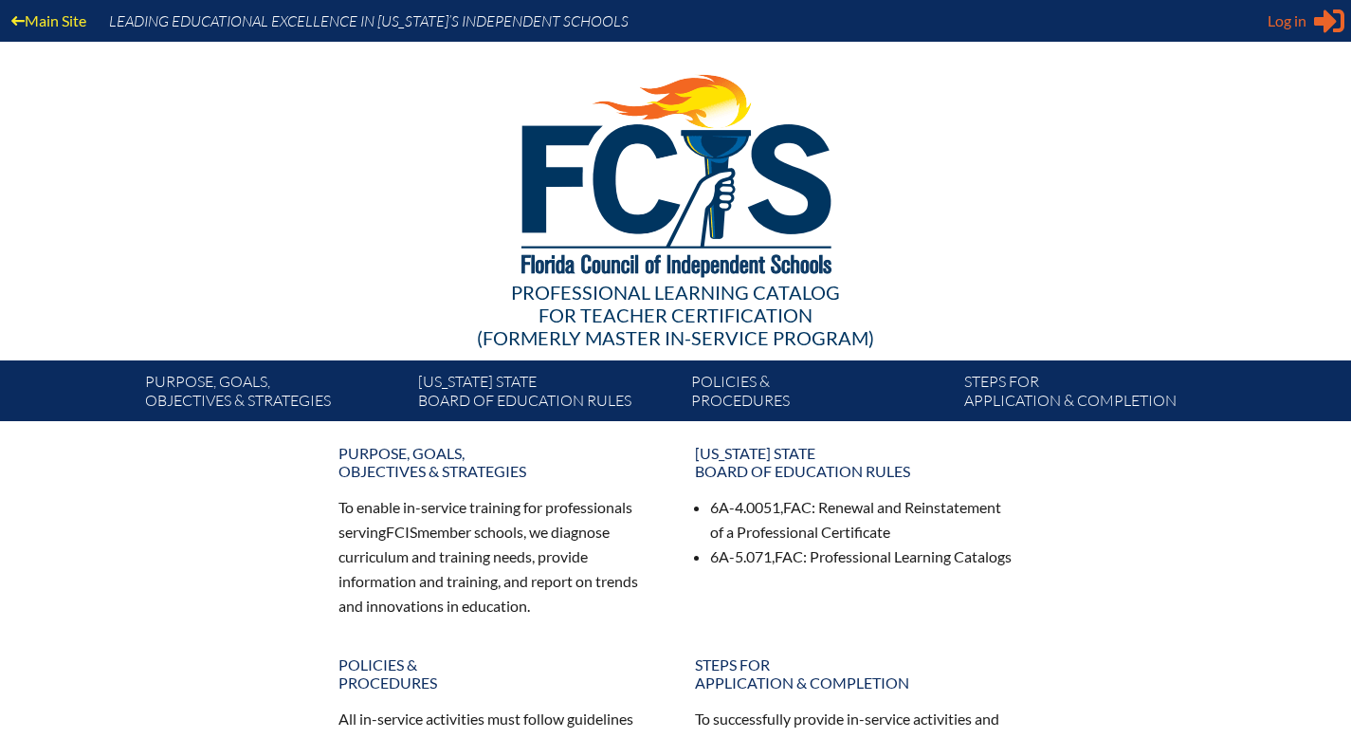
click at [1282, 27] on span "Log in" at bounding box center [1287, 20] width 39 height 23
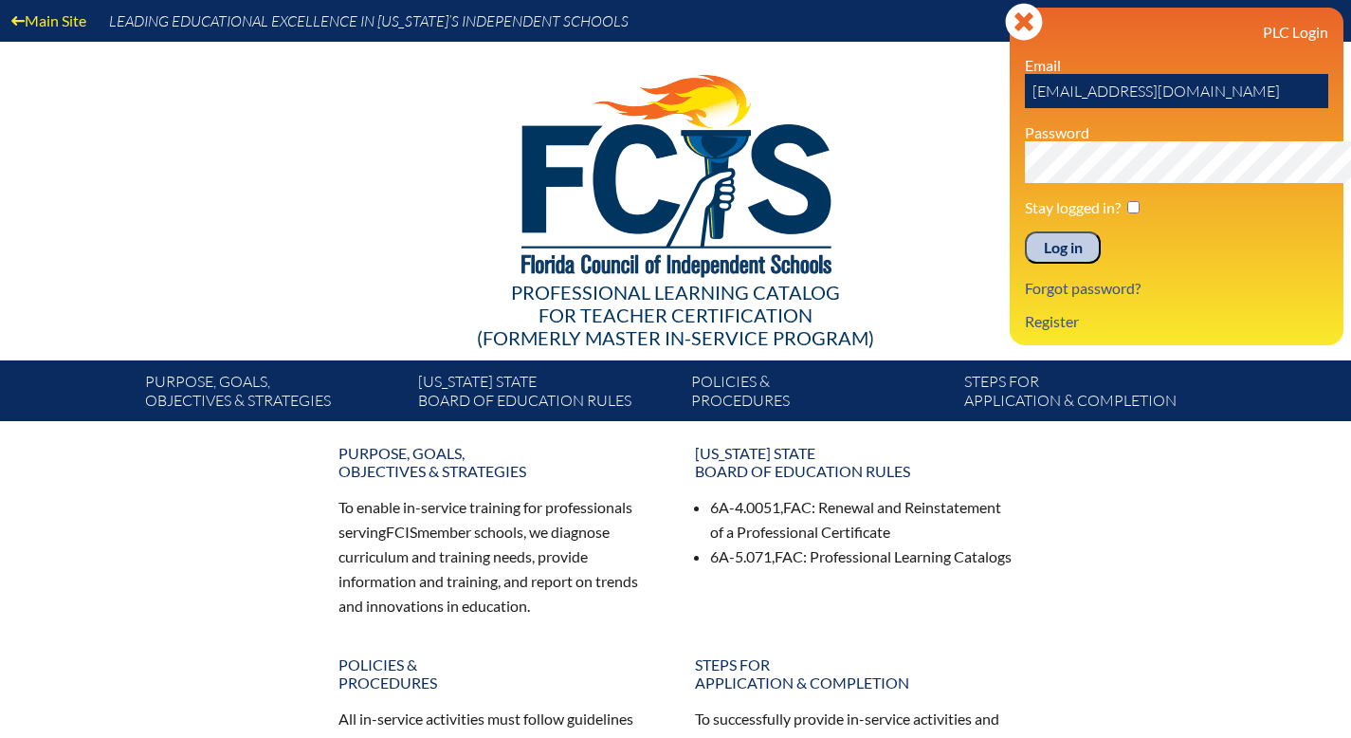
click at [1159, 108] on input "[EMAIL_ADDRESS][DOMAIN_NAME]" at bounding box center [1176, 91] width 303 height 34
type input "a"
drag, startPoint x: 1271, startPoint y: 357, endPoint x: 1256, endPoint y: 335, distance: 26.8
click at [1270, 297] on p "Forgot password?" at bounding box center [1176, 288] width 303 height 18
click at [1017, 334] on link "Register" at bounding box center [1051, 321] width 69 height 26
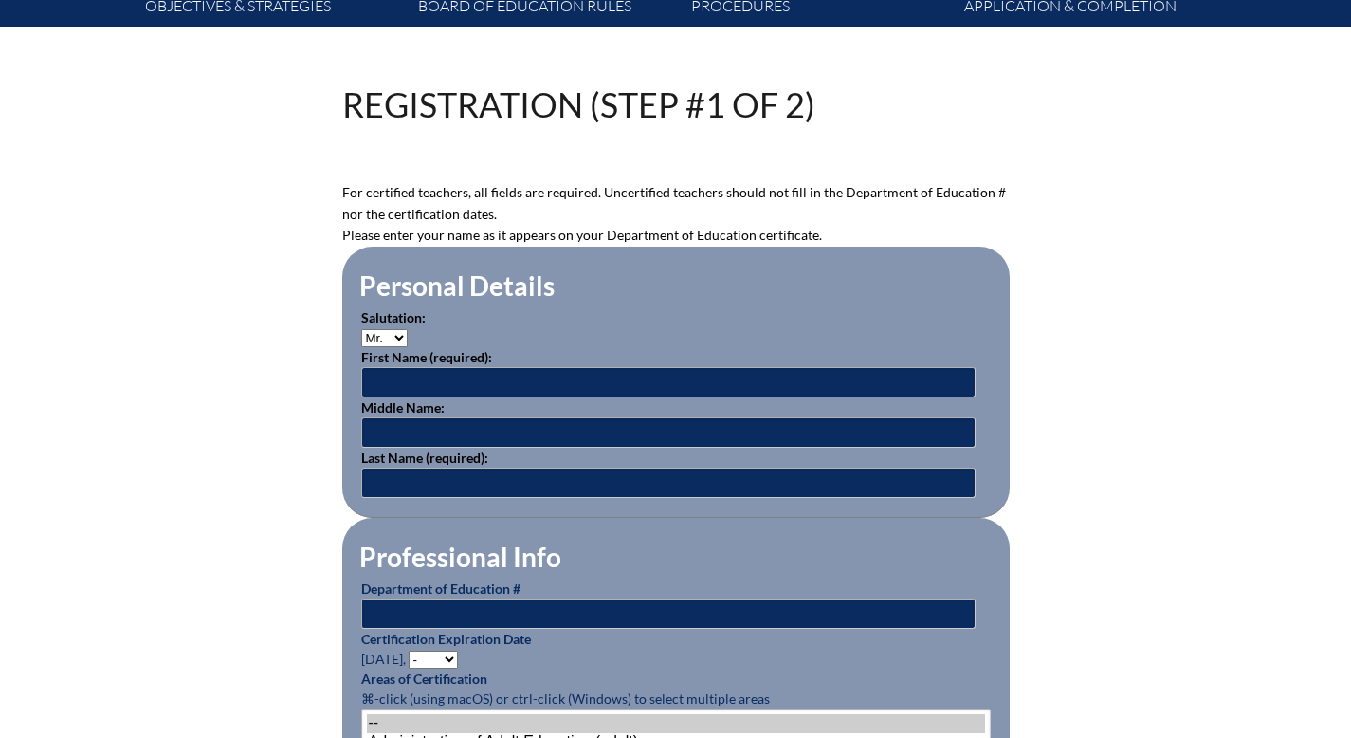
scroll to position [641, 0]
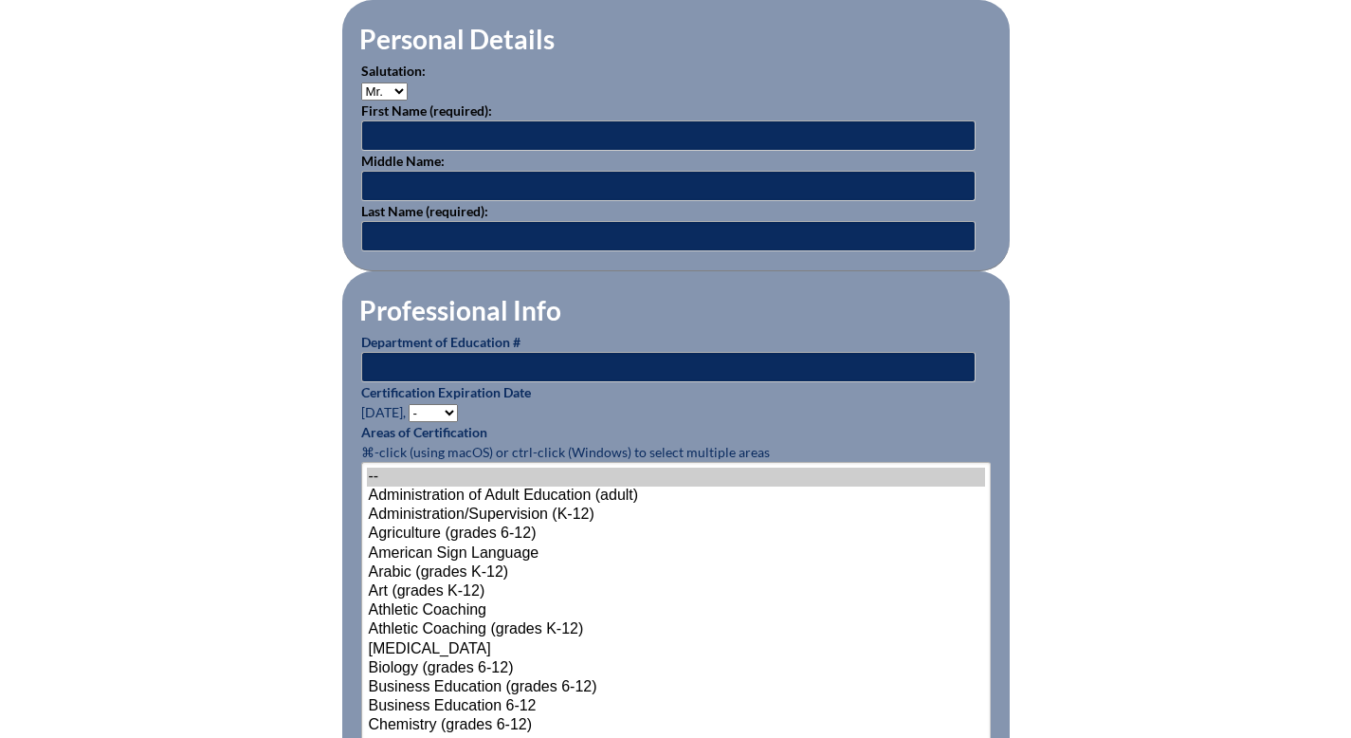
type input "[EMAIL_ADDRESS][DOMAIN_NAME]"
type input "aburchett@seacrest.org"
click at [361, 101] on select "Mr. Mrs. Ms. Dr. Rev." at bounding box center [384, 91] width 46 height 18
select select "Mrs."
click at [361, 101] on select "Mr. Mrs. Ms. Dr. Rev." at bounding box center [384, 91] width 46 height 18
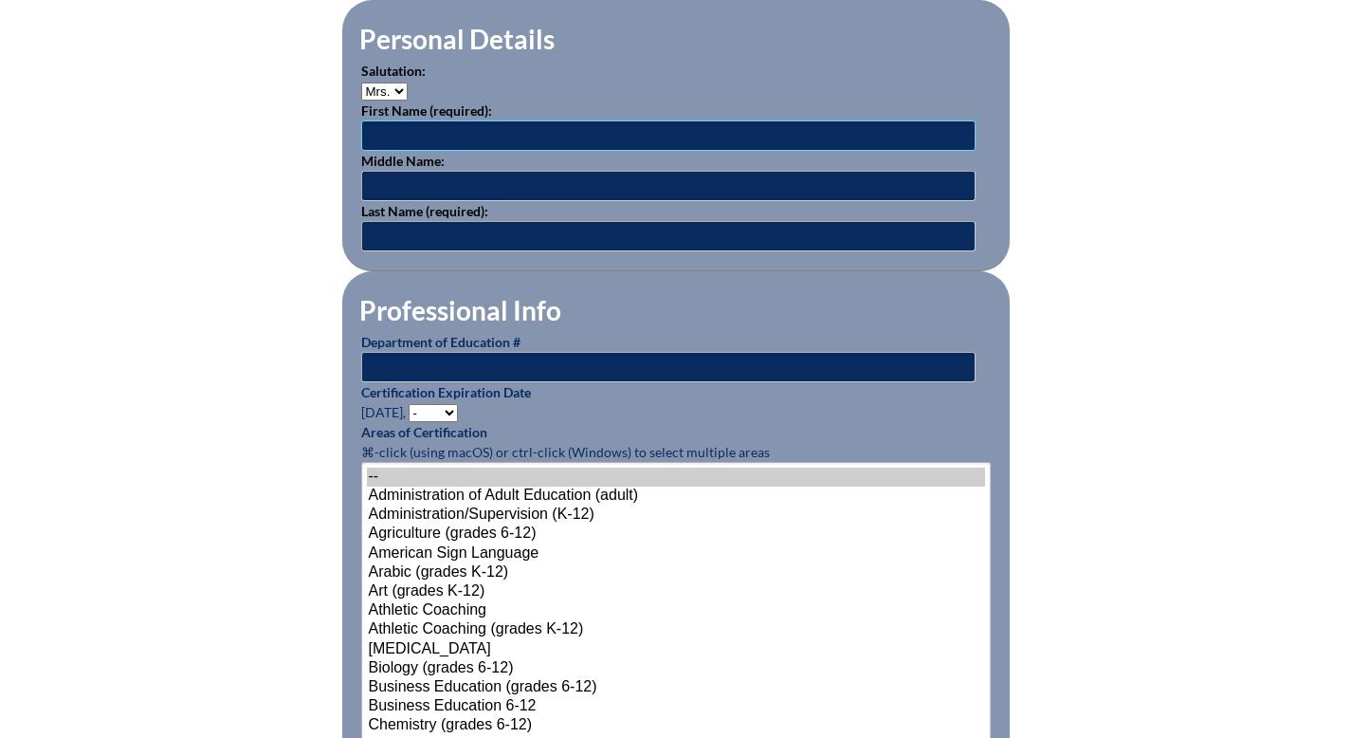
click at [375, 151] on input "text" at bounding box center [668, 135] width 614 height 30
type input "Jody"
click at [379, 251] on input "text" at bounding box center [668, 236] width 614 height 30
type input "Spurgeon"
click at [397, 382] on input "text" at bounding box center [668, 367] width 614 height 30
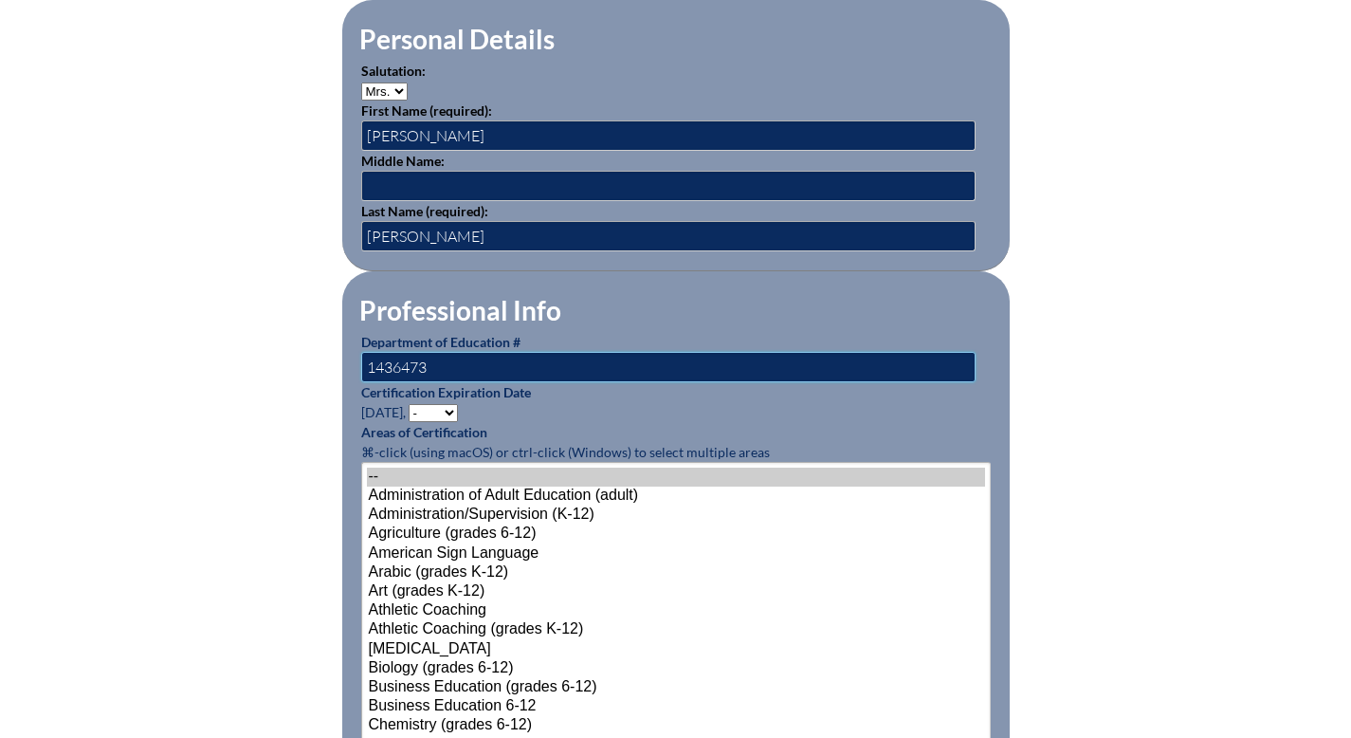
type input "1436473"
click at [409, 422] on select "- 2031 2030 2029 2028 2027 2026 2025 2024 2023 2022 2021 2020 2019 2018 2017 20…" at bounding box center [433, 413] width 49 height 18
select select "2026"
click at [409, 422] on select "- 2031 2030 2029 2028 2027 2026 2025 2024 2023 2022 2021 2020 2019 2018 2017 20…" at bounding box center [433, 413] width 49 height 18
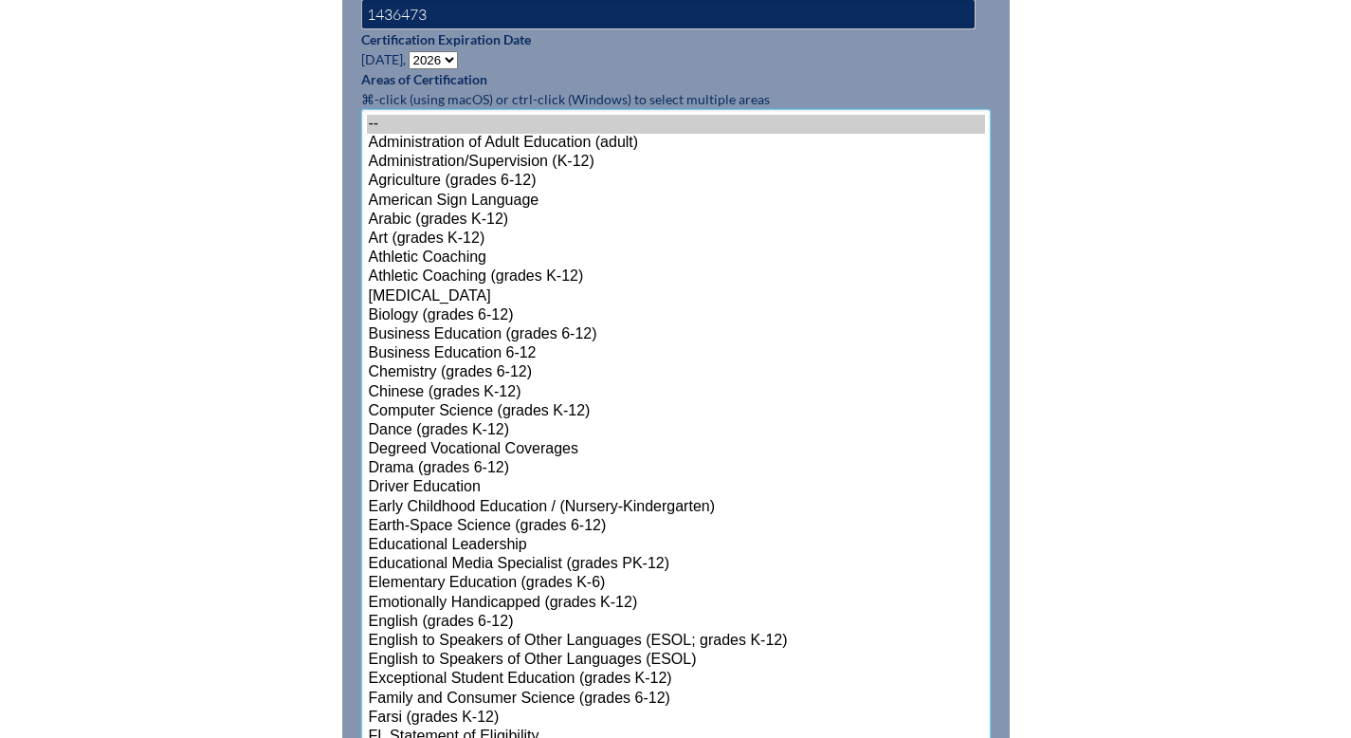
scroll to position [1194, 0]
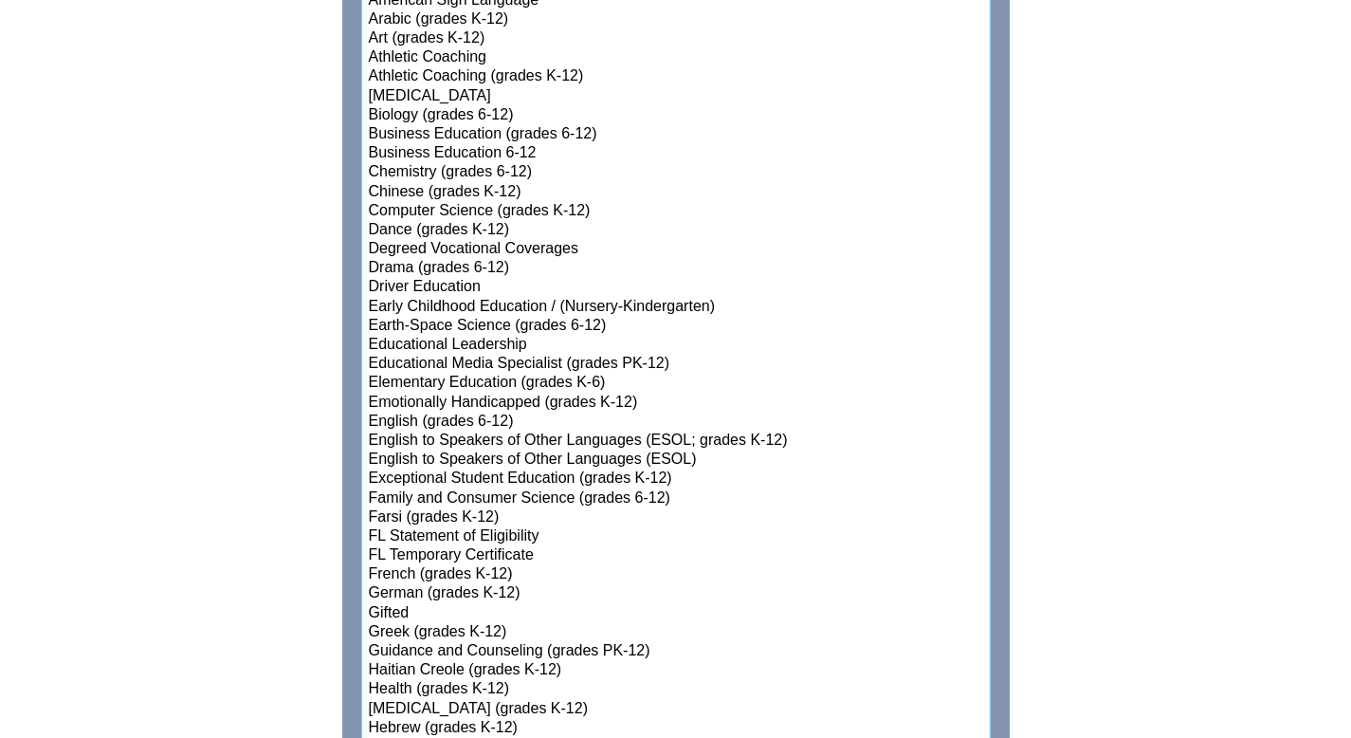
select select"]"] "15131"
click at [461, 672] on select"]"] "-- Administration of Adult Education (adult) Administration/Supervision (K-12) …" at bounding box center [676, 709] width 630 height 1601
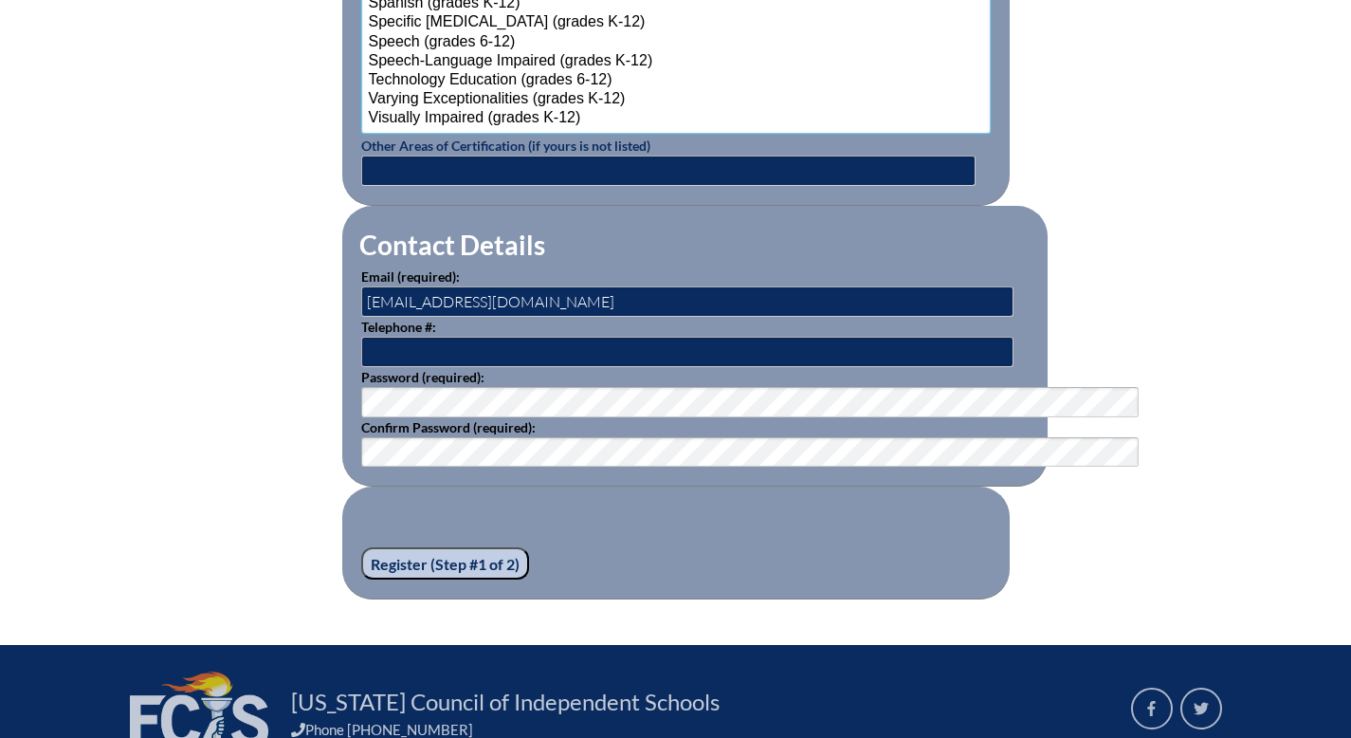
scroll to position [2609, 0]
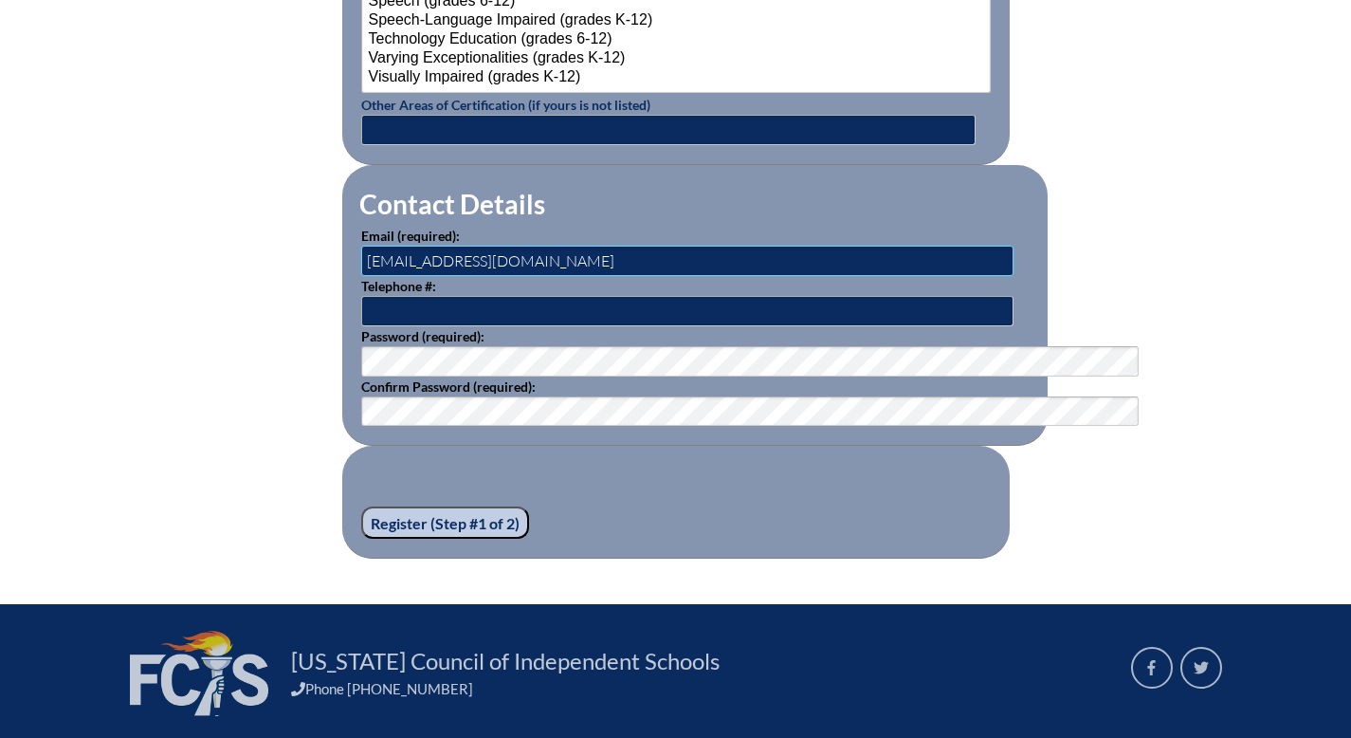
click at [460, 276] on input "[EMAIL_ADDRESS][DOMAIN_NAME]" at bounding box center [687, 261] width 652 height 30
type input "a"
type input "jspurgeon@seacrest.org"
click at [698, 558] on fieldset "Register (Step #1 of 2)" at bounding box center [676, 502] width 668 height 113
click at [361, 539] on input "Register (Step #1 of 2)" at bounding box center [445, 522] width 168 height 32
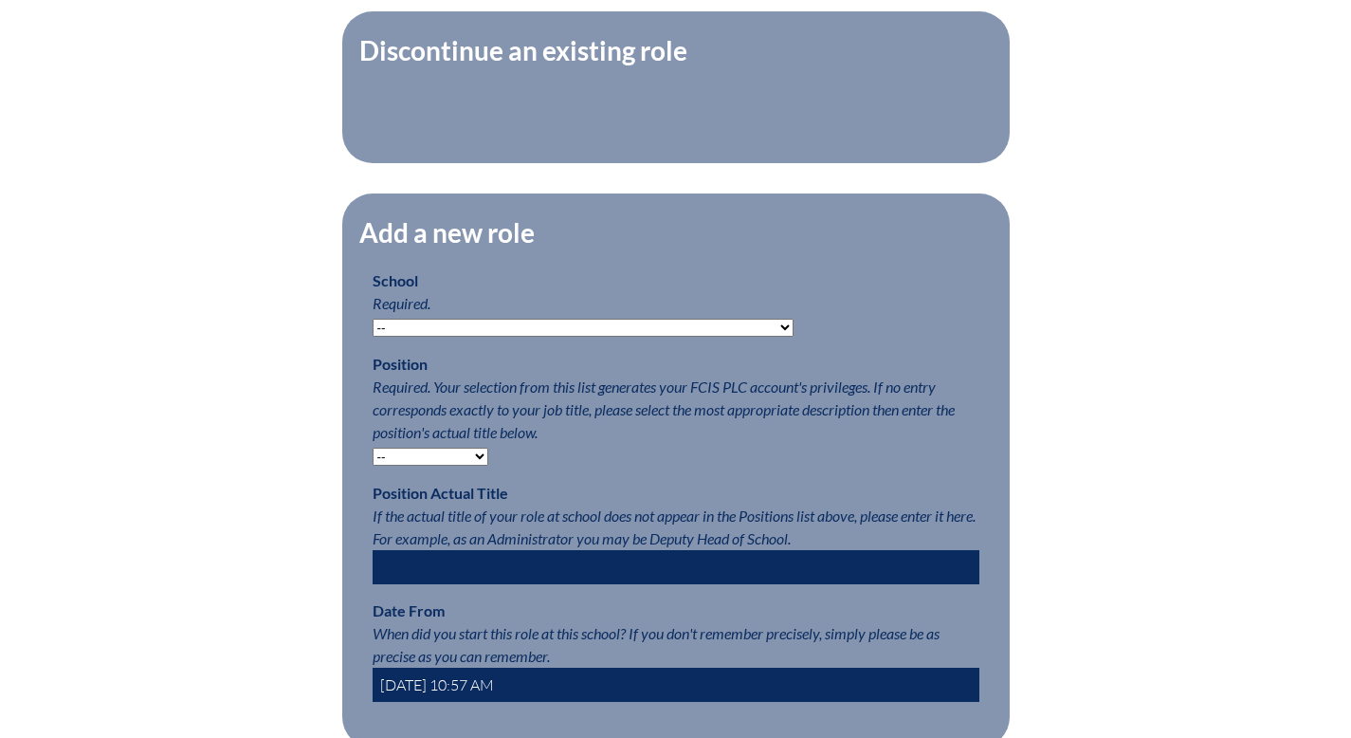
scroll to position [747, 0]
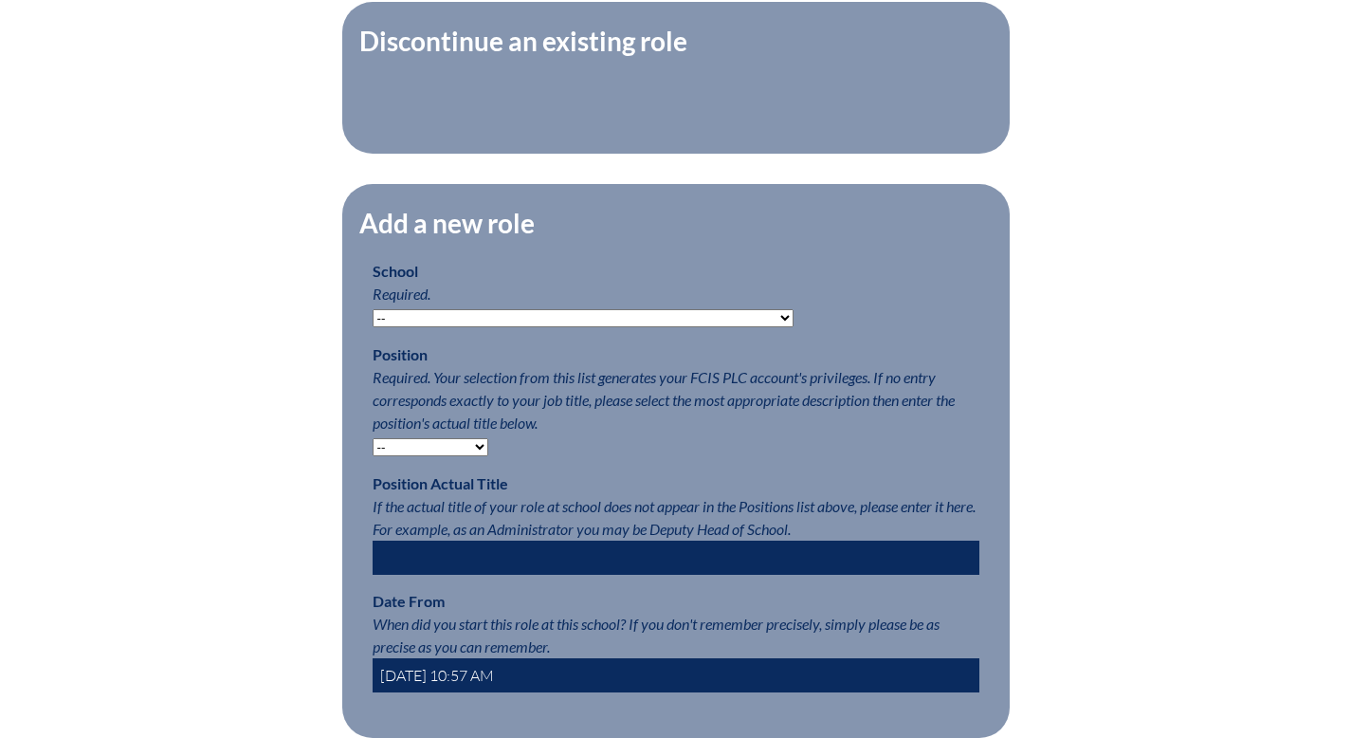
click at [699, 327] on select "-- Autism Inspired Academy Academy at Ocean Reef Academy at the Lakes Academy P…" at bounding box center [583, 318] width 421 height 18
select select "20337"
click at [373, 327] on select "-- Autism Inspired Academy Academy at Ocean Reef Academy at the Lakes Academy P…" at bounding box center [583, 318] width 421 height 18
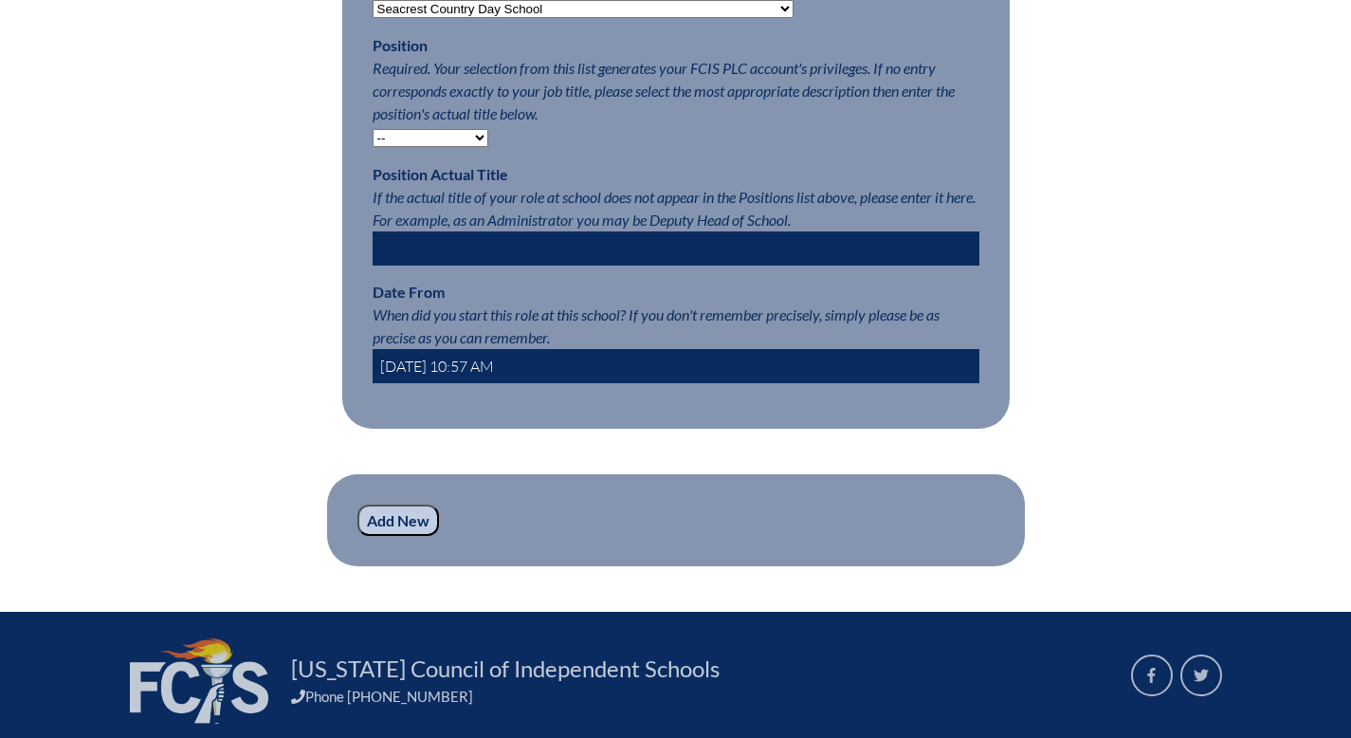
scroll to position [1057, 0]
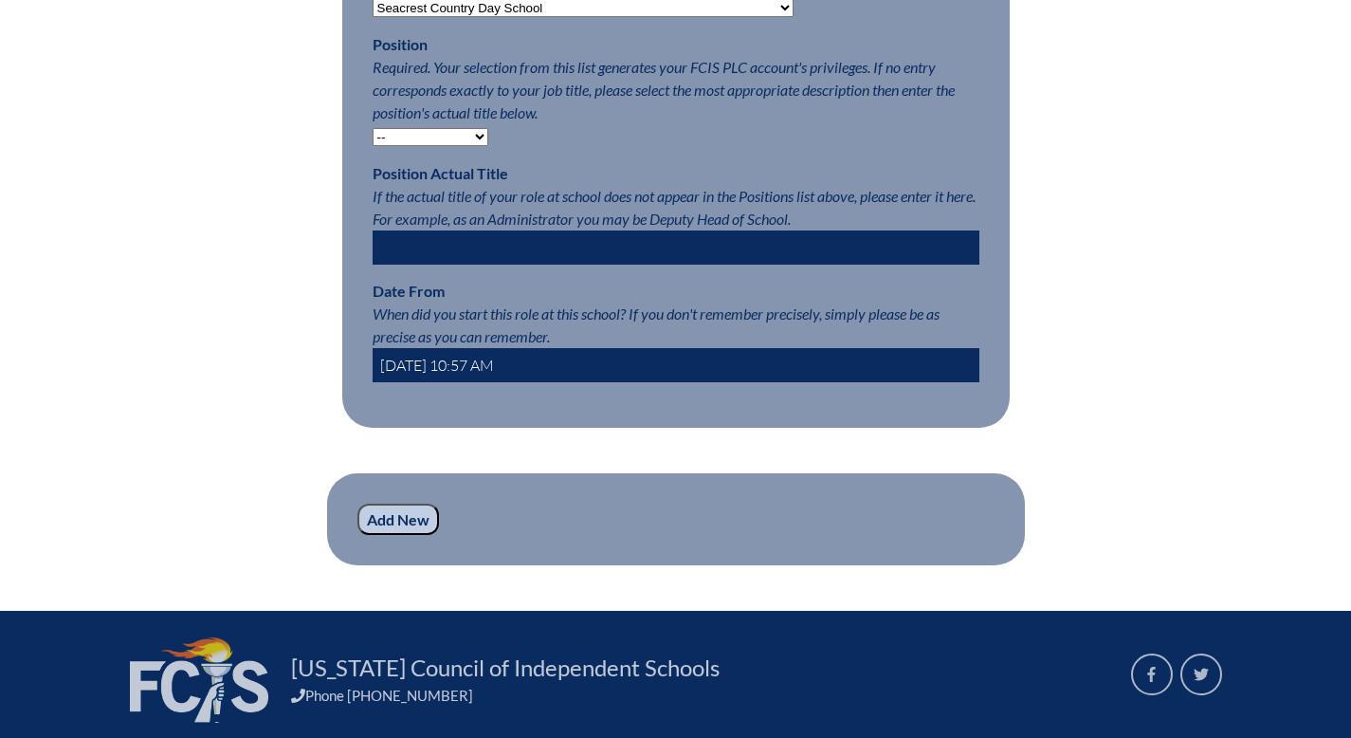
click at [432, 146] on select "-- Teacher PLC Coordinator Head of School Administrator" at bounding box center [431, 137] width 116 height 18
select select "15563"
click at [373, 146] on select "-- Teacher PLC Coordinator Head of School Administrator" at bounding box center [431, 137] width 116 height 18
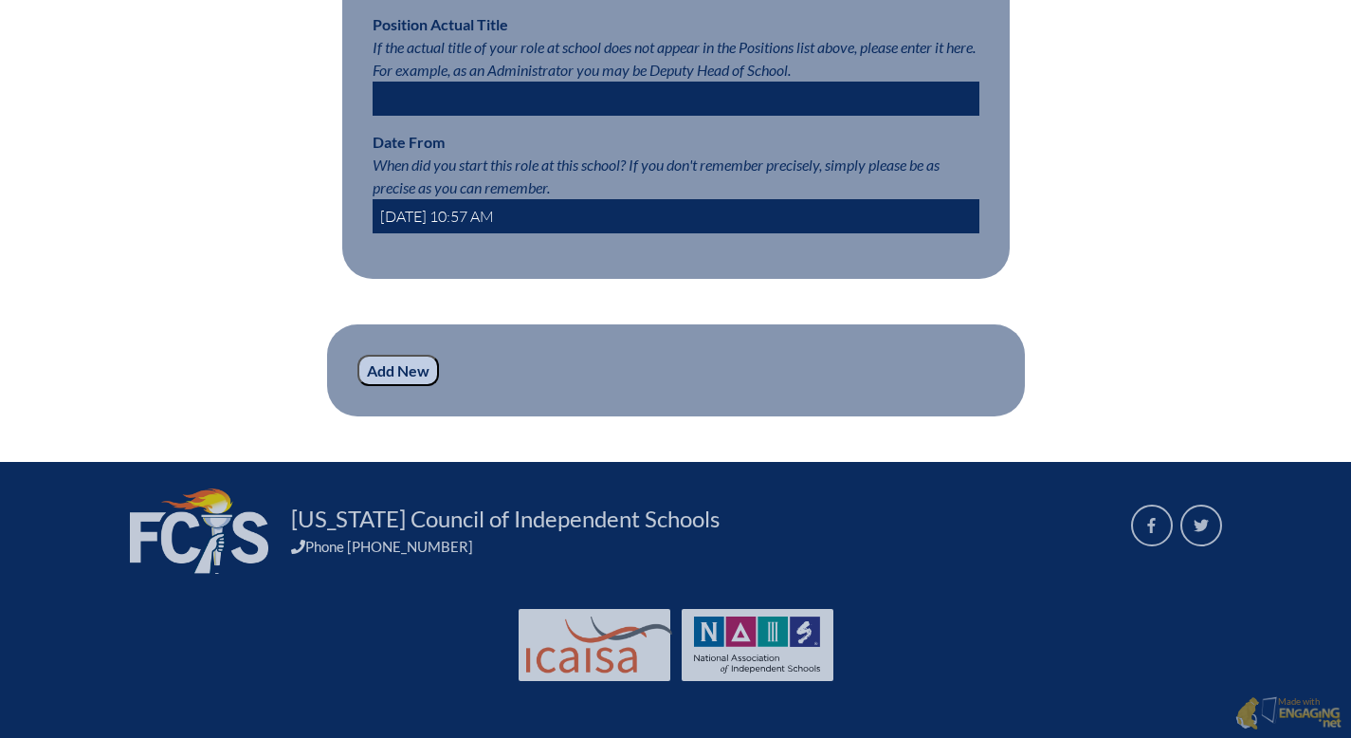
scroll to position [1381, 0]
click at [357, 387] on input "Add New" at bounding box center [398, 371] width 82 height 32
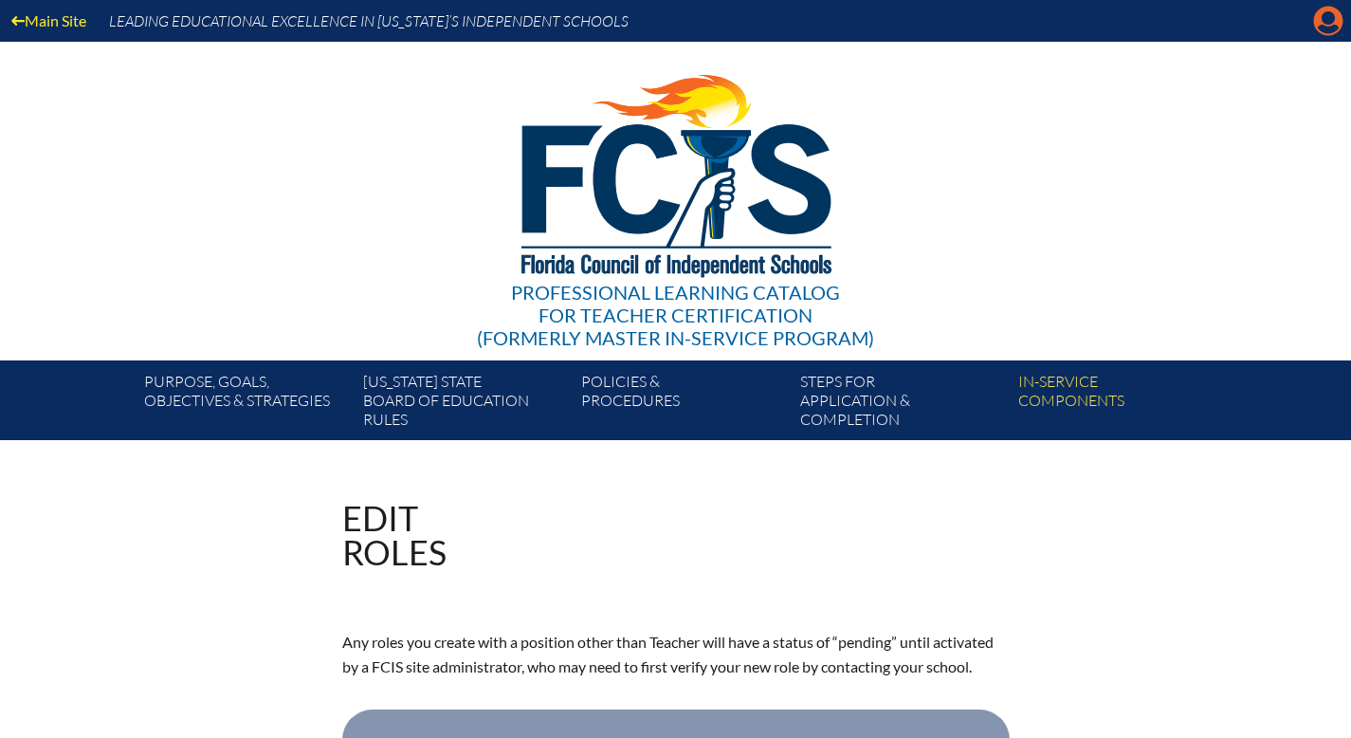
click at [1323, 23] on icon "Manage account" at bounding box center [1328, 21] width 30 height 30
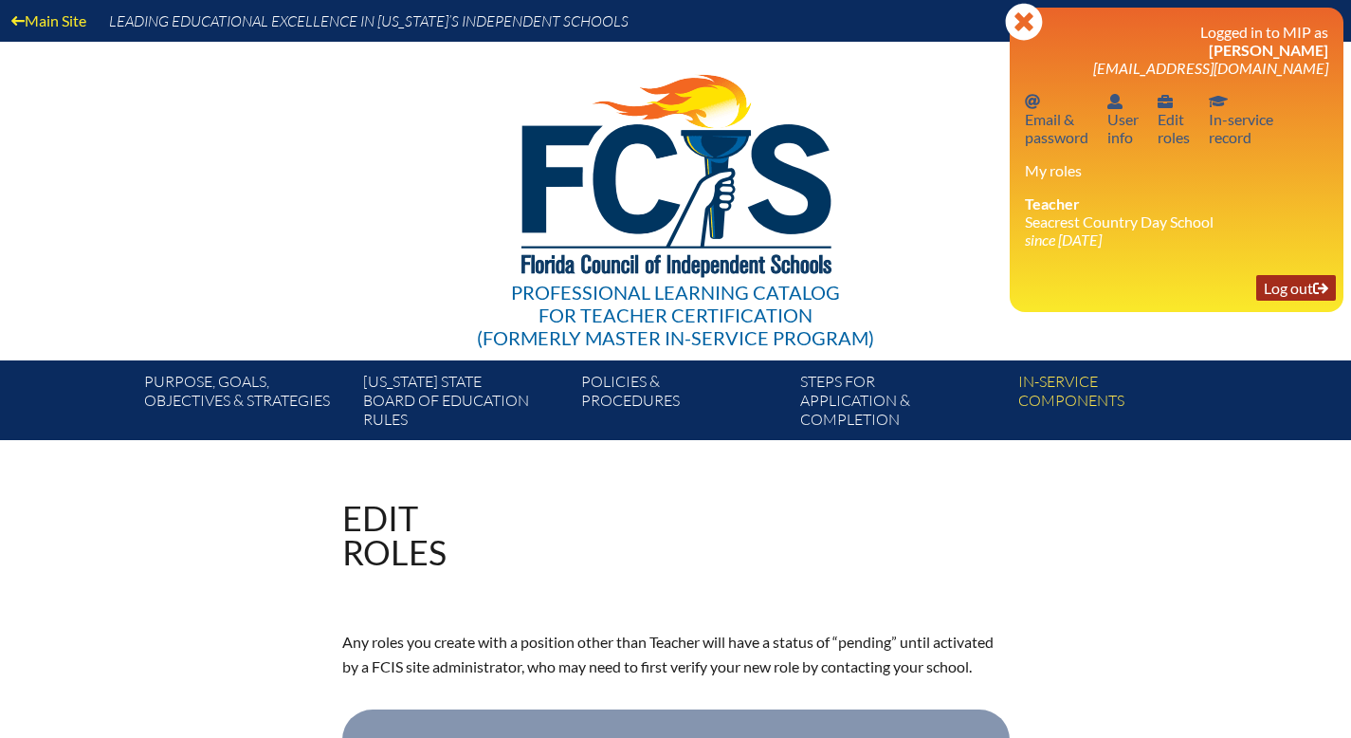
click at [1269, 301] on link "Log out Log out" at bounding box center [1296, 288] width 80 height 26
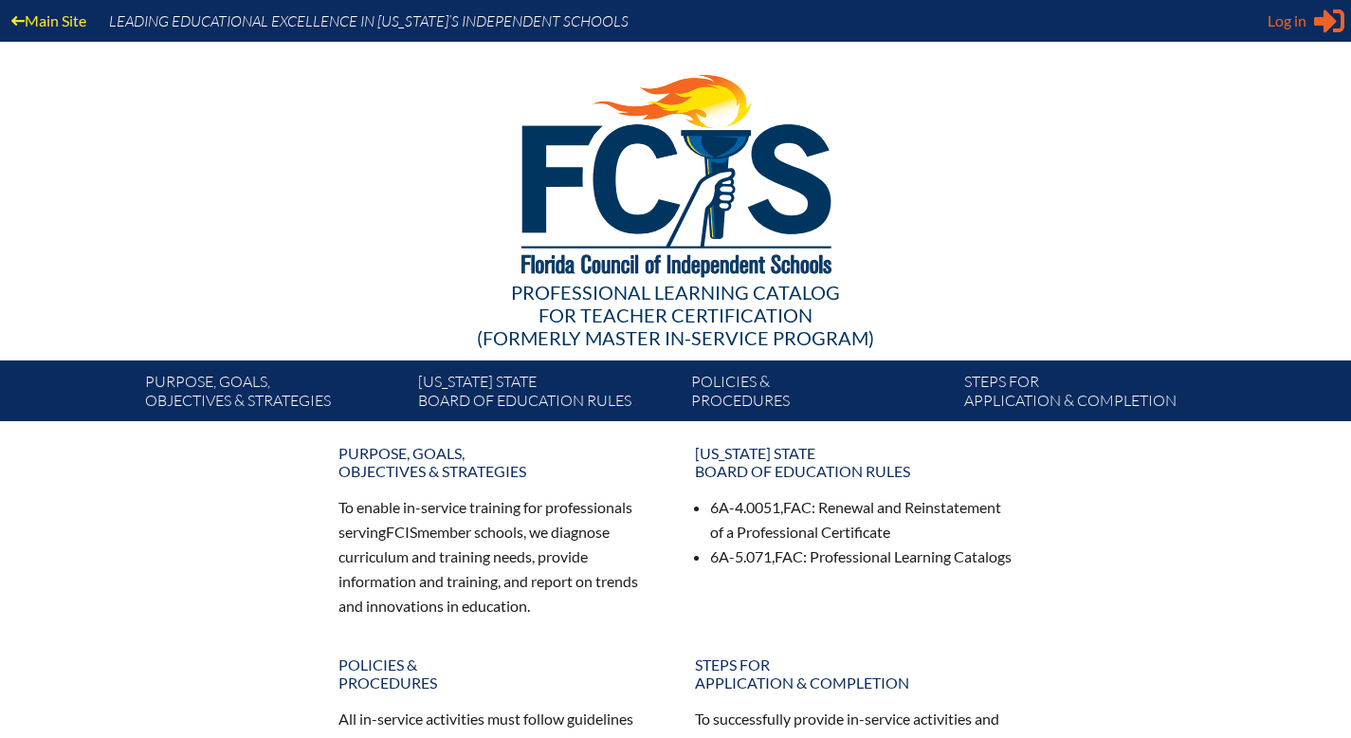
click at [1268, 26] on span "Log in" at bounding box center [1287, 20] width 39 height 23
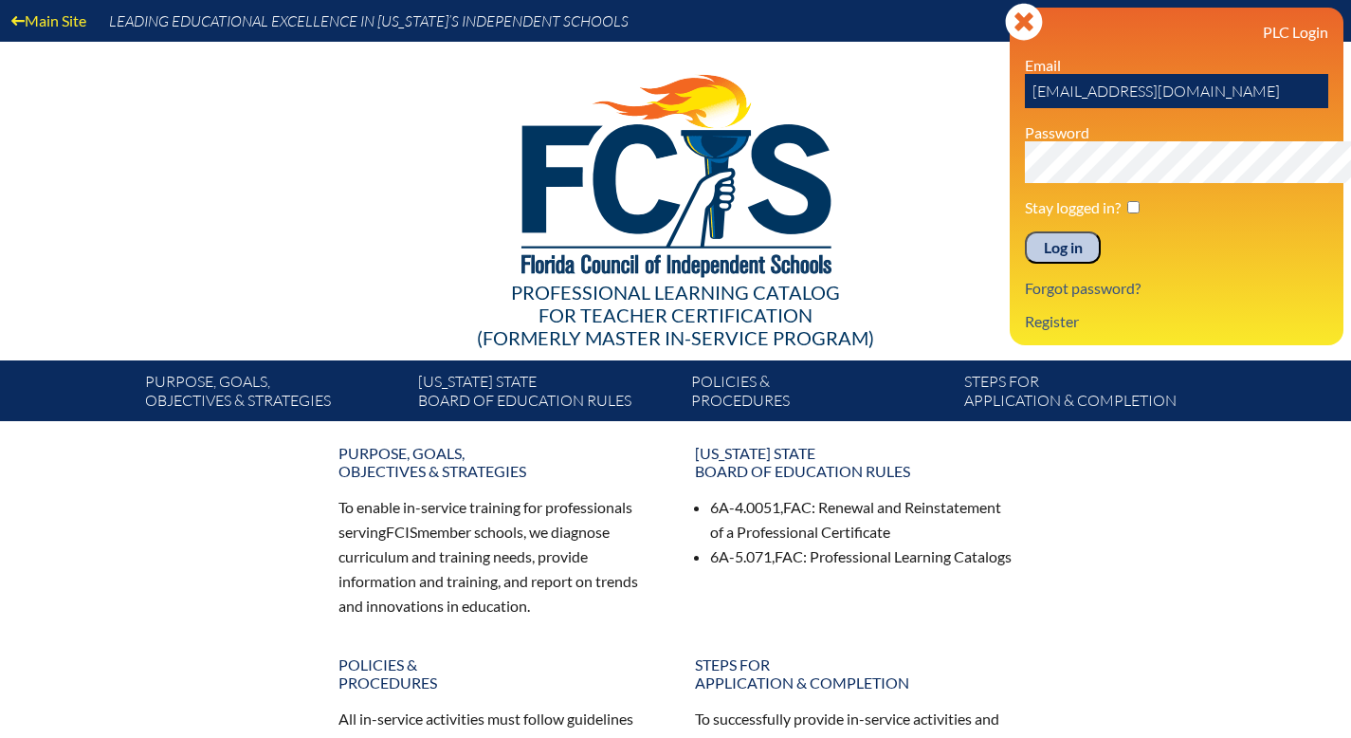
click at [1181, 108] on input "[EMAIL_ADDRESS][DOMAIN_NAME]" at bounding box center [1176, 91] width 303 height 34
type input "a"
click at [1256, 330] on div "PLC Login Email Password Stay logged in? Log in Forgot password? Register" at bounding box center [1176, 176] width 303 height 307
click at [1017, 334] on link "Register" at bounding box center [1051, 321] width 69 height 26
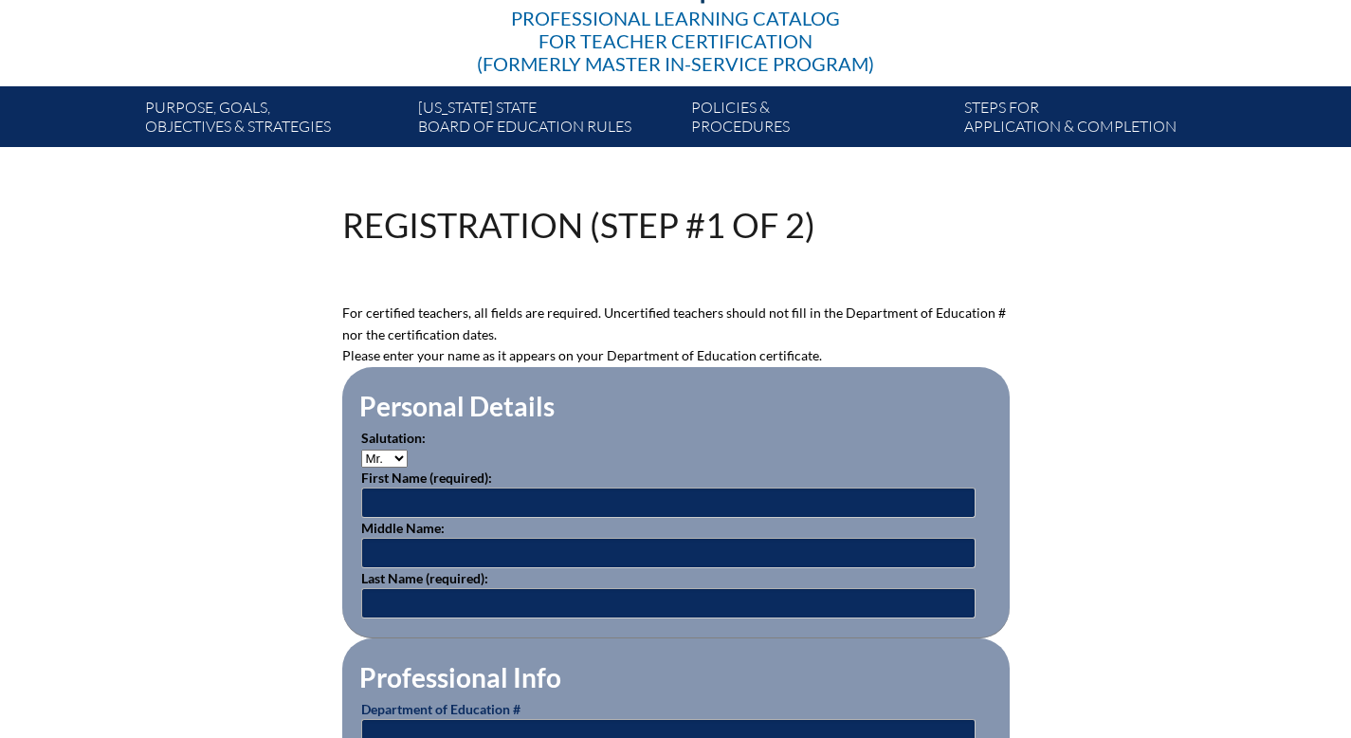
scroll to position [286, 0]
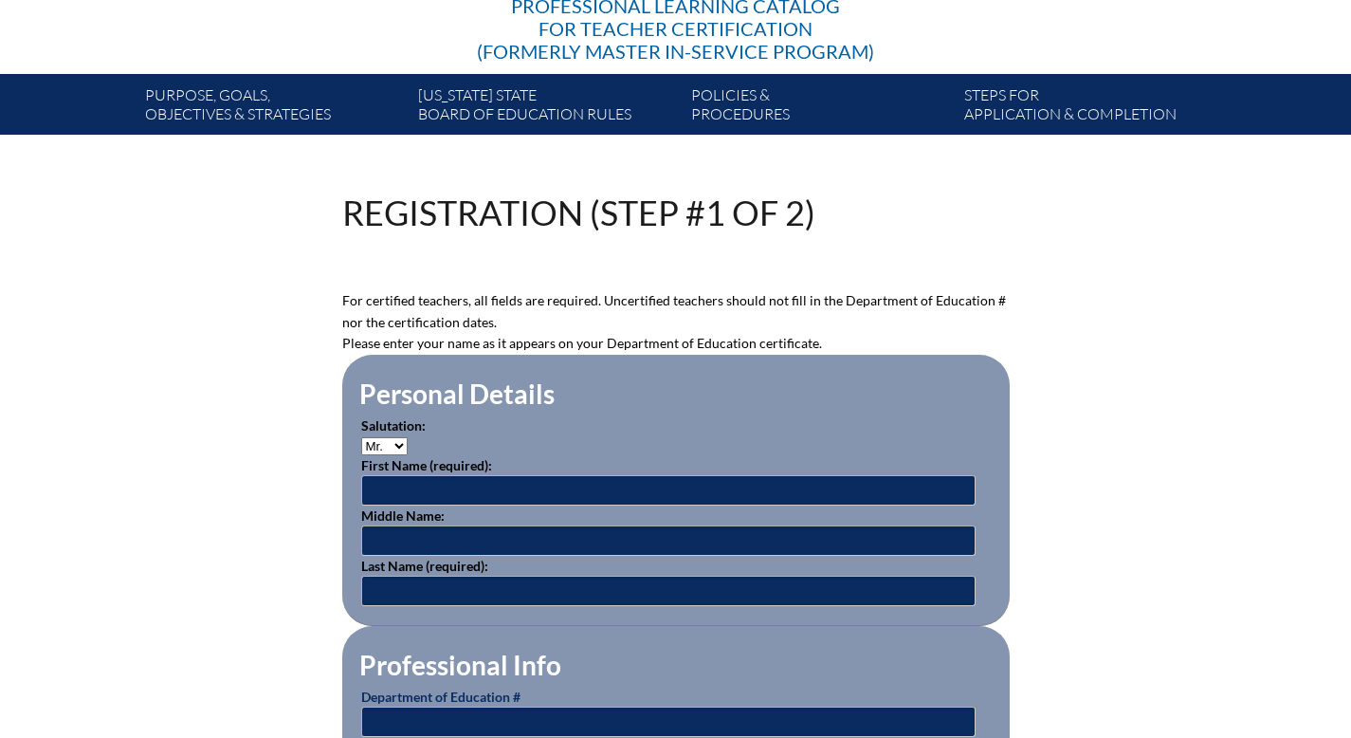
type input "[EMAIL_ADDRESS][DOMAIN_NAME]"
click at [361, 455] on select "Mr. Mrs. Ms. Dr. Rev." at bounding box center [384, 446] width 46 height 18
select select "Mrs."
click at [361, 455] on select "Mr. Mrs. Ms. Dr. Rev." at bounding box center [384, 446] width 46 height 18
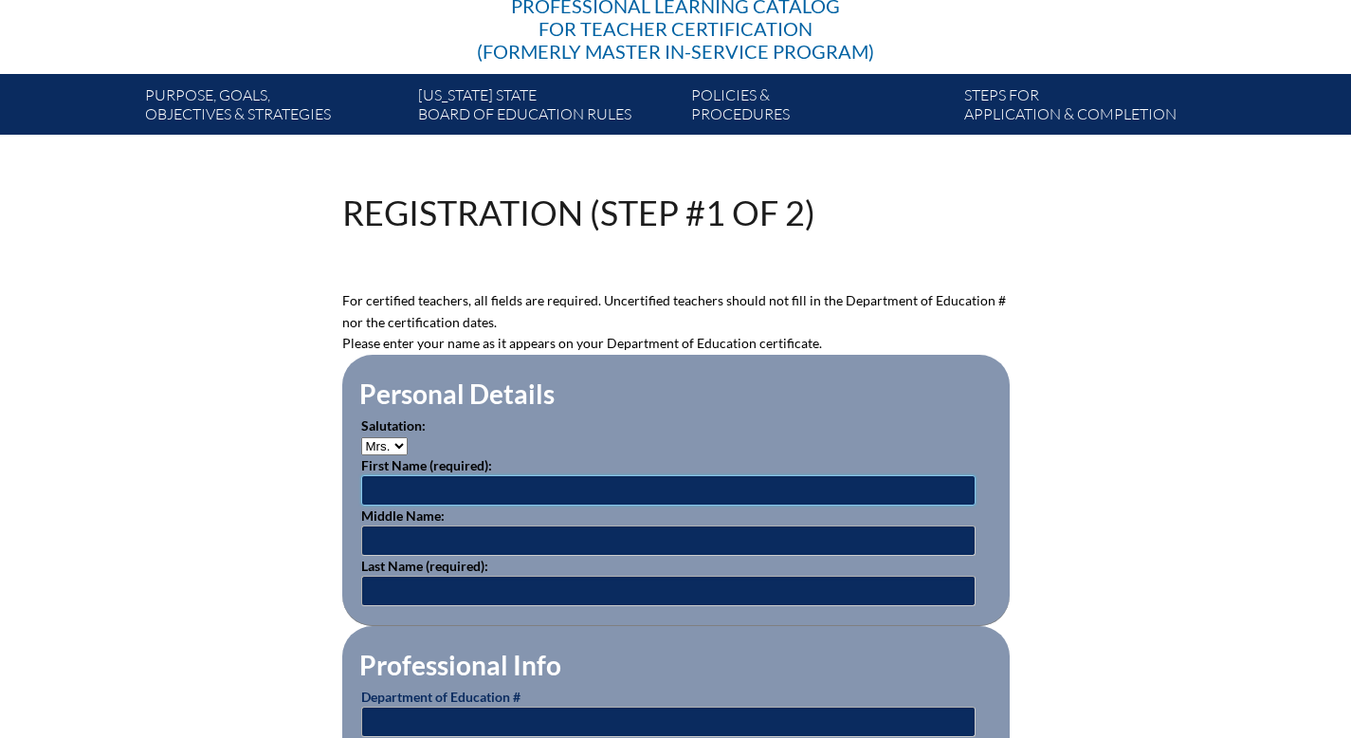
click at [410, 505] on input "text" at bounding box center [668, 490] width 614 height 30
type input "[PERSON_NAME]"
click at [388, 606] on input "text" at bounding box center [668, 591] width 614 height 30
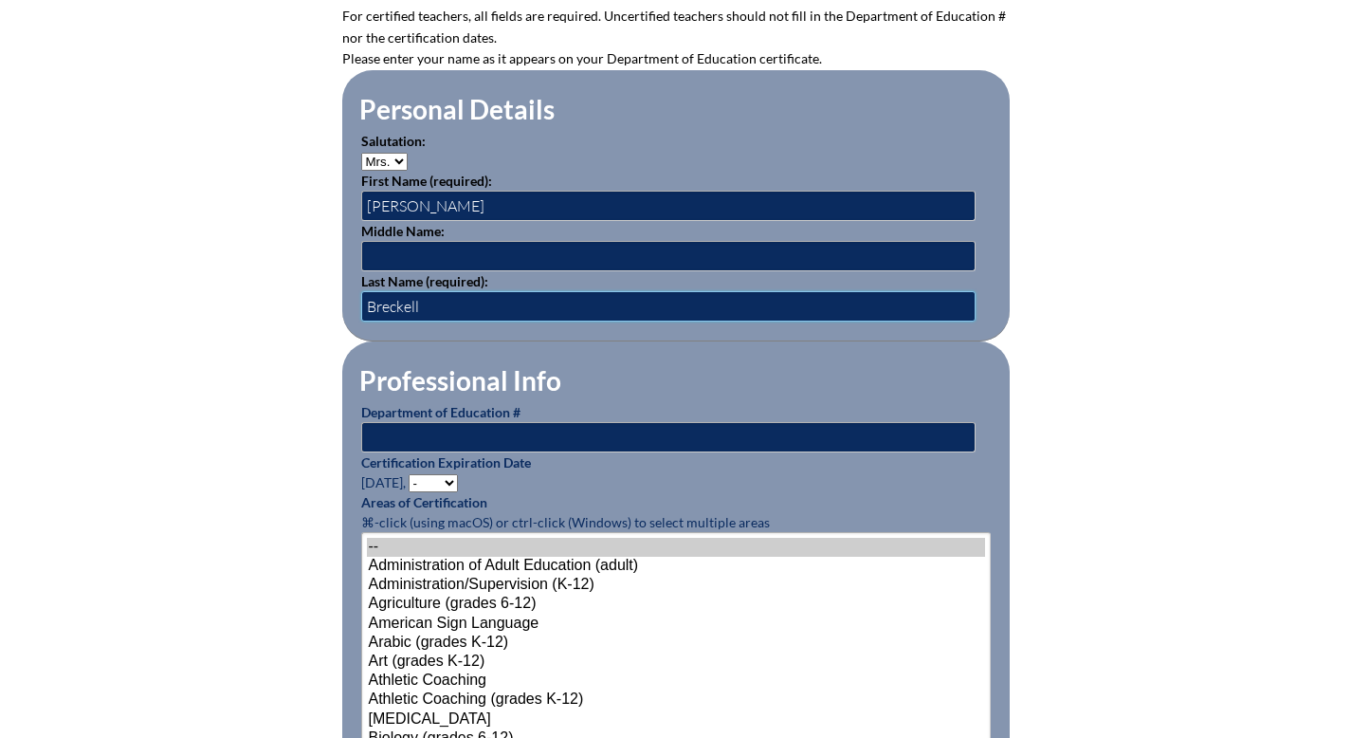
scroll to position [616, 0]
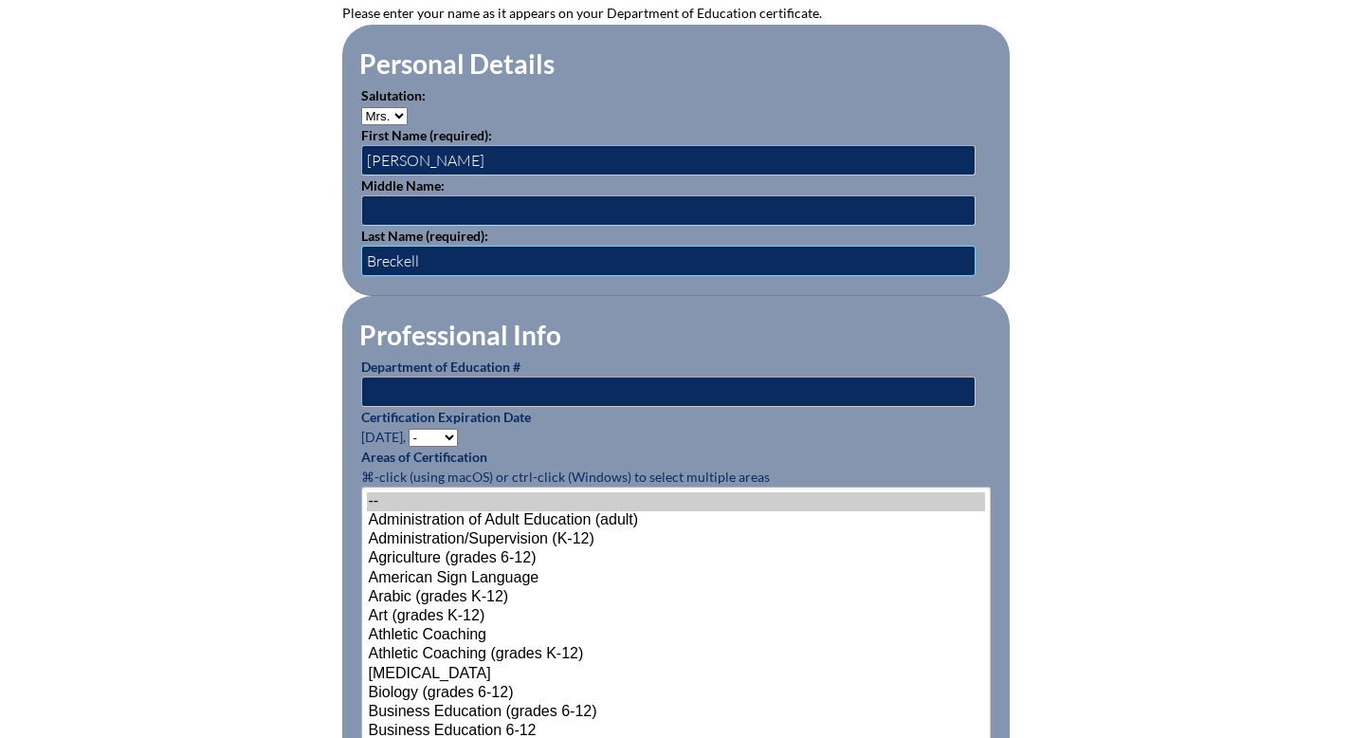
type input "Breckell"
click at [376, 407] on input "text" at bounding box center [668, 391] width 614 height 30
type input "805299"
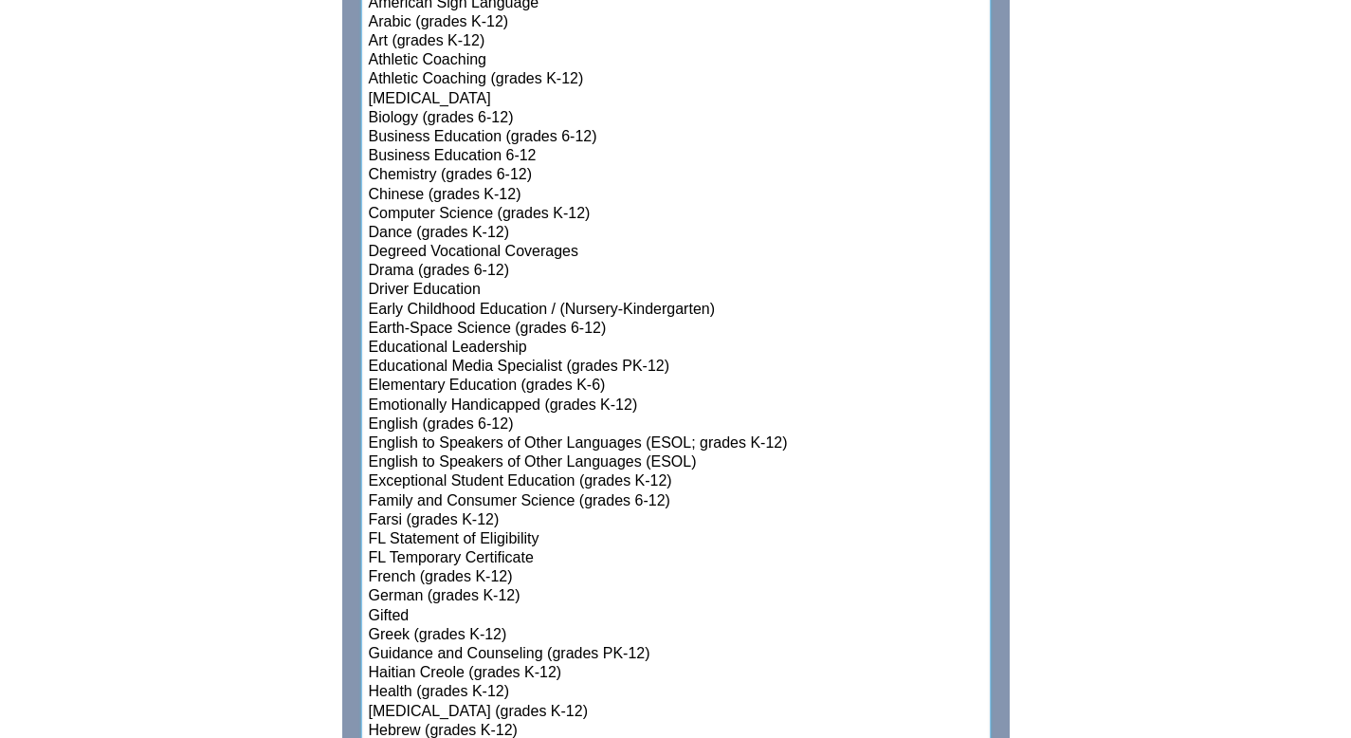
scroll to position [1194, 0]
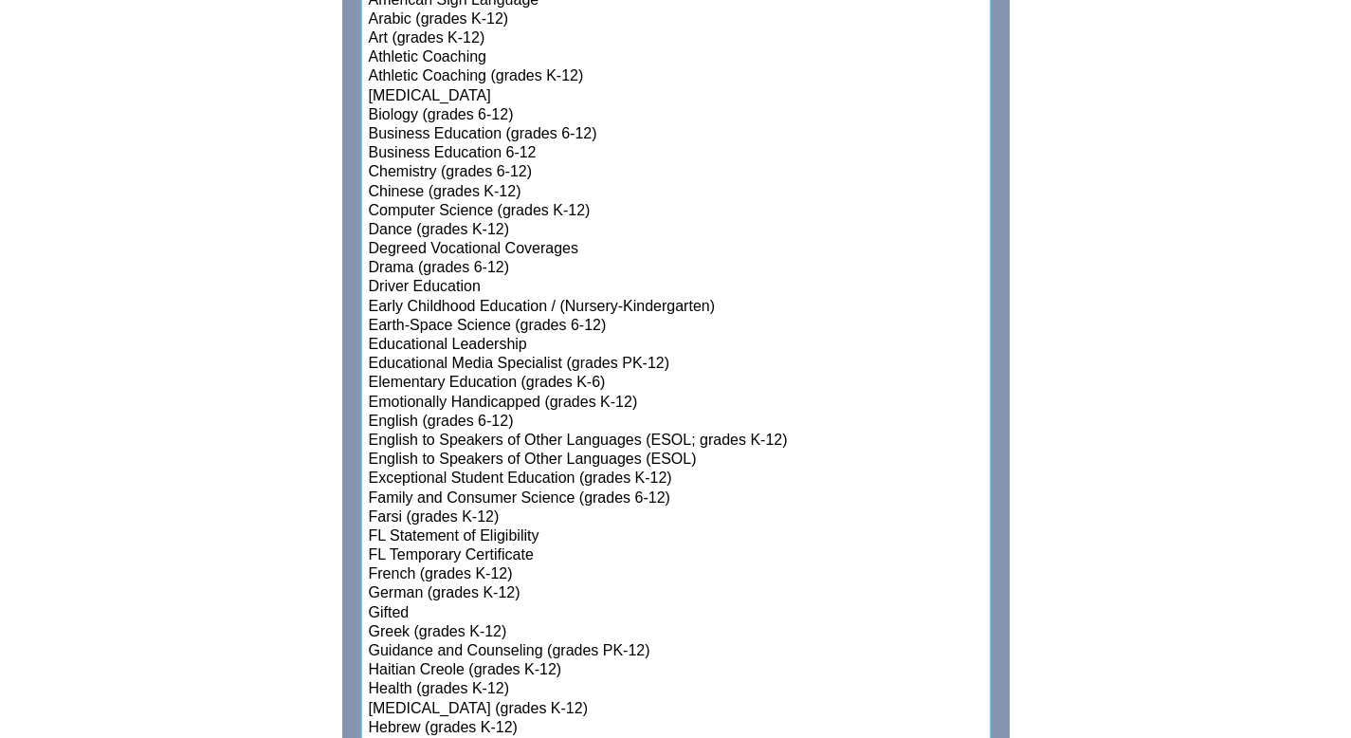
click at [511, 393] on option "Elementary Education (grades K-6)" at bounding box center [676, 383] width 618 height 19
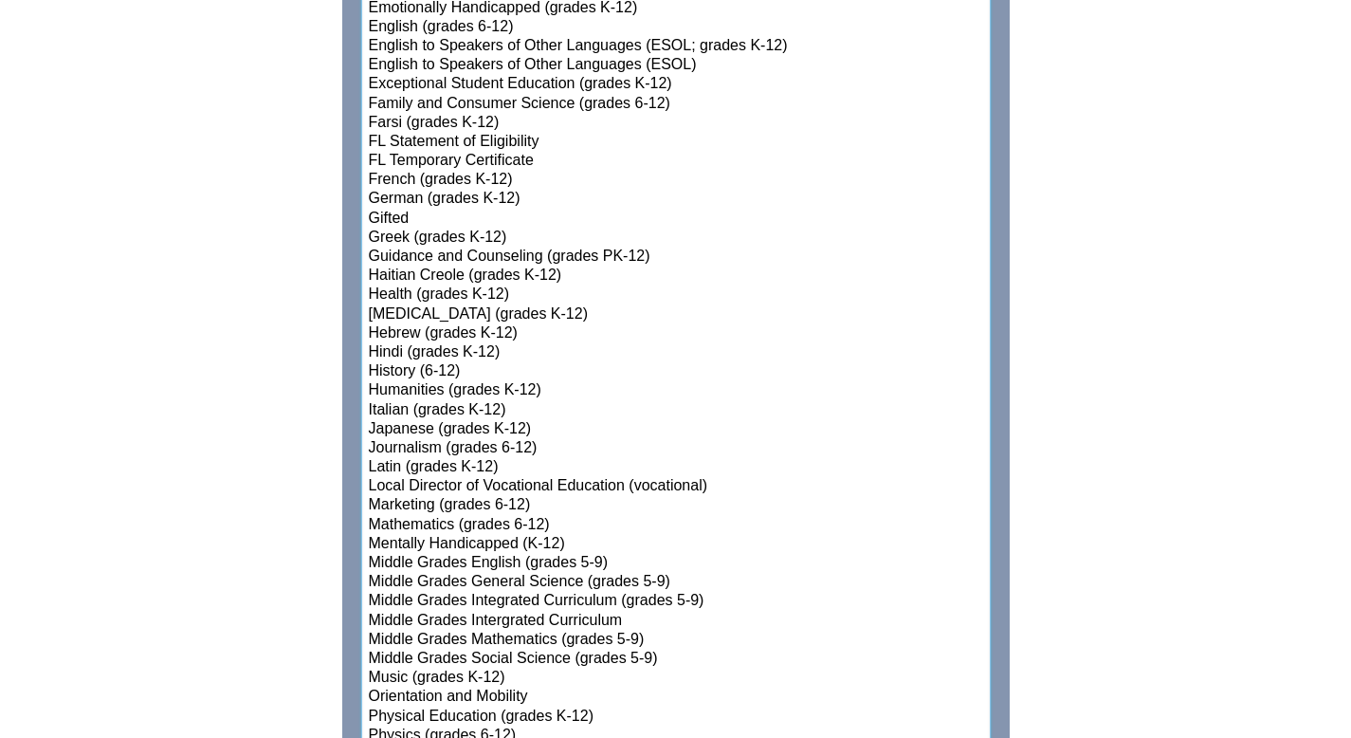
scroll to position [1607, 0]
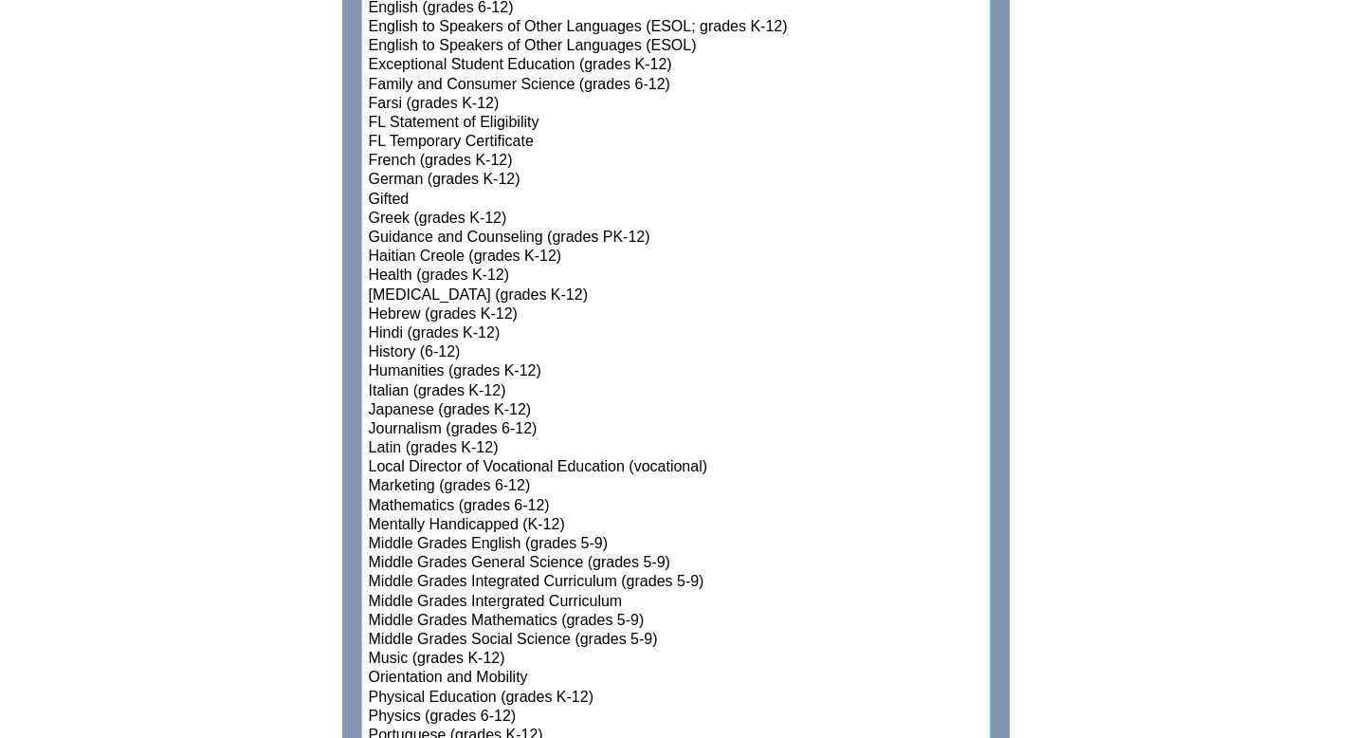
select select"]"] "15131"
click at [420, 516] on option "Mathematics (grades 6-12)" at bounding box center [676, 506] width 618 height 19
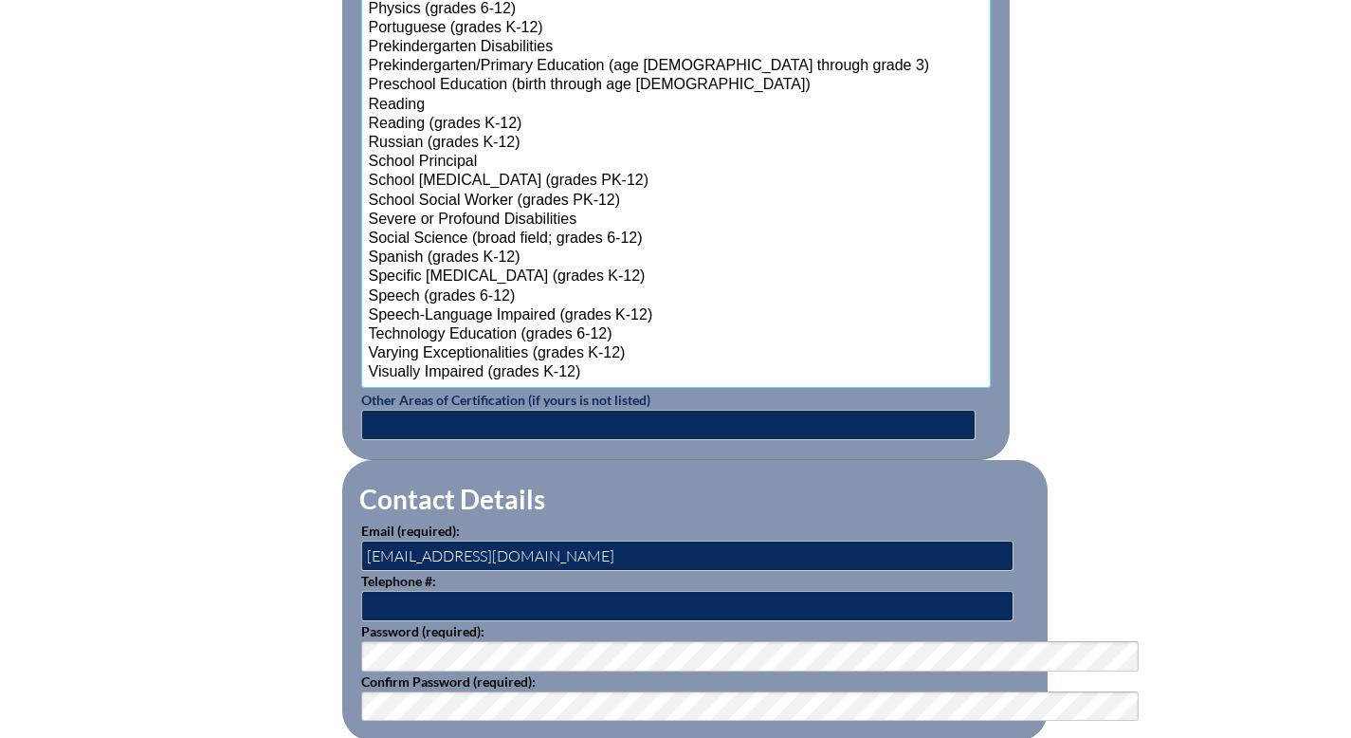
scroll to position [2429, 0]
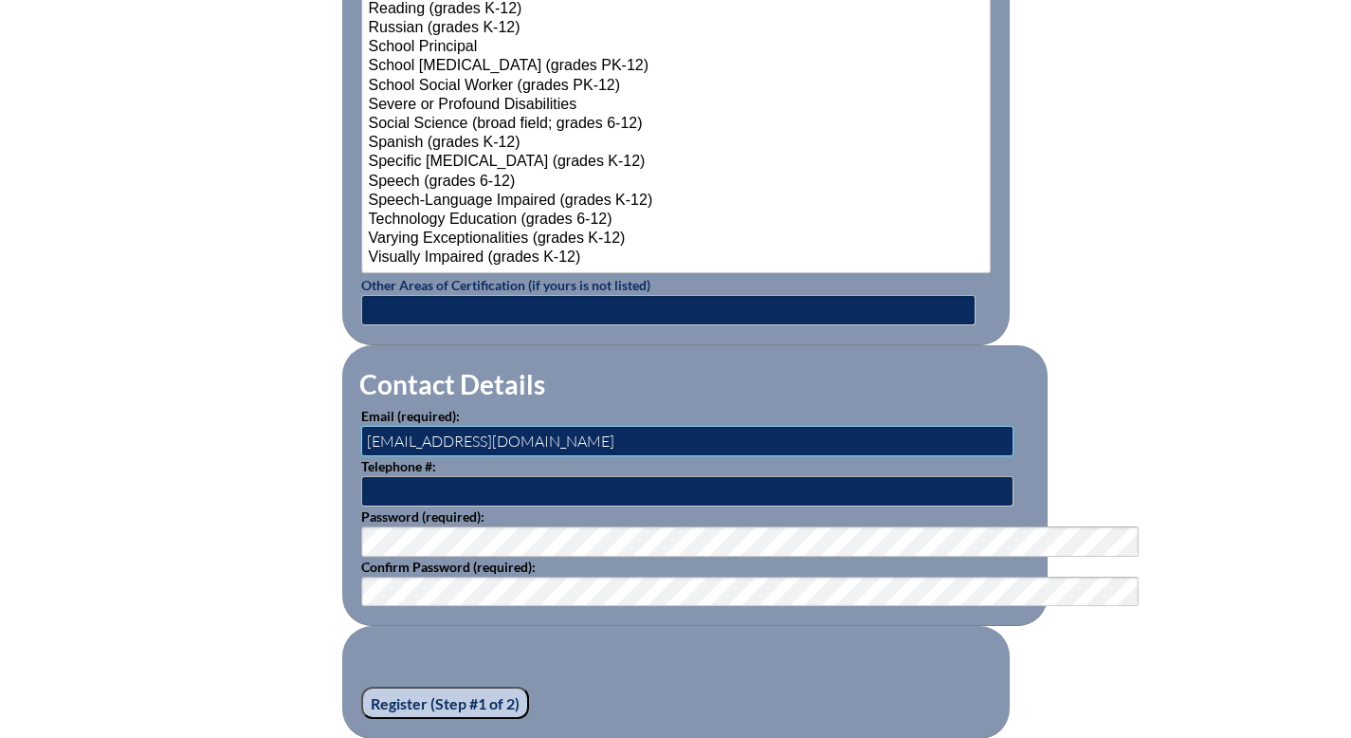
click at [467, 456] on input "[EMAIL_ADDRESS][DOMAIN_NAME]" at bounding box center [687, 441] width 652 height 30
type input "a"
type input "sbreckell@seacrest.org"
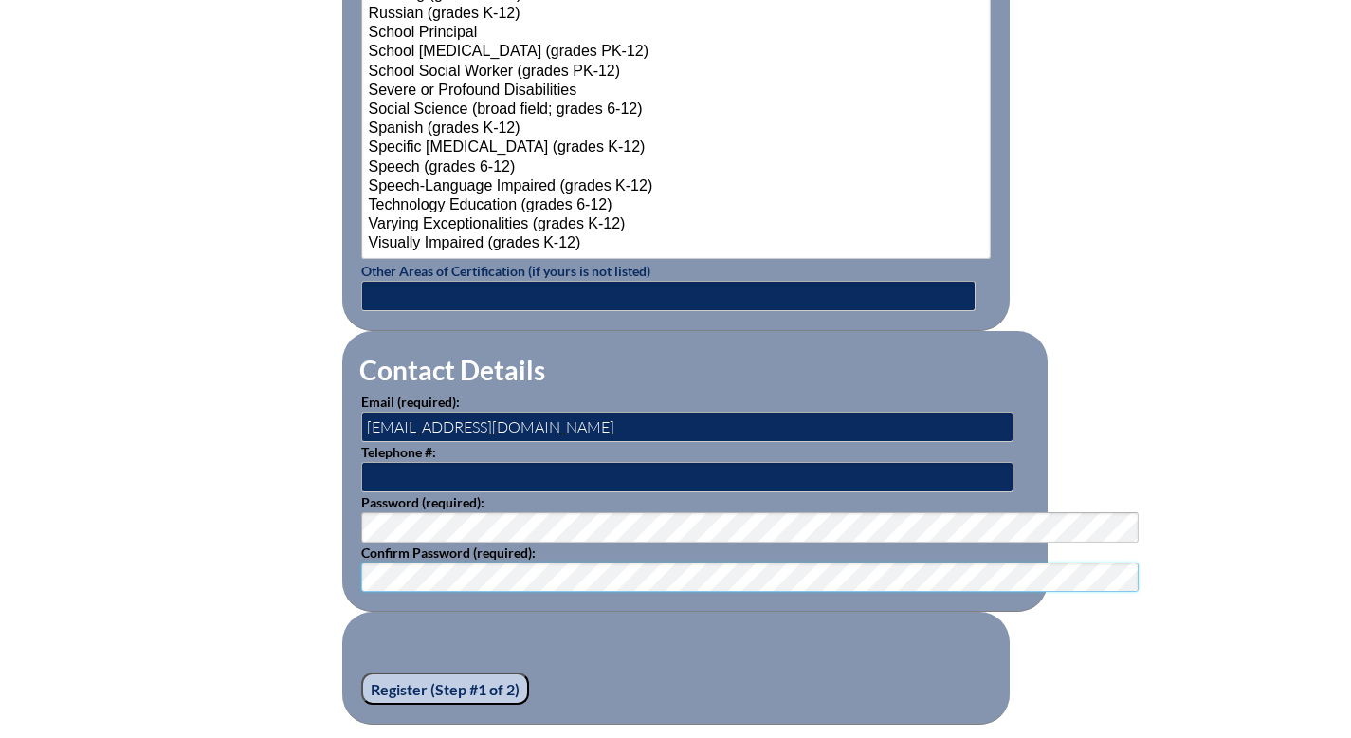
scroll to position [2689, 0]
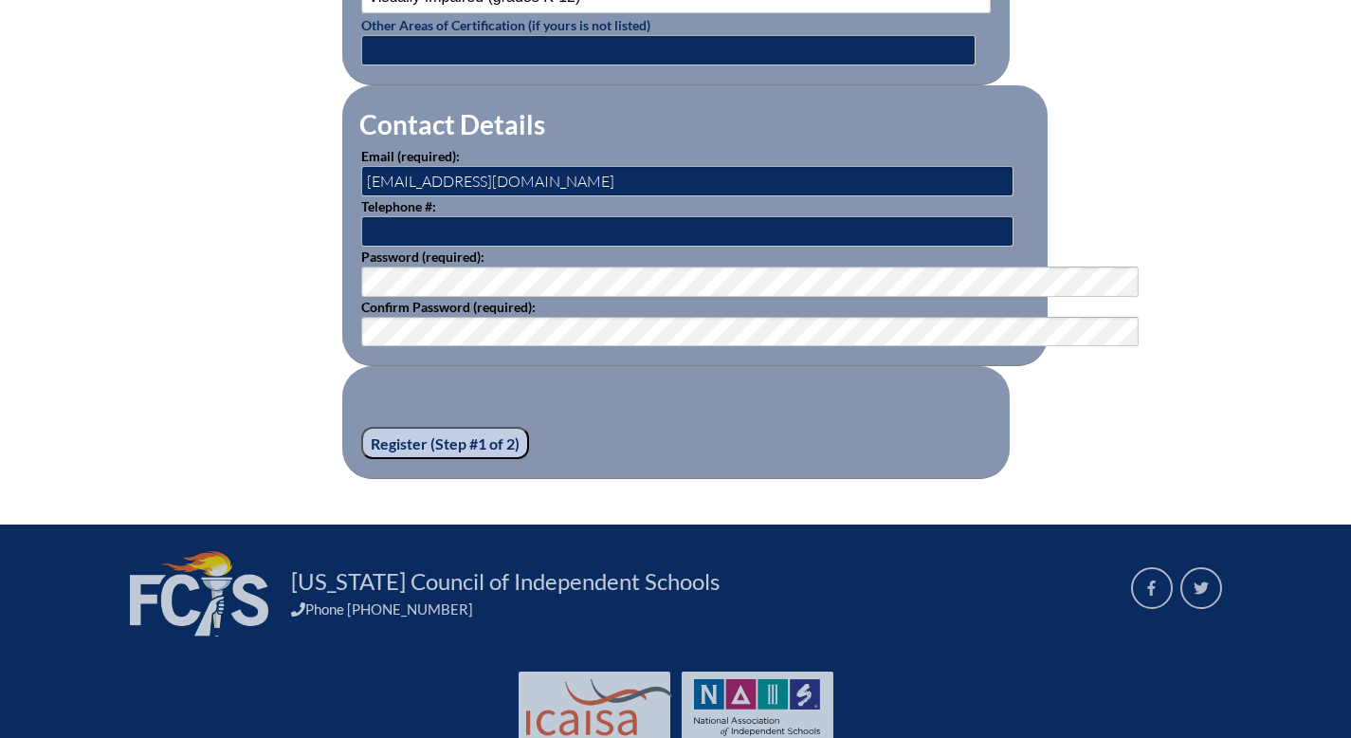
click at [361, 459] on input "Register (Step #1 of 2)" at bounding box center [445, 443] width 168 height 32
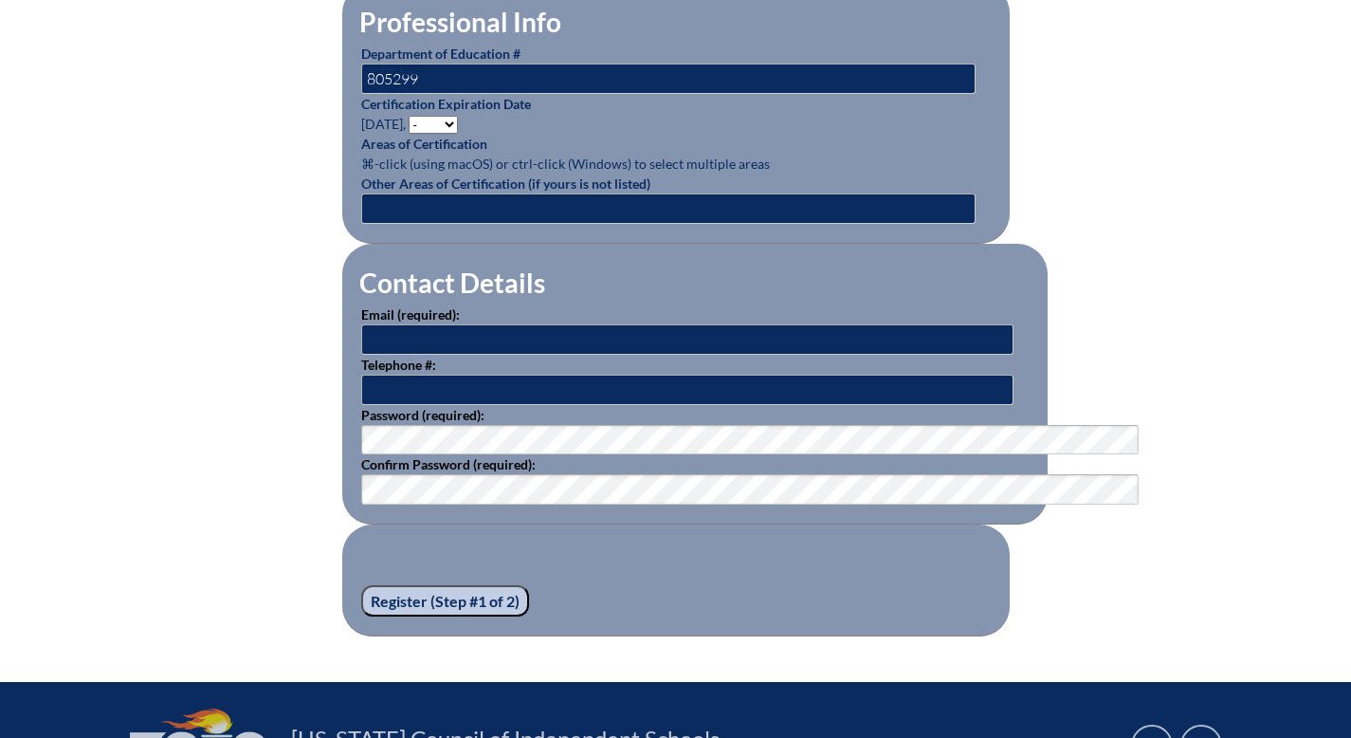
scroll to position [1341, 0]
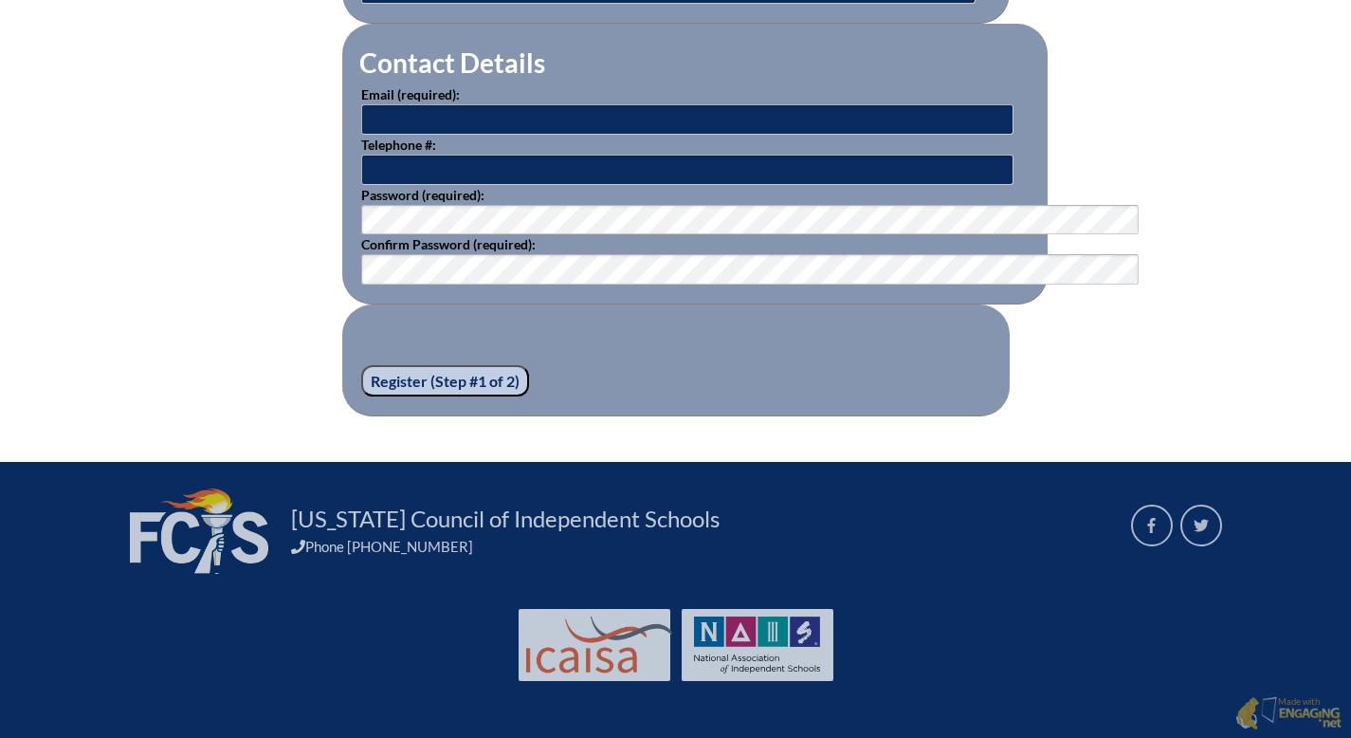
type input "[EMAIL_ADDRESS][DOMAIN_NAME]"
click at [485, 128] on input "[EMAIL_ADDRESS][DOMAIN_NAME]" at bounding box center [687, 119] width 652 height 30
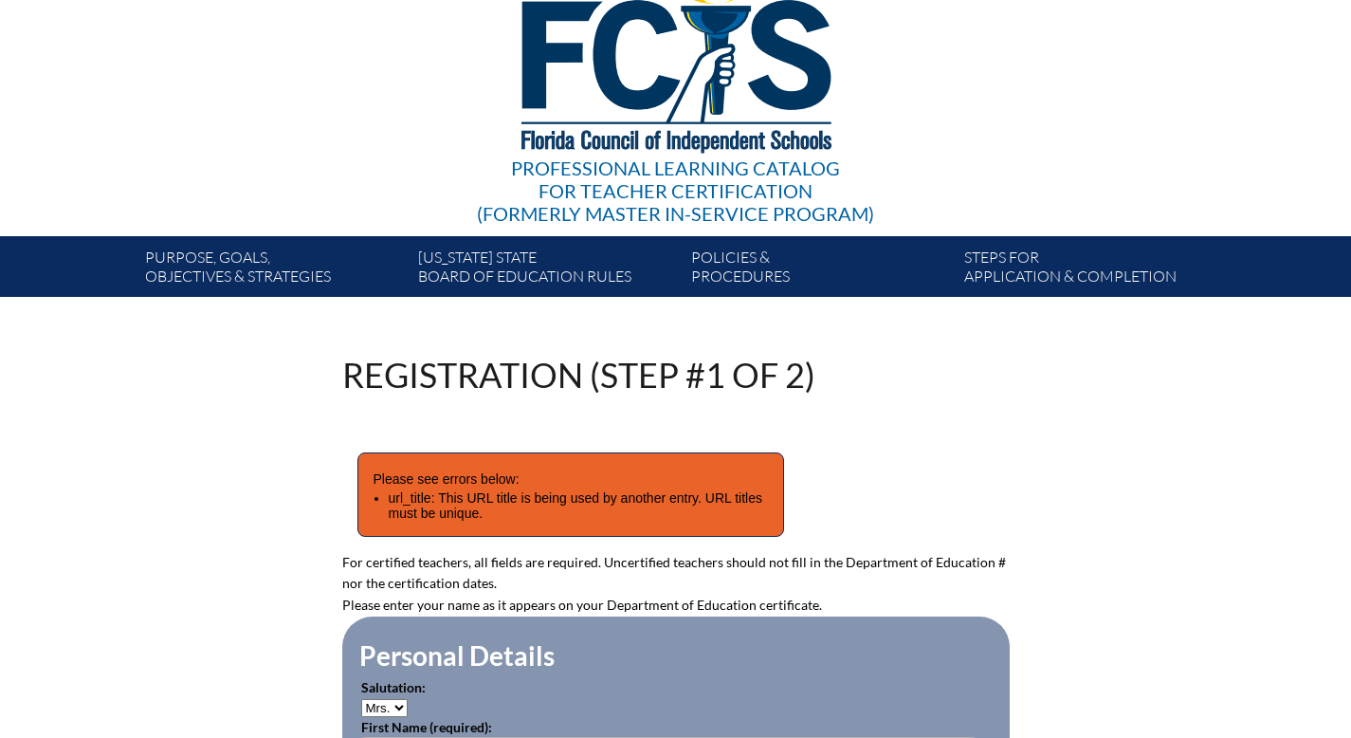
scroll to position [0, 0]
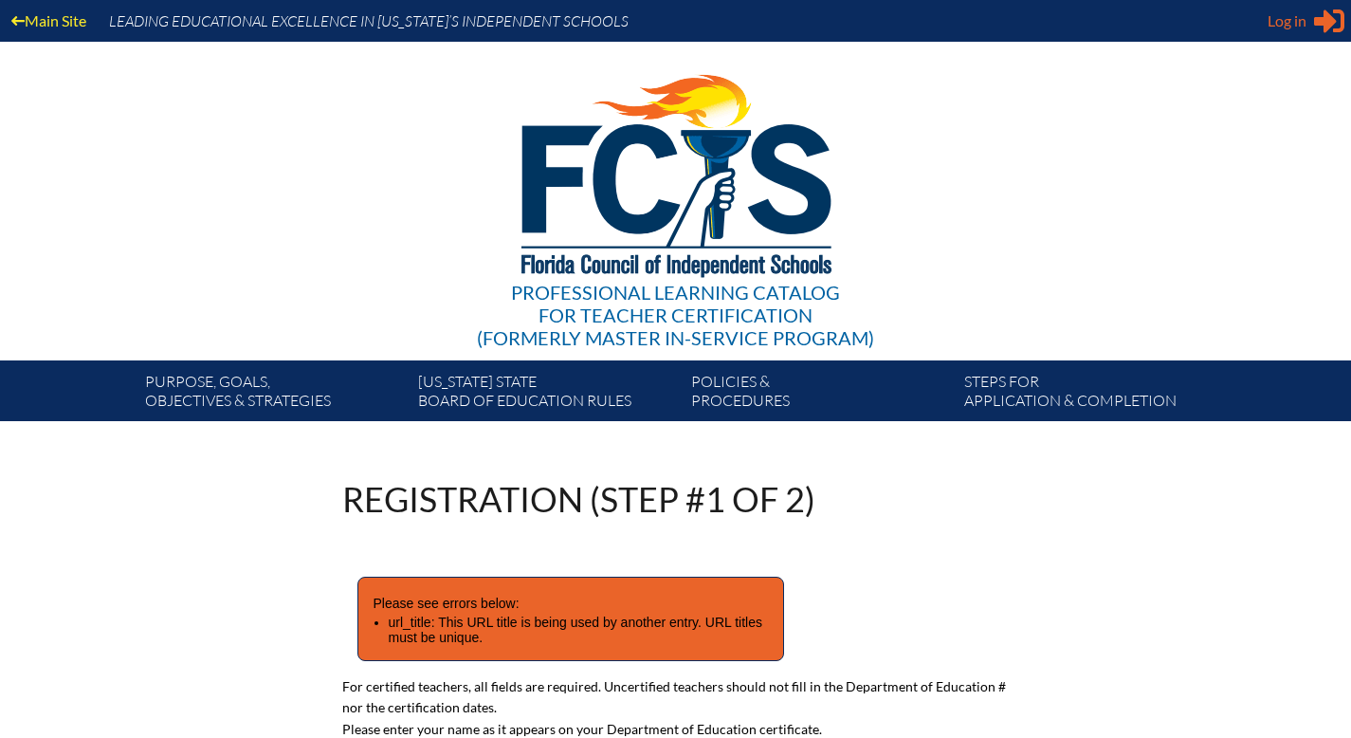
click at [1301, 27] on div "Log in Close Sign in or register" at bounding box center [1306, 21] width 77 height 30
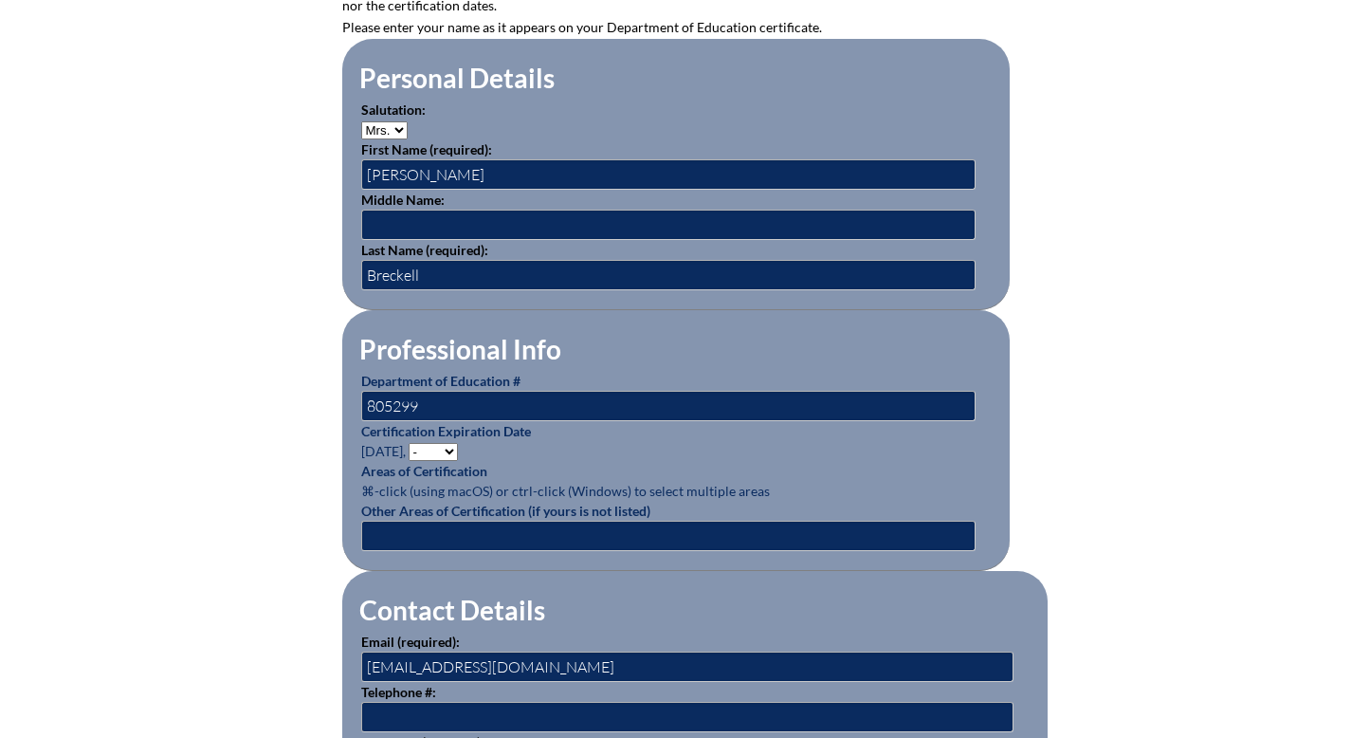
scroll to position [931, 0]
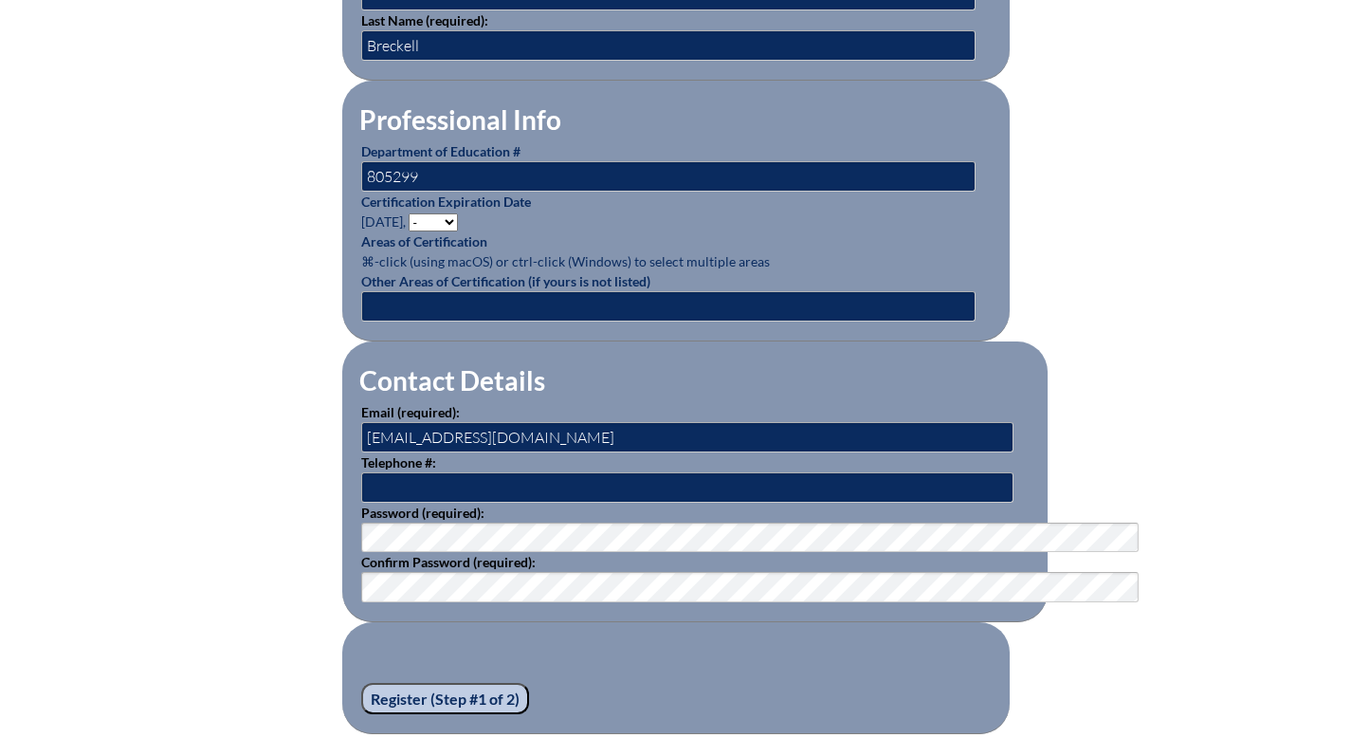
click at [409, 231] on select "- 2031 2030 2029 2028 2027 2026 2025 2024 2023 2022 2021 2020 2019 2018 2017 20…" at bounding box center [433, 222] width 49 height 18
select select "2026"
click at [409, 231] on select "- 2031 2030 2029 2028 2027 2026 2025 2024 2023 2022 2021 2020 2019 2018 2017 20…" at bounding box center [433, 222] width 49 height 18
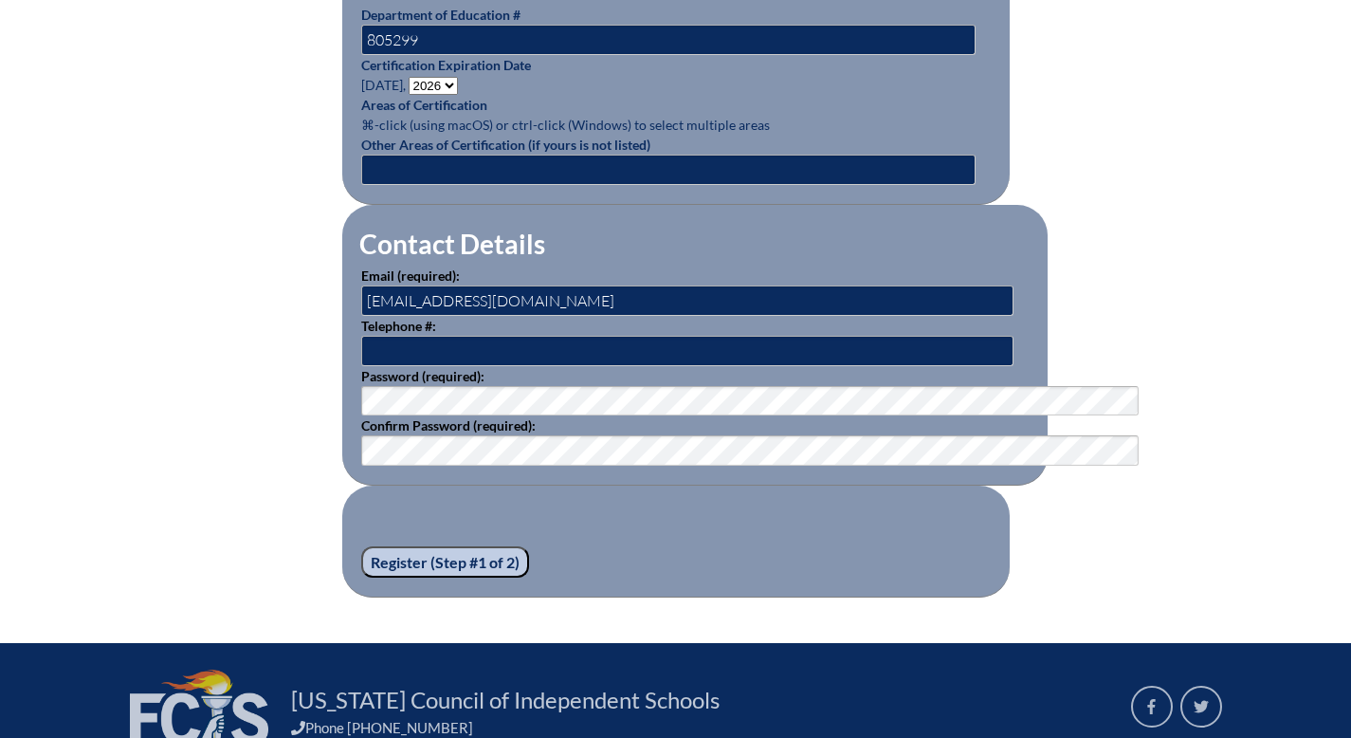
scroll to position [1071, 0]
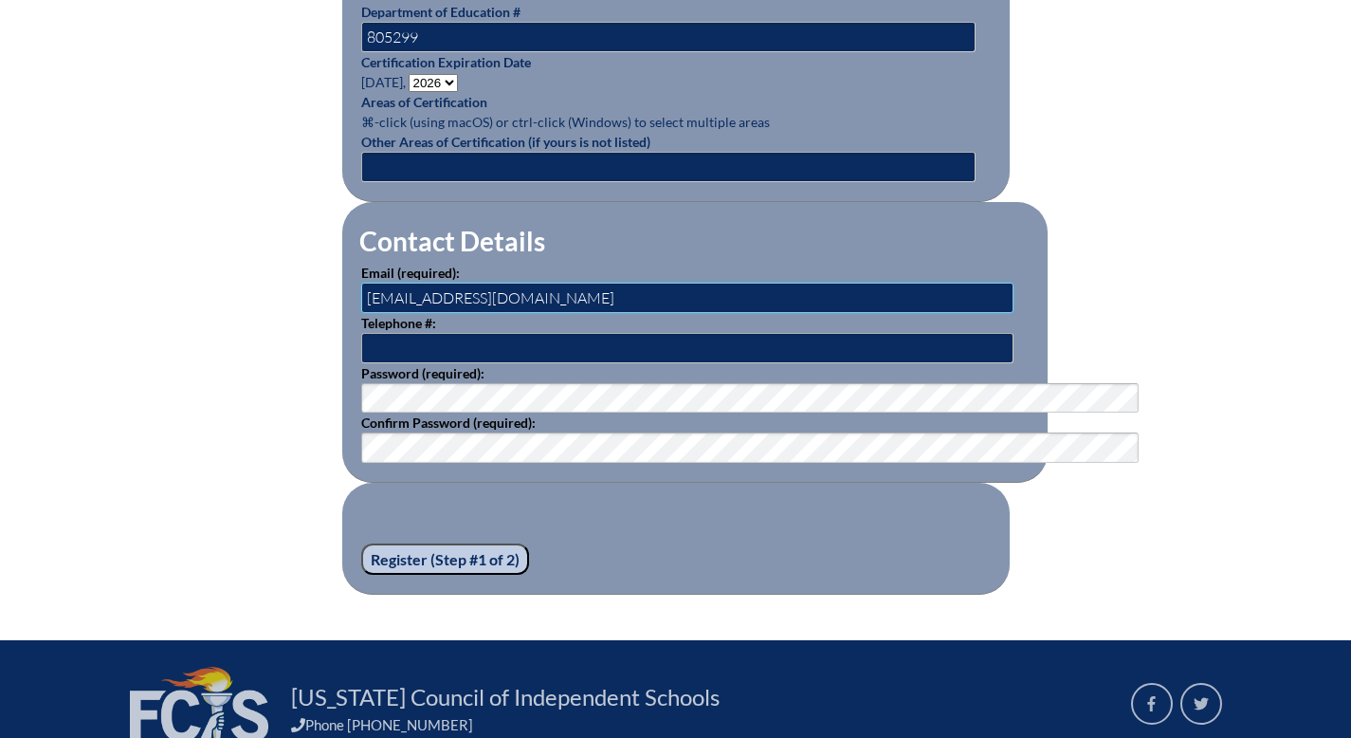
click at [463, 313] on input "[EMAIL_ADDRESS][DOMAIN_NAME]" at bounding box center [687, 298] width 652 height 30
type input "a"
click at [469, 313] on input "text" at bounding box center [687, 298] width 652 height 30
type input "[EMAIL_ADDRESS][DOMAIN_NAME]"
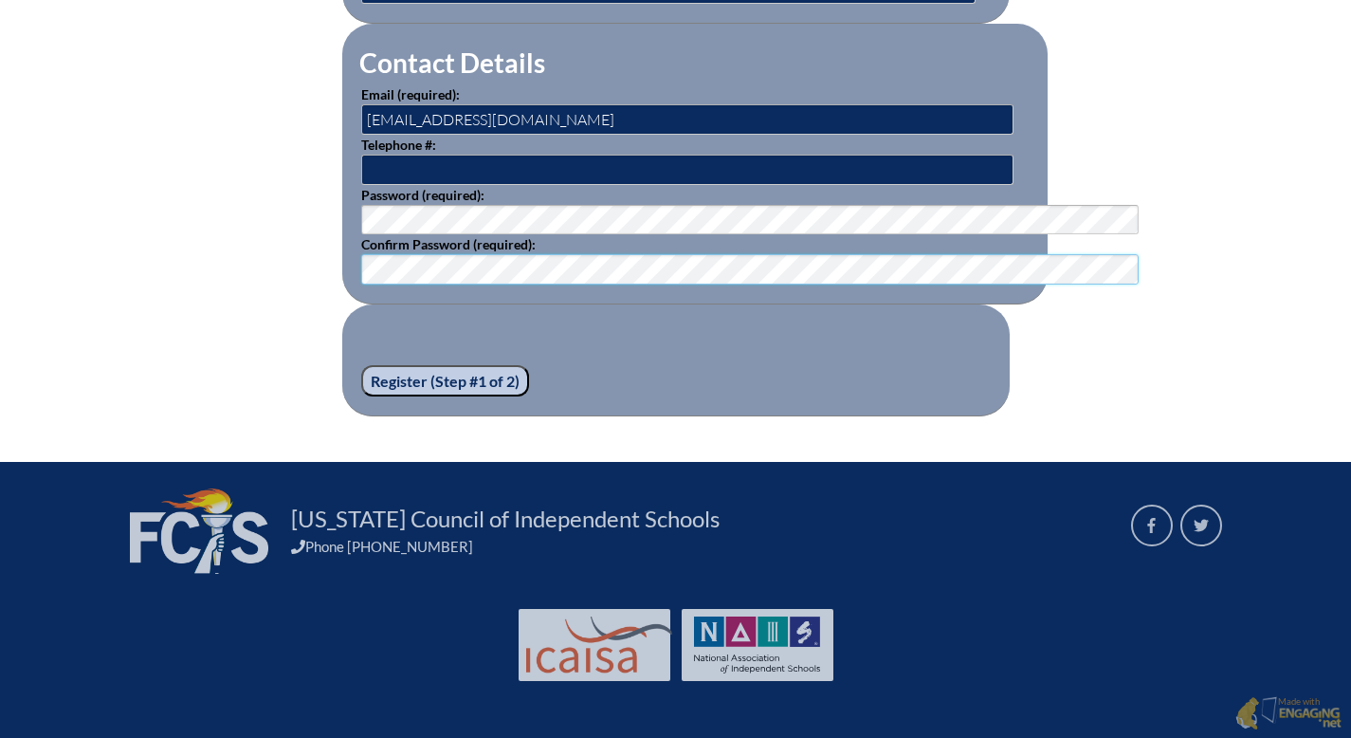
scroll to position [1260, 0]
click at [368, 397] on input "Register (Step #1 of 2)" at bounding box center [445, 381] width 168 height 32
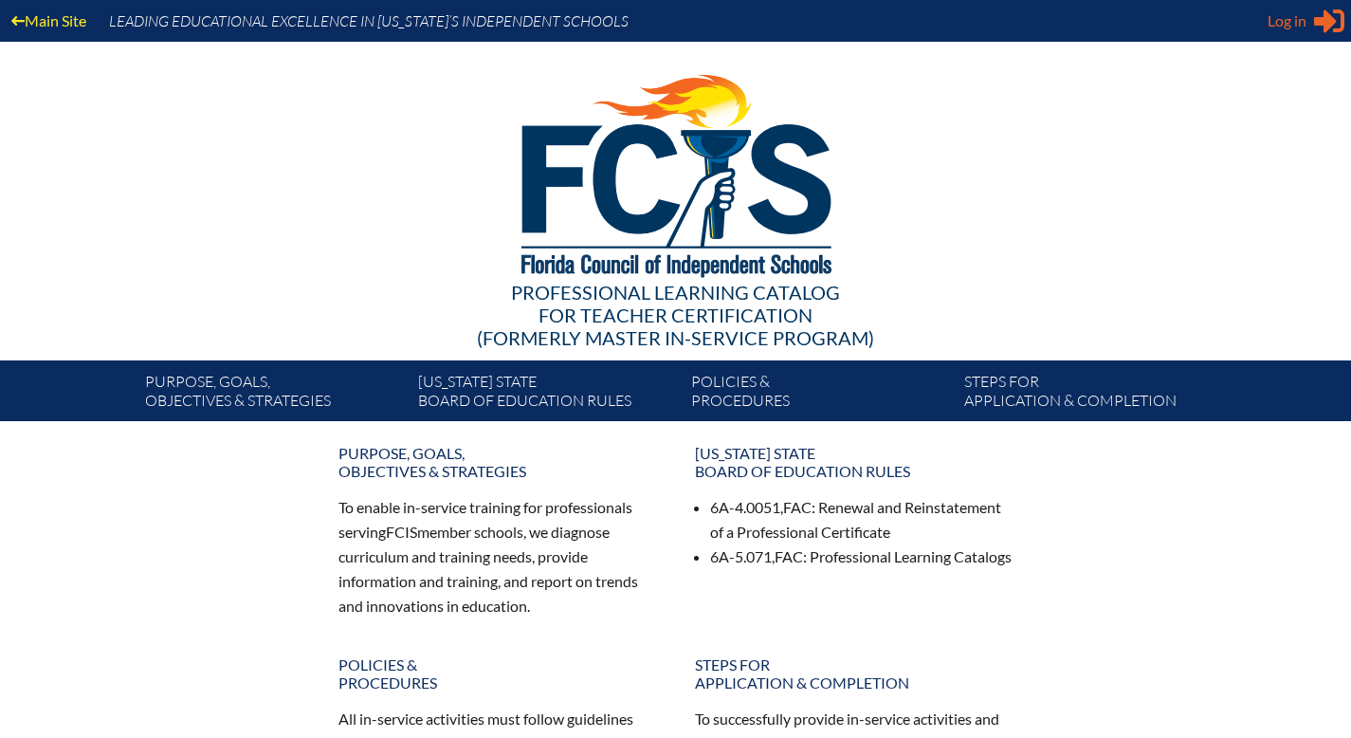
type input "[EMAIL_ADDRESS][DOMAIN_NAME]"
click at [1279, 26] on span "Log in" at bounding box center [1287, 20] width 39 height 23
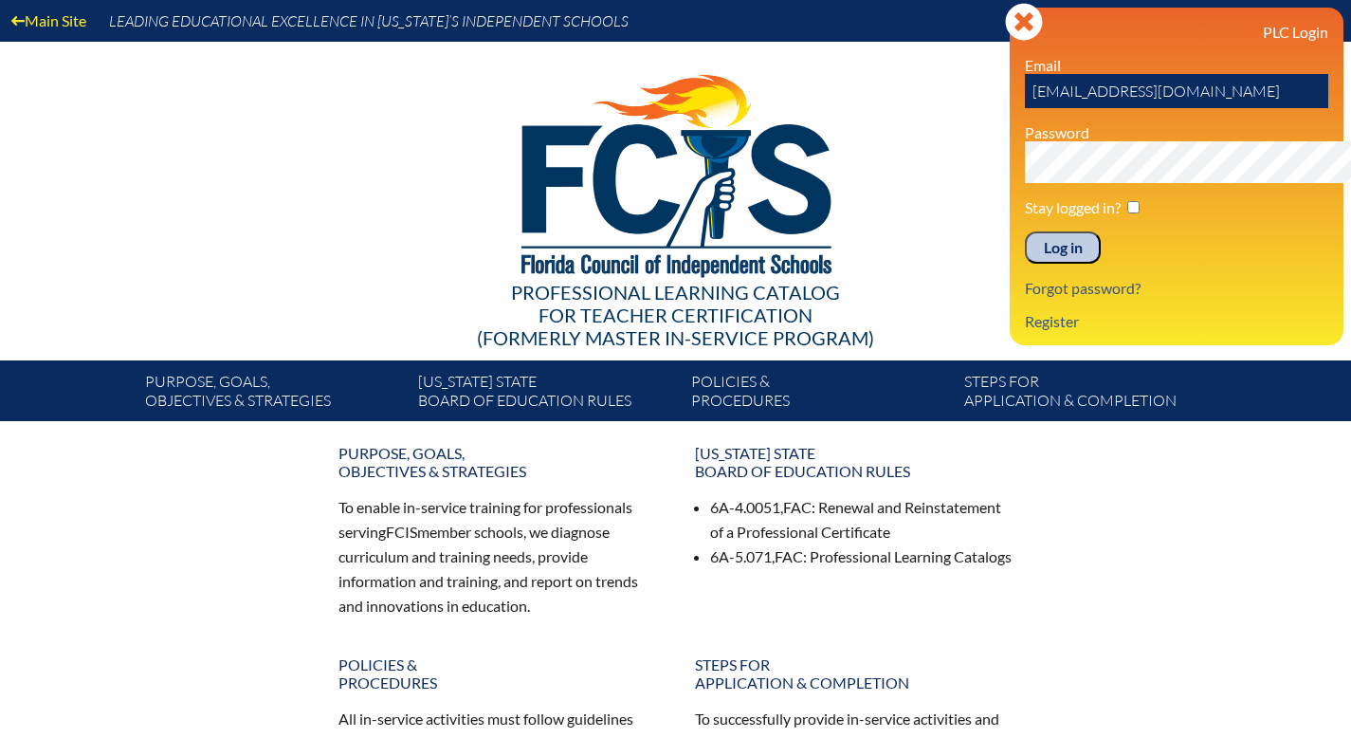
click at [1025, 264] on input "Log in" at bounding box center [1063, 247] width 76 height 32
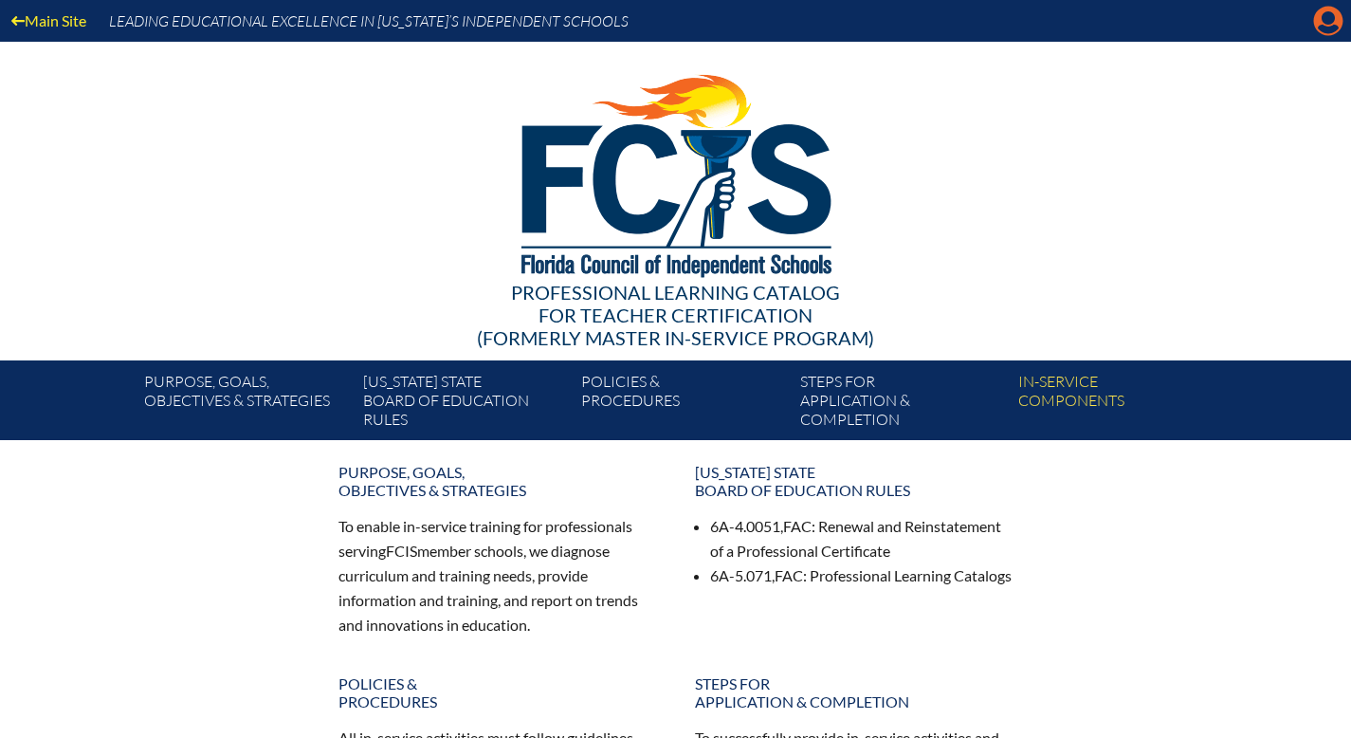
click at [1318, 28] on icon "Manage account" at bounding box center [1328, 21] width 30 height 30
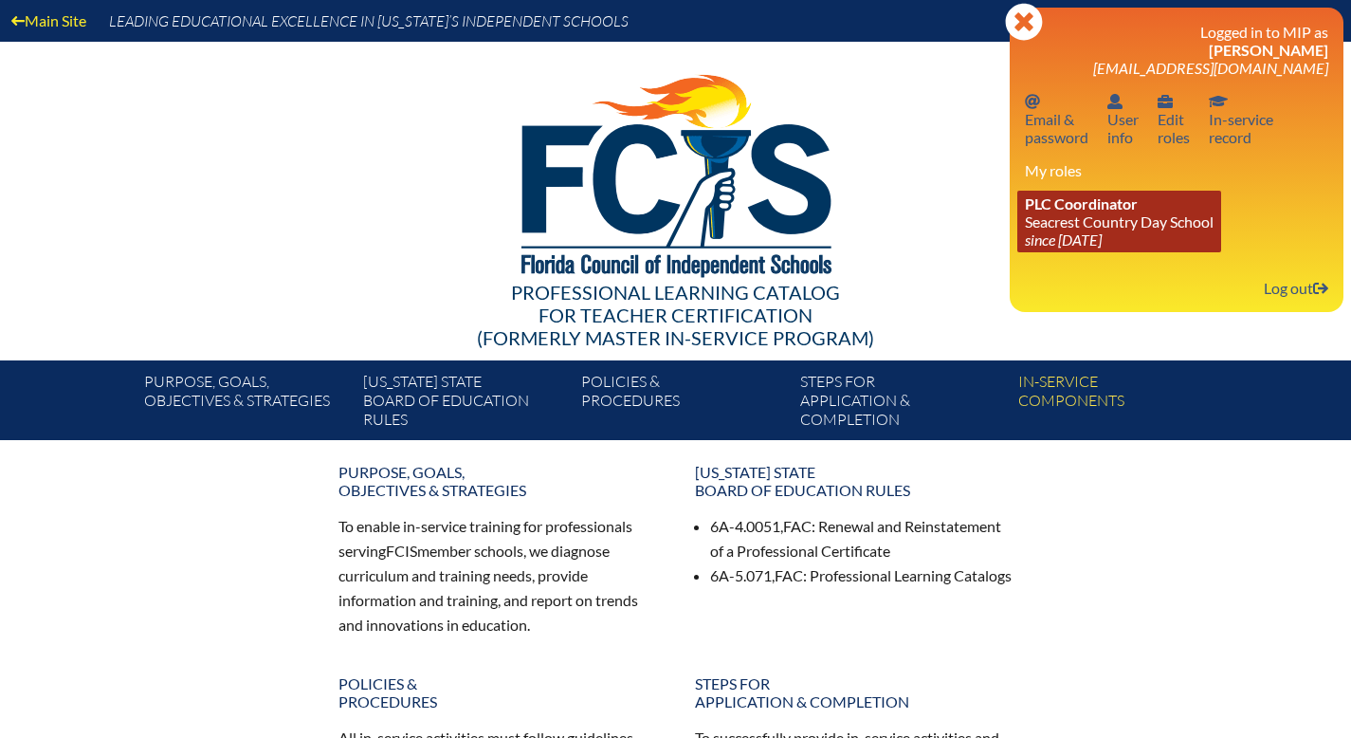
click at [1092, 252] on link "PLC Coordinator Seacrest Country Day School since 2024 Jun 8" at bounding box center [1119, 222] width 204 height 62
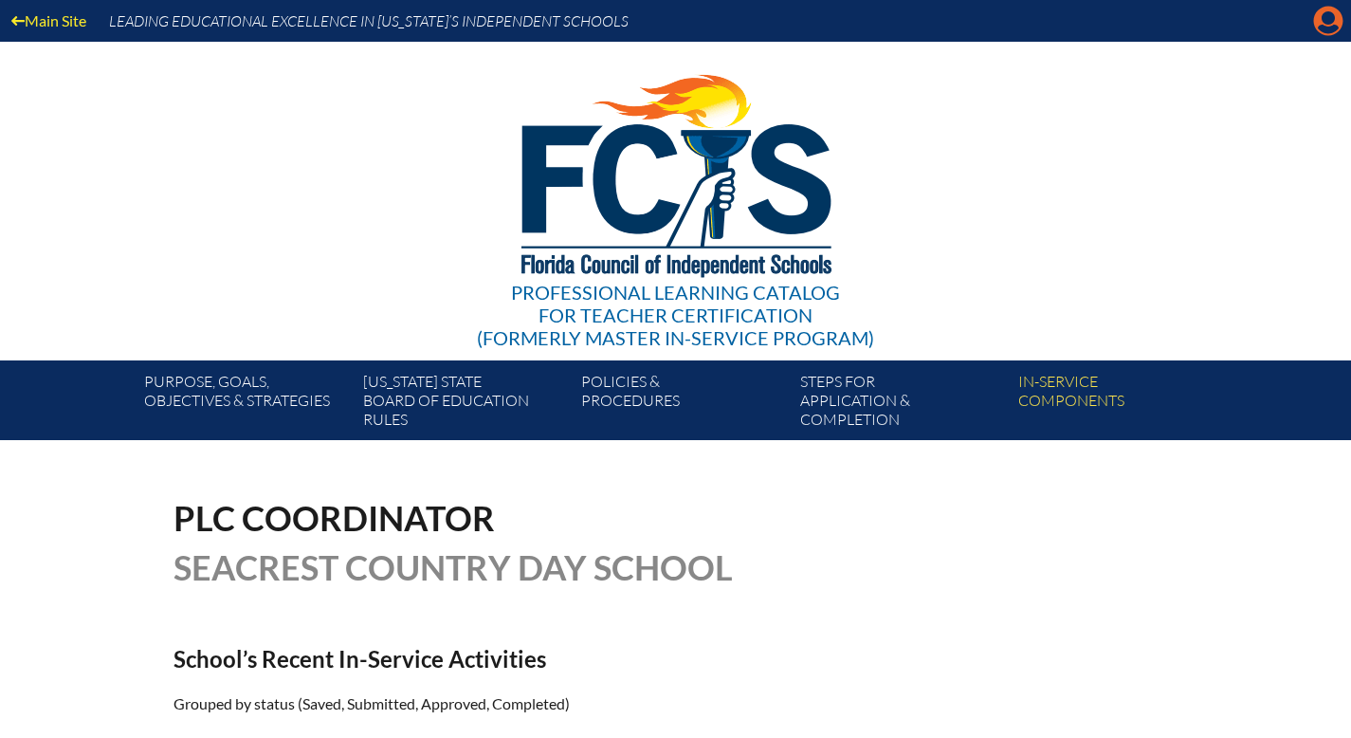
click at [1326, 22] on icon "Manage account" at bounding box center [1328, 21] width 30 height 30
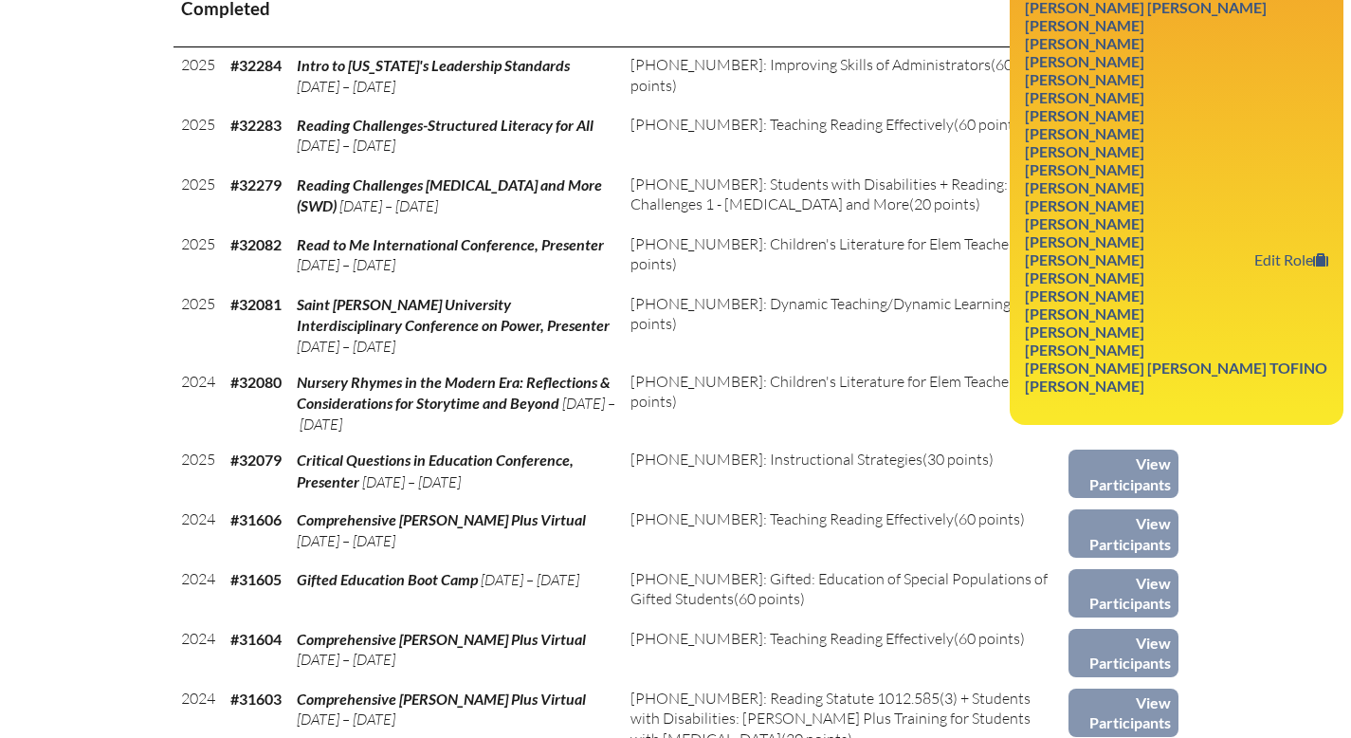
scroll to position [835, 0]
click at [1045, 289] on link "[PERSON_NAME]" at bounding box center [1084, 277] width 135 height 26
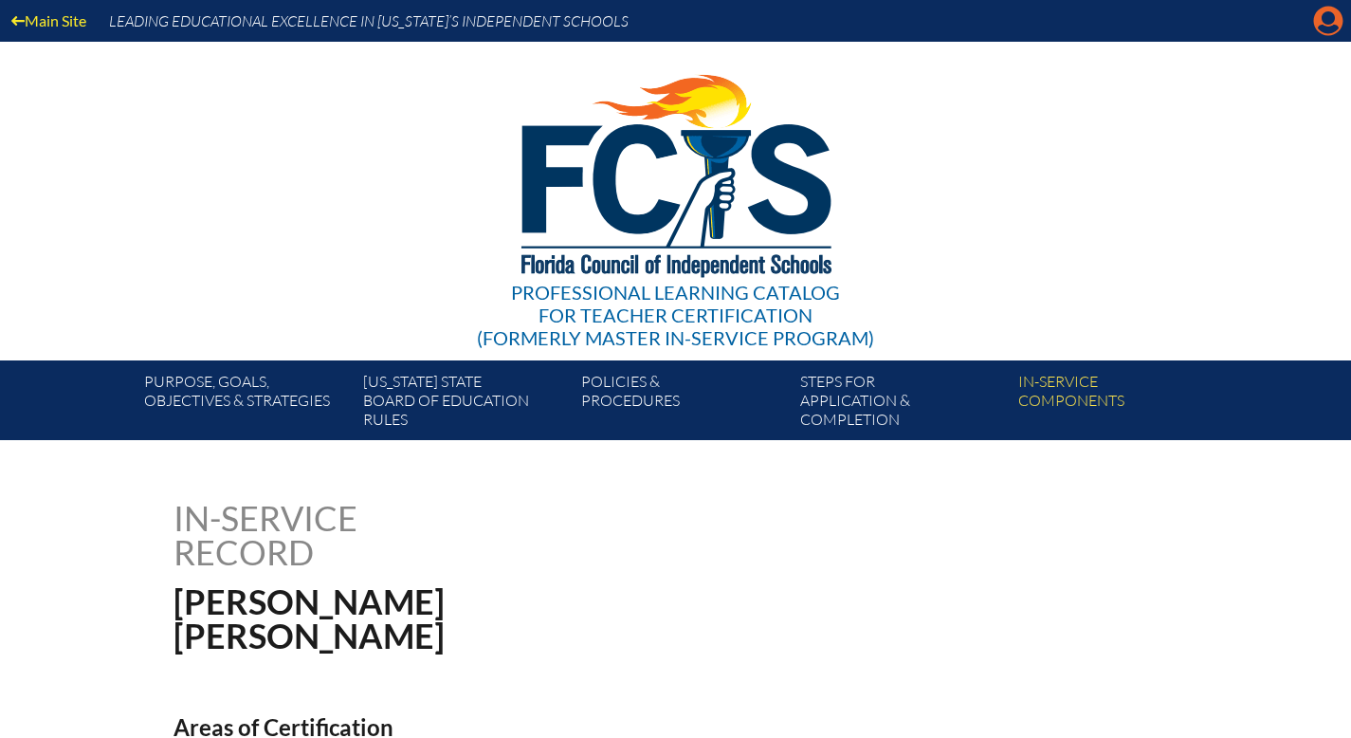
click at [1320, 19] on icon "Manage account" at bounding box center [1328, 21] width 30 height 30
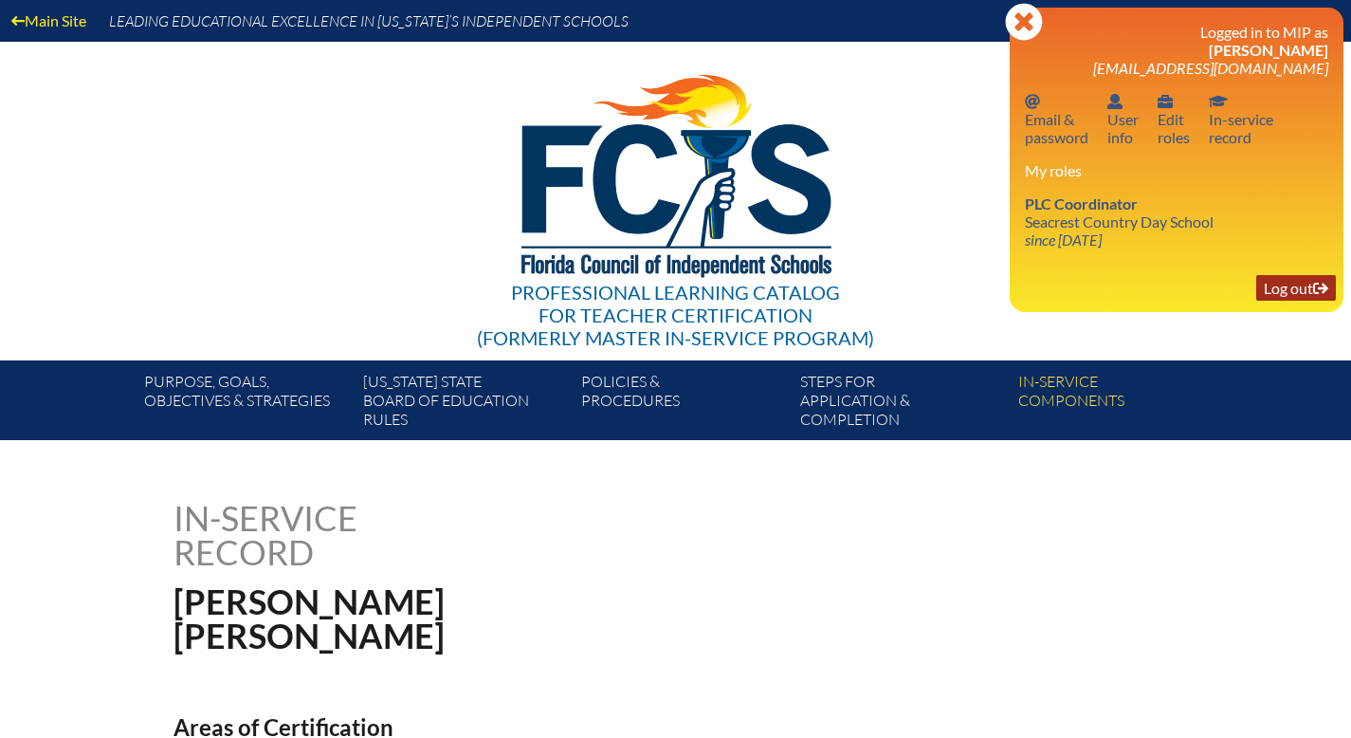
click at [1289, 301] on link "Log out Log out" at bounding box center [1296, 288] width 80 height 26
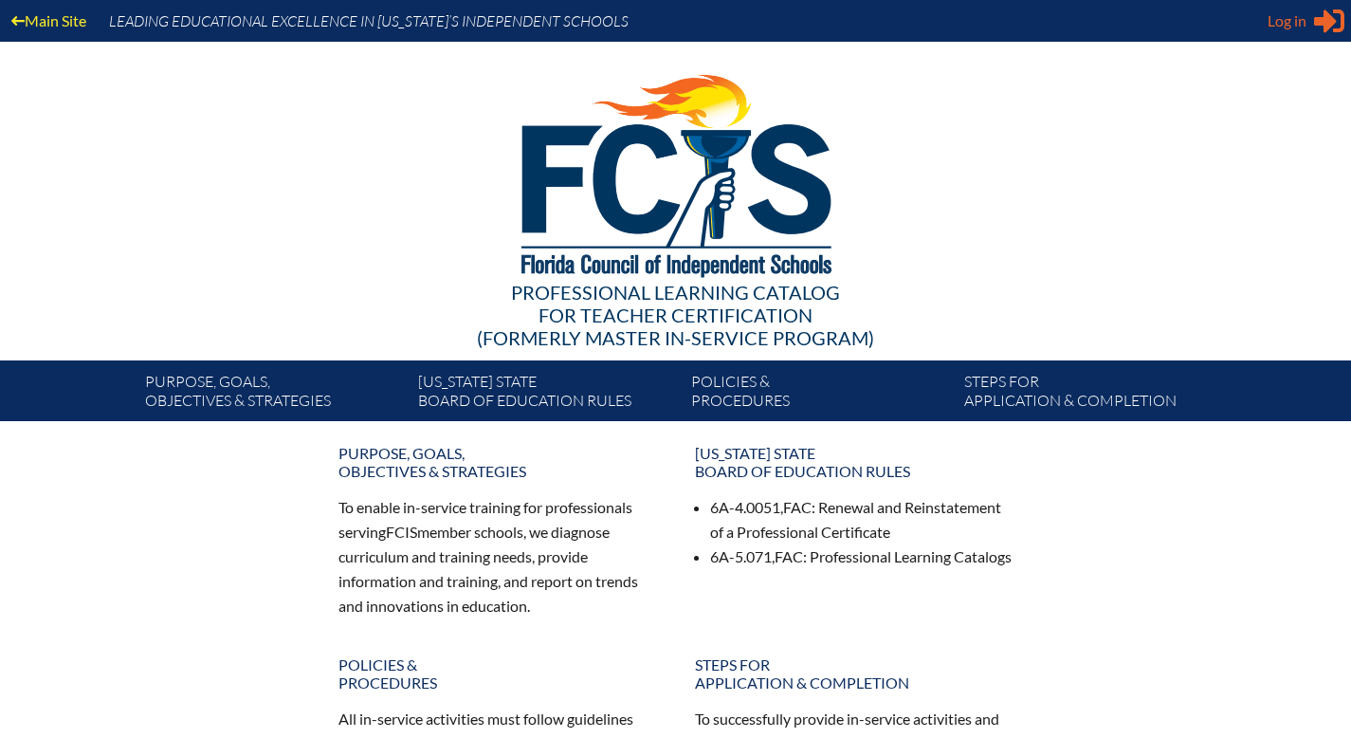
click at [1269, 32] on span "Log in" at bounding box center [1287, 20] width 39 height 23
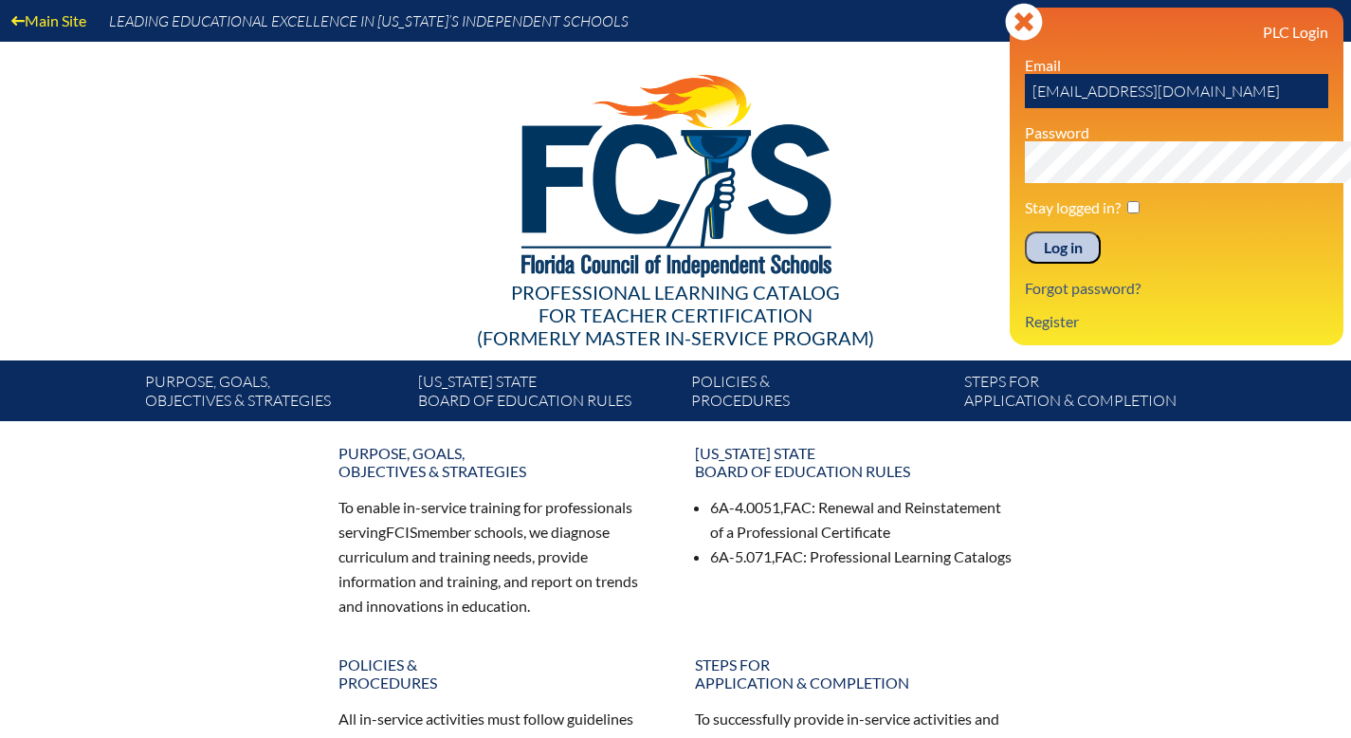
click at [1180, 108] on input "[EMAIL_ADDRESS][DOMAIN_NAME]" at bounding box center [1176, 91] width 303 height 34
type input "a"
click at [1025, 108] on input "text" at bounding box center [1176, 91] width 303 height 34
type input "[EMAIL_ADDRESS][DOMAIN_NAME]"
click at [1215, 330] on div "PLC Login Email [EMAIL_ADDRESS][DOMAIN_NAME] Password Stay logged in? Log in Fo…" at bounding box center [1176, 176] width 303 height 307
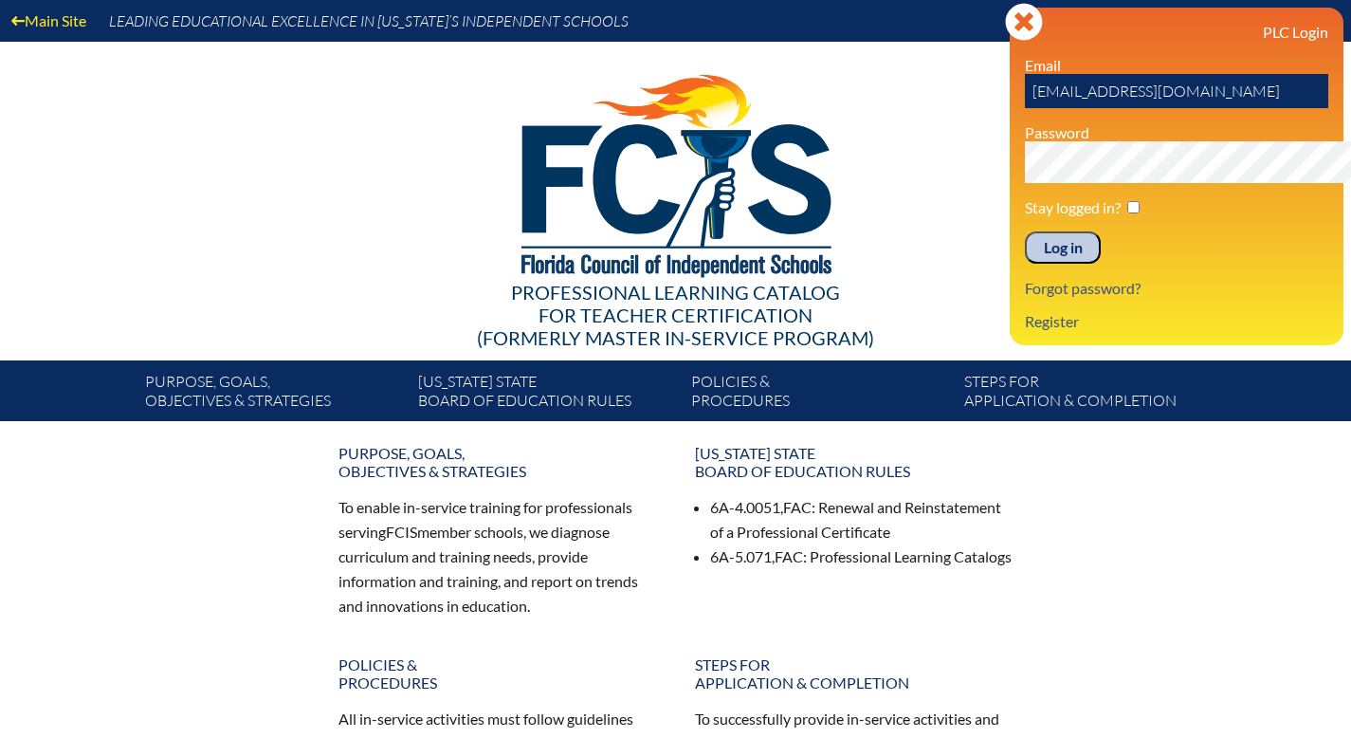
click at [1025, 264] on input "Log in" at bounding box center [1063, 247] width 76 height 32
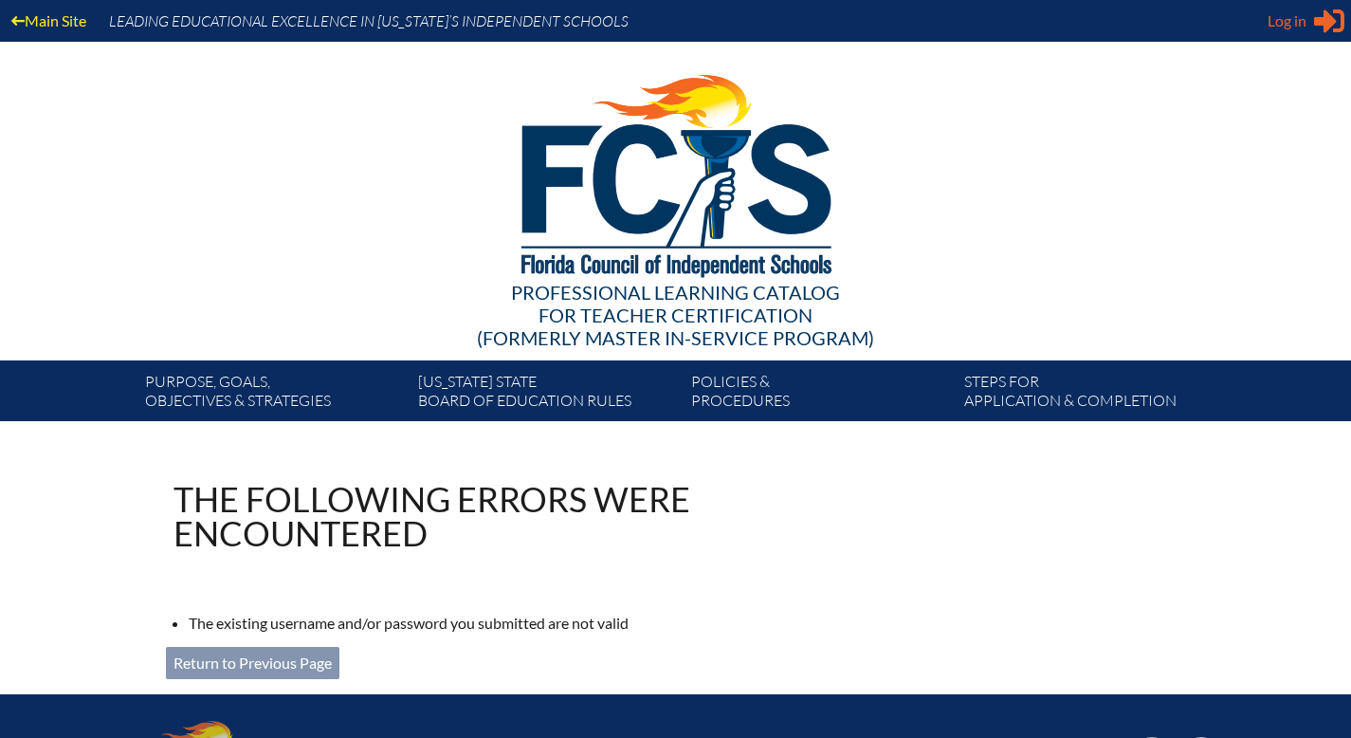
click at [1282, 28] on span "Log in" at bounding box center [1287, 20] width 39 height 23
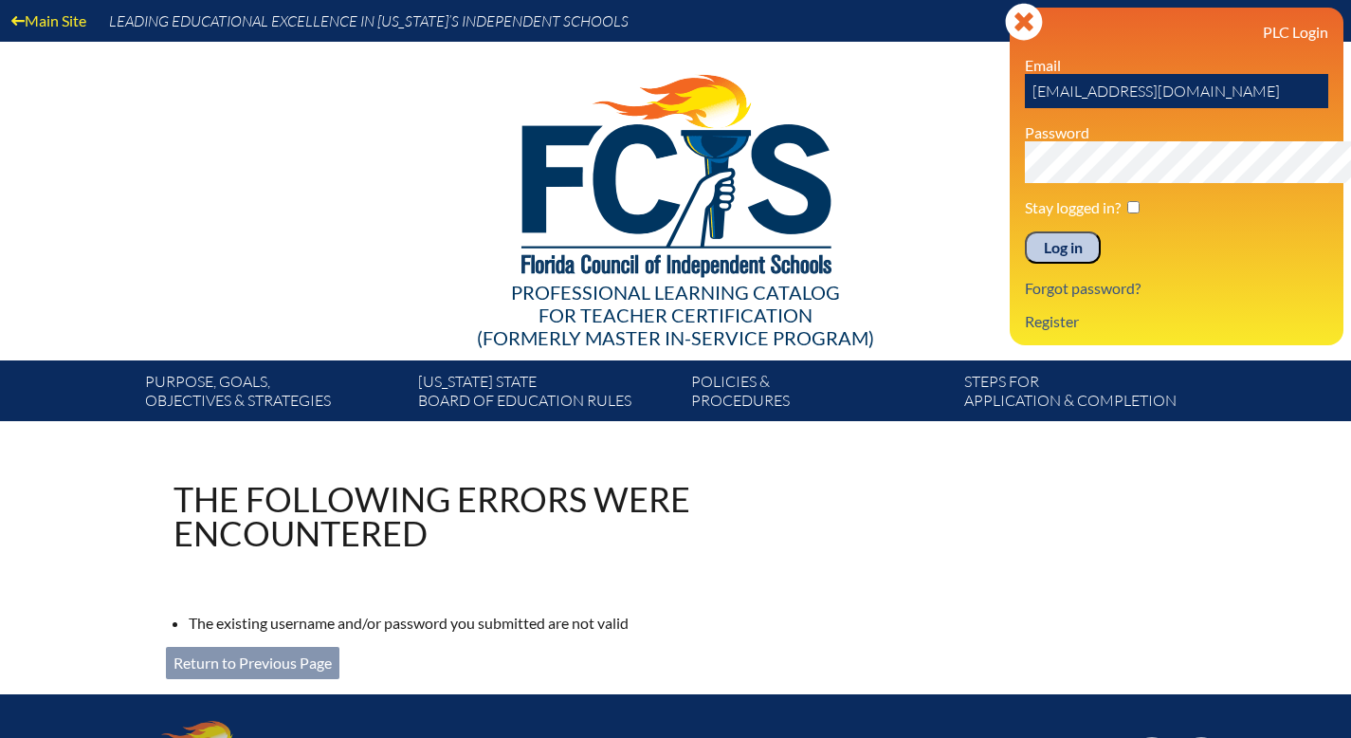
click at [1190, 102] on input "[EMAIL_ADDRESS][DOMAIN_NAME]" at bounding box center [1176, 91] width 303 height 34
type input "arickert@seacrest.org"
click at [1025, 264] on input "Log in" at bounding box center [1063, 247] width 76 height 32
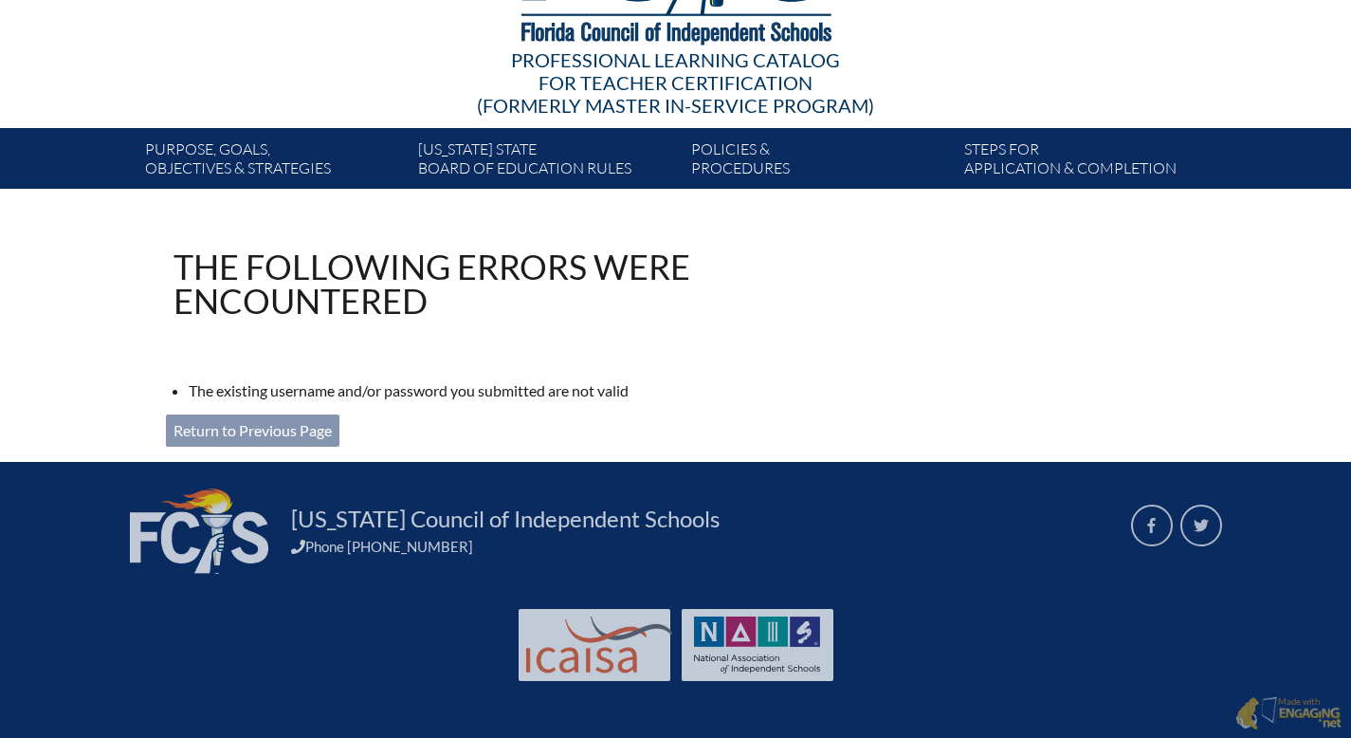
scroll to position [303, 0]
type input "aburchett@seacrest.org"
click at [166, 447] on link "Return to Previous Page" at bounding box center [253, 430] width 174 height 32
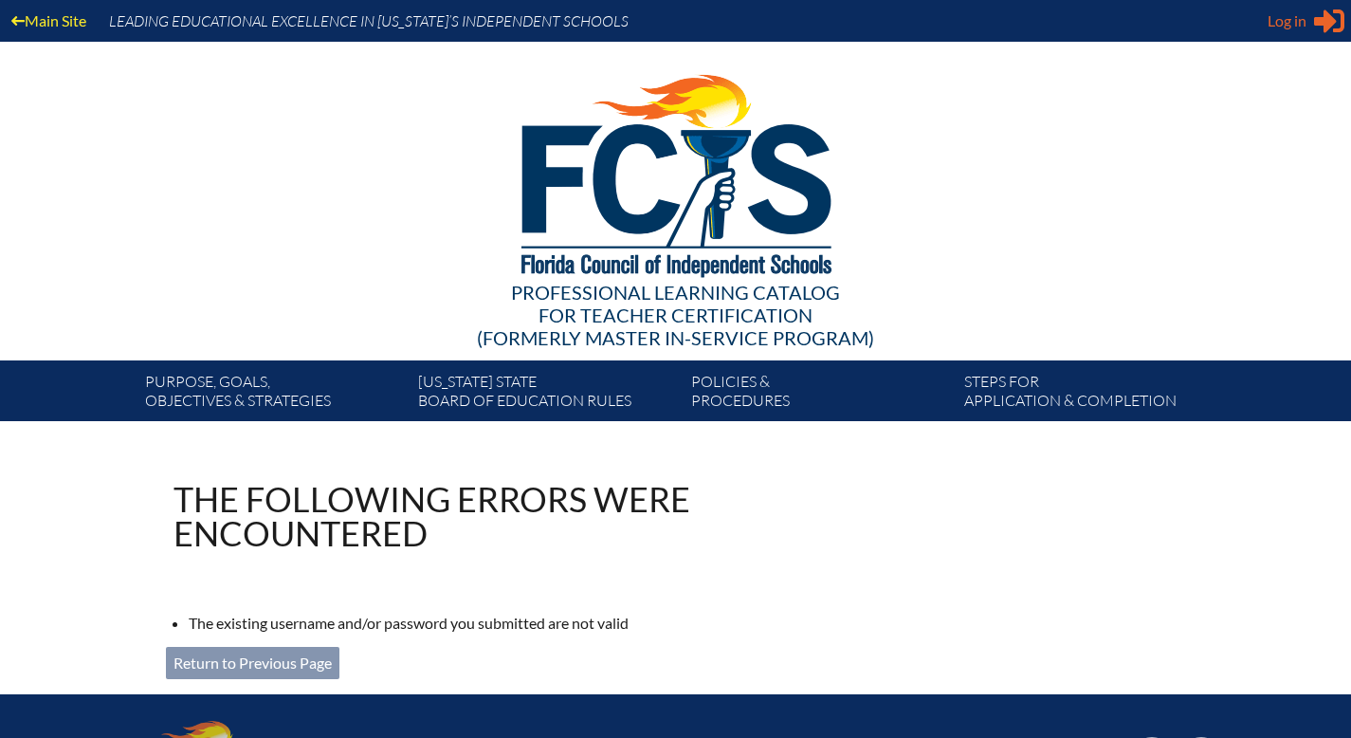
click at [1288, 31] on span "Log in" at bounding box center [1287, 20] width 39 height 23
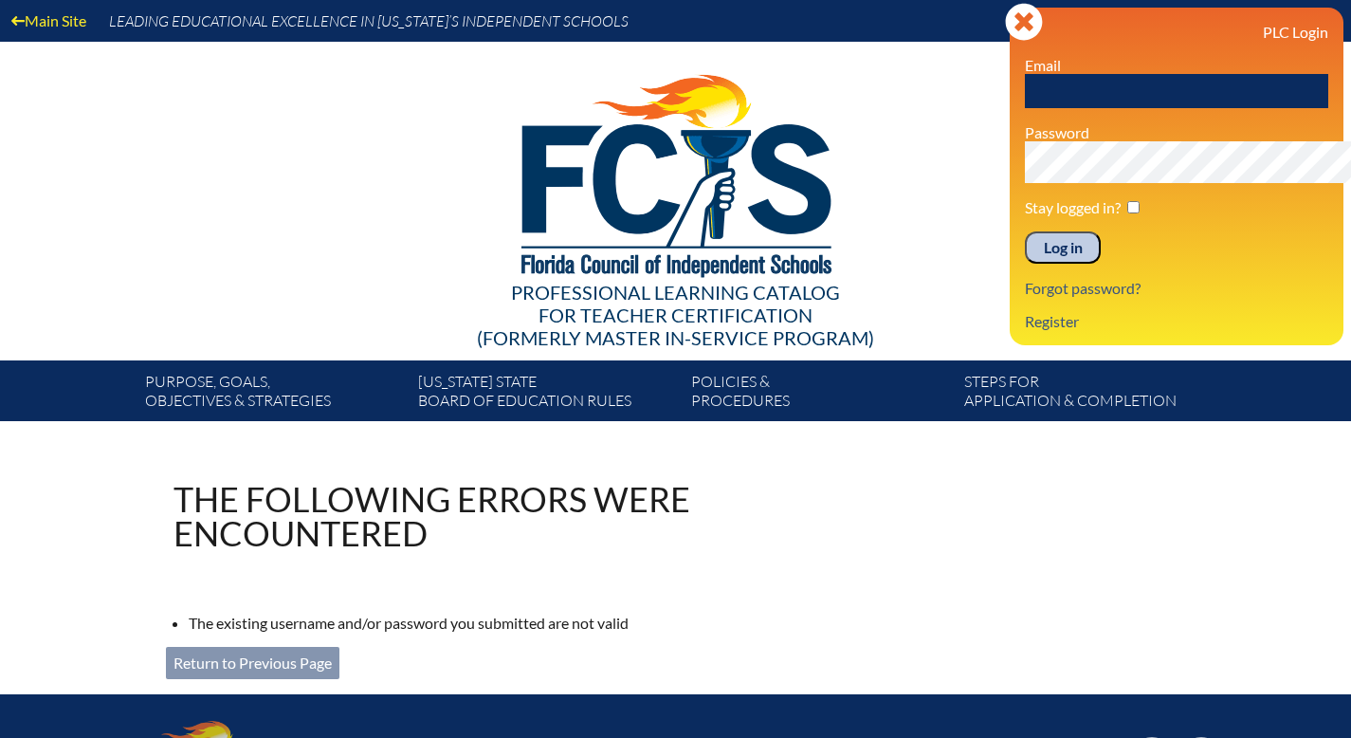
click at [1025, 108] on input "text" at bounding box center [1176, 91] width 303 height 34
type input "aricket@seacrest.org"
click at [1025, 264] on input "Log in" at bounding box center [1063, 247] width 76 height 32
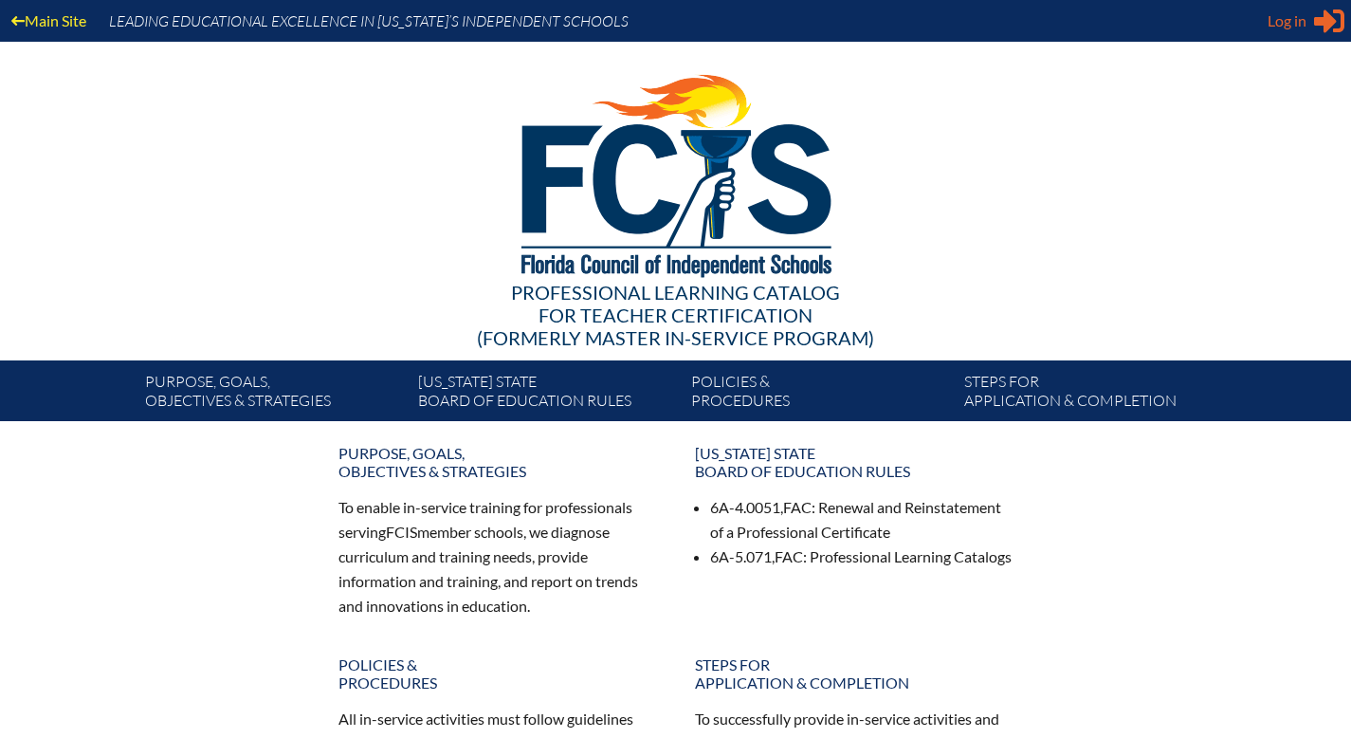
type input "[EMAIL_ADDRESS][DOMAIN_NAME]"
click at [1290, 21] on span "Log in" at bounding box center [1287, 20] width 39 height 23
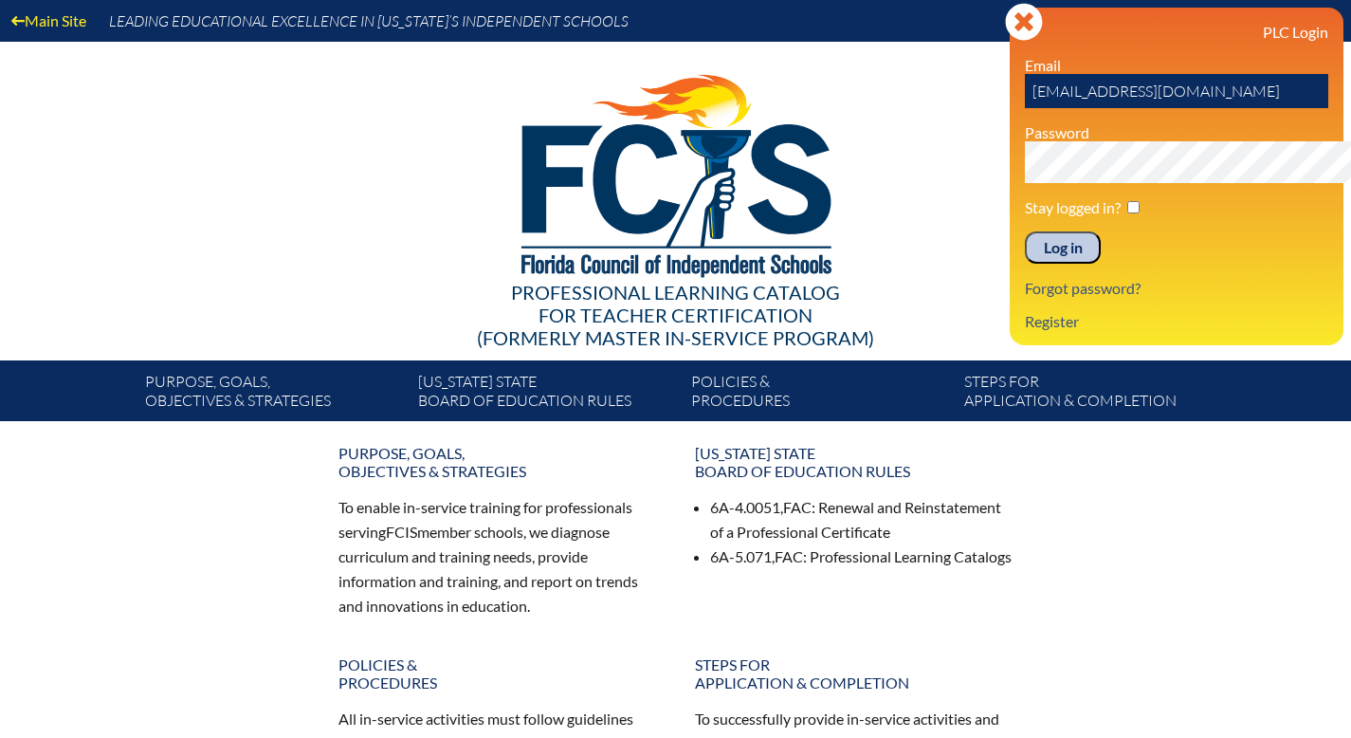
click at [1025, 264] on input "Log in" at bounding box center [1063, 247] width 76 height 32
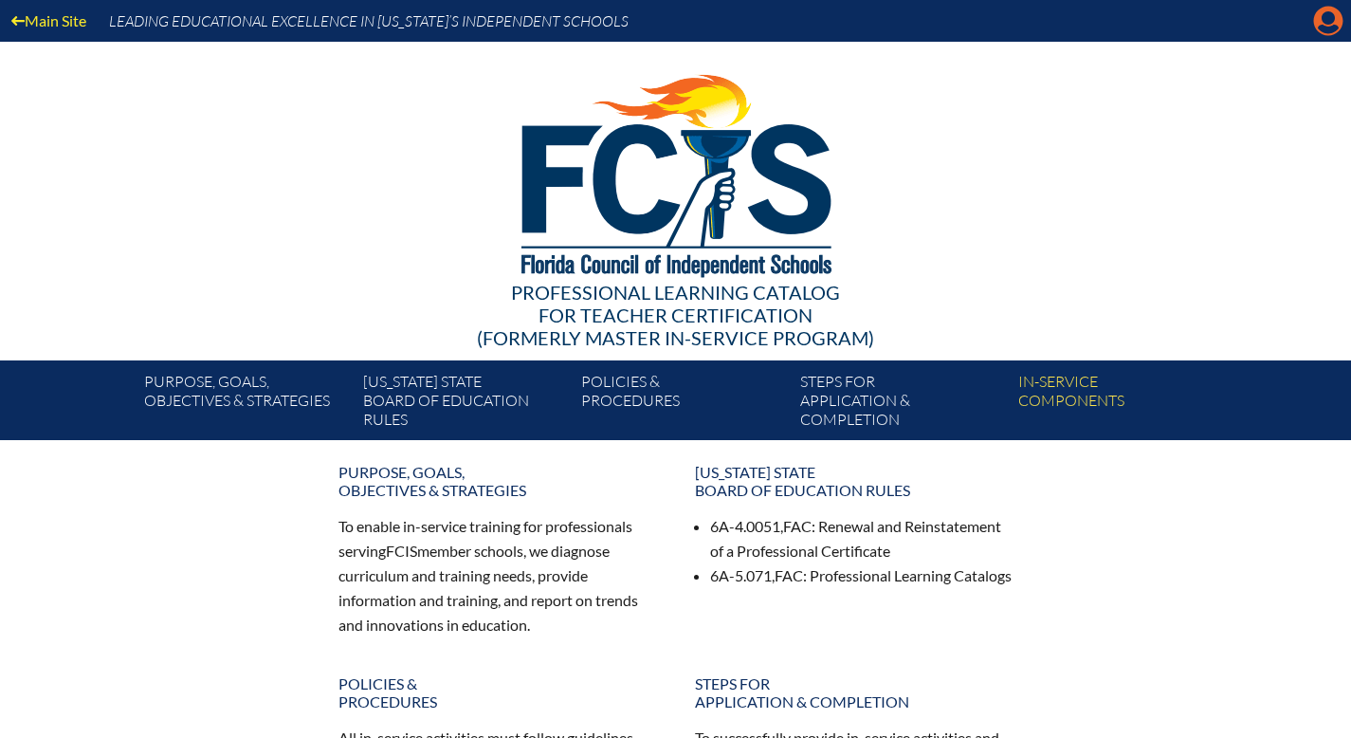
click at [1328, 28] on icon at bounding box center [1328, 21] width 29 height 29
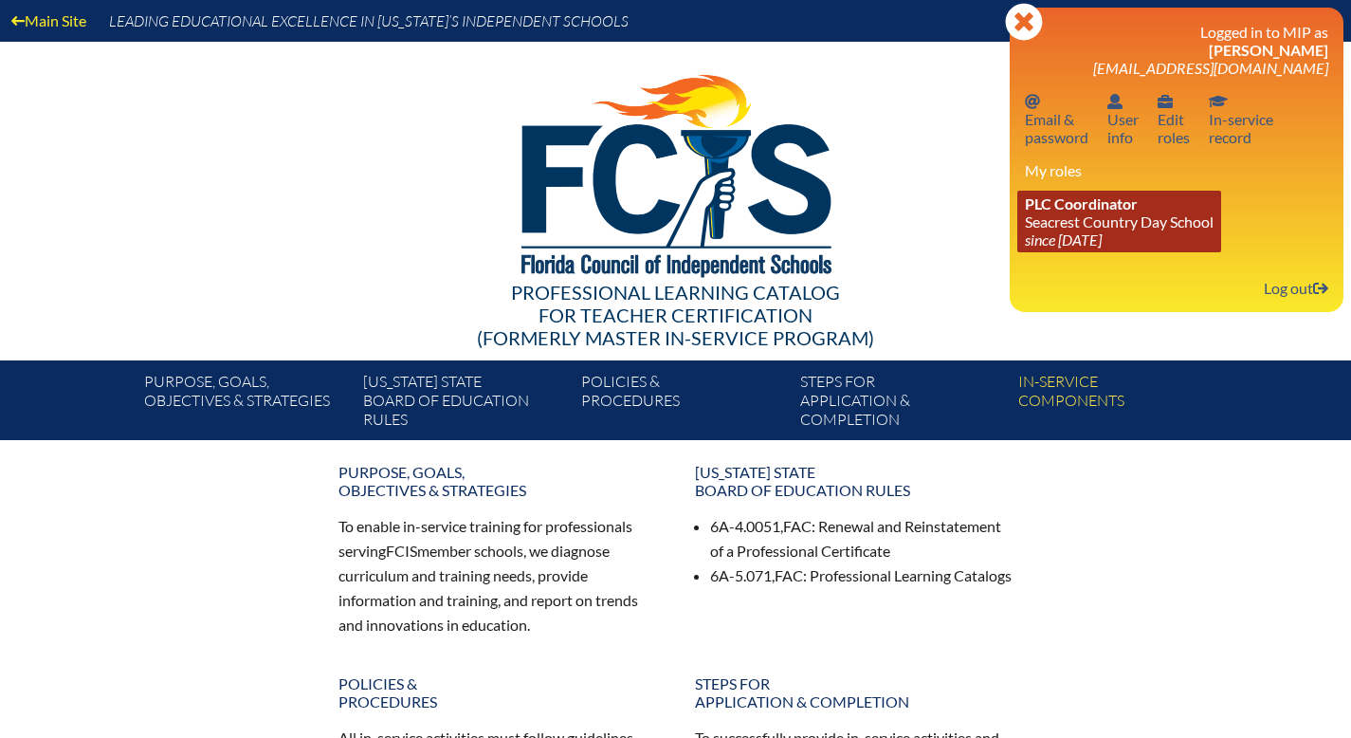
click at [1039, 248] on icon "since [DATE]" at bounding box center [1063, 239] width 77 height 18
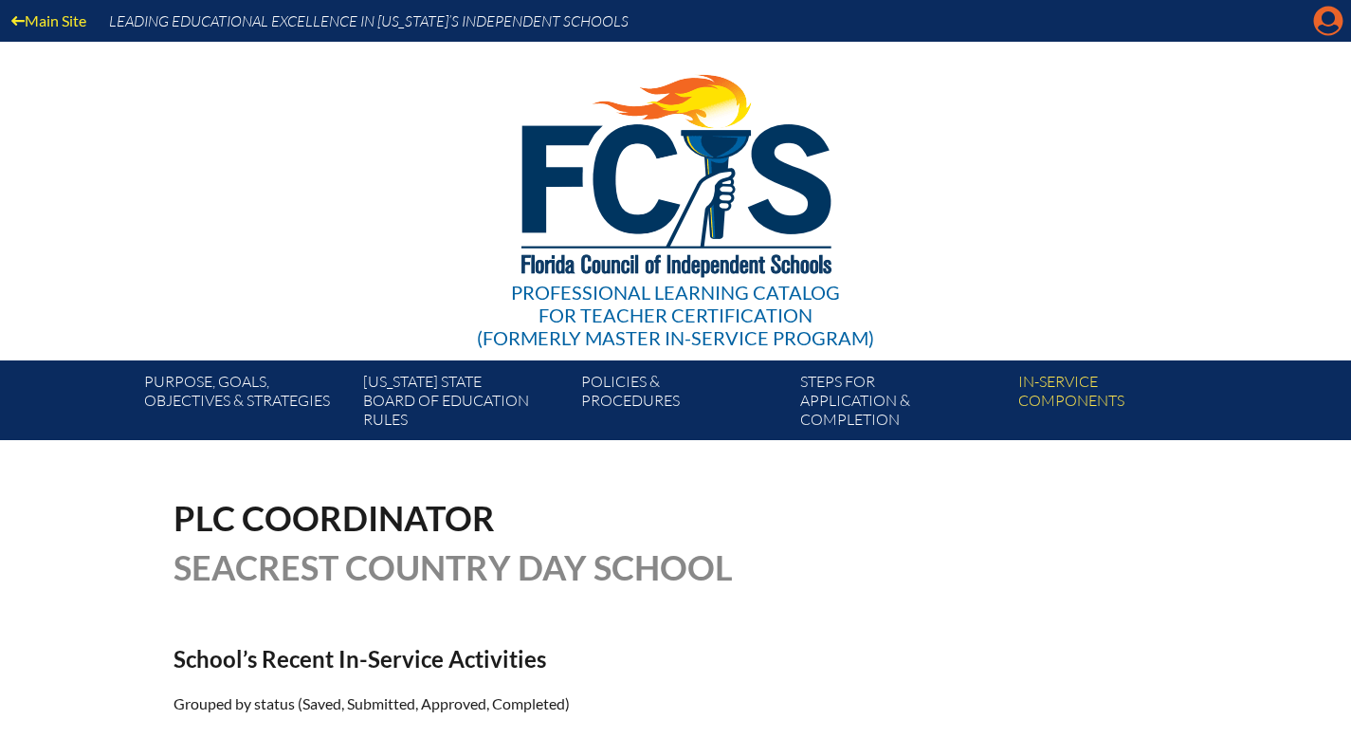
click at [1321, 36] on icon "Manage account" at bounding box center [1328, 21] width 30 height 30
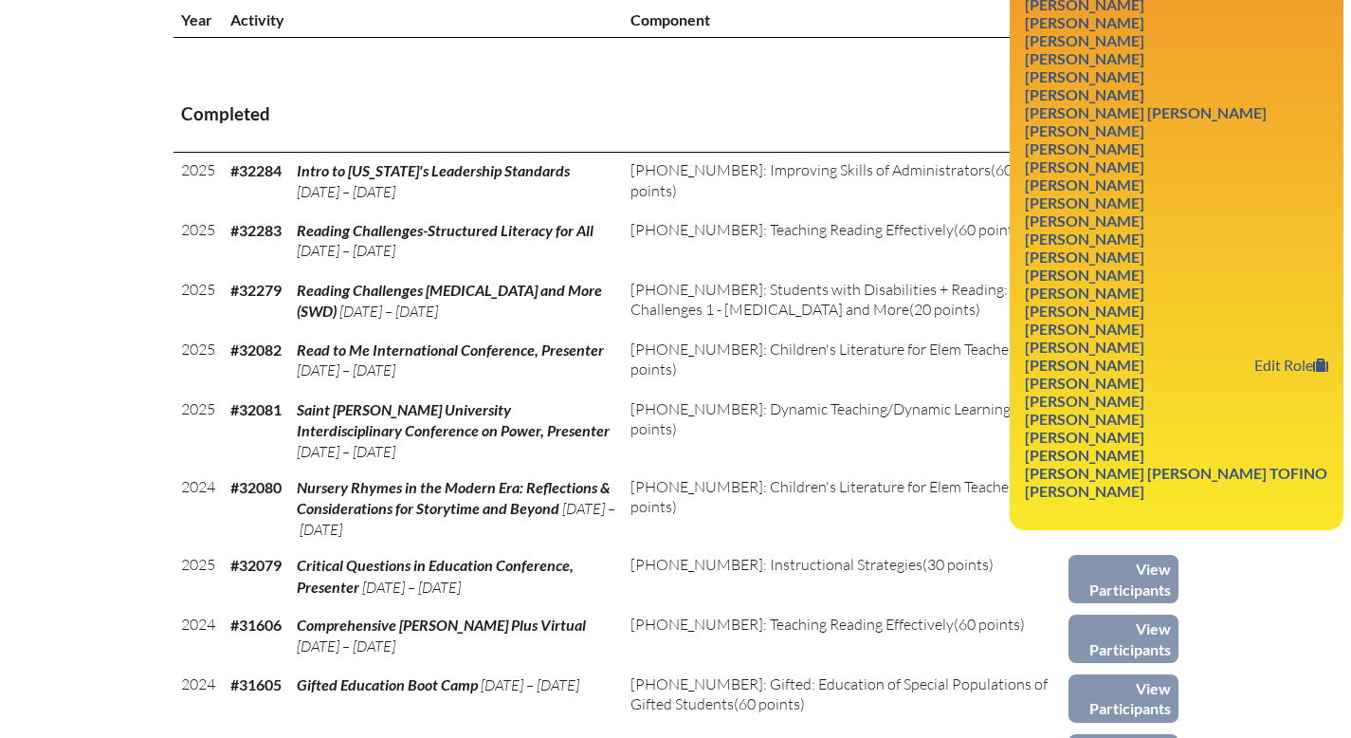
scroll to position [759, 0]
